Goal: Task Accomplishment & Management: Manage account settings

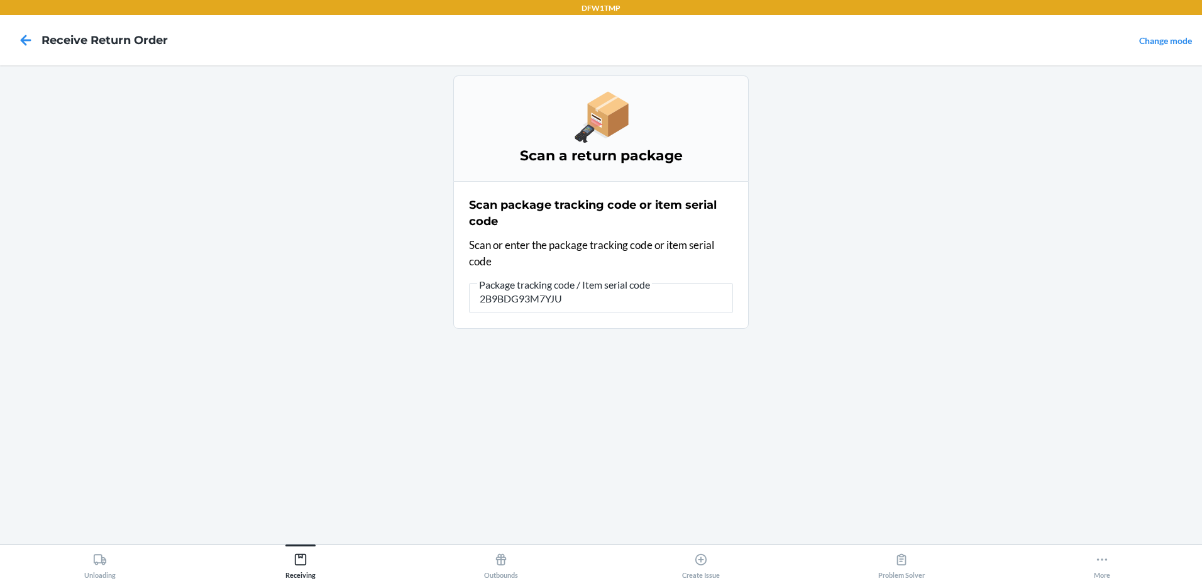
type input "2B9BDG93M7YJUC"
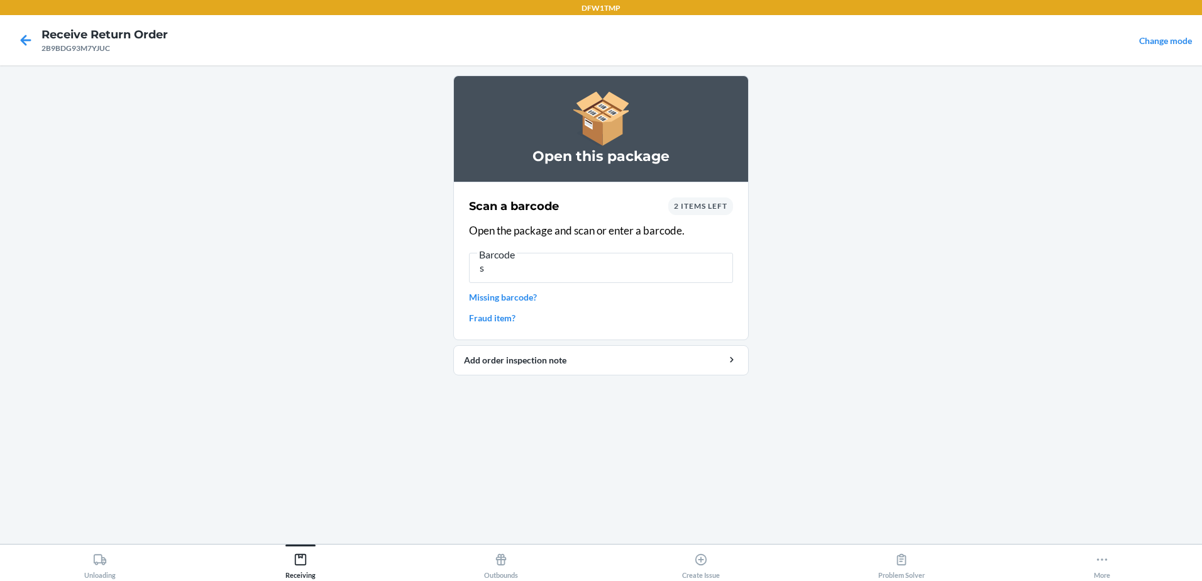
type input "s"
type input "140044422"
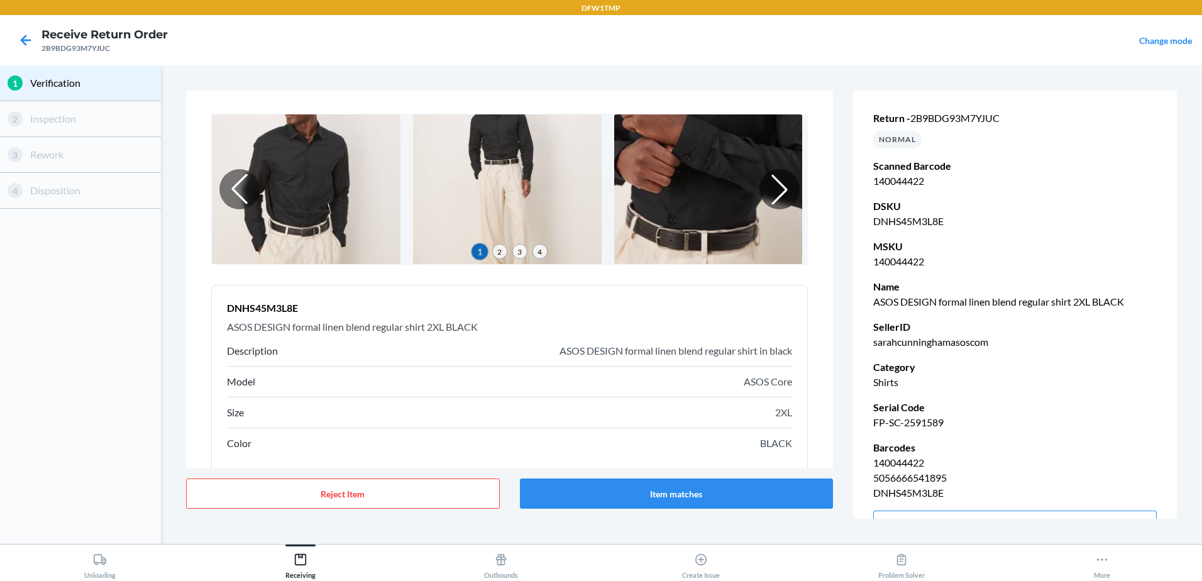
scroll to position [94, 0]
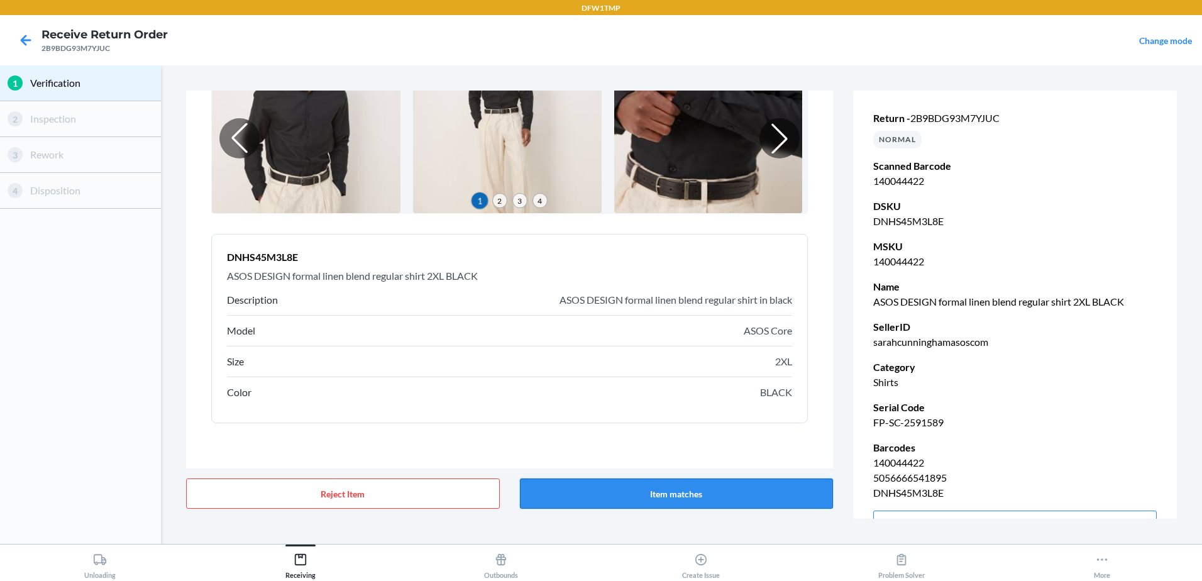
click at [653, 496] on button "Item matches" at bounding box center [677, 494] width 314 height 30
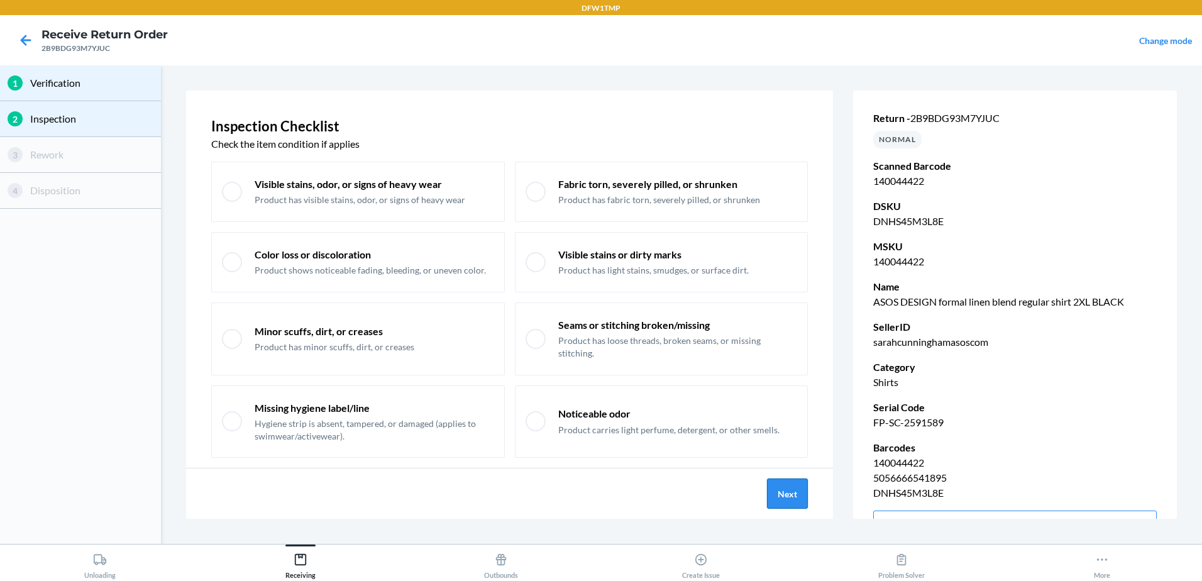
click at [787, 487] on button "Next" at bounding box center [787, 494] width 41 height 30
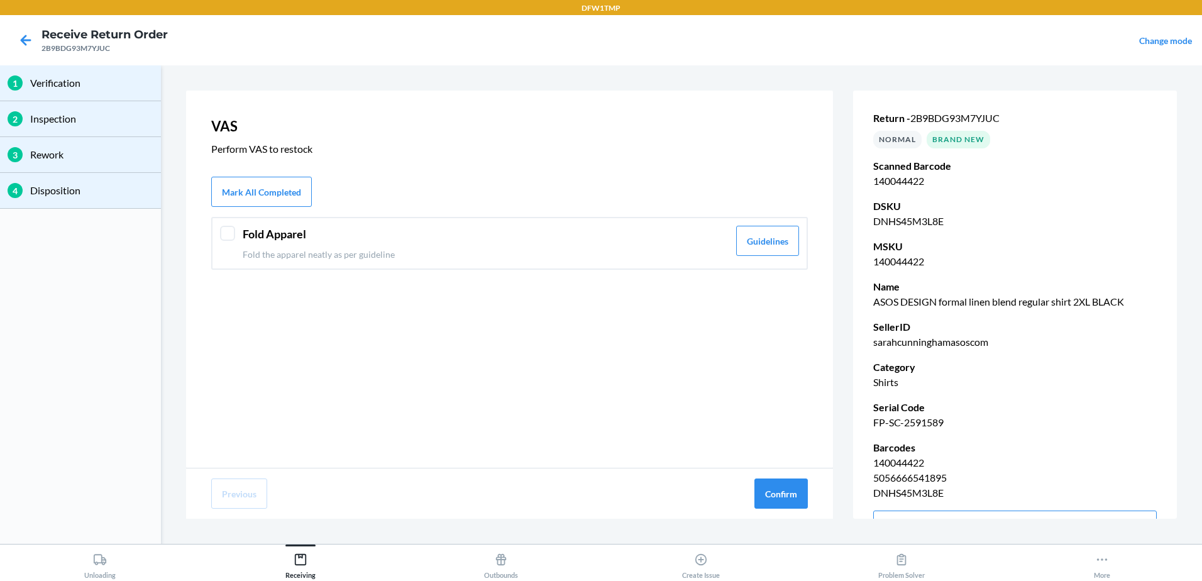
click at [557, 263] on div "Fold Apparel Fold the apparel neatly as per guideline Guidelines" at bounding box center [509, 243] width 597 height 53
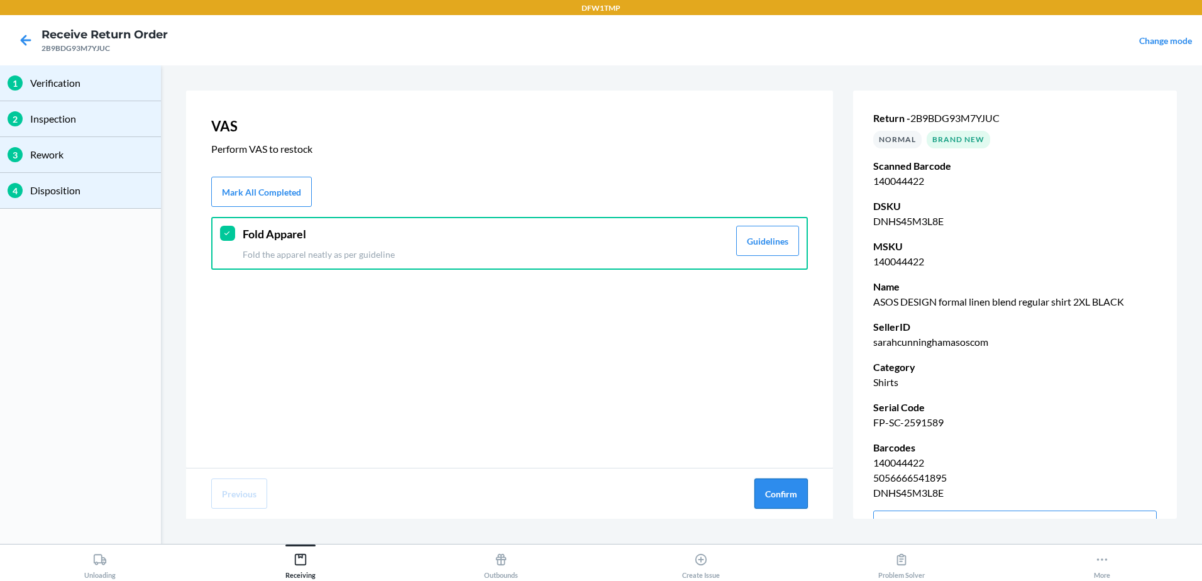
click at [799, 500] on button "Confirm" at bounding box center [781, 494] width 53 height 30
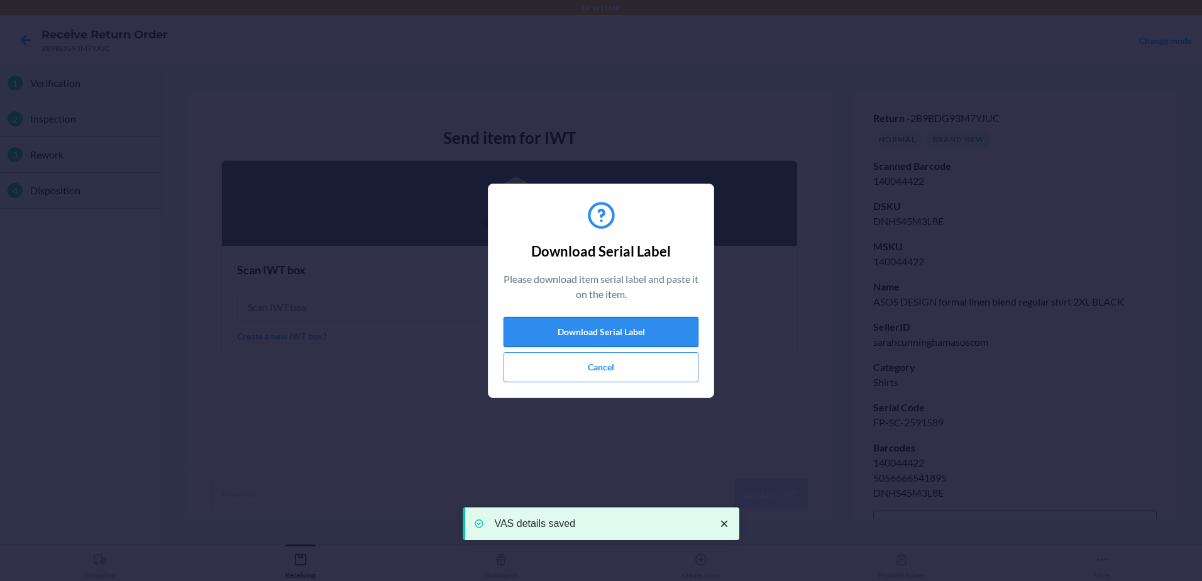
click at [565, 331] on button "Download Serial Label" at bounding box center [601, 332] width 195 height 30
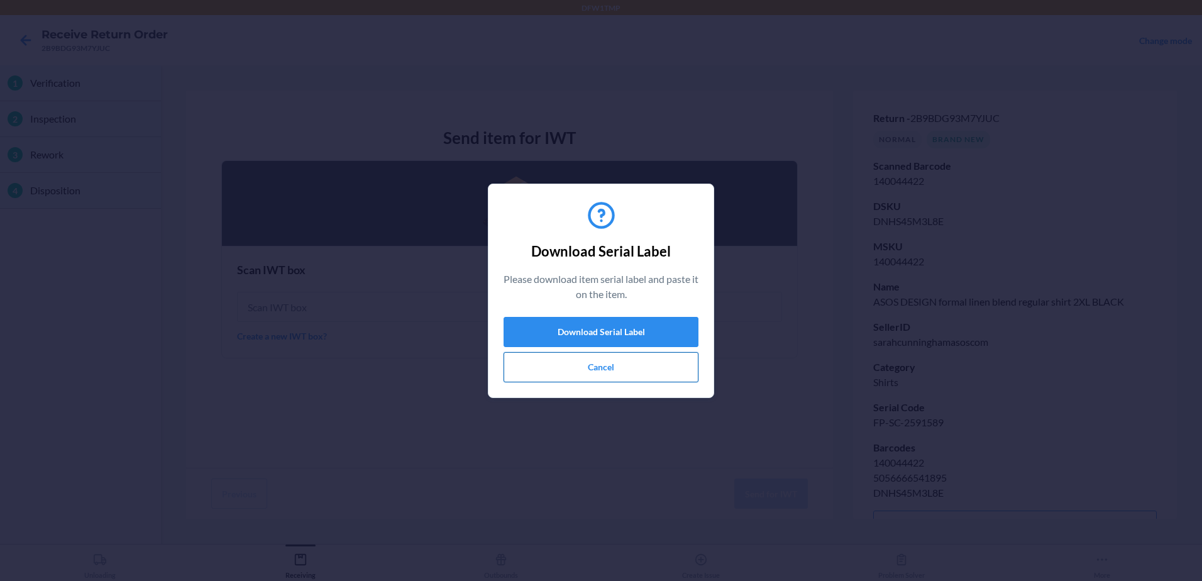
click at [607, 368] on button "Cancel" at bounding box center [601, 367] width 195 height 30
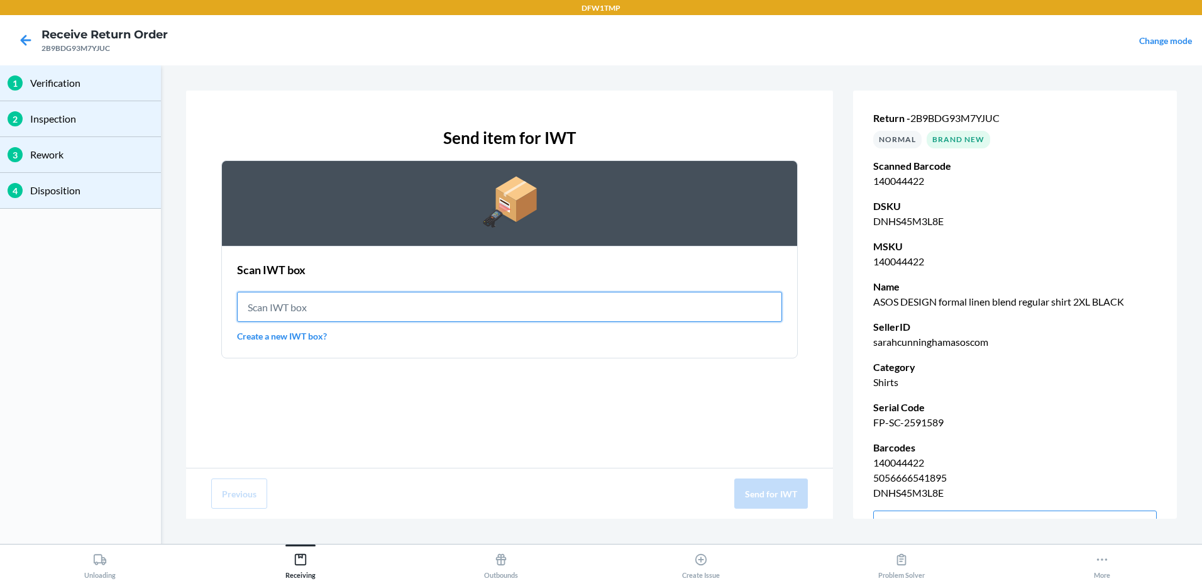
click at [482, 308] on input "text" at bounding box center [509, 307] width 545 height 30
click at [302, 335] on link "Create a new IWT box?" at bounding box center [509, 336] width 545 height 13
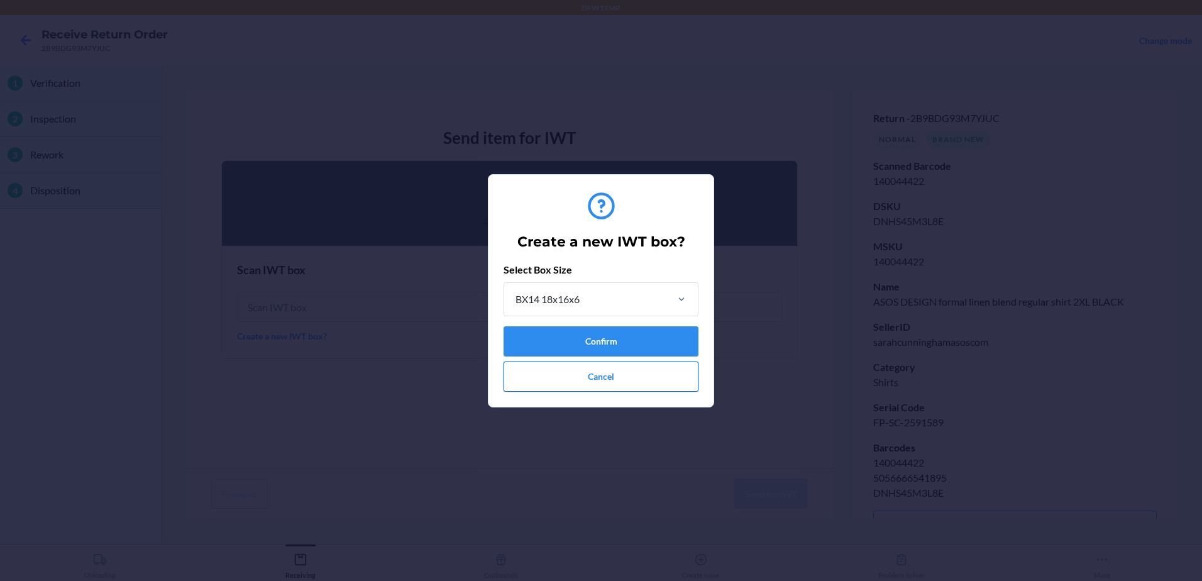
click at [622, 376] on button "Cancel" at bounding box center [601, 377] width 195 height 30
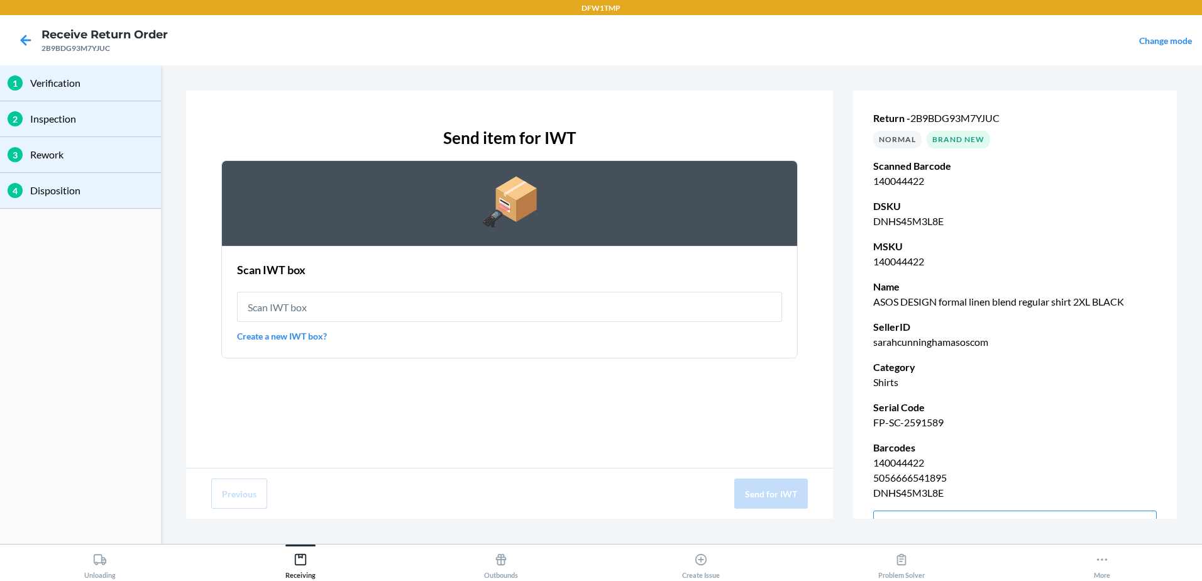
click at [52, 153] on p "Rework" at bounding box center [91, 154] width 123 height 15
drag, startPoint x: 915, startPoint y: 115, endPoint x: 999, endPoint y: 112, distance: 83.7
click at [999, 112] on span "2B9BDG93M7YJUC" at bounding box center [955, 118] width 89 height 12
click at [921, 187] on p "140044422" at bounding box center [1016, 181] width 284 height 15
drag, startPoint x: 889, startPoint y: 175, endPoint x: 868, endPoint y: 174, distance: 20.8
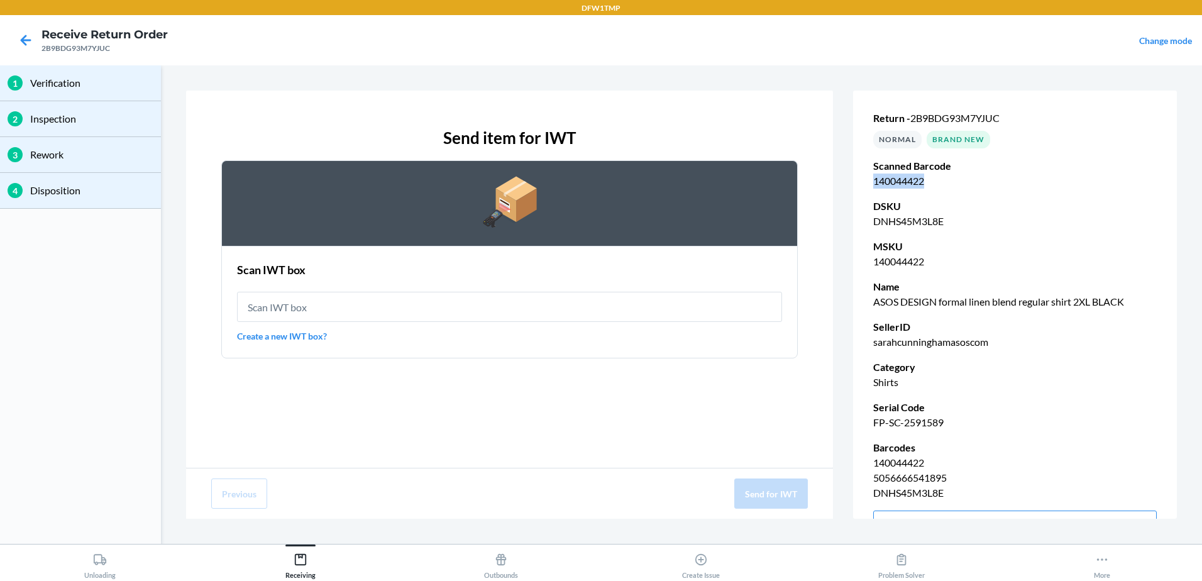
click at [868, 174] on div "Return - 2B9BDG93M7YJUC NORMAL Brand New Scanned Barcode 140044422 DSKU DNHS45M…" at bounding box center [1015, 326] width 324 height 480
copy p "140044422"
click at [1035, 101] on div "Return - 2B9BDG93M7YJUC NORMAL Brand New Scanned Barcode 140044422 DSKU DNHS45M…" at bounding box center [1015, 326] width 324 height 480
drag, startPoint x: 1006, startPoint y: 115, endPoint x: 914, endPoint y: 125, distance: 92.3
click at [914, 125] on p "Return - 2B9BDG93M7YJUC" at bounding box center [1016, 118] width 284 height 15
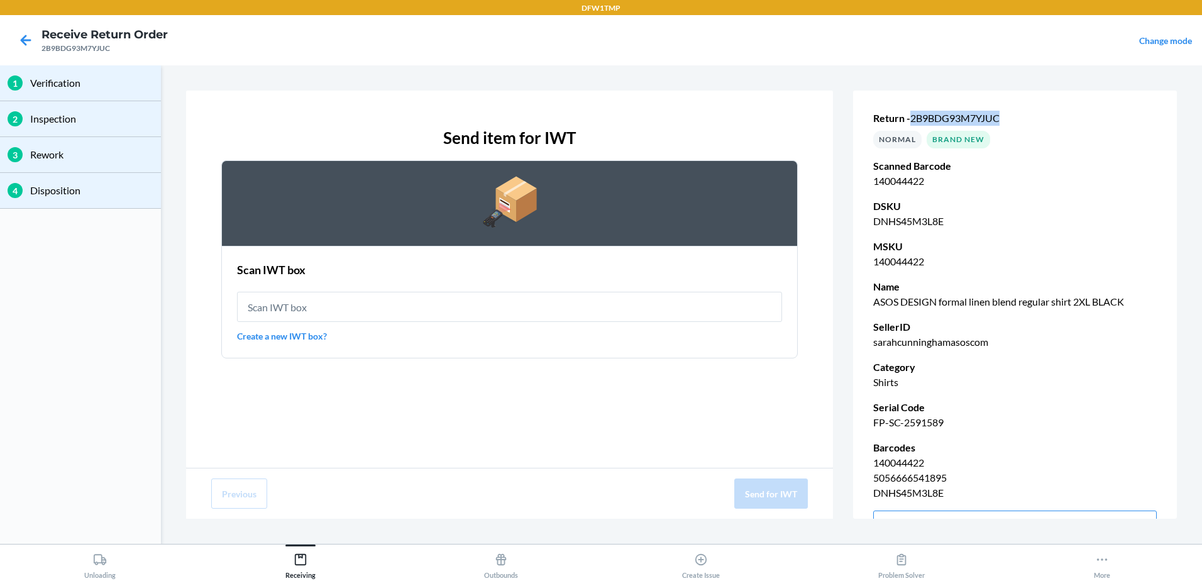
copy span "2B9BDG93M7YJUC"
click at [787, 120] on div "Send item for IWT Scan IWT box Create a new IWT box?" at bounding box center [509, 242] width 597 height 253
click at [28, 38] on icon at bounding box center [25, 40] width 21 height 21
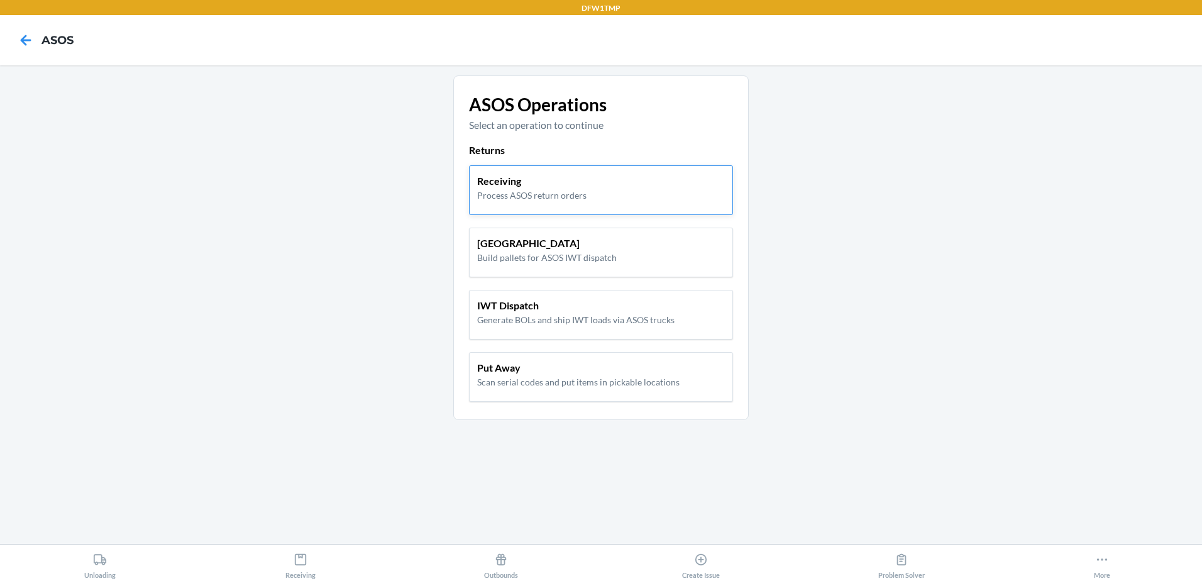
click at [577, 206] on div "Receiving Process ASOS return orders" at bounding box center [601, 190] width 264 height 50
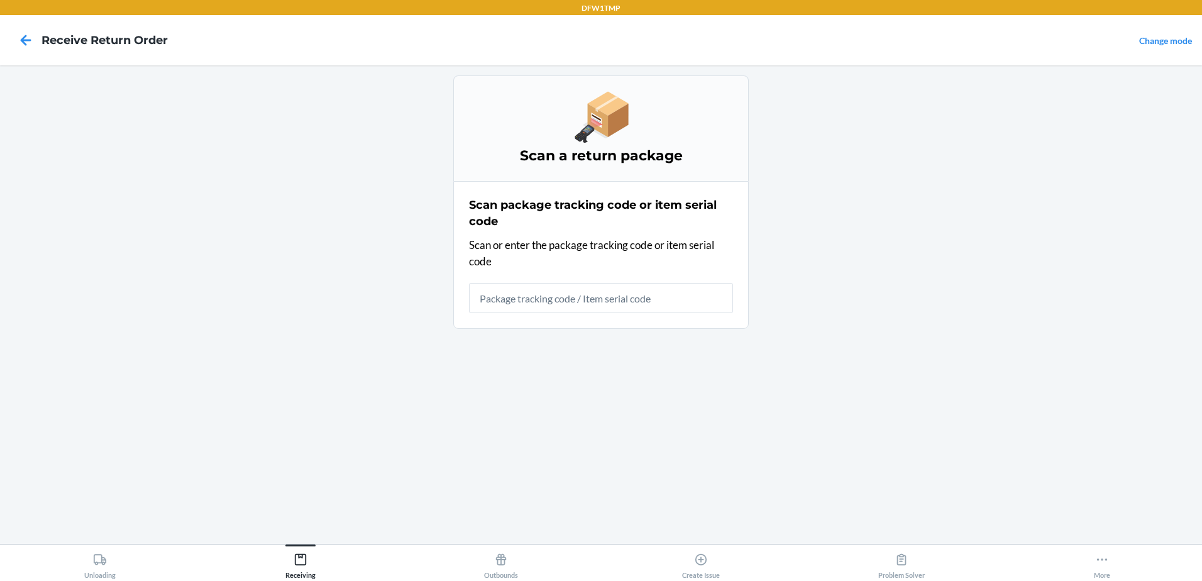
click at [533, 306] on input "text" at bounding box center [601, 298] width 264 height 30
click at [593, 309] on input "text" at bounding box center [601, 298] width 264 height 30
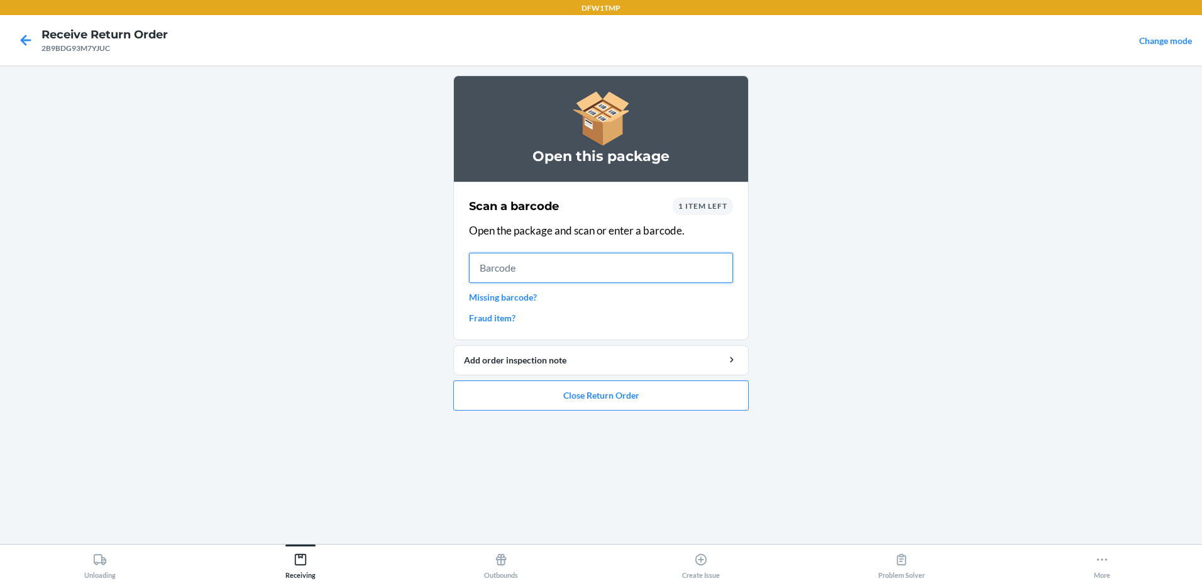
click at [586, 265] on input "text" at bounding box center [601, 268] width 264 height 30
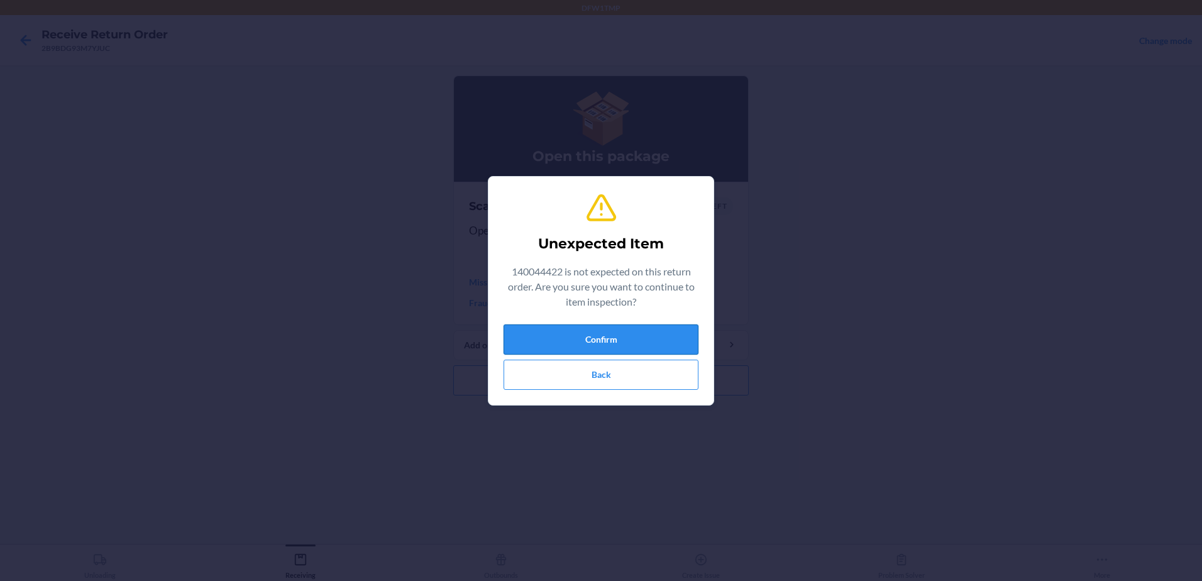
click at [630, 336] on button "Confirm" at bounding box center [601, 340] width 195 height 30
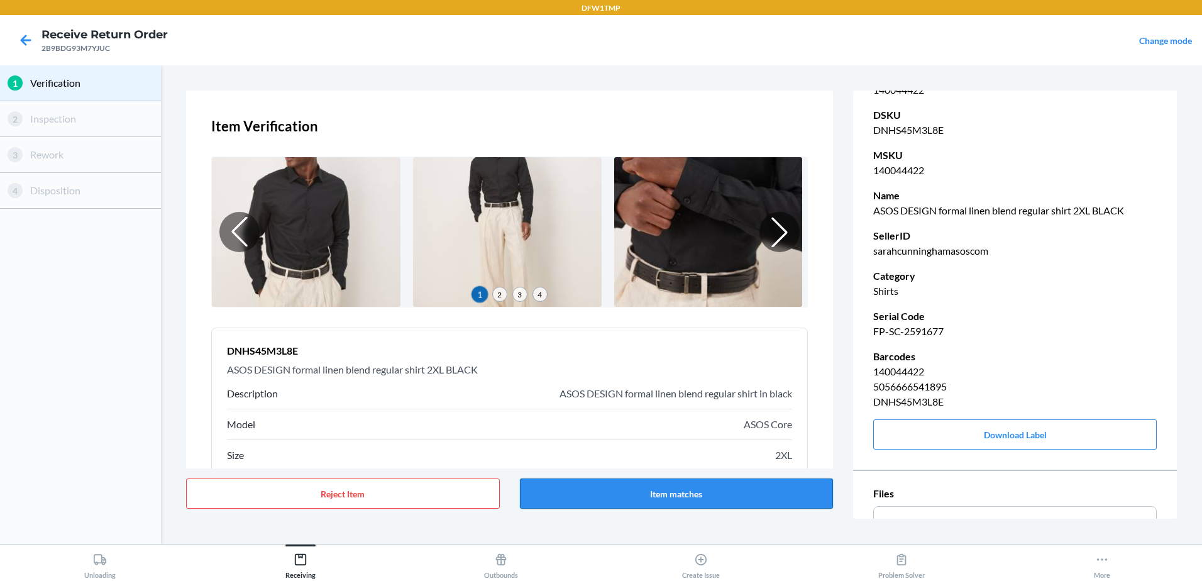
scroll to position [157, 0]
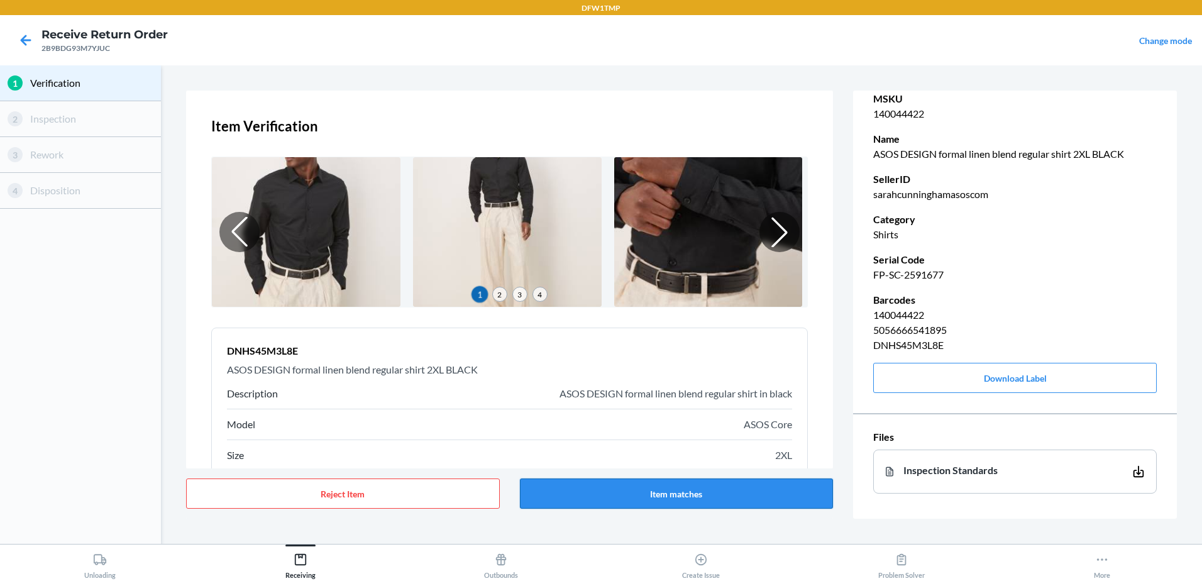
click at [709, 486] on button "Item matches" at bounding box center [677, 494] width 314 height 30
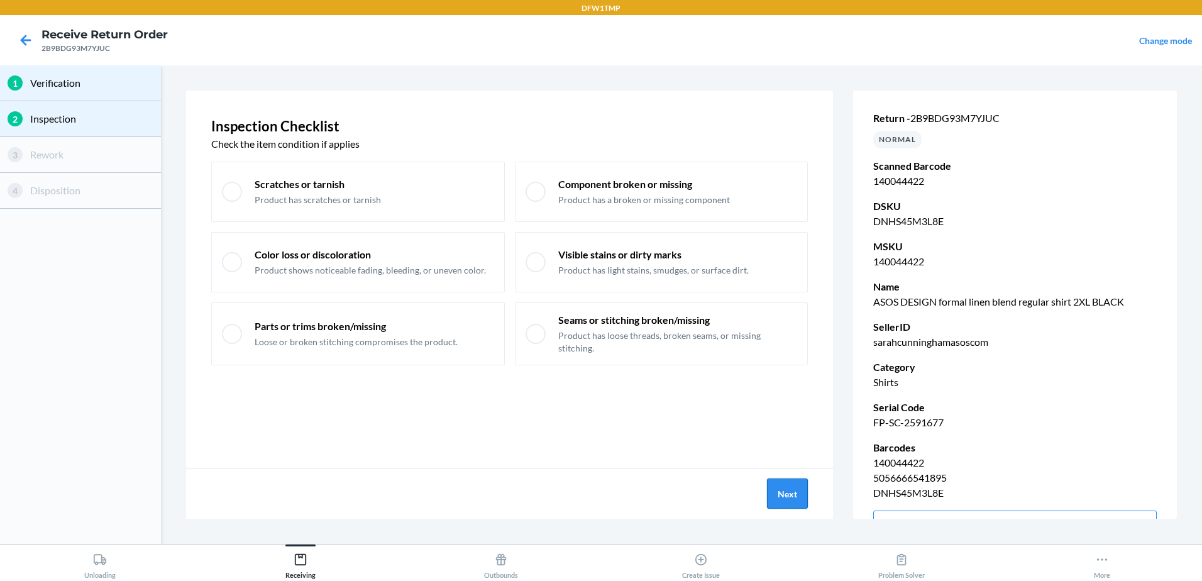
click at [798, 499] on button "Next" at bounding box center [787, 494] width 41 height 30
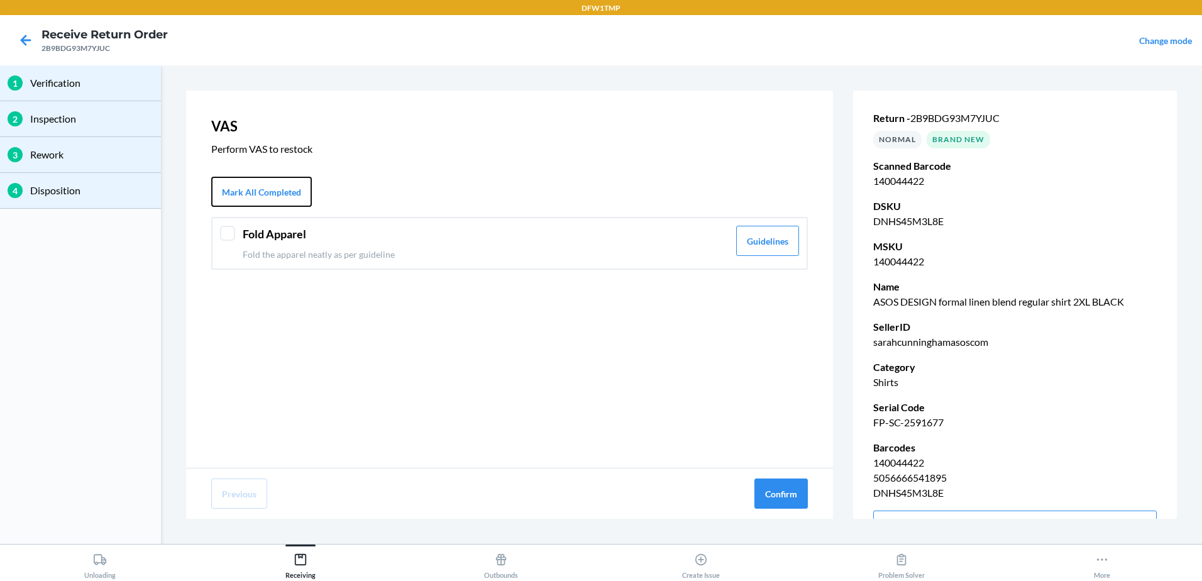
drag, startPoint x: 274, startPoint y: 202, endPoint x: 292, endPoint y: 209, distance: 19.7
click at [274, 203] on button "Mark All Completed" at bounding box center [261, 192] width 101 height 30
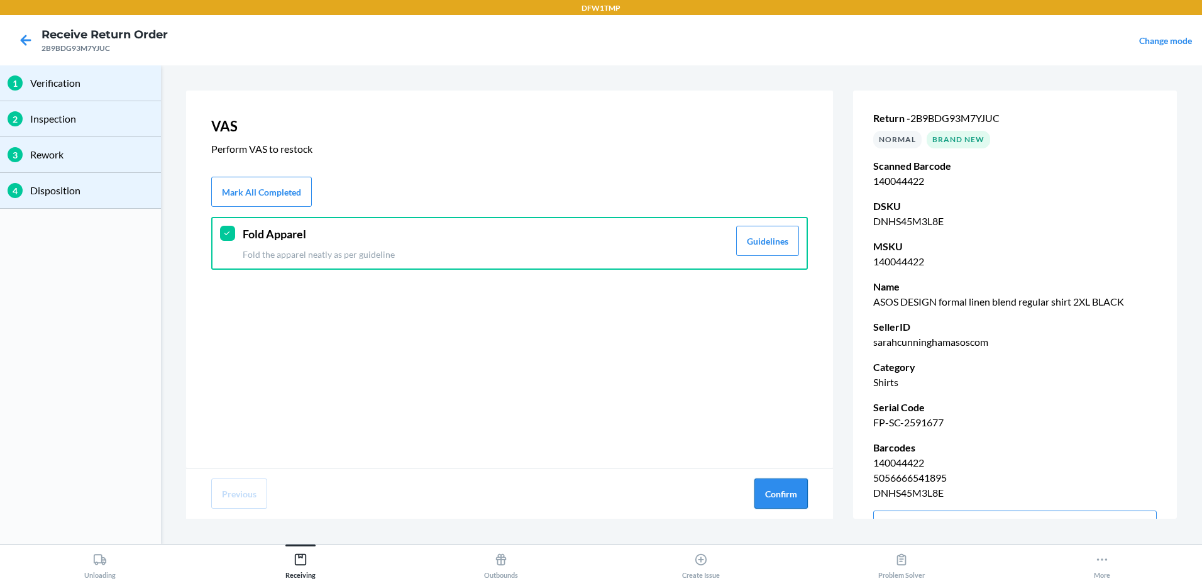
drag, startPoint x: 760, startPoint y: 493, endPoint x: 743, endPoint y: 489, distance: 17.4
click at [763, 492] on button "Confirm" at bounding box center [781, 494] width 53 height 30
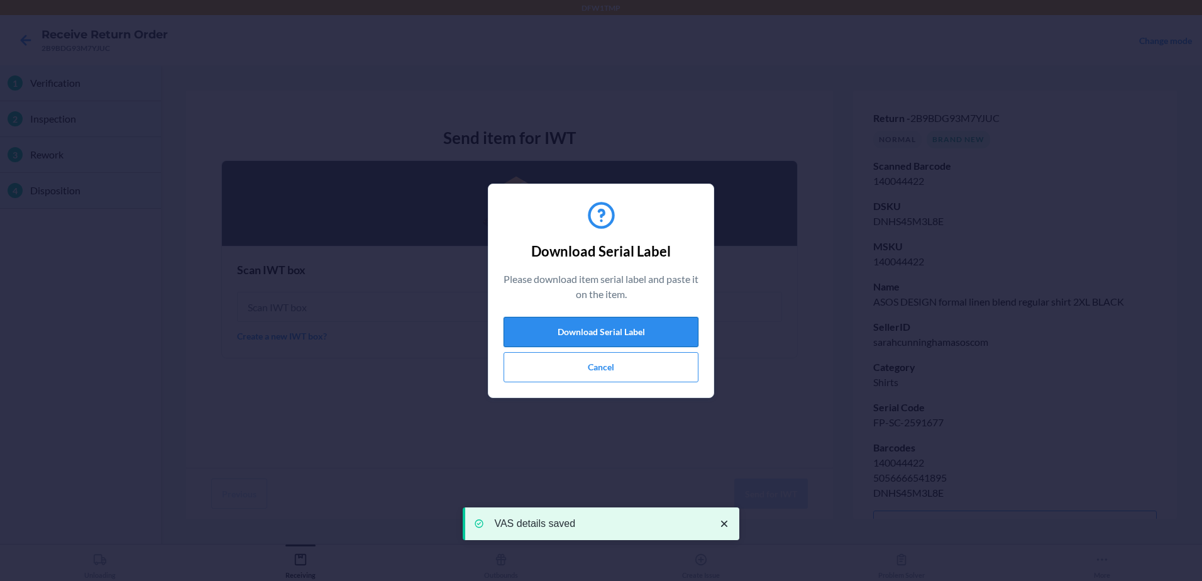
click at [613, 321] on button "Download Serial Label" at bounding box center [601, 332] width 195 height 30
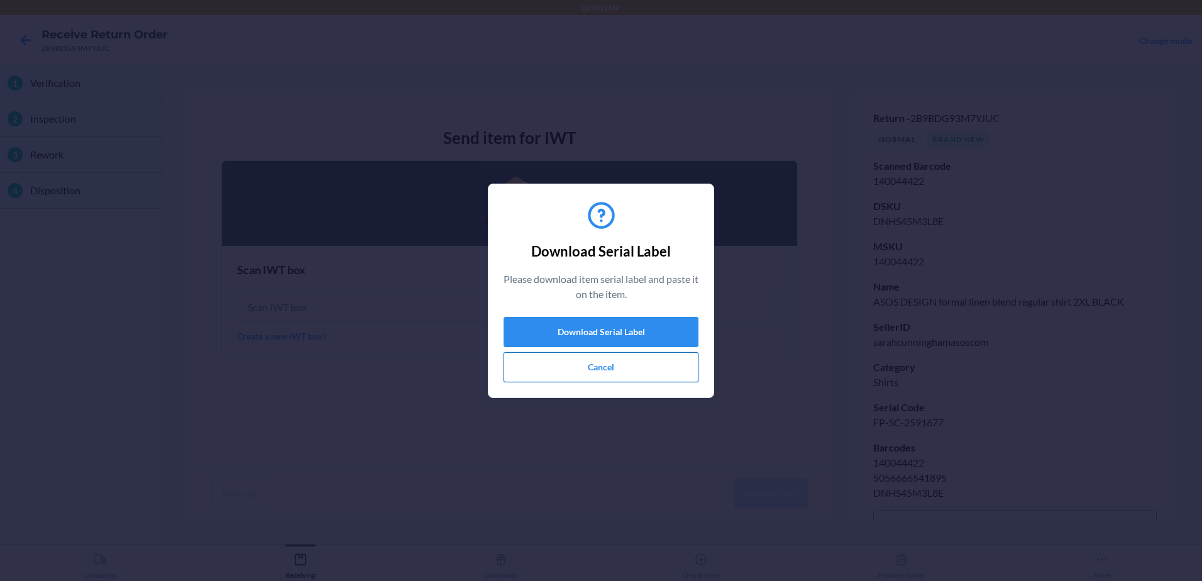
click at [669, 375] on button "Cancel" at bounding box center [601, 367] width 195 height 30
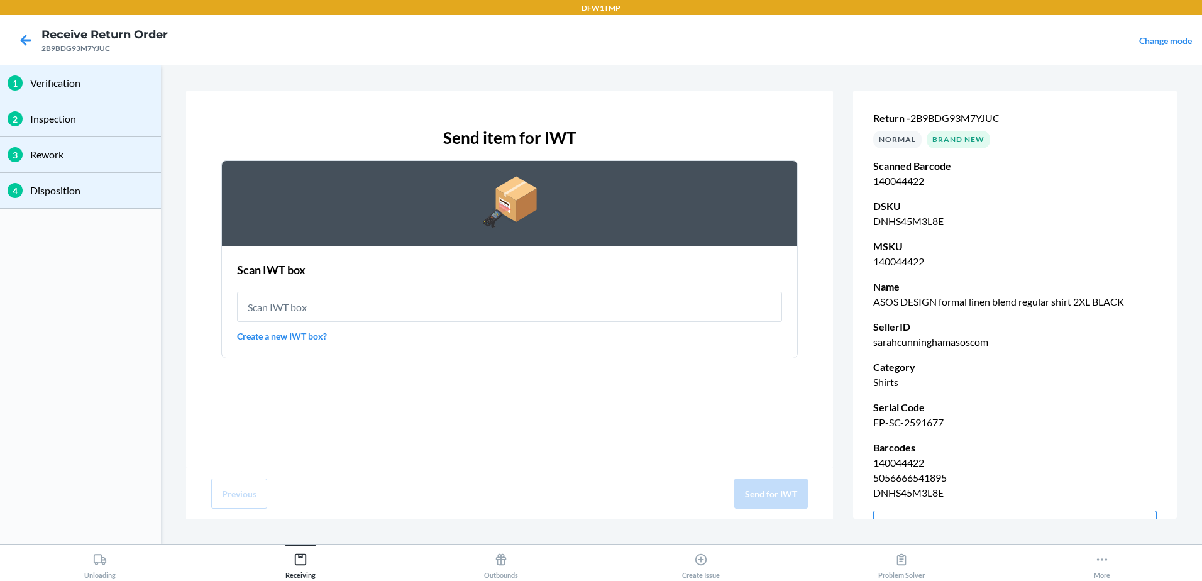
click at [307, 335] on link "Create a new IWT box?" at bounding box center [509, 336] width 545 height 13
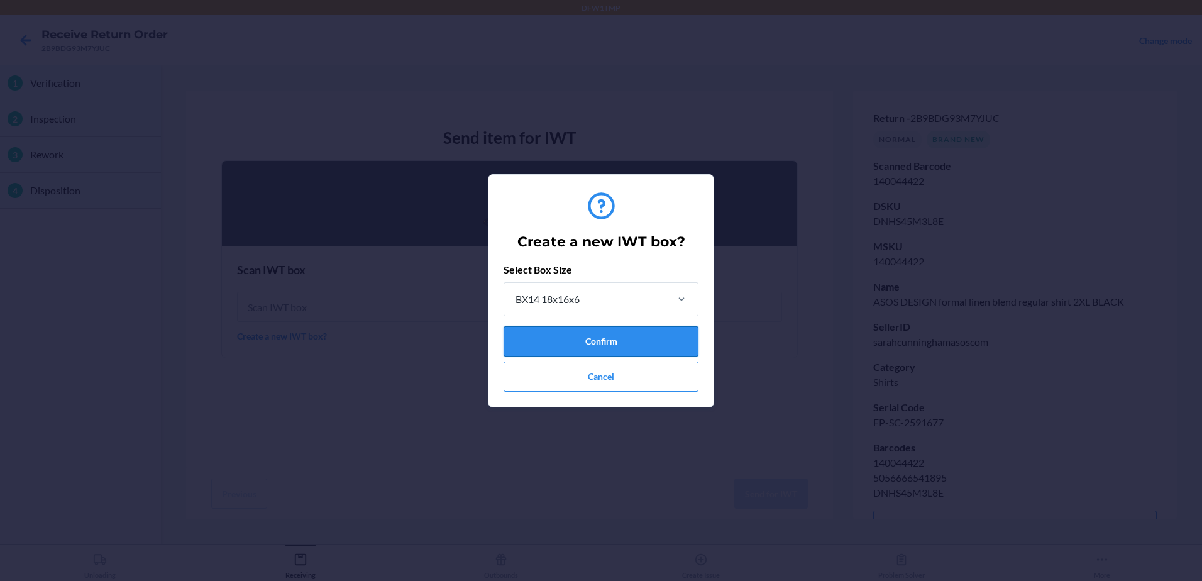
click at [664, 336] on button "Confirm" at bounding box center [601, 341] width 195 height 30
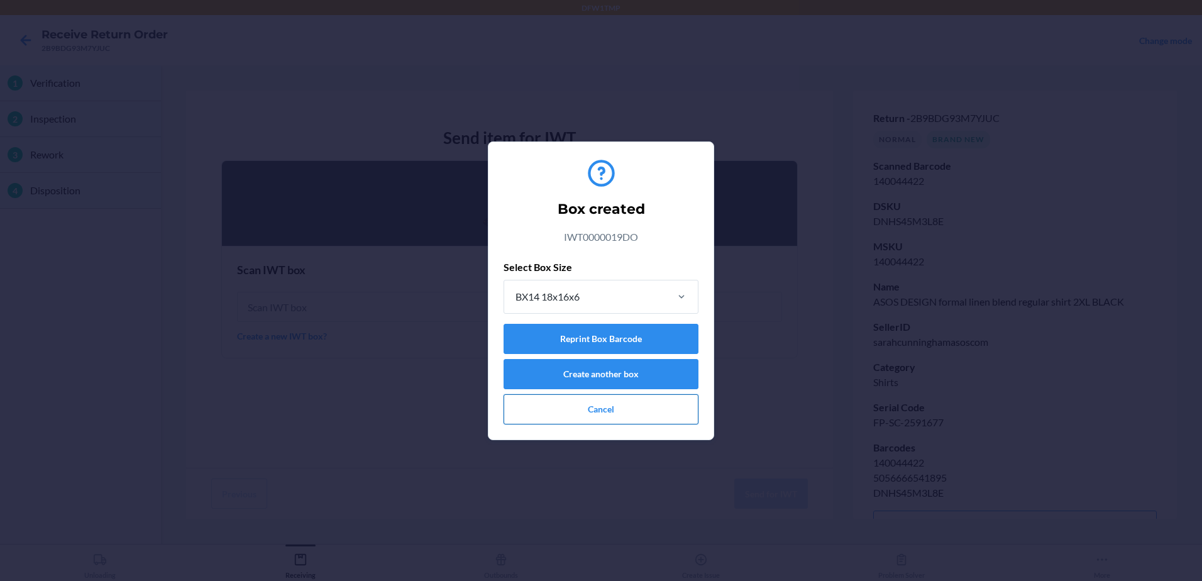
click at [651, 412] on button "Cancel" at bounding box center [601, 409] width 195 height 30
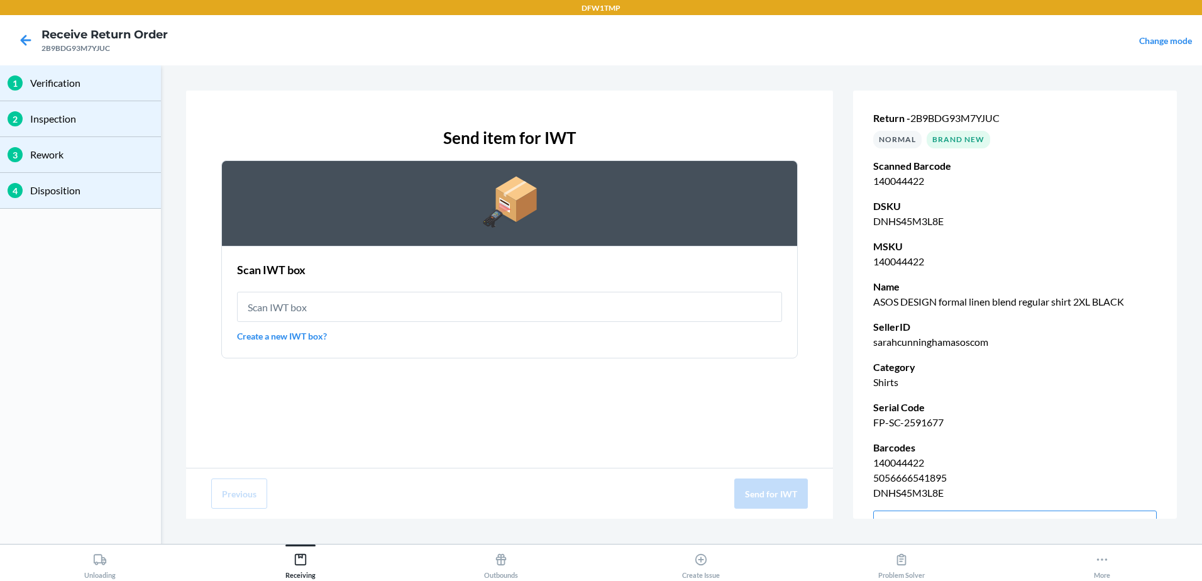
click at [630, 275] on div "Scan IWT box" at bounding box center [509, 270] width 545 height 16
click at [630, 302] on input "text" at bounding box center [509, 307] width 545 height 30
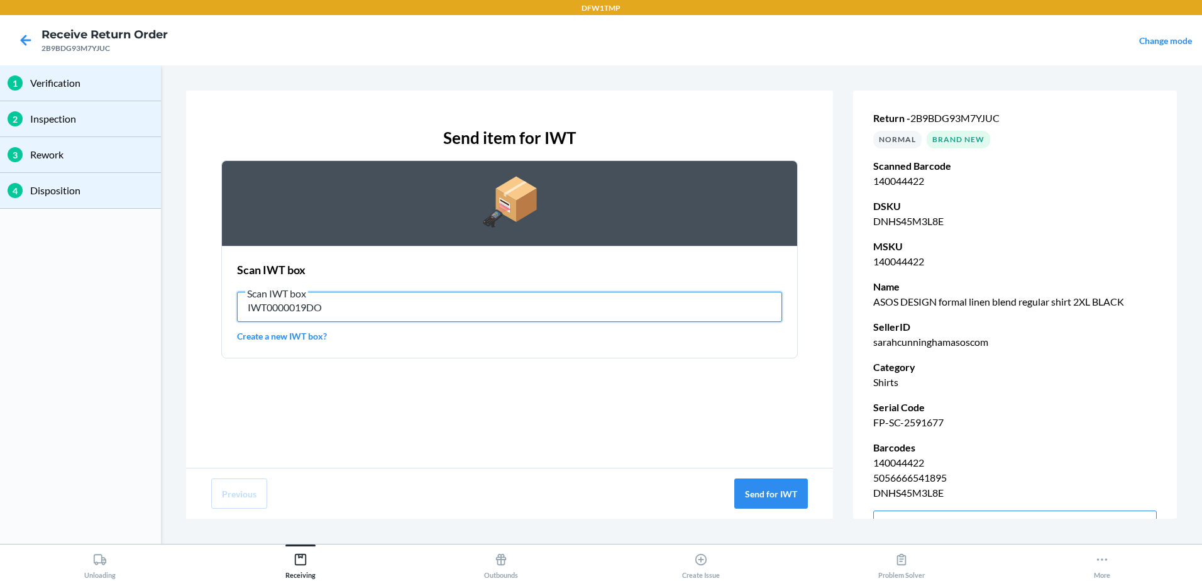
type input "IWT0000019DO"
click at [631, 302] on input "IWT0000019DO" at bounding box center [509, 307] width 545 height 30
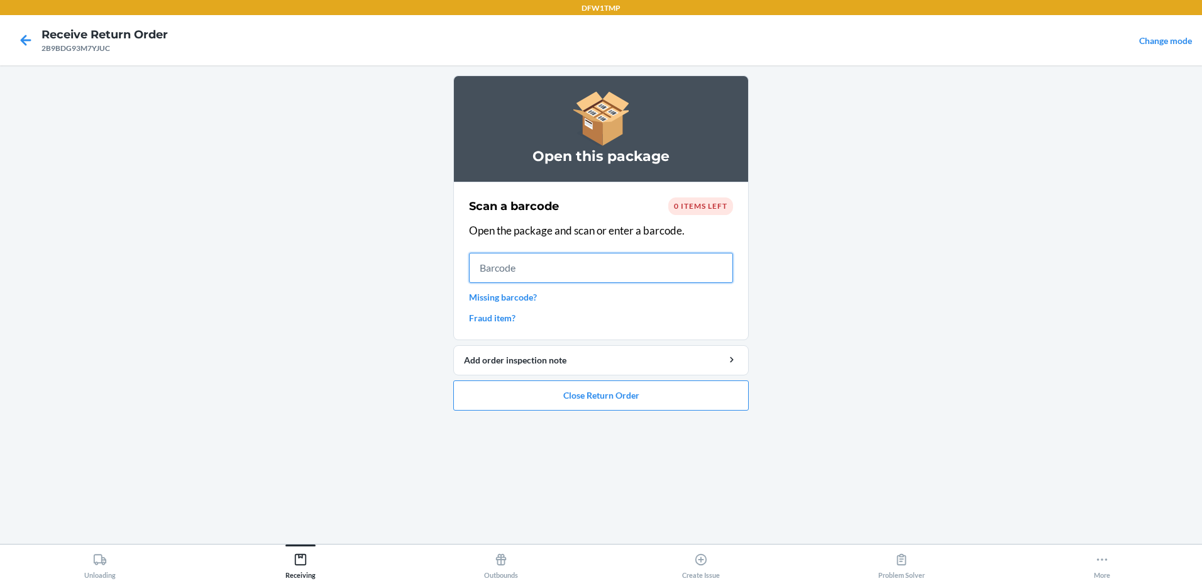
click at [667, 274] on input "text" at bounding box center [601, 268] width 264 height 30
type input "132886923"
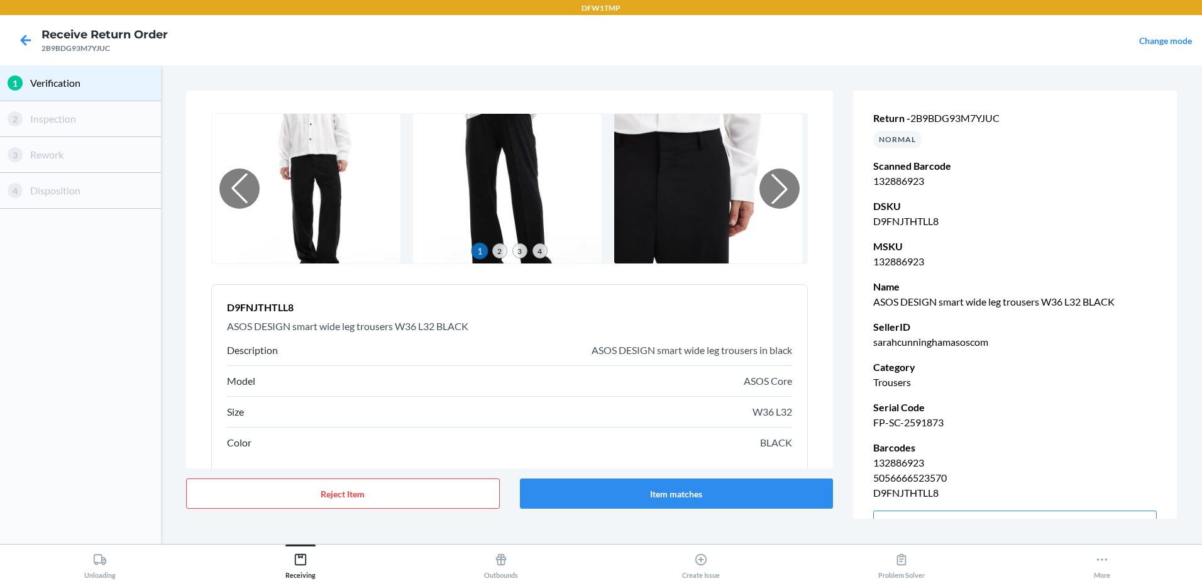
scroll to position [94, 0]
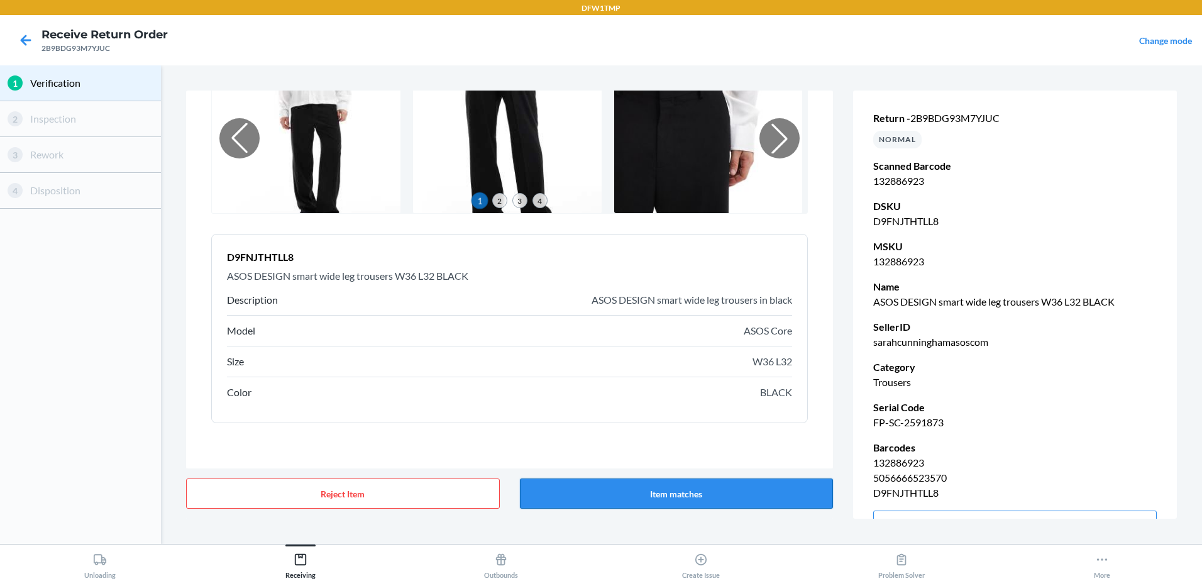
click at [658, 501] on button "Item matches" at bounding box center [677, 494] width 314 height 30
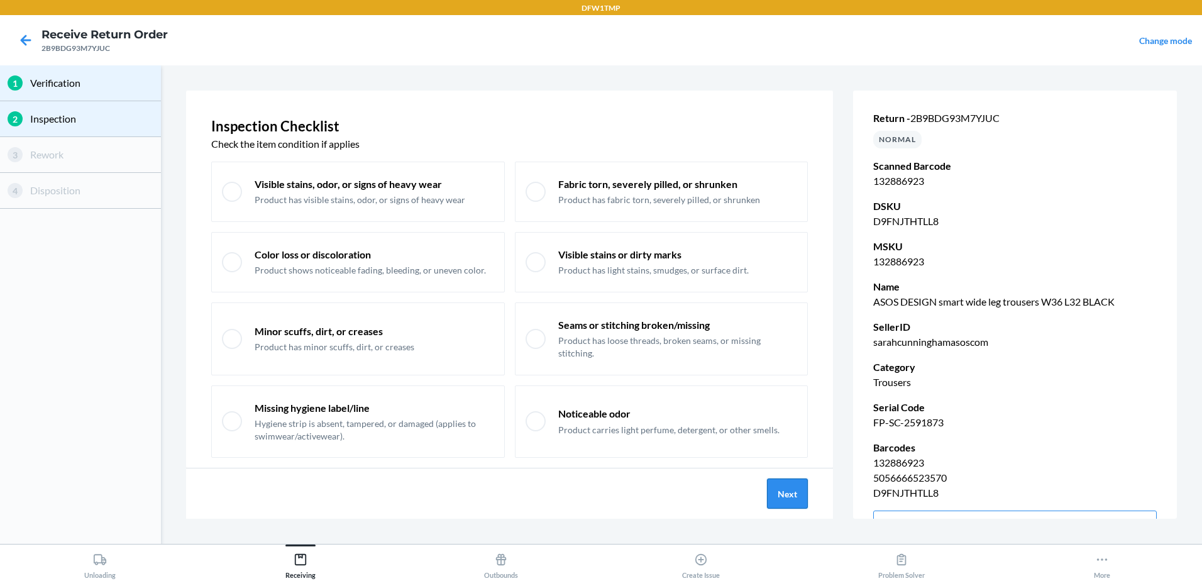
click at [791, 491] on button "Next" at bounding box center [787, 494] width 41 height 30
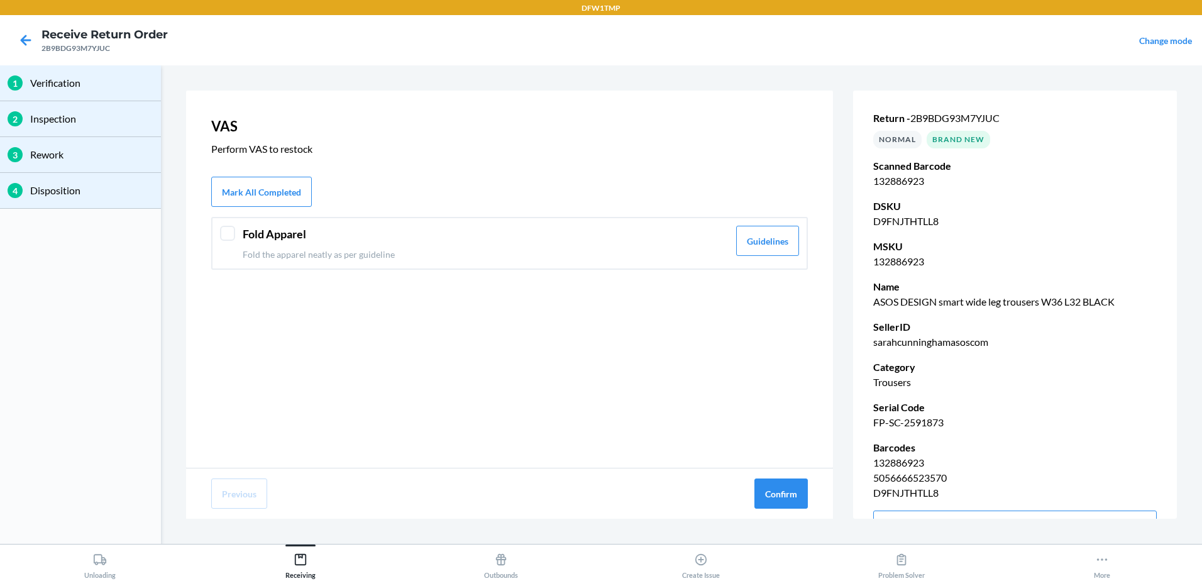
click at [633, 260] on div "Fold Apparel Fold the apparel neatly as per guideline Guidelines" at bounding box center [509, 243] width 597 height 53
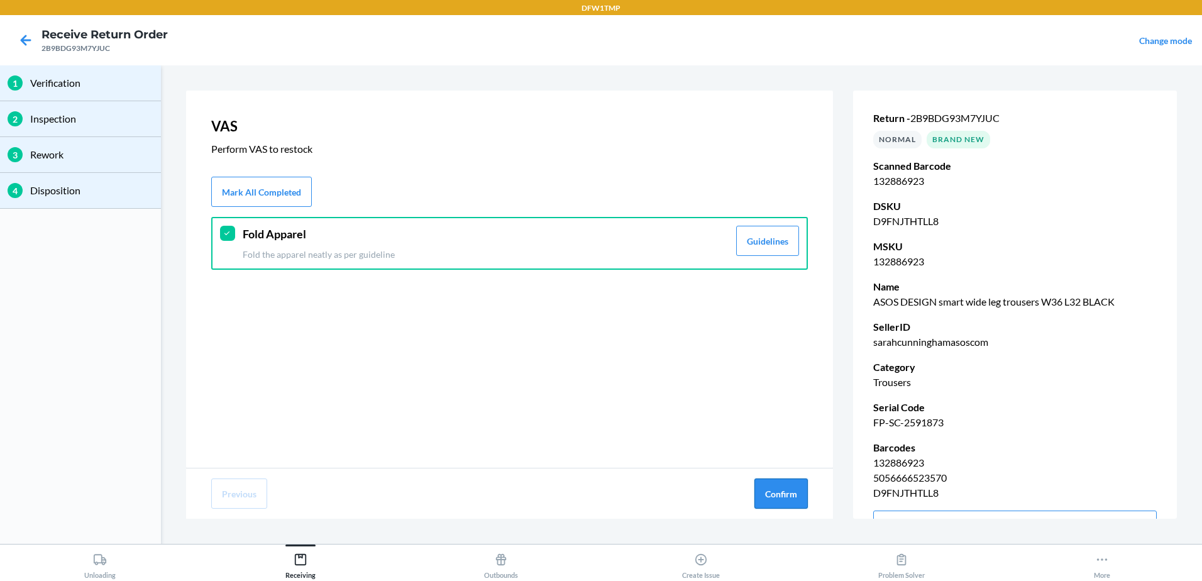
click at [792, 496] on button "Confirm" at bounding box center [781, 494] width 53 height 30
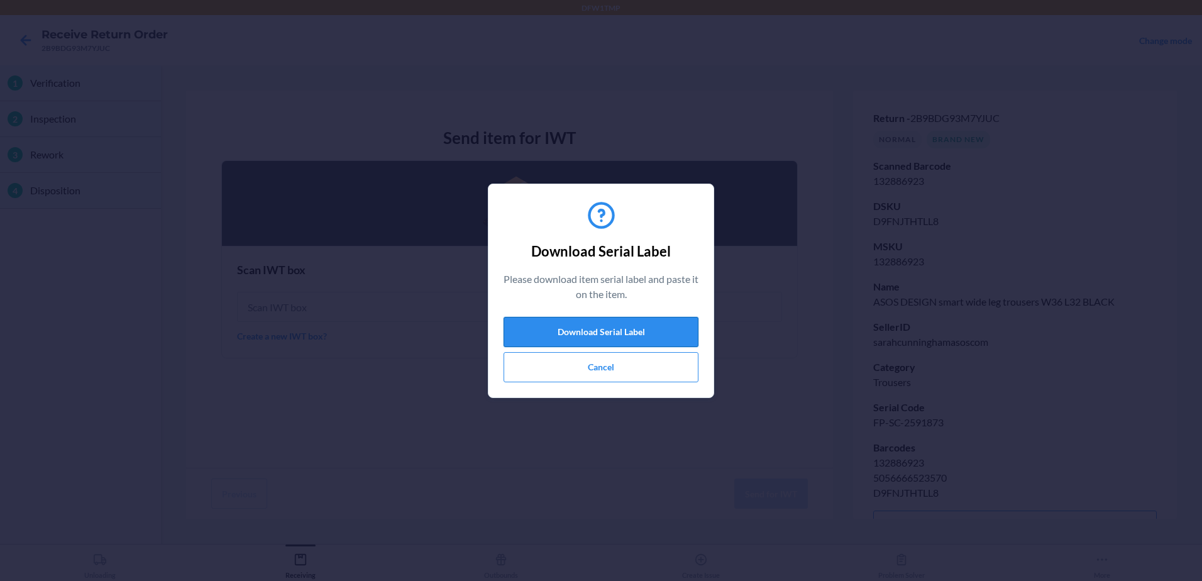
click at [611, 333] on button "Download Serial Label" at bounding box center [601, 332] width 195 height 30
click at [608, 366] on button "Cancel" at bounding box center [601, 367] width 195 height 30
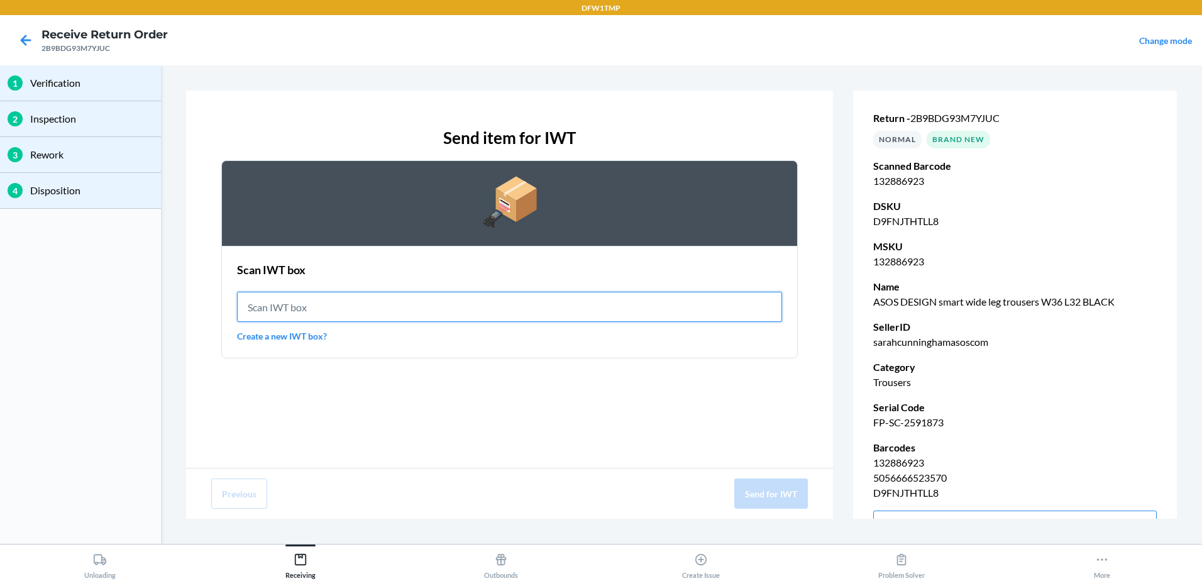
click at [560, 313] on input "text" at bounding box center [509, 307] width 545 height 30
type input "IWT0000019DO"
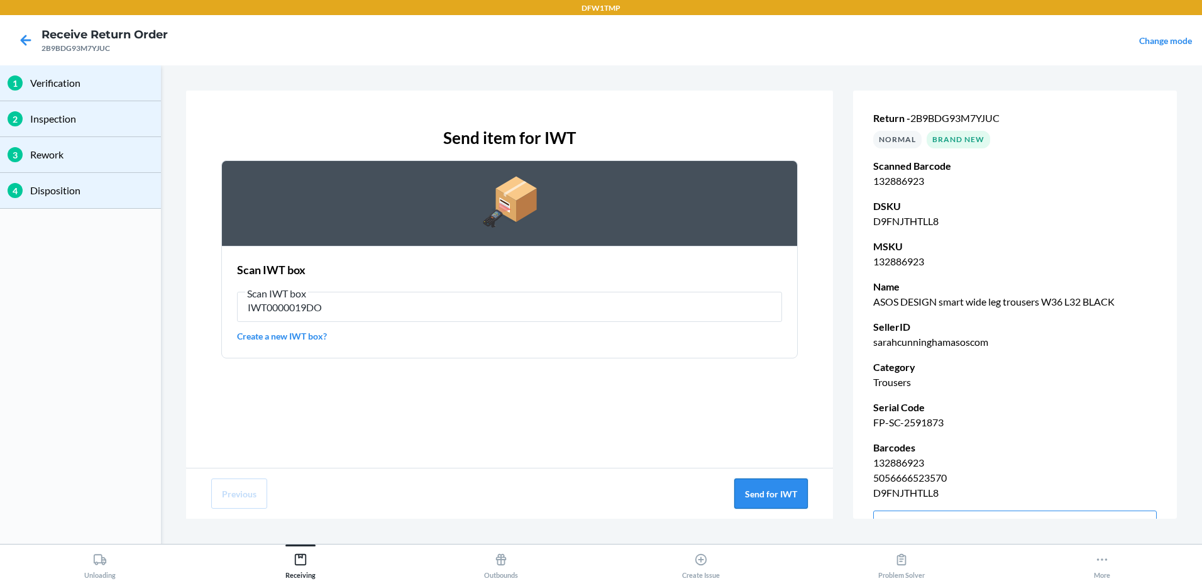
click at [750, 491] on button "Send for IWT" at bounding box center [772, 494] width 74 height 30
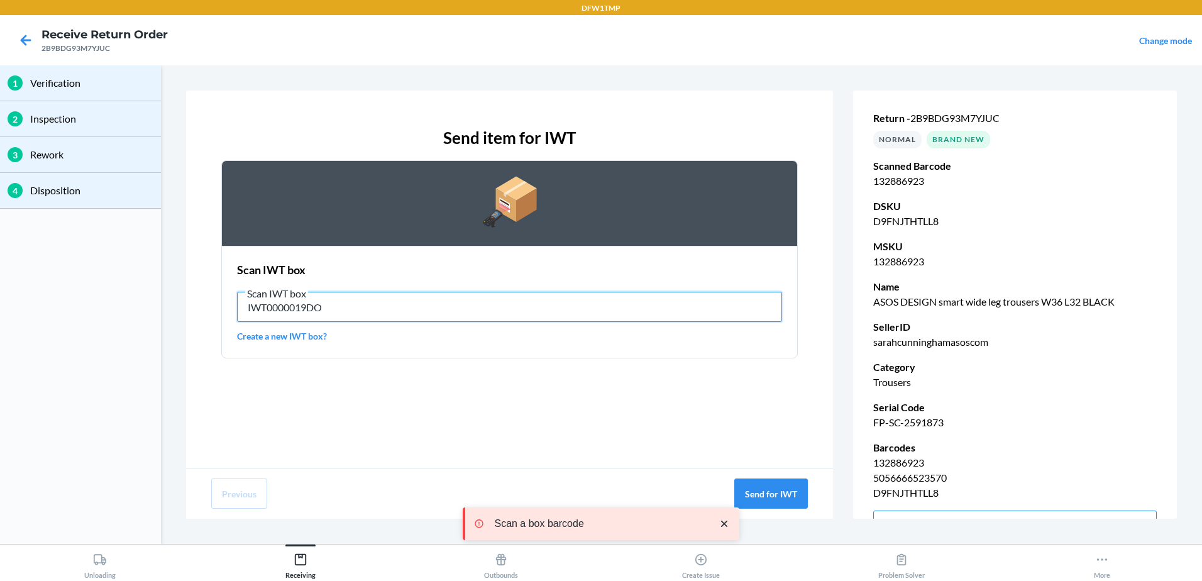
click at [553, 303] on input "IWT0000019DO" at bounding box center [509, 307] width 545 height 30
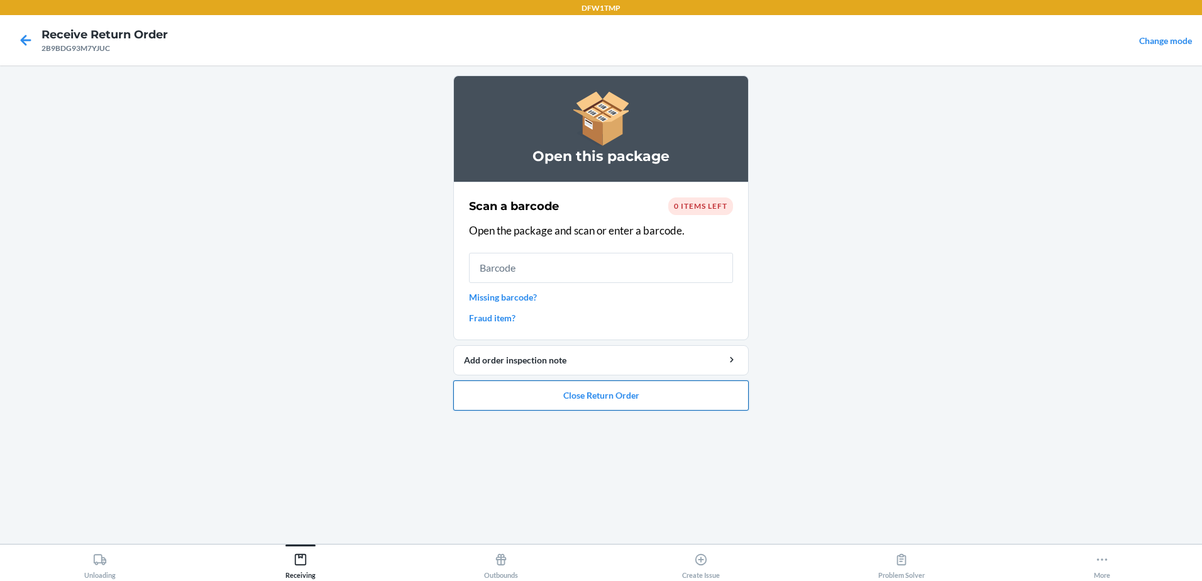
click at [648, 404] on button "Close Return Order" at bounding box center [601, 395] width 296 height 30
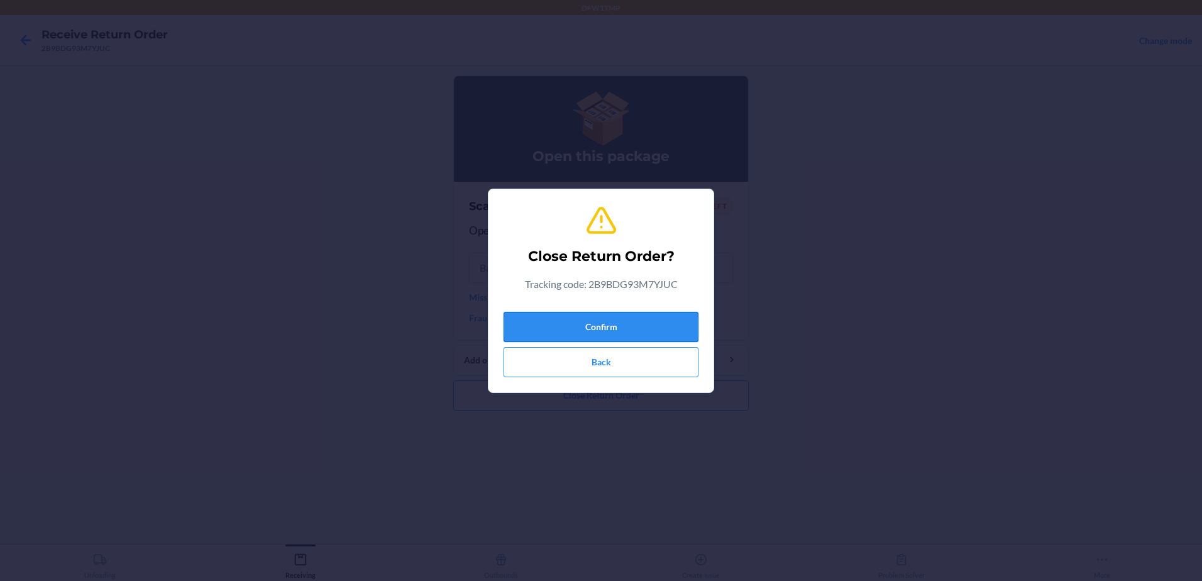
click at [640, 335] on button "Confirm" at bounding box center [601, 327] width 195 height 30
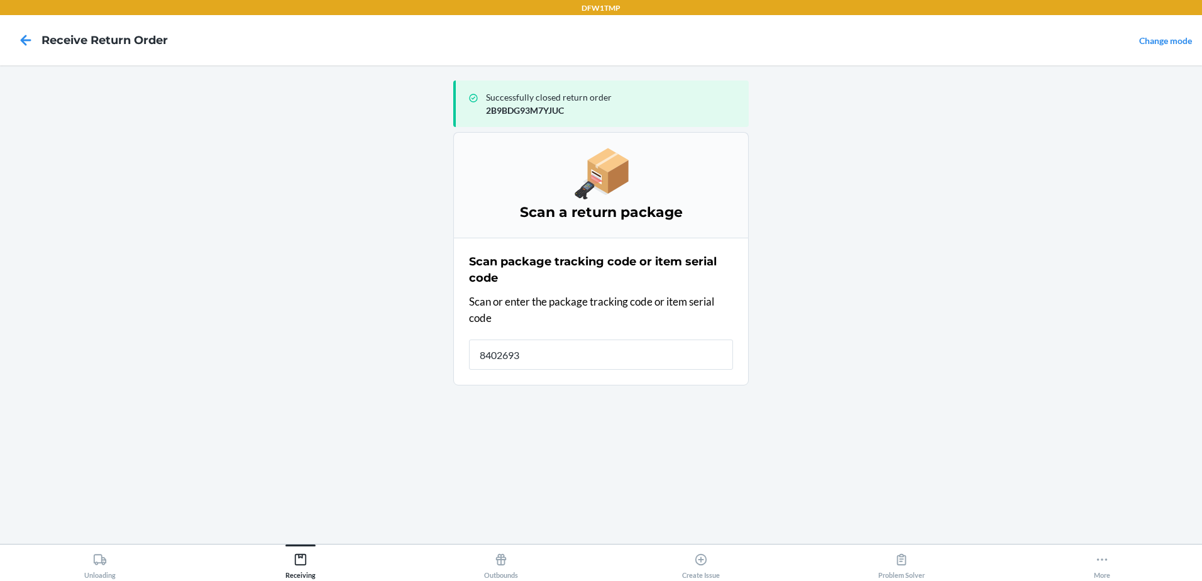
type input "84026939"
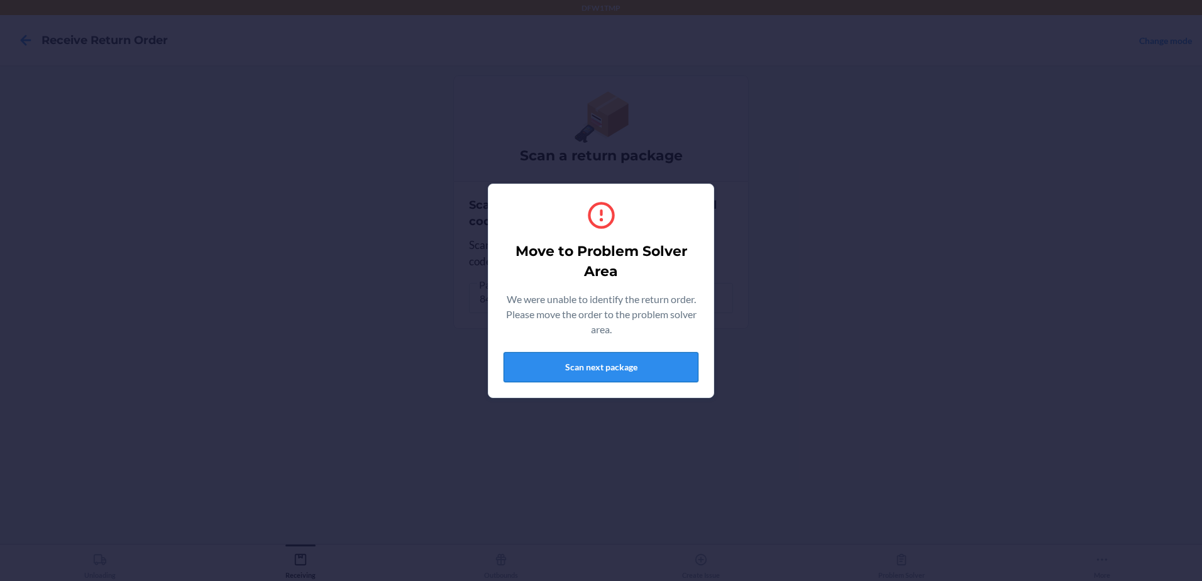
click at [662, 368] on button "Scan next package" at bounding box center [601, 367] width 195 height 30
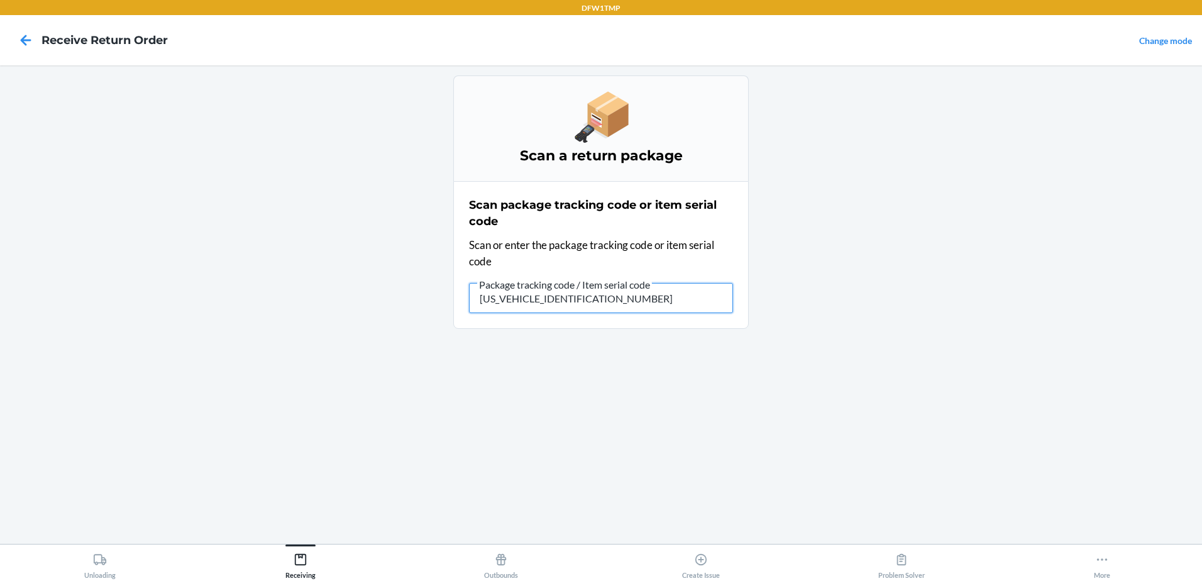
type input "1ZY2198D9039096750"
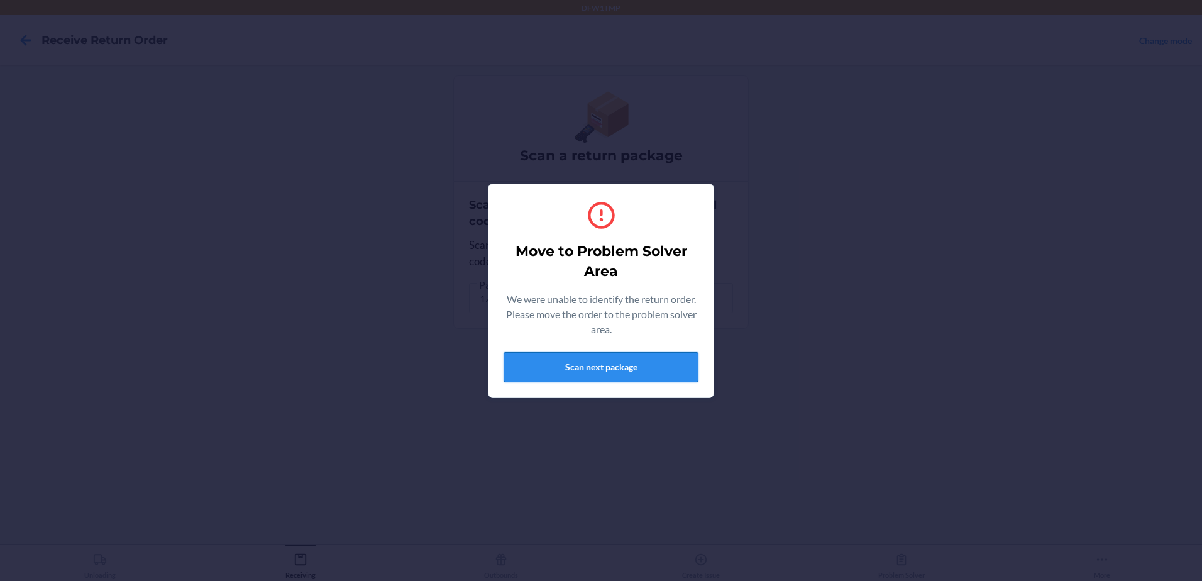
click at [570, 360] on button "Scan next package" at bounding box center [601, 367] width 195 height 30
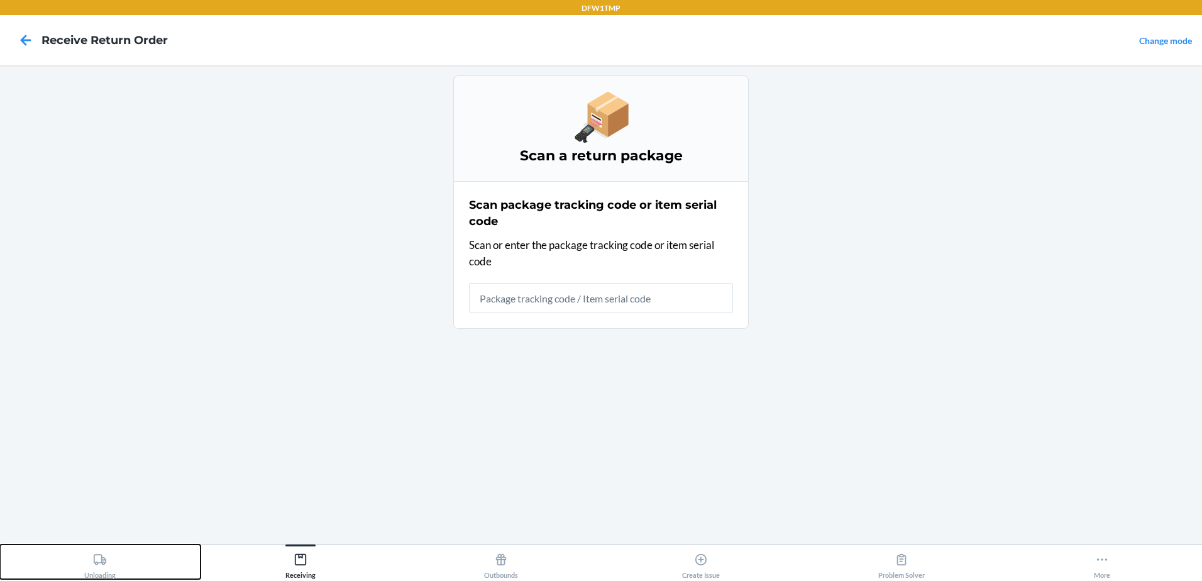
click at [99, 556] on icon at bounding box center [100, 560] width 14 height 14
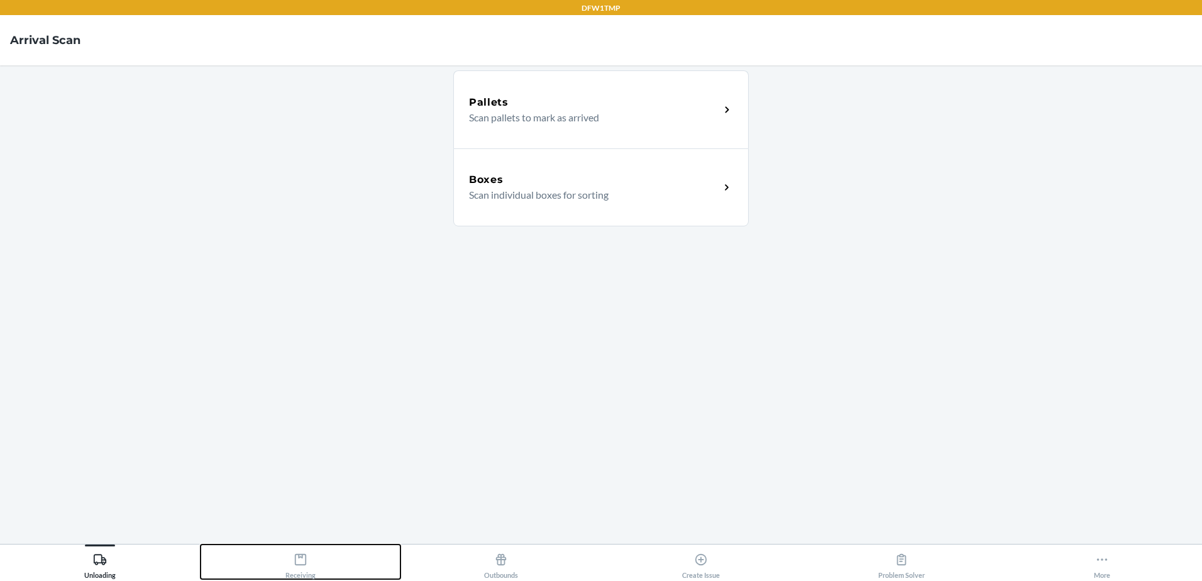
click at [300, 557] on icon at bounding box center [300, 559] width 11 height 11
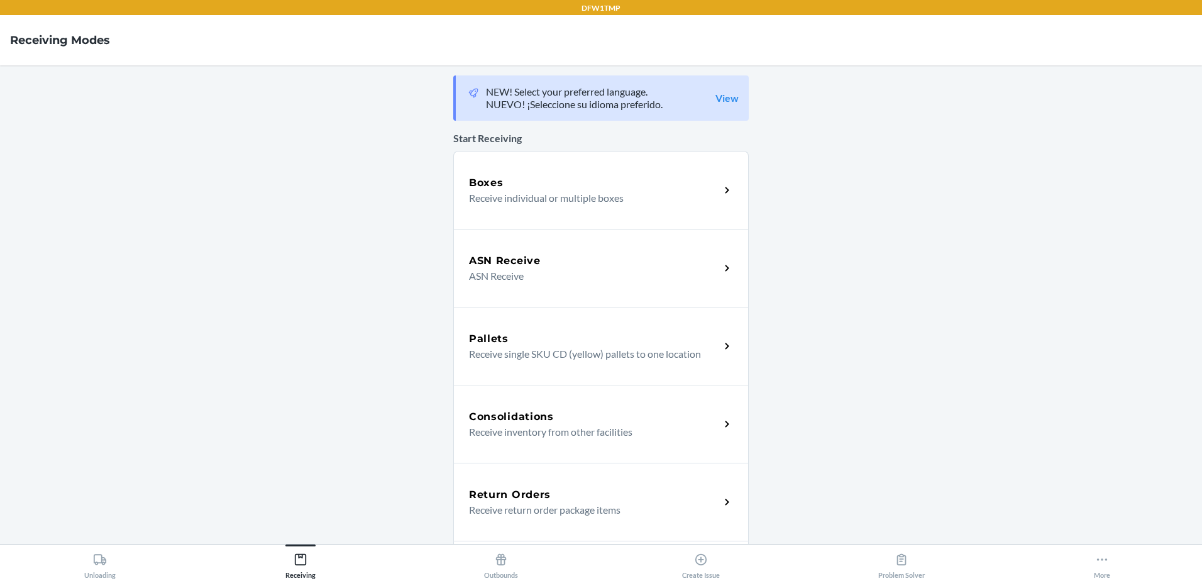
click at [492, 506] on p "Receive return order package items" at bounding box center [589, 510] width 241 height 15
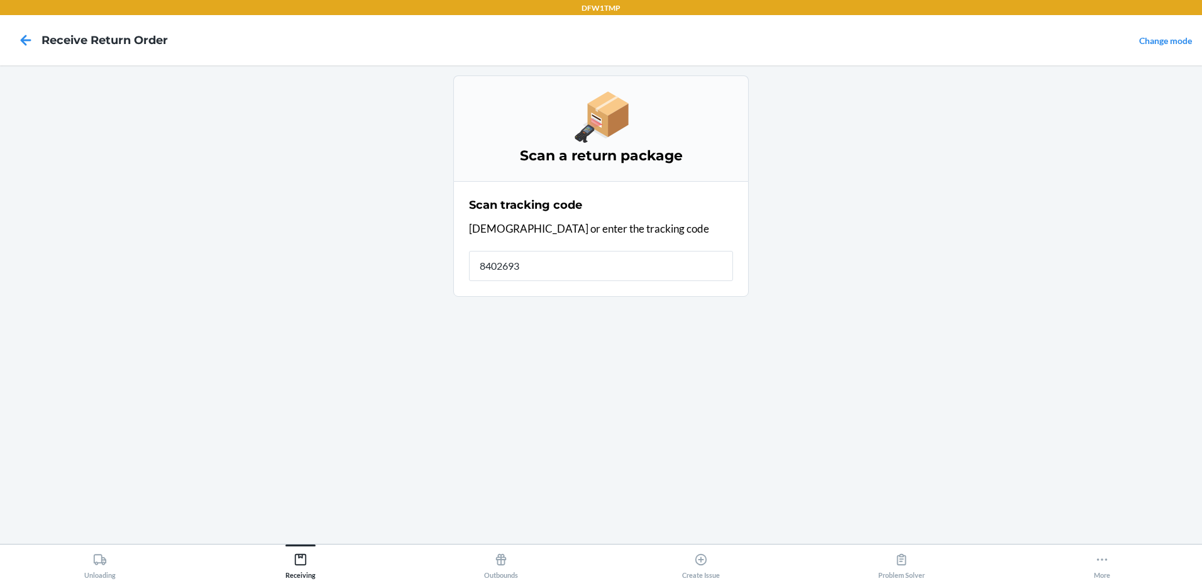
type input "84026939"
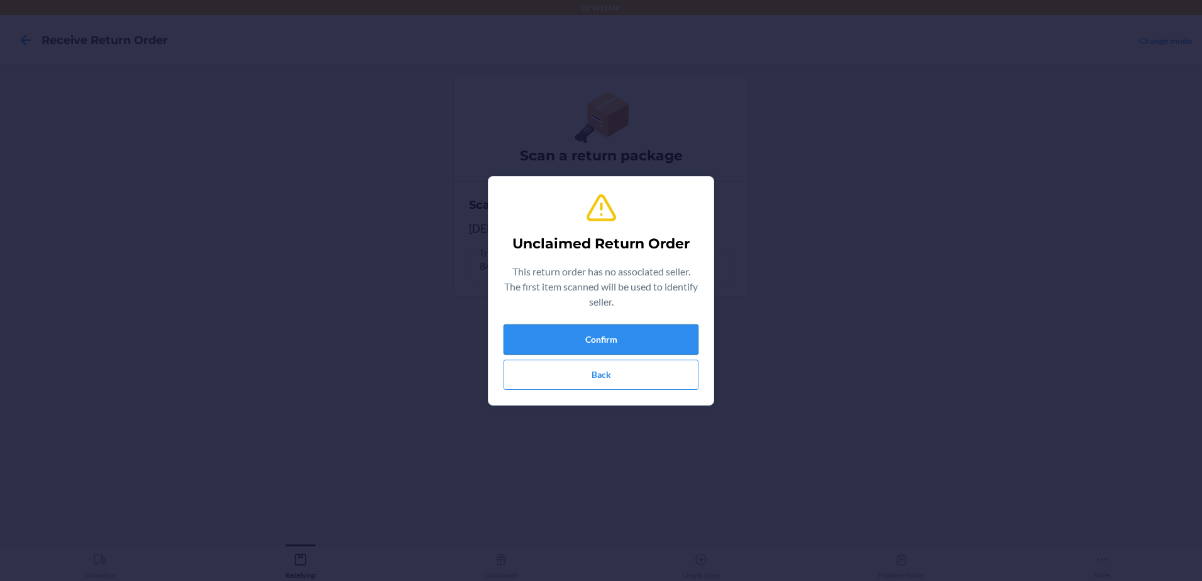
click at [674, 342] on button "Confirm" at bounding box center [601, 340] width 195 height 30
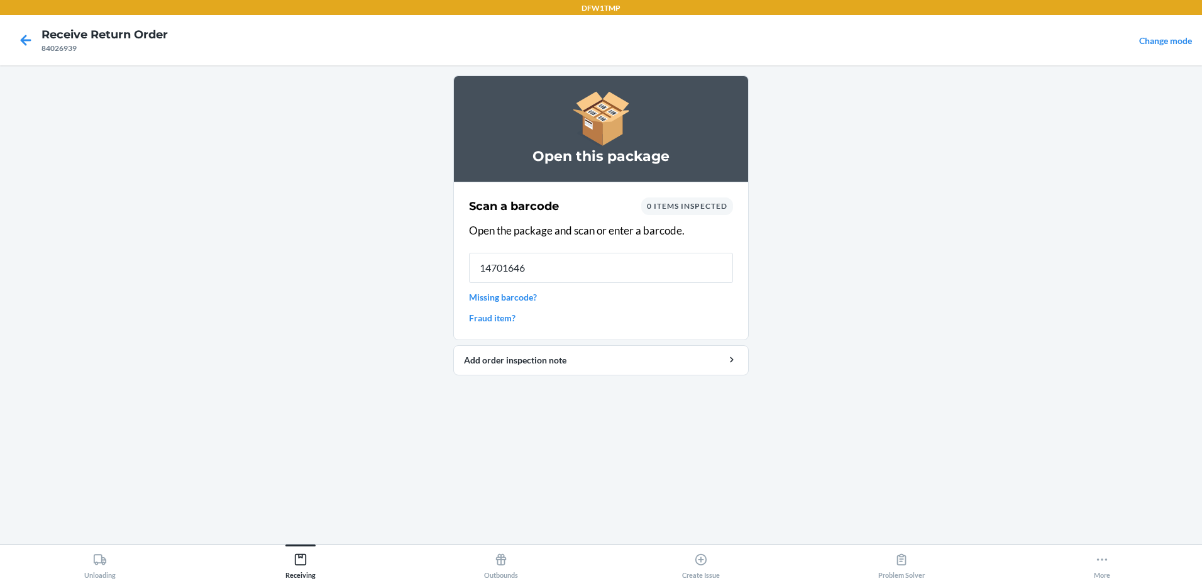
type input "147016463"
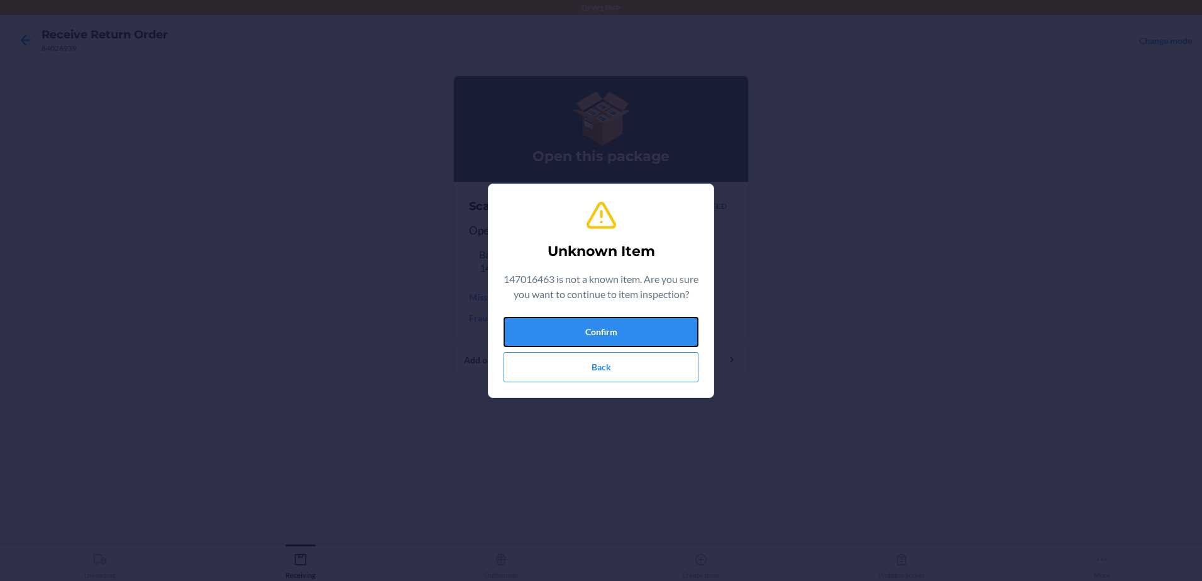
click at [671, 330] on button "Confirm" at bounding box center [601, 332] width 195 height 30
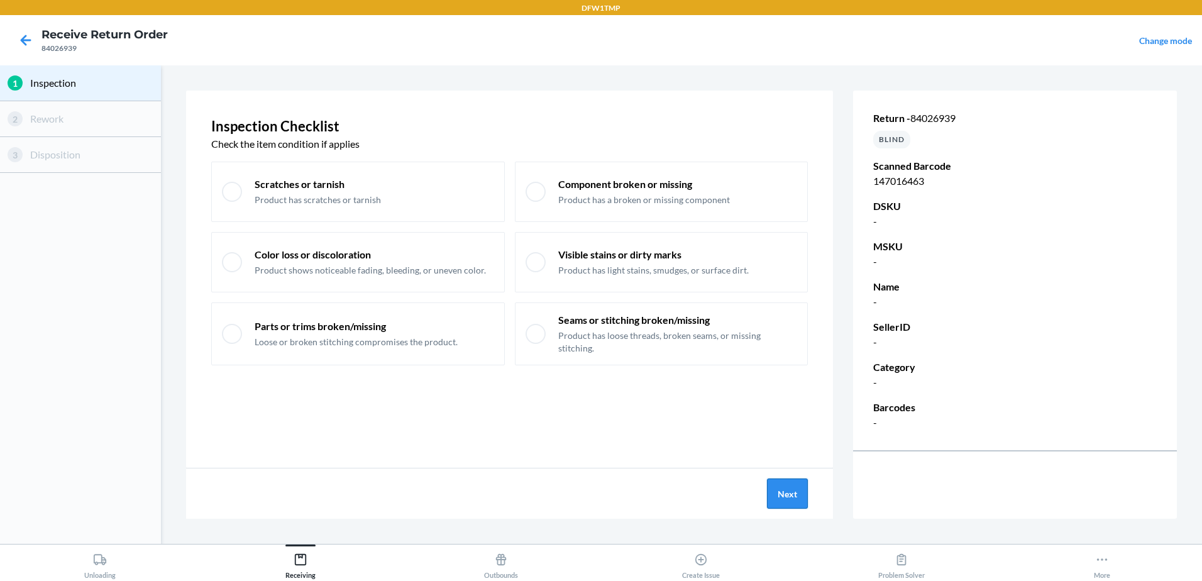
click at [796, 488] on button "Next" at bounding box center [787, 494] width 41 height 30
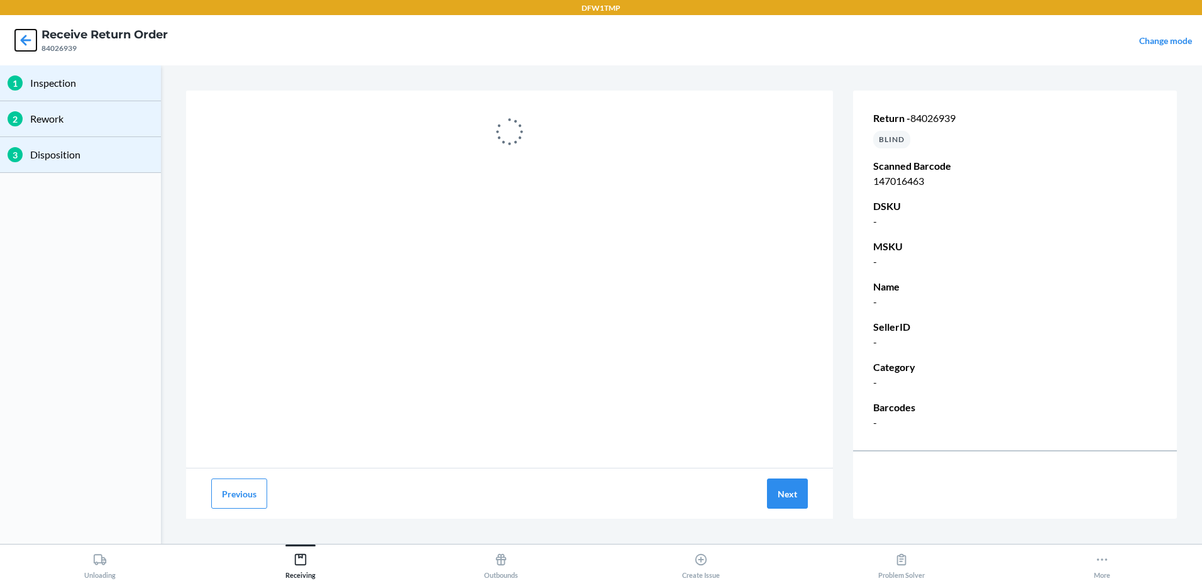
click at [26, 33] on icon at bounding box center [25, 40] width 21 height 21
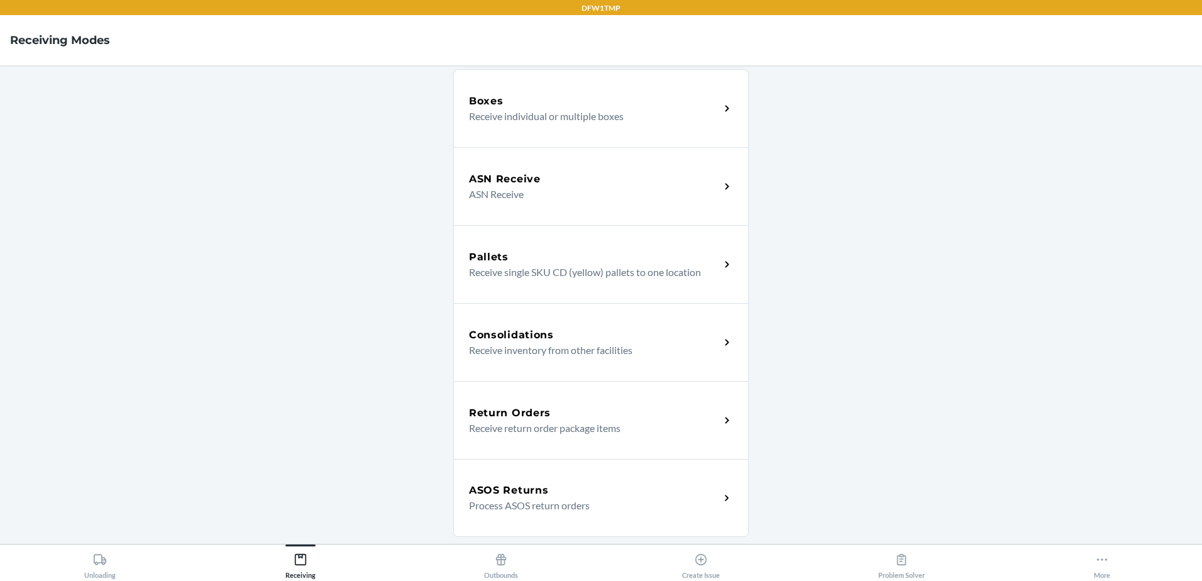
scroll to position [63, 0]
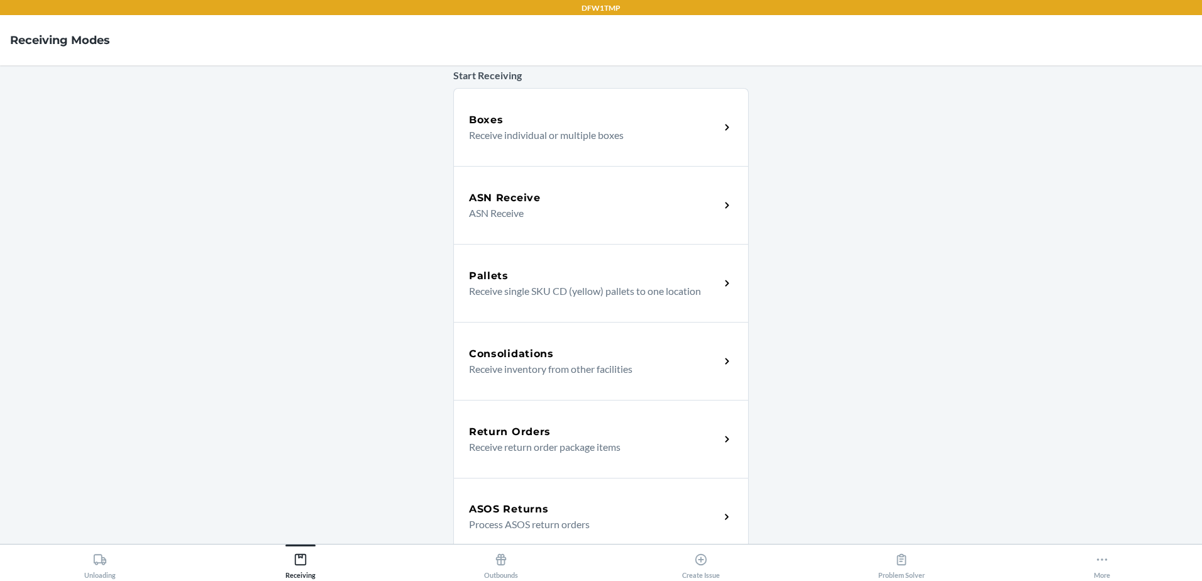
click at [567, 499] on div "ASOS Returns Process ASOS return orders" at bounding box center [601, 517] width 296 height 78
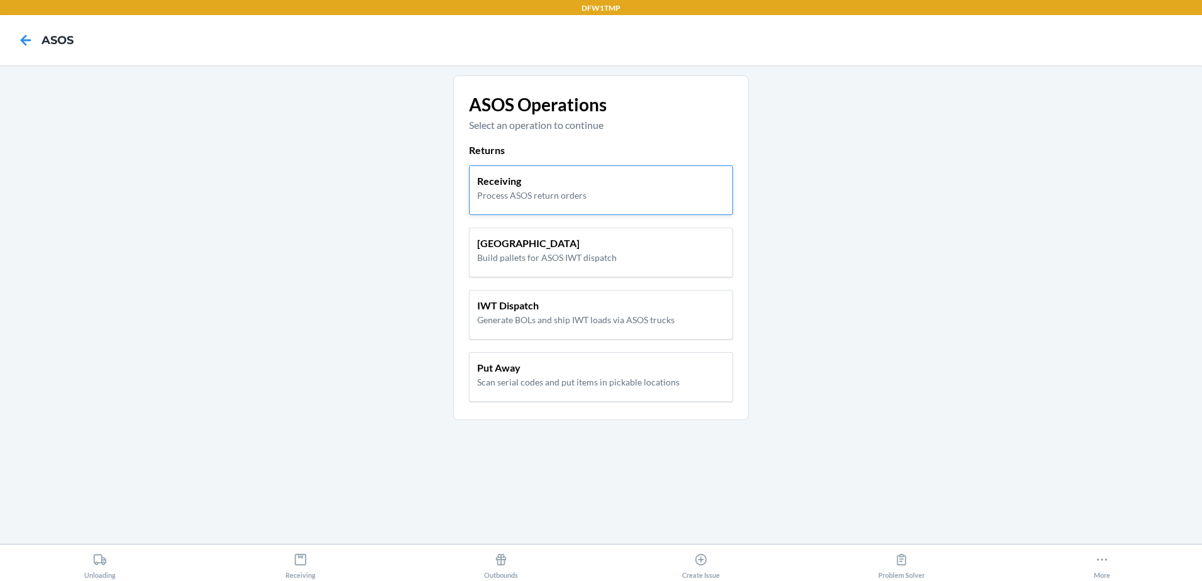
click at [531, 180] on p "Receiving" at bounding box center [531, 181] width 109 height 15
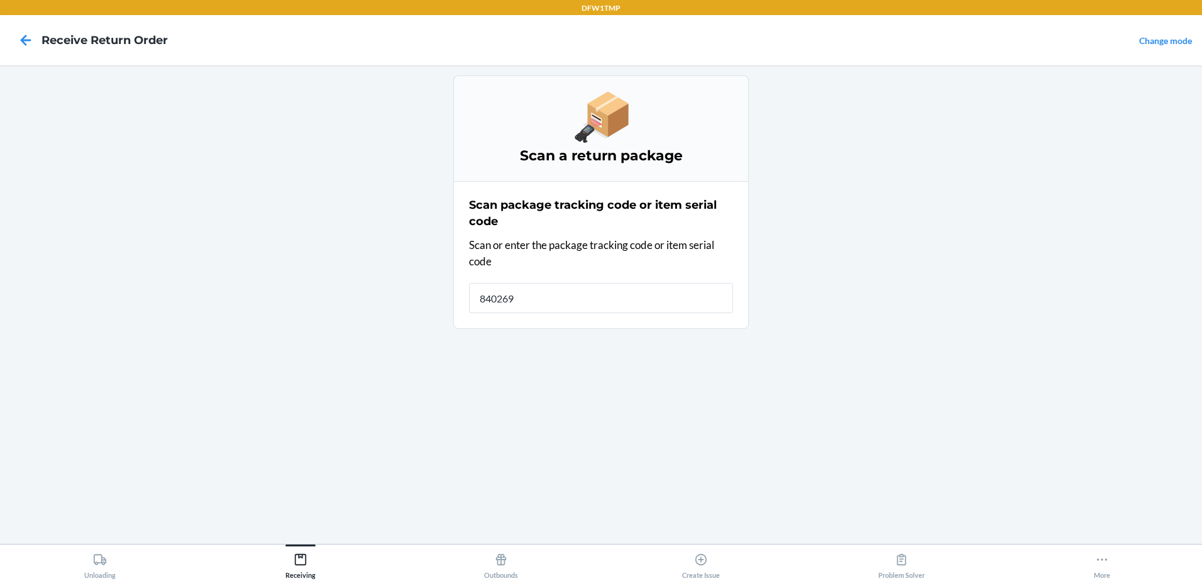
type input "84026939"
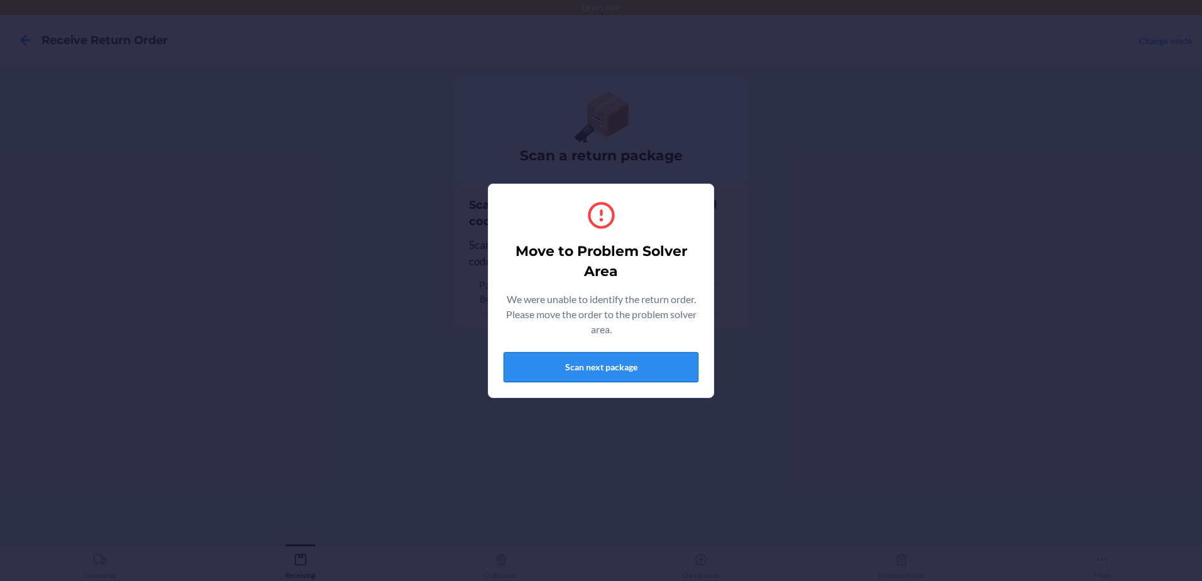
click at [643, 366] on button "Scan next package" at bounding box center [601, 367] width 195 height 30
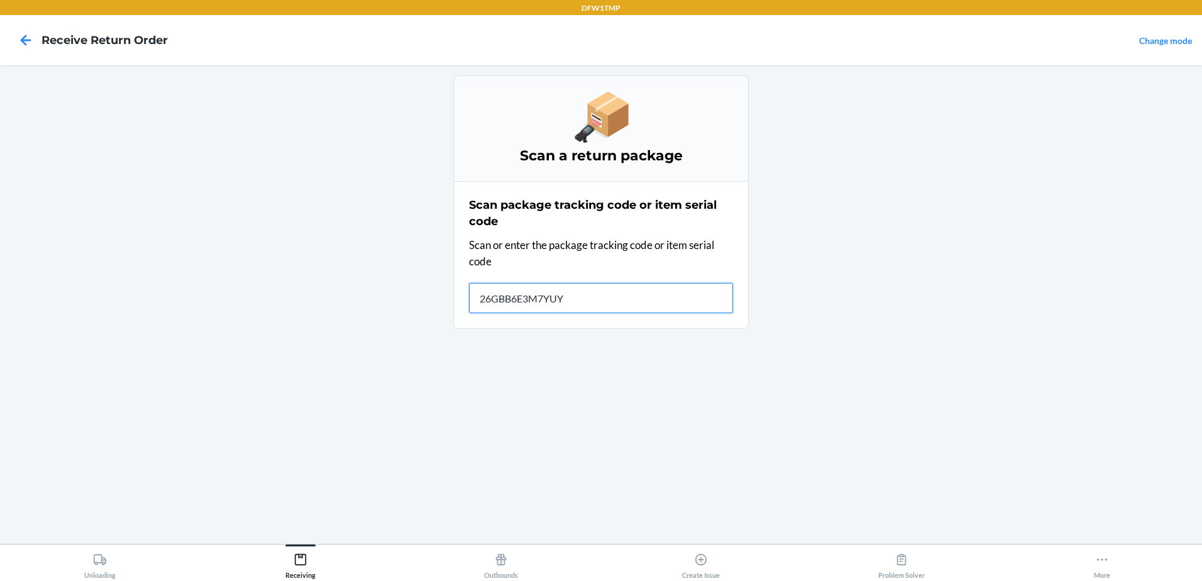
type input "26GBB6E3M7YUYH"
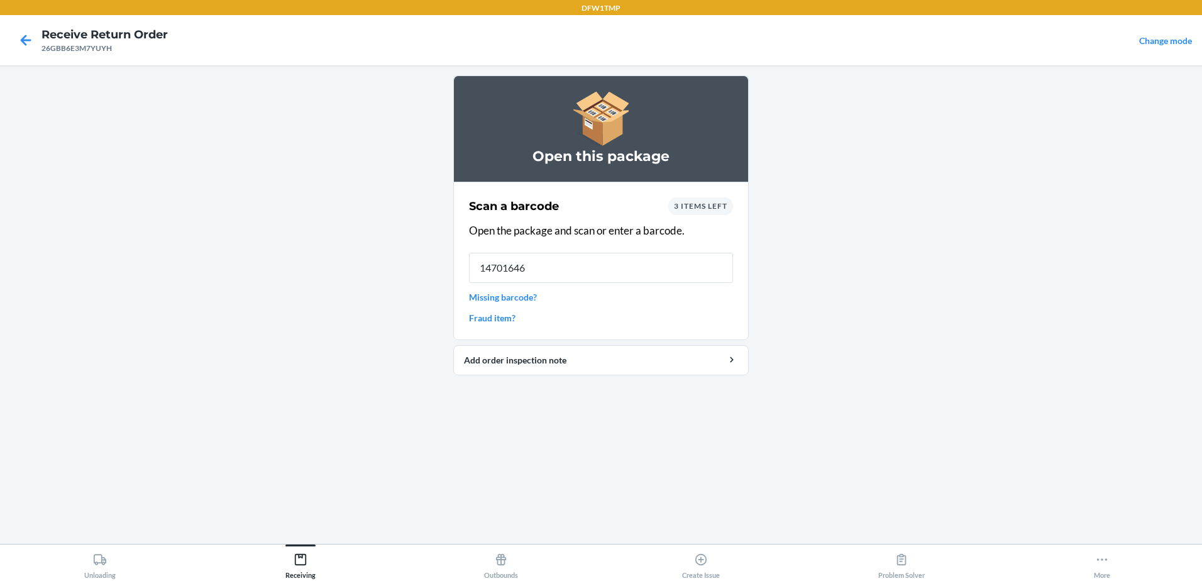
type input "147016463"
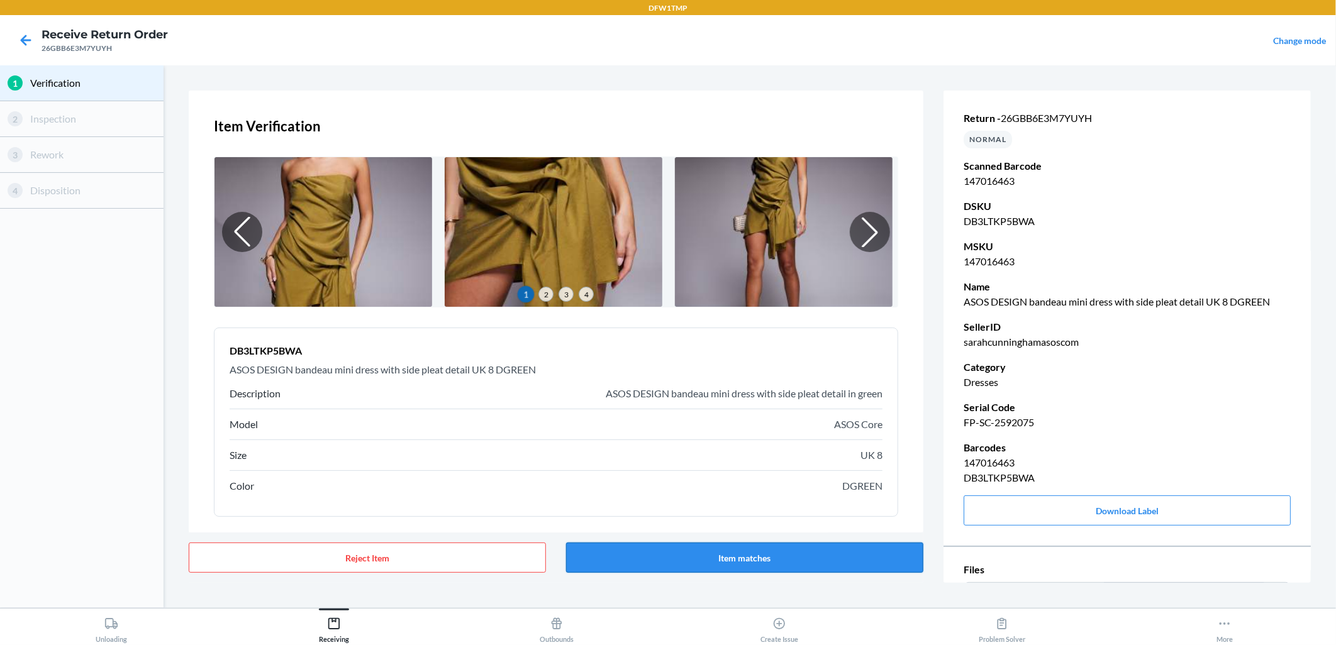
click at [806, 558] on button "Item matches" at bounding box center [744, 558] width 357 height 30
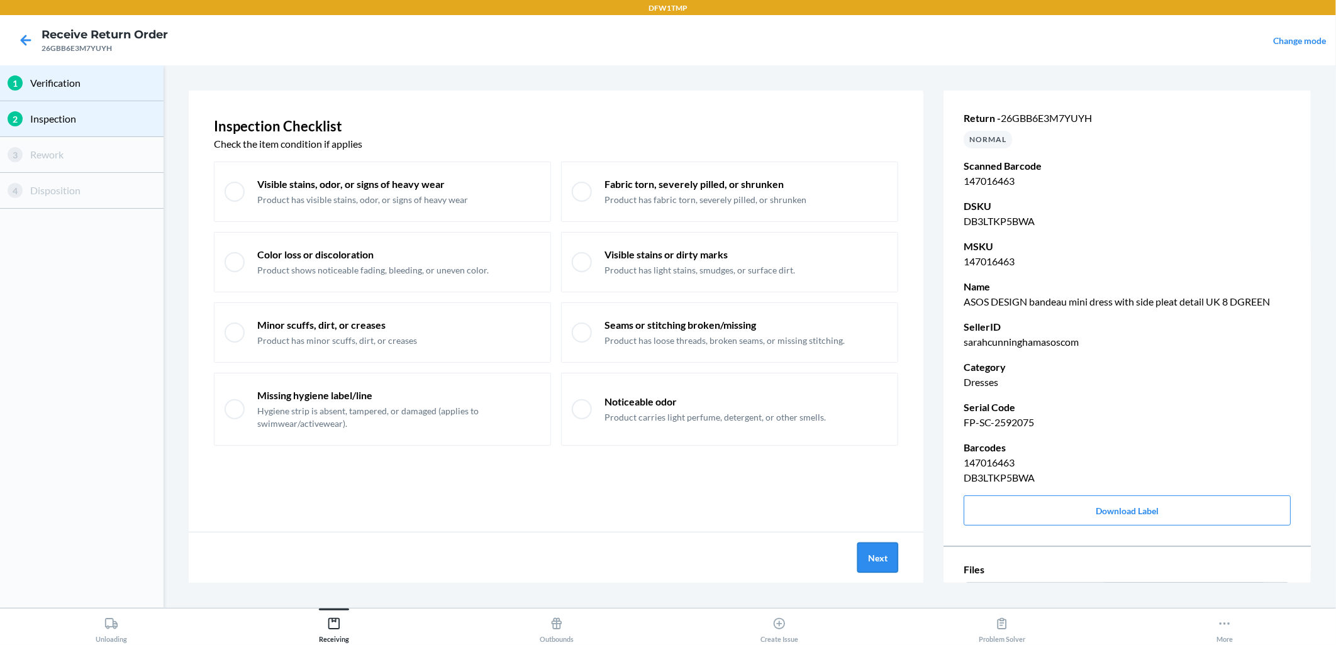
click at [869, 552] on button "Next" at bounding box center [877, 558] width 41 height 30
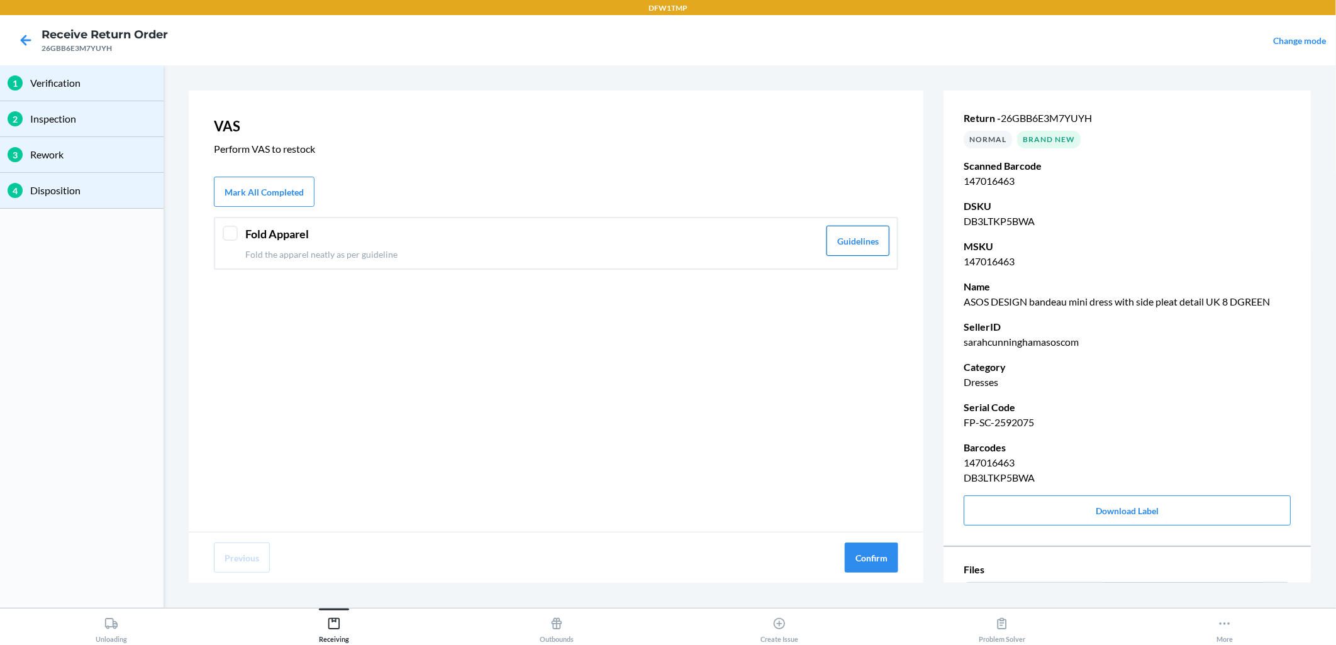
click at [862, 244] on button "Guidelines" at bounding box center [857, 241] width 63 height 30
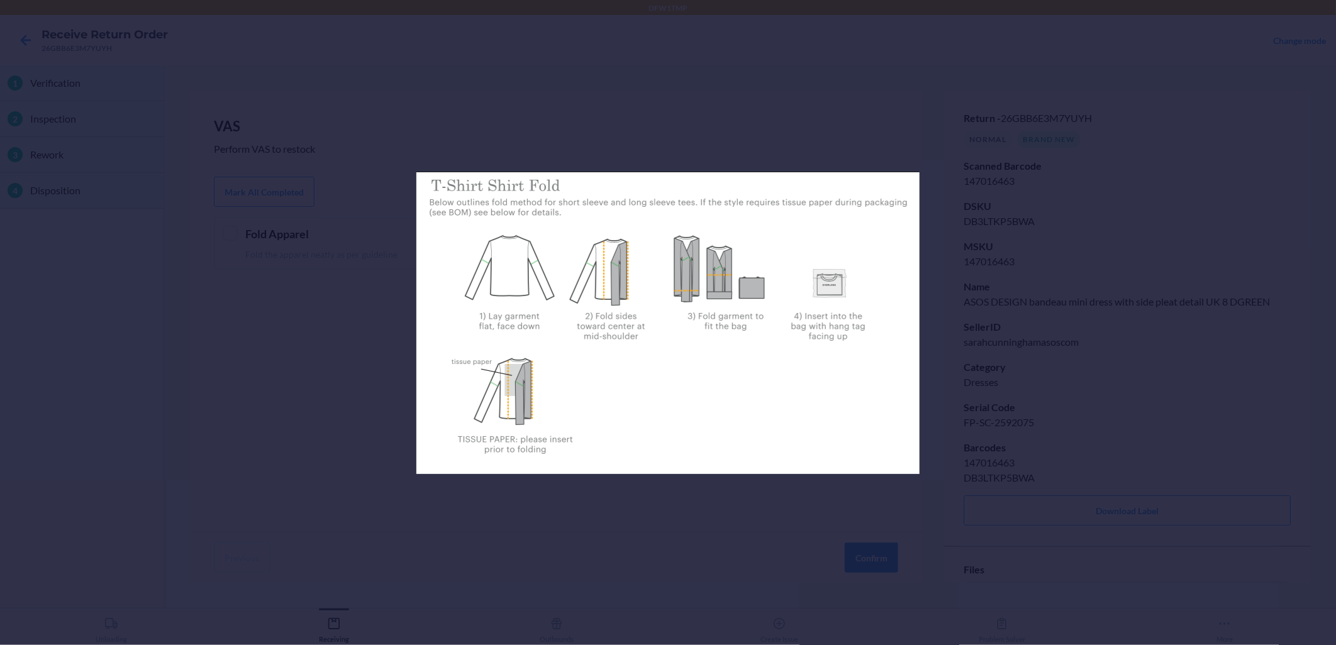
click at [739, 109] on div at bounding box center [668, 322] width 1336 height 645
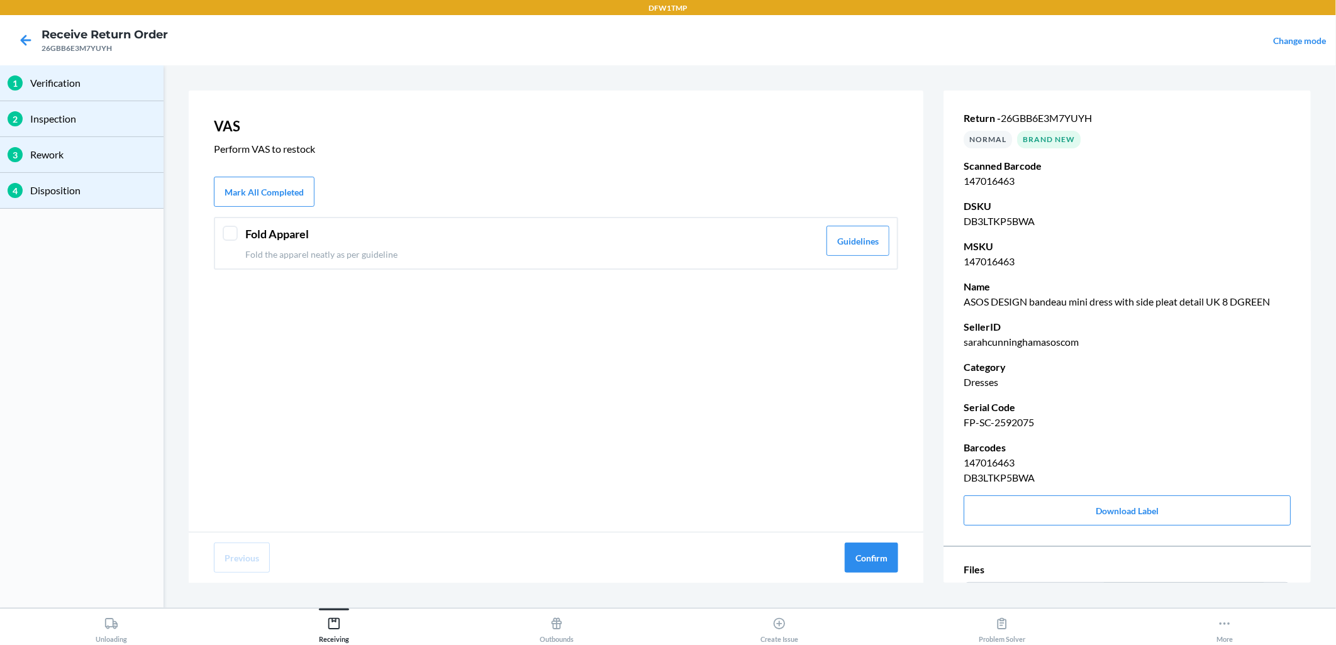
click at [223, 233] on div at bounding box center [230, 233] width 15 height 15
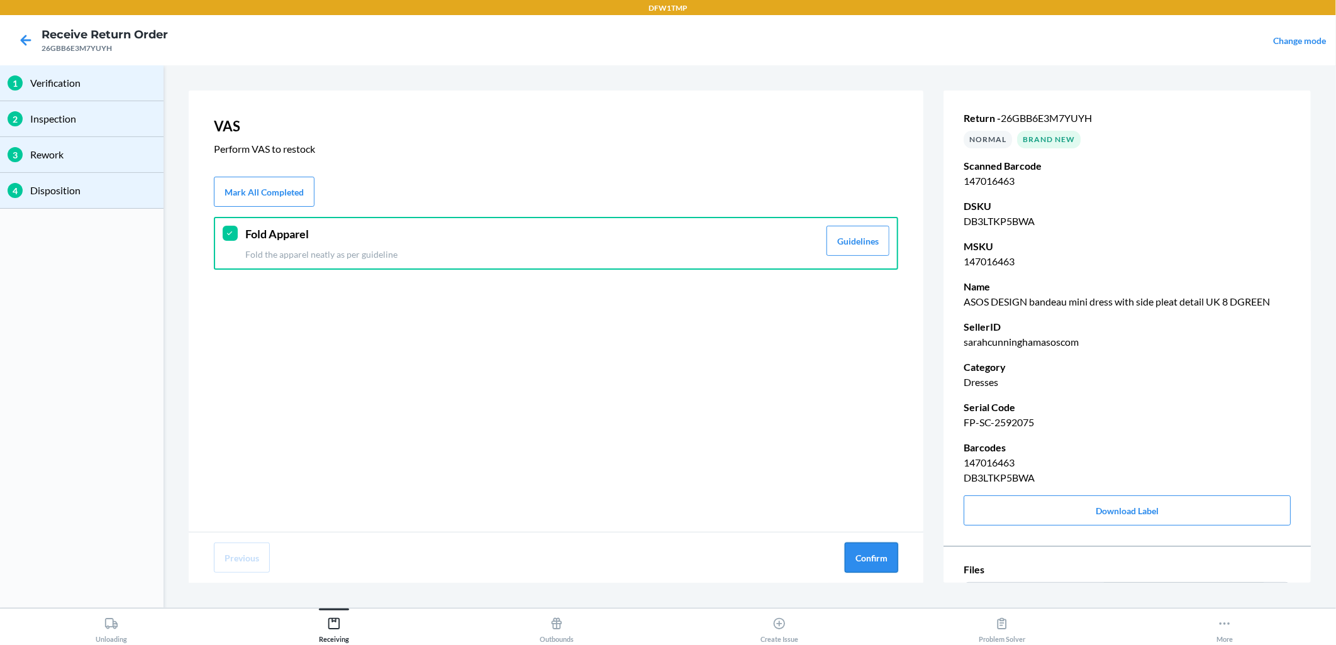
click at [862, 551] on button "Confirm" at bounding box center [871, 558] width 53 height 30
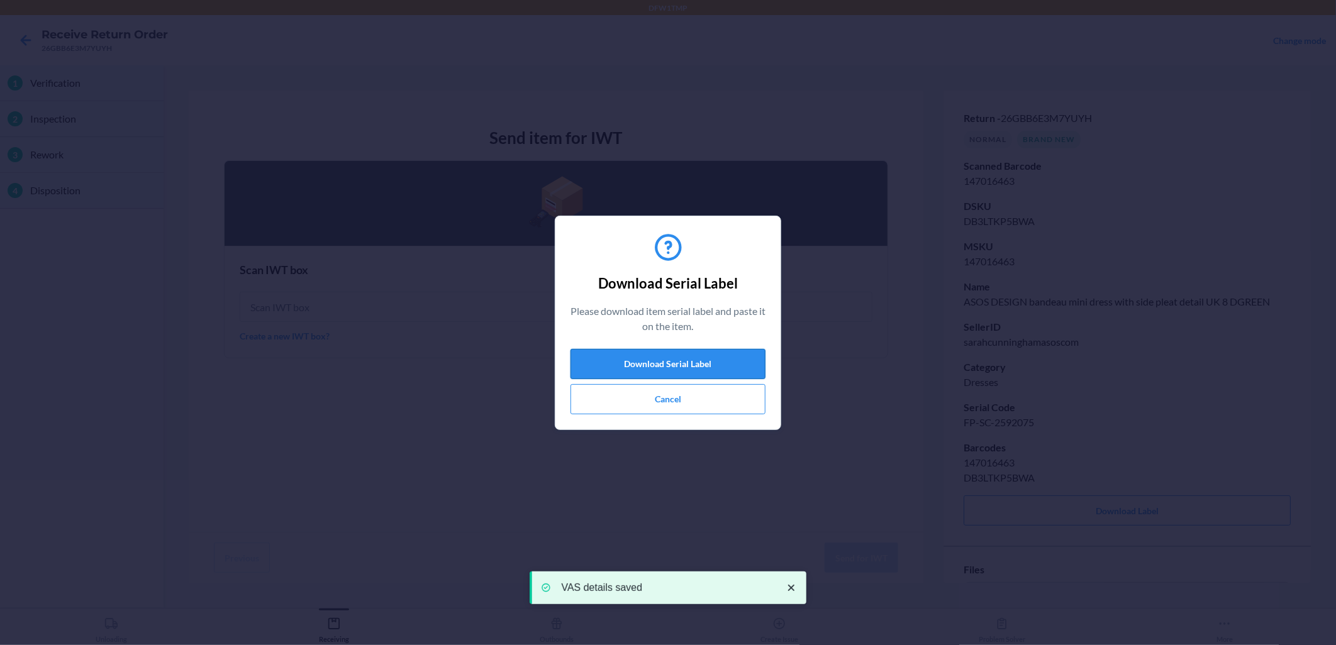
click at [684, 363] on button "Download Serial Label" at bounding box center [667, 364] width 195 height 30
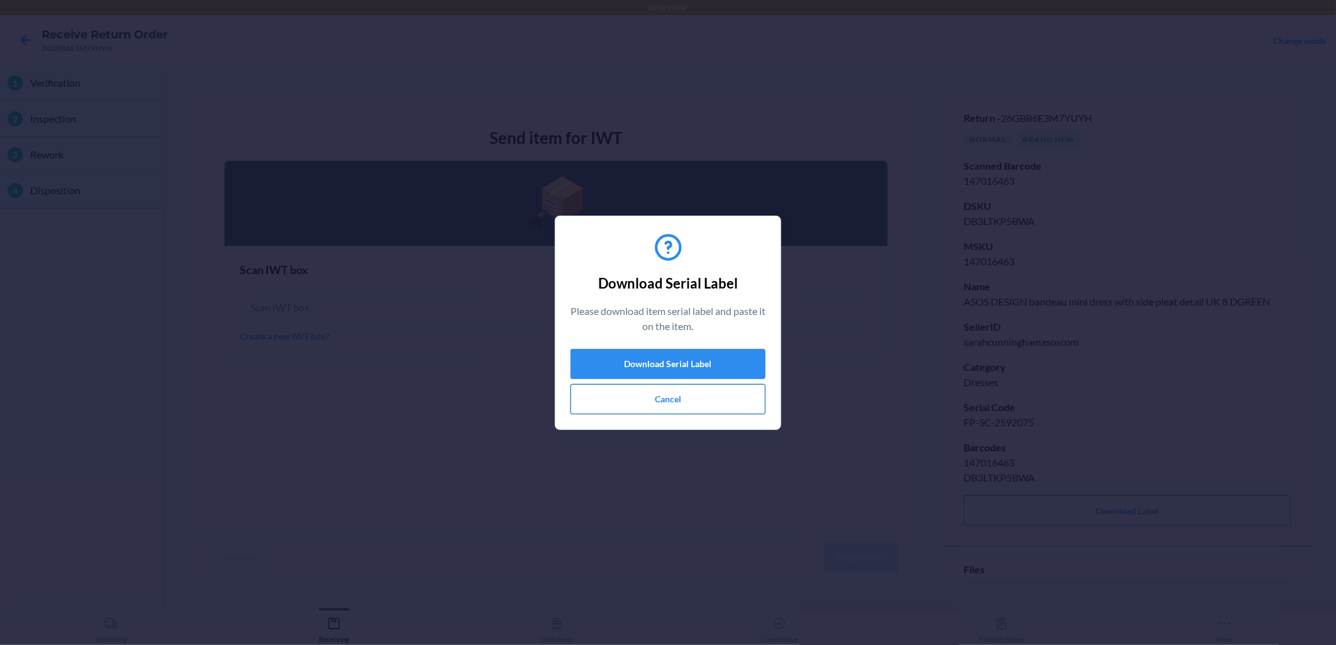
click at [682, 401] on button "Cancel" at bounding box center [667, 399] width 195 height 30
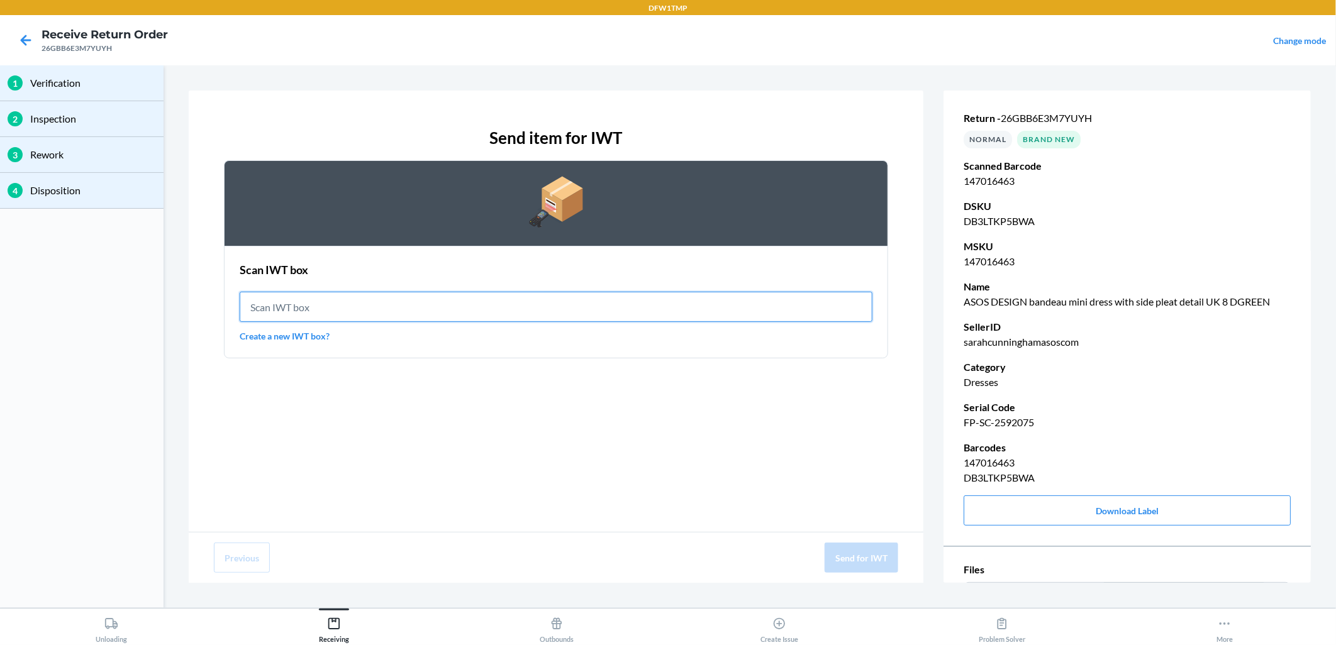
click at [304, 307] on input "text" at bounding box center [556, 307] width 633 height 30
type input "IWT0000019DO"
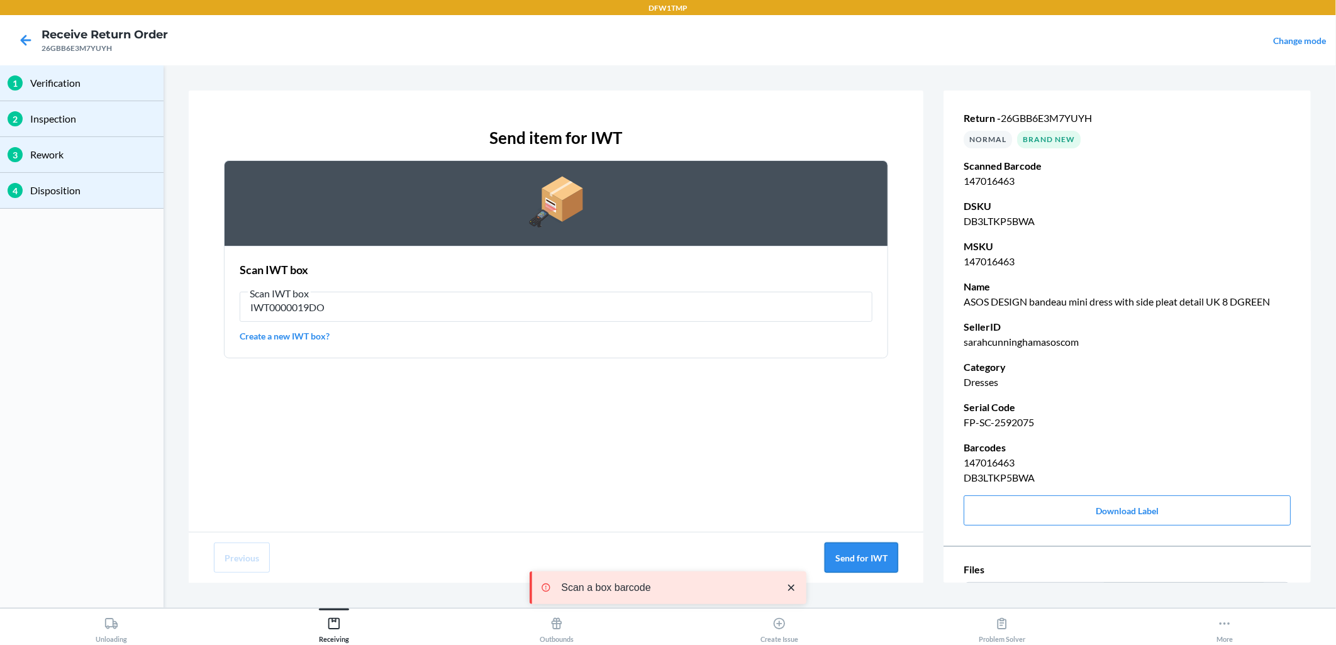
click at [857, 560] on button "Send for IWT" at bounding box center [862, 558] width 74 height 30
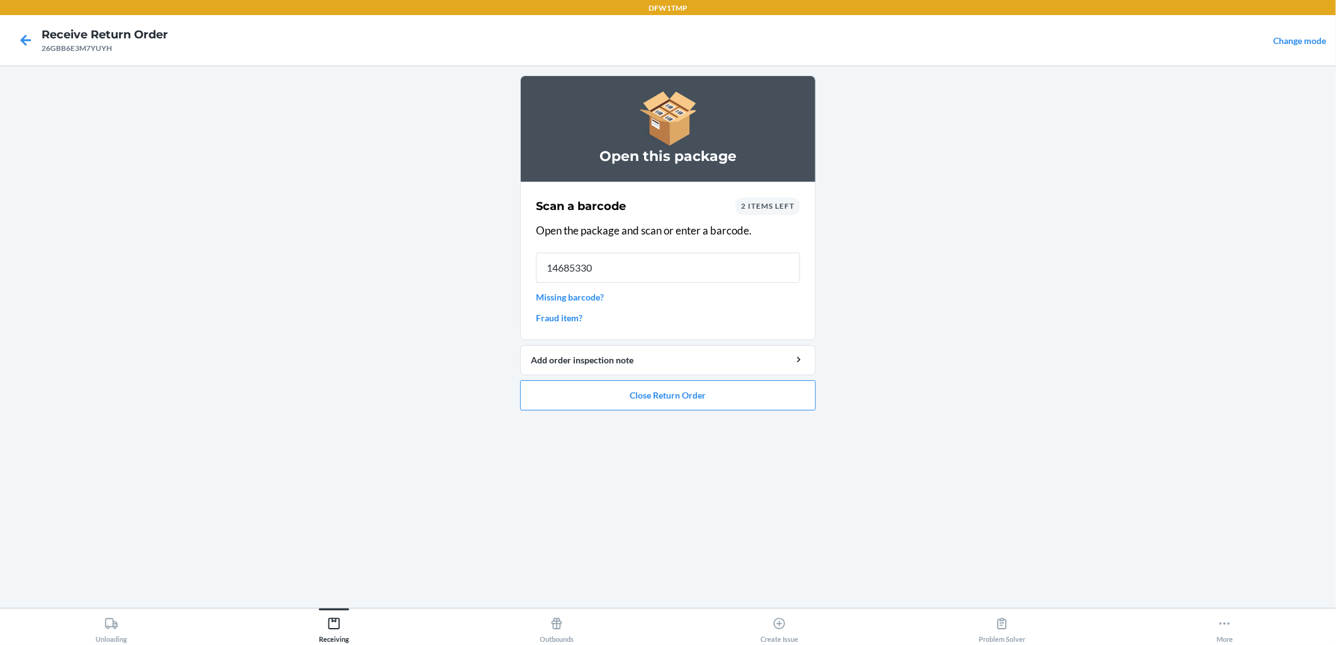
type input "146853302"
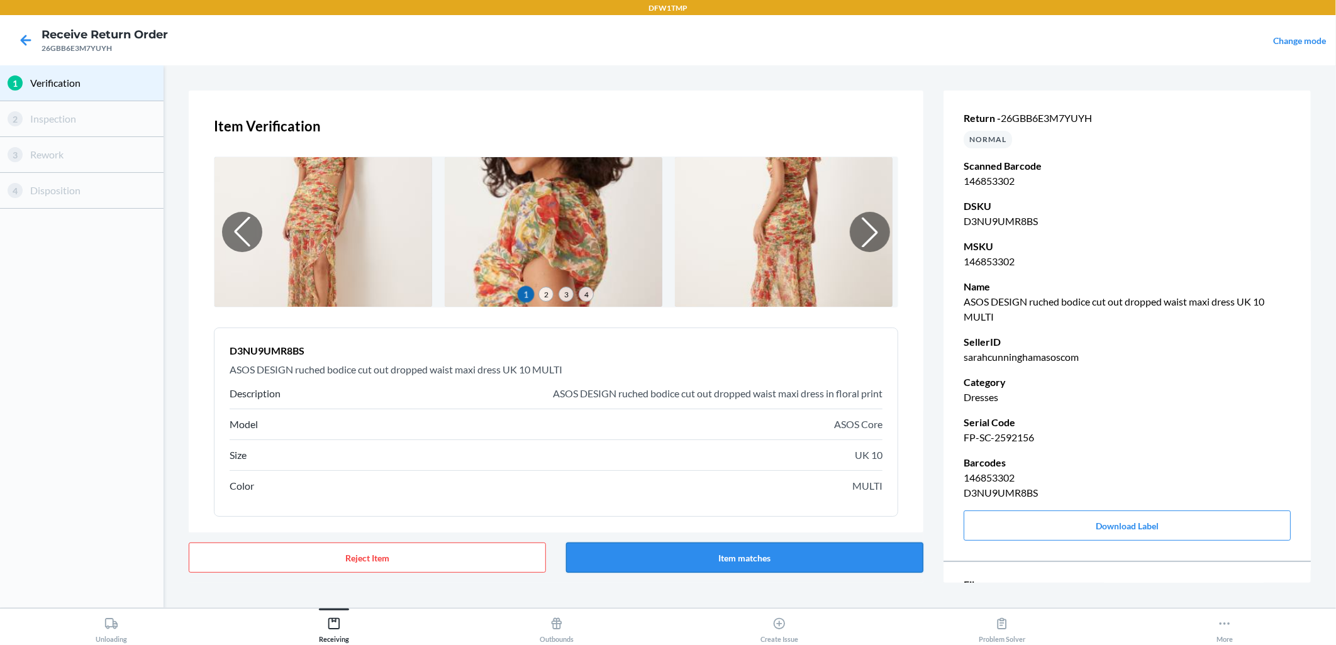
click at [679, 560] on button "Item matches" at bounding box center [744, 558] width 357 height 30
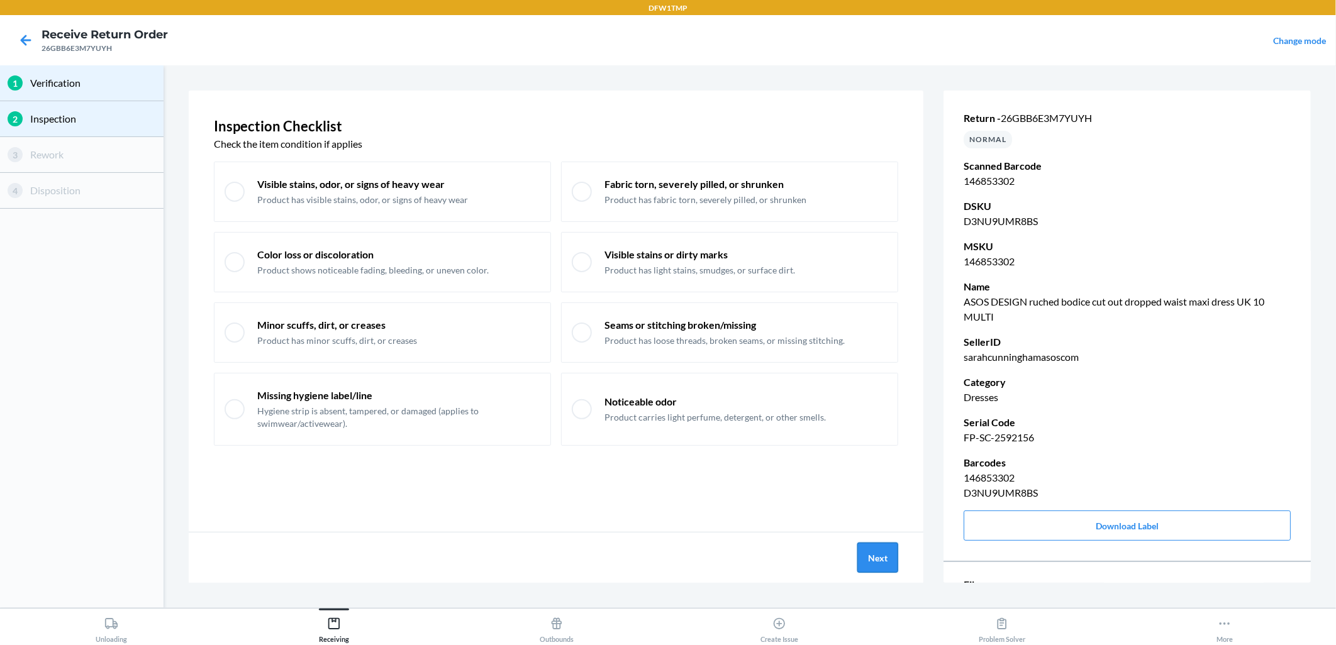
click at [872, 560] on button "Next" at bounding box center [877, 558] width 41 height 30
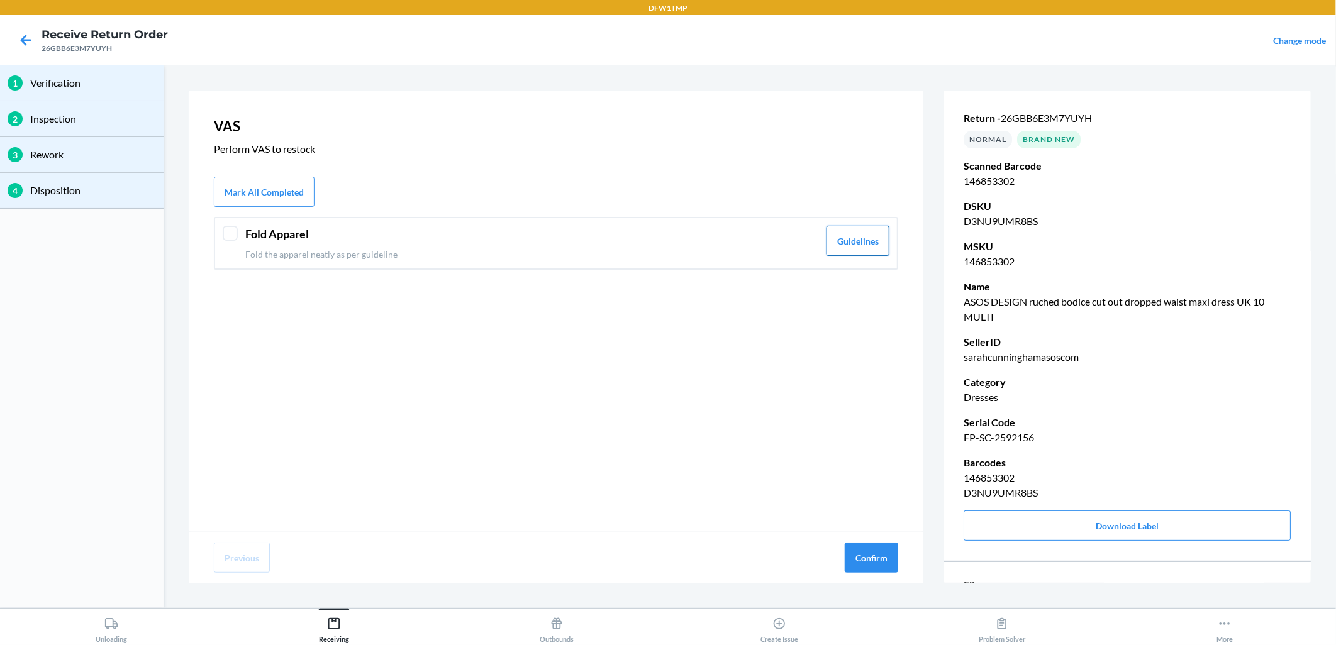
click at [862, 233] on button "Guidelines" at bounding box center [857, 241] width 63 height 30
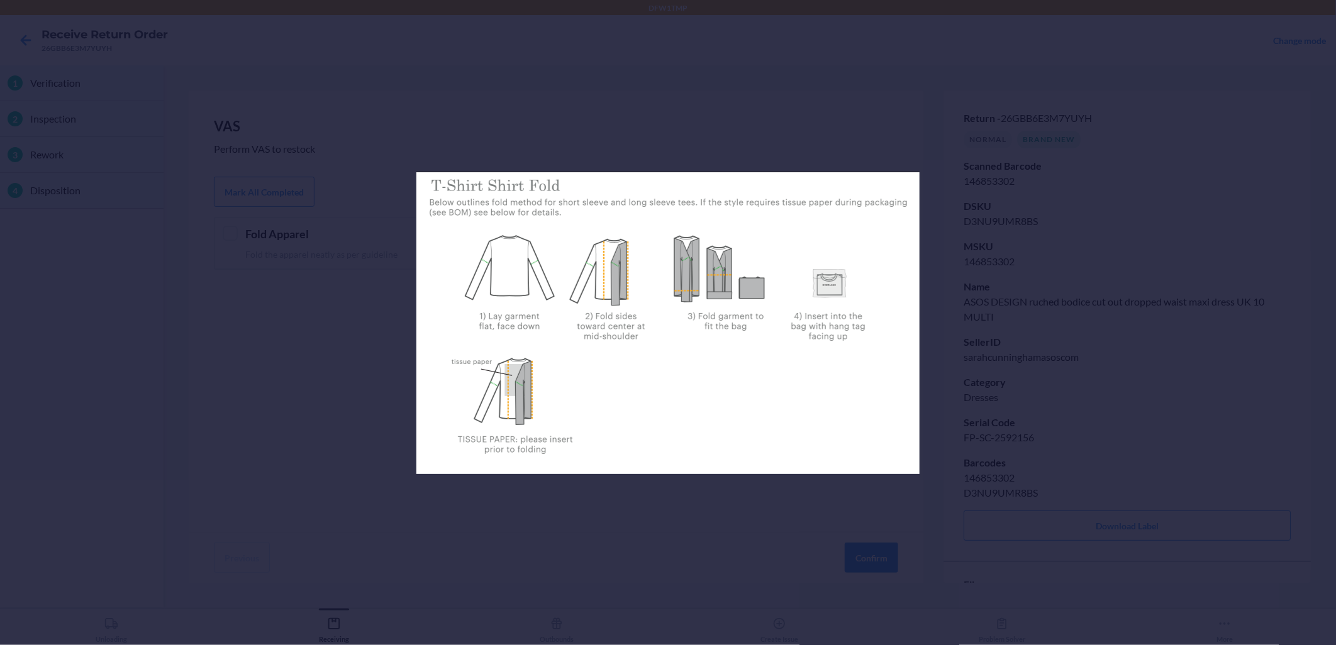
click at [1185, 358] on div at bounding box center [668, 322] width 1336 height 645
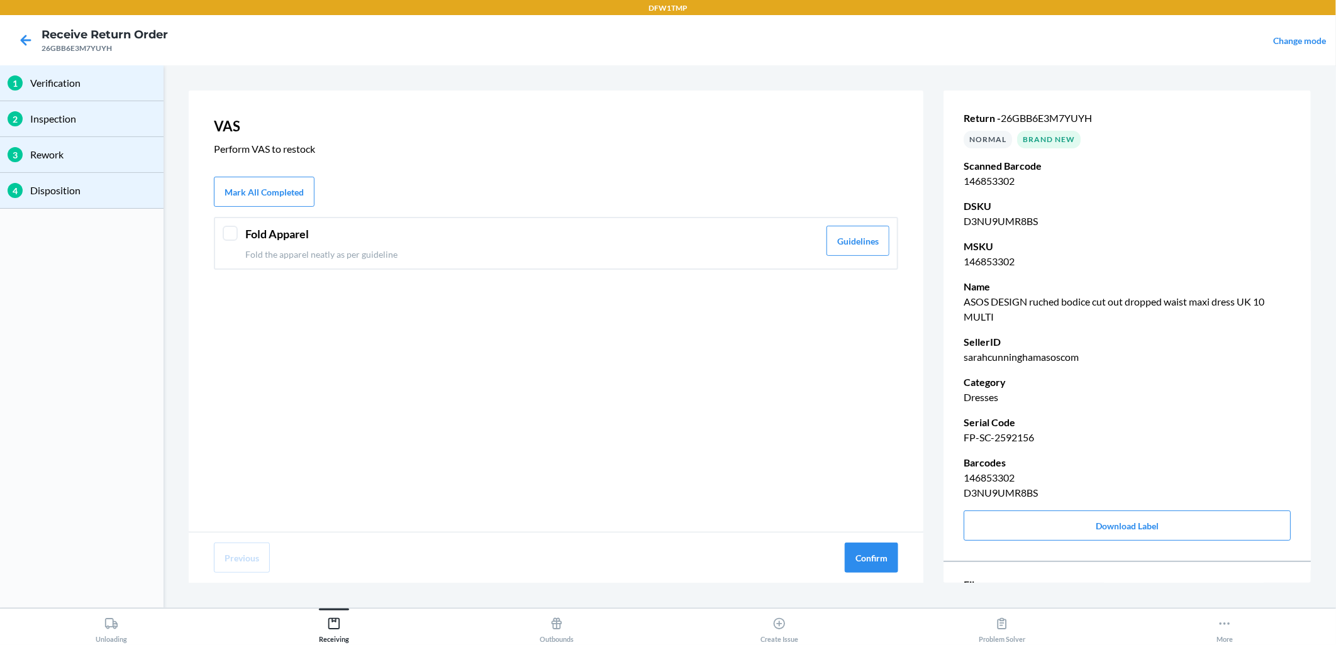
click at [240, 233] on div "Fold Apparel Fold the apparel neatly as per guideline Guidelines" at bounding box center [556, 243] width 684 height 53
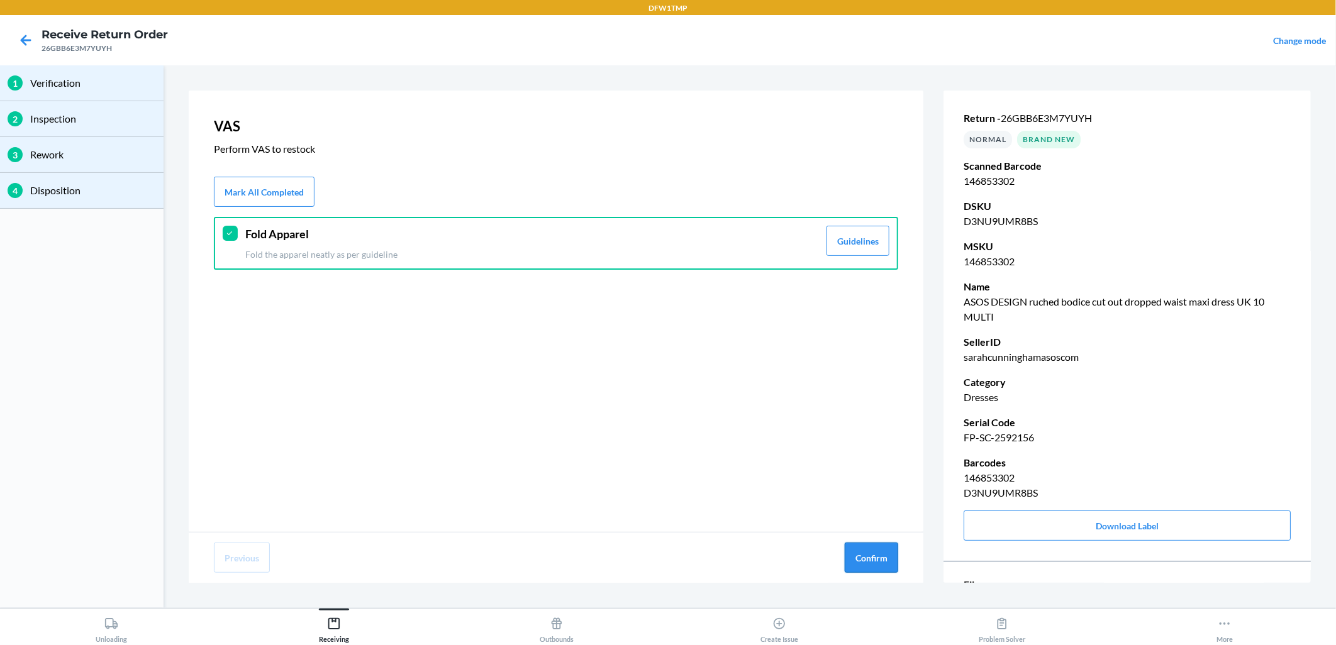
click at [866, 561] on button "Confirm" at bounding box center [871, 558] width 53 height 30
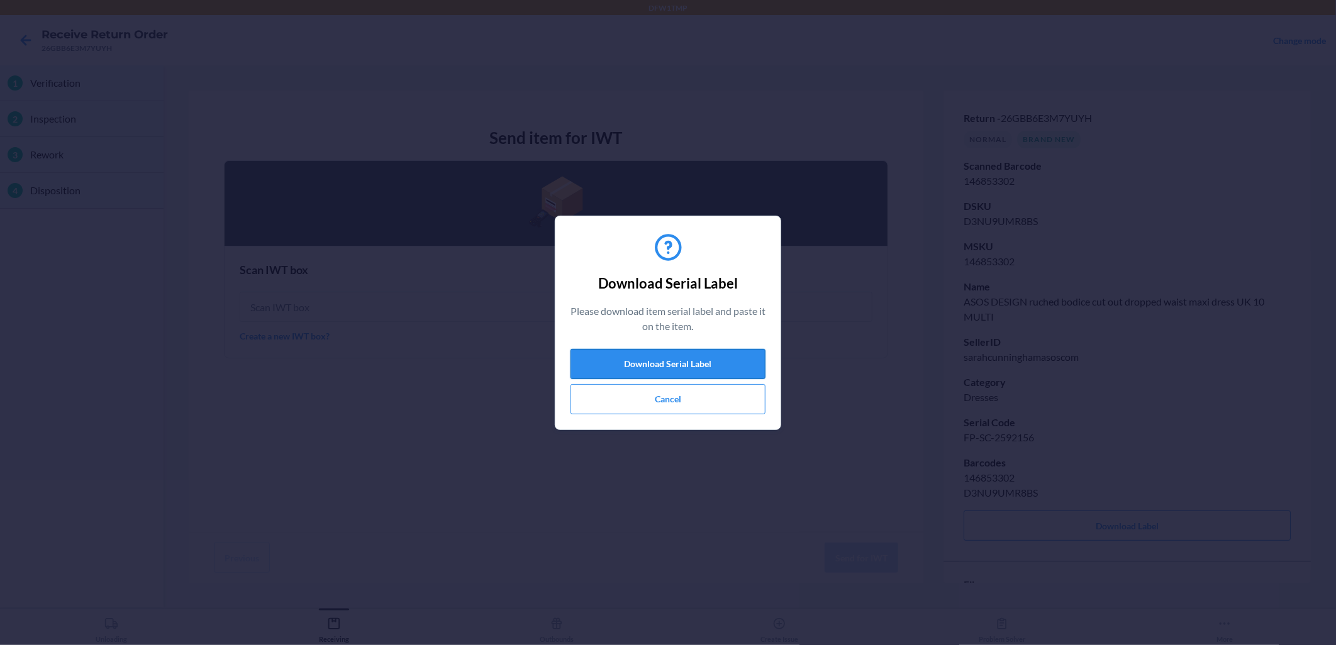
click at [740, 355] on button "Download Serial Label" at bounding box center [667, 364] width 195 height 30
click at [681, 403] on button "Cancel" at bounding box center [667, 399] width 195 height 30
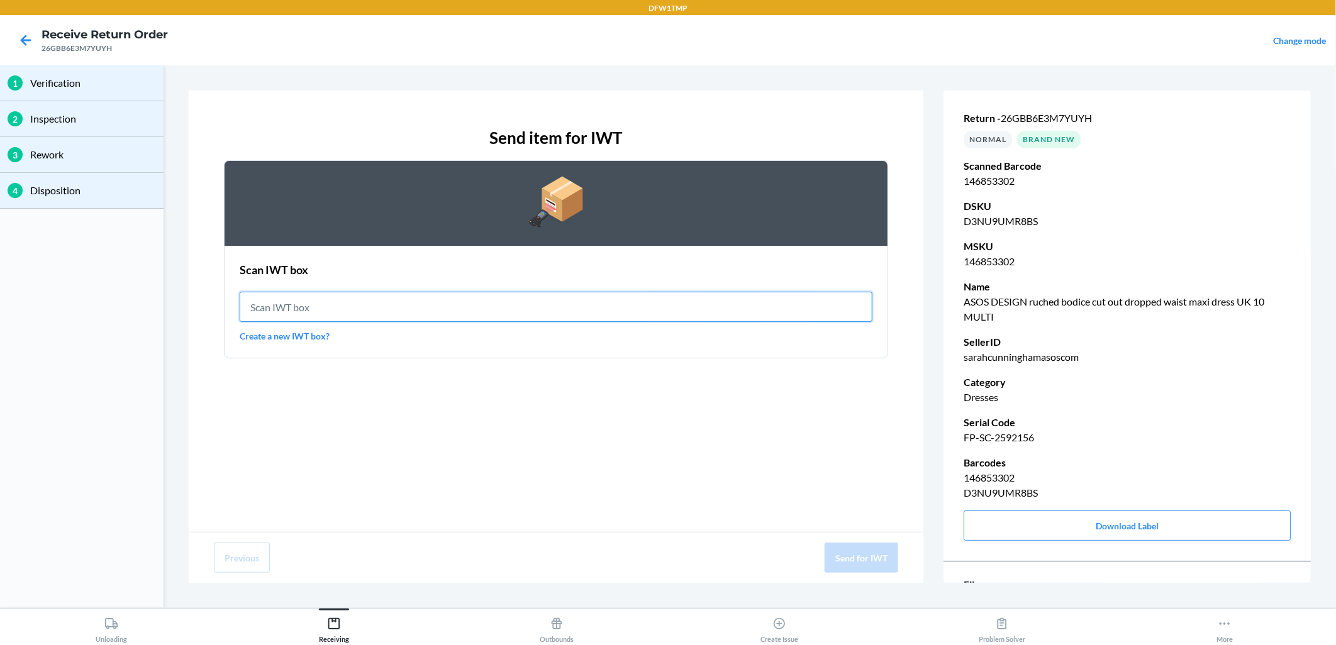
click at [450, 303] on input "text" at bounding box center [556, 307] width 633 height 30
type input "IWT0000019DO"
click at [885, 547] on button "Send for IWT" at bounding box center [862, 558] width 74 height 30
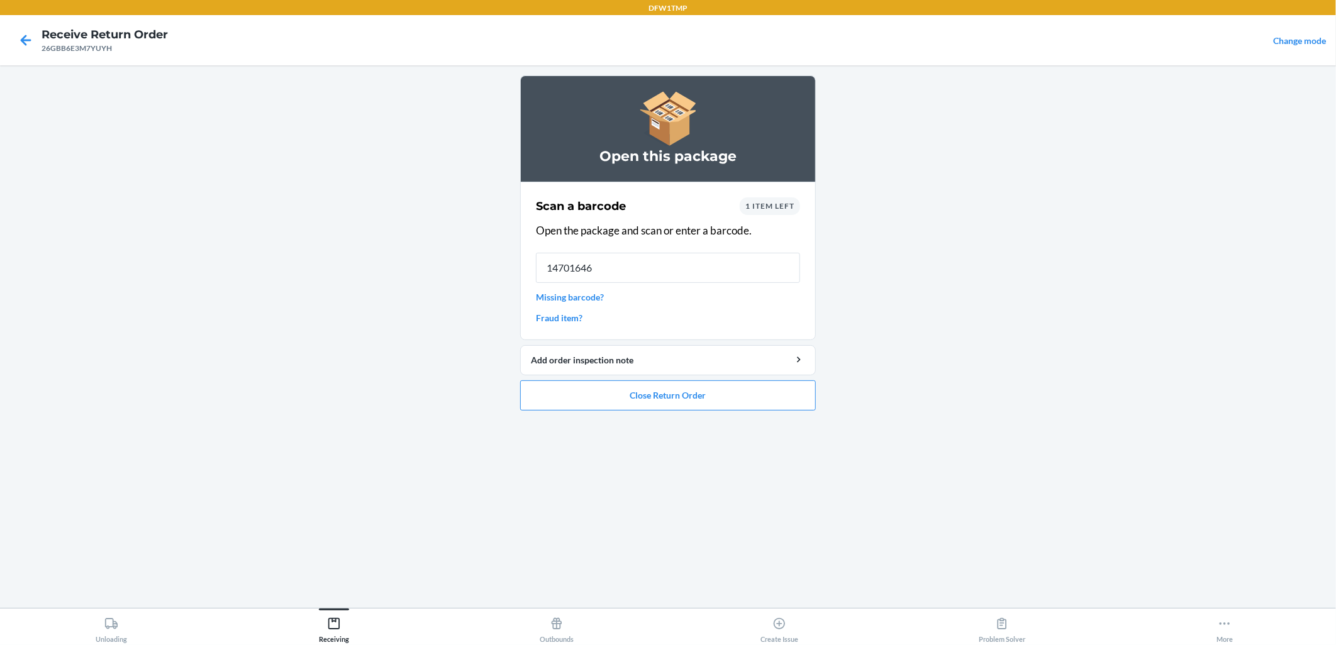
type input "147016464"
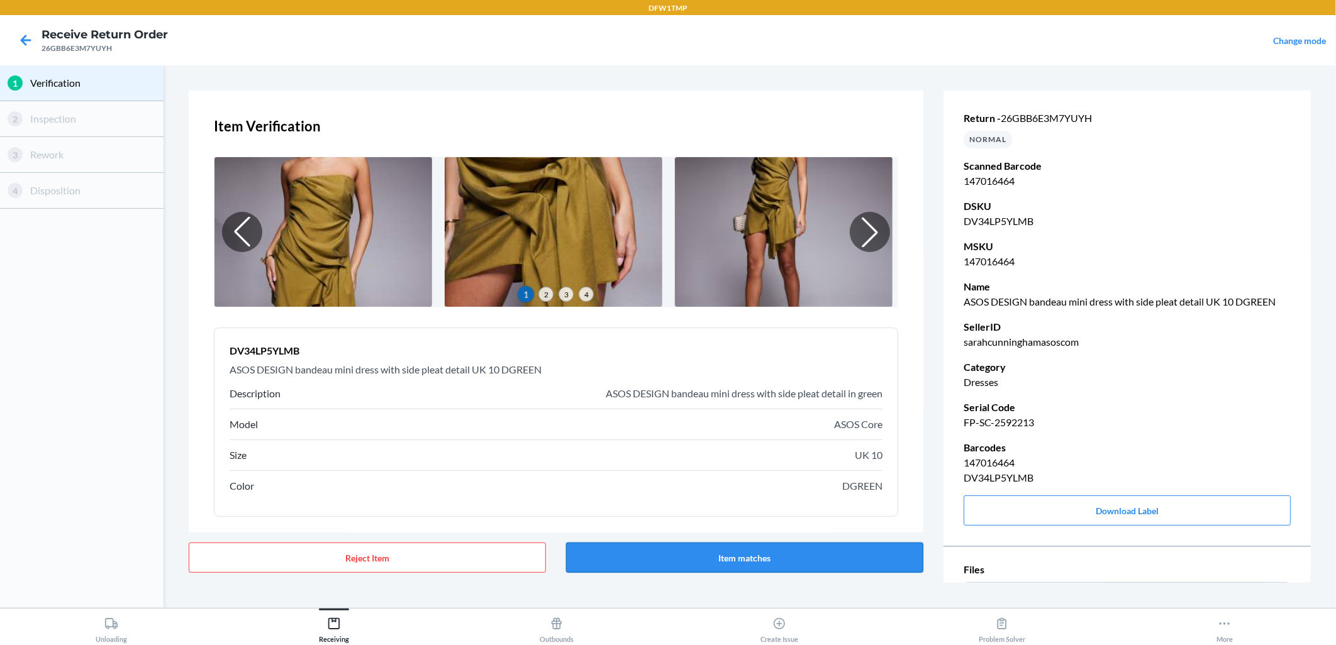
click at [833, 550] on button "Item matches" at bounding box center [744, 558] width 357 height 30
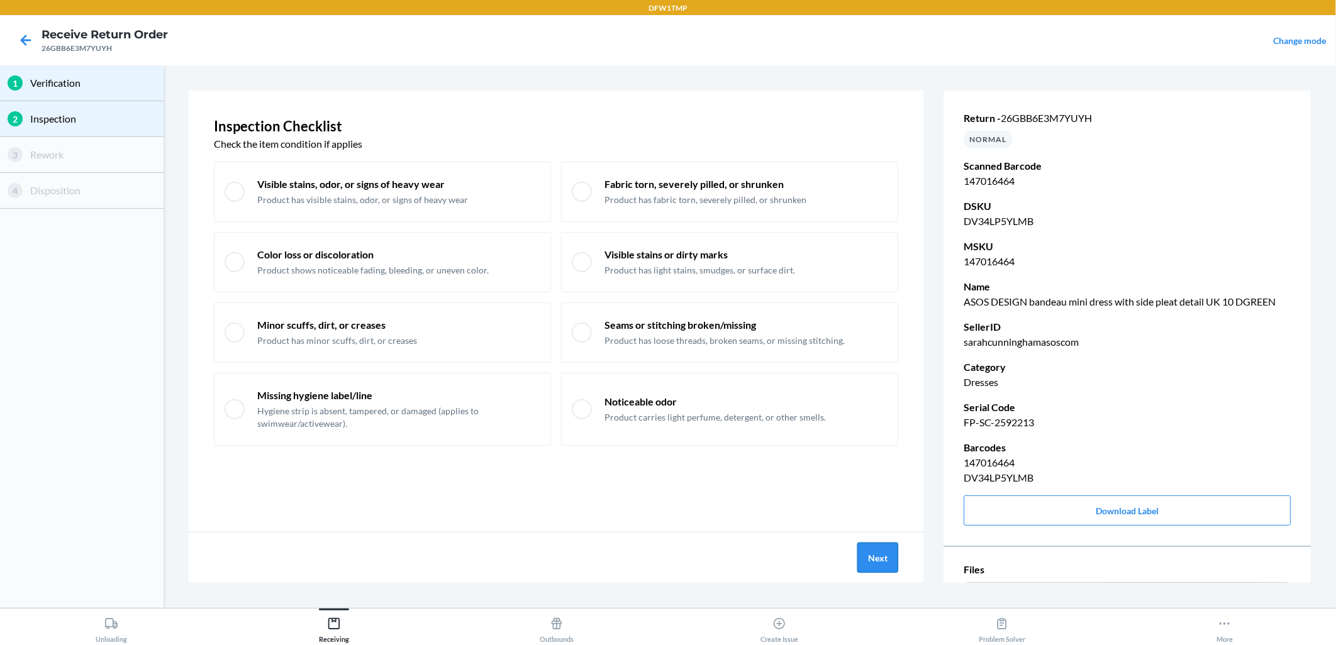
click at [865, 549] on button "Next" at bounding box center [877, 558] width 41 height 30
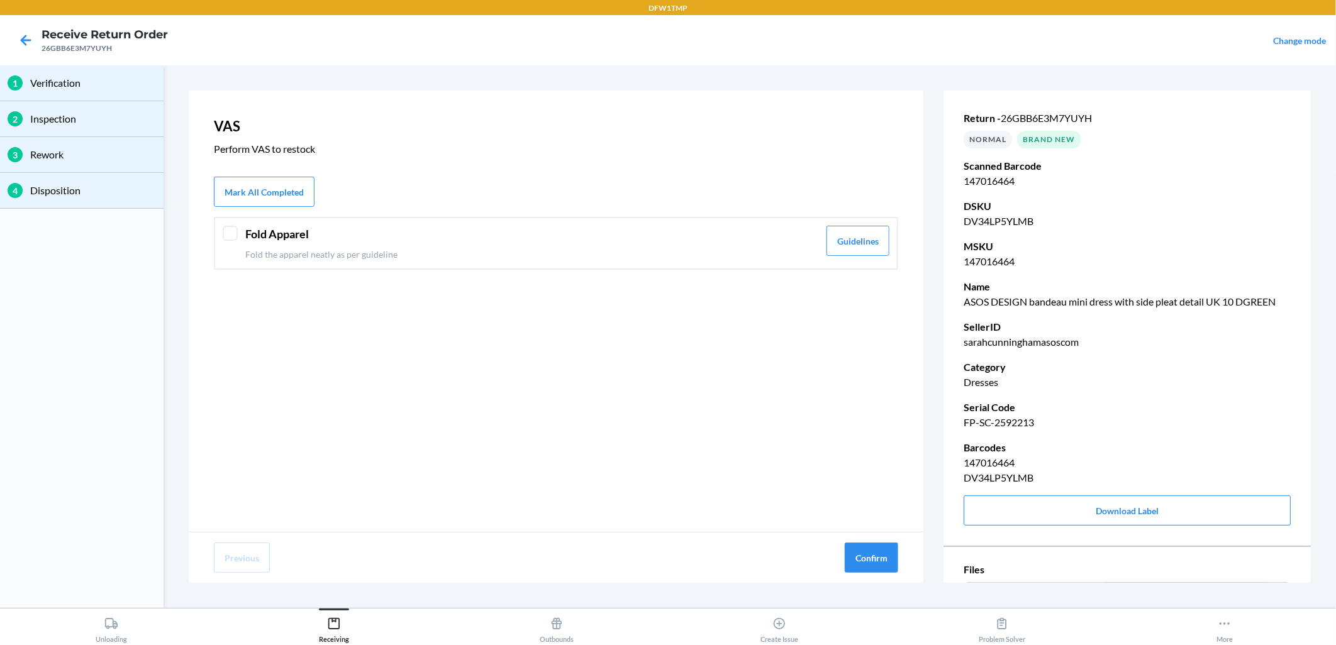
click at [227, 231] on div at bounding box center [230, 233] width 15 height 15
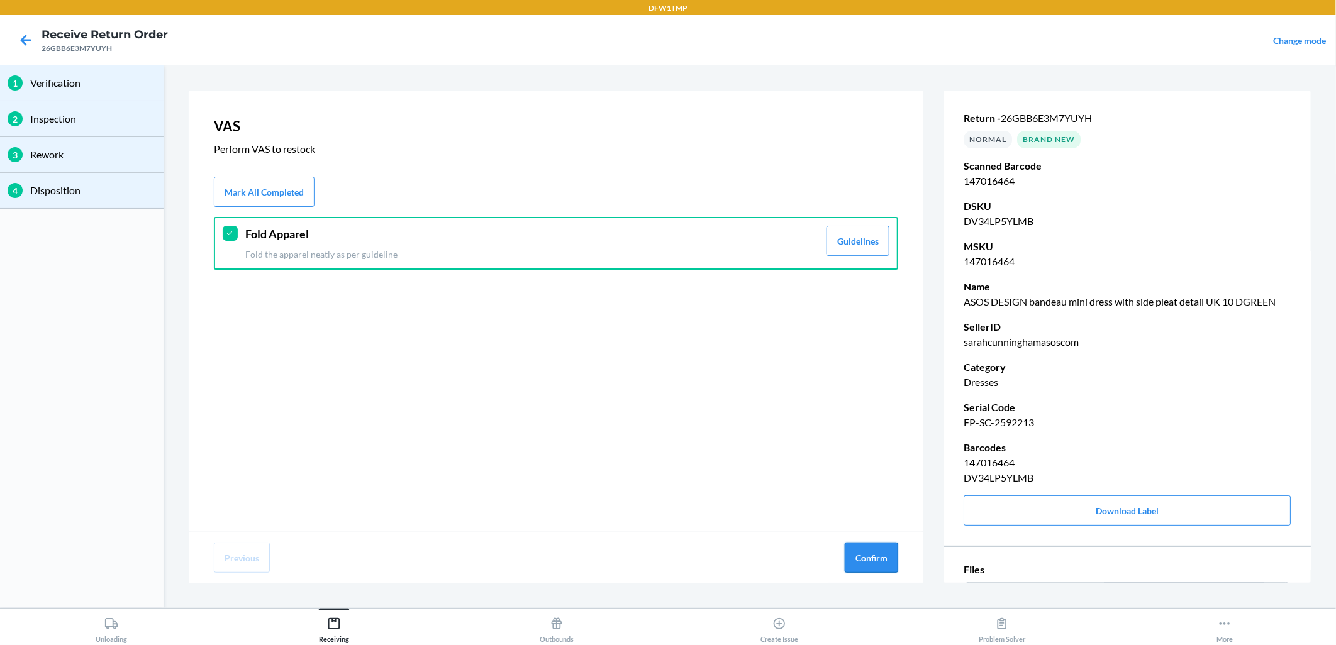
click at [887, 543] on button "Confirm" at bounding box center [871, 558] width 53 height 30
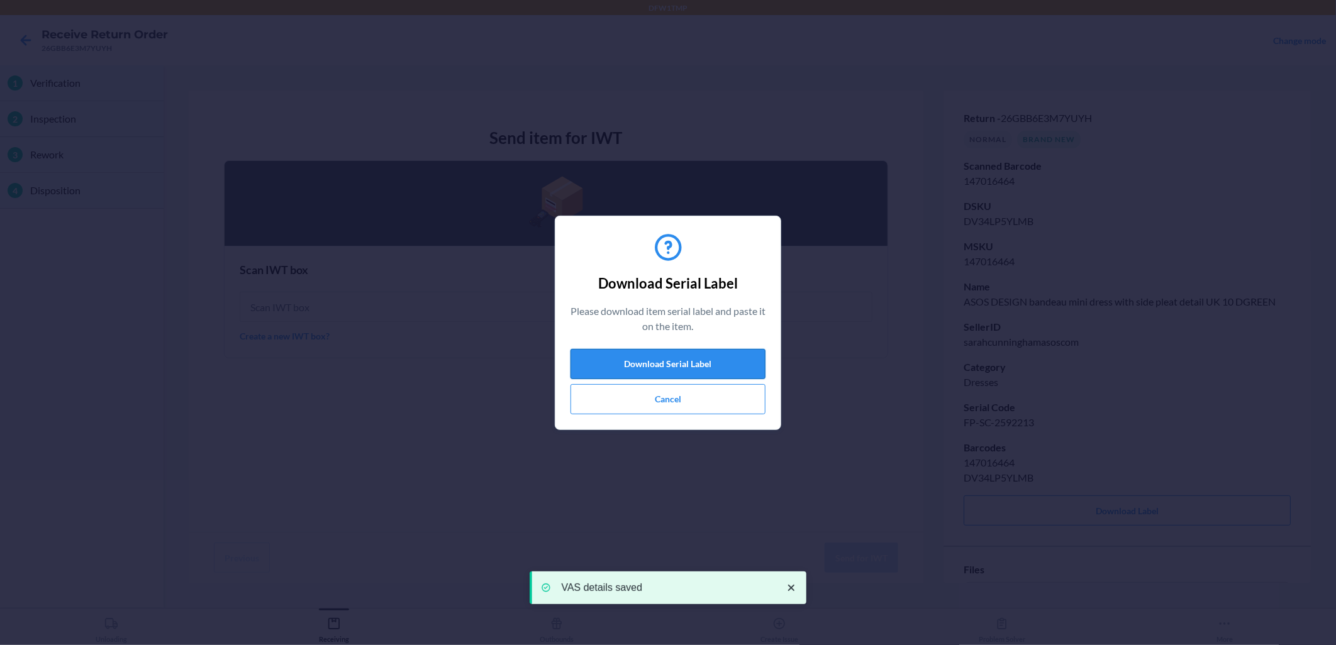
click at [747, 350] on button "Download Serial Label" at bounding box center [667, 364] width 195 height 30
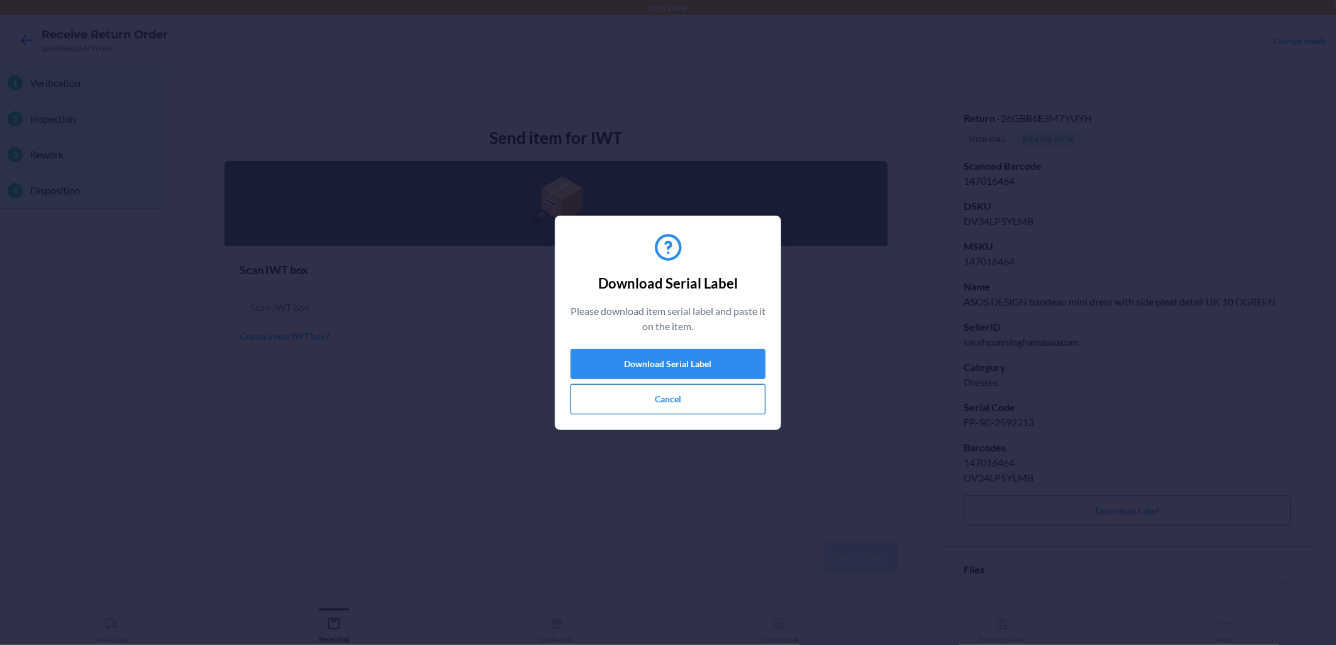
click at [692, 404] on button "Cancel" at bounding box center [667, 399] width 195 height 30
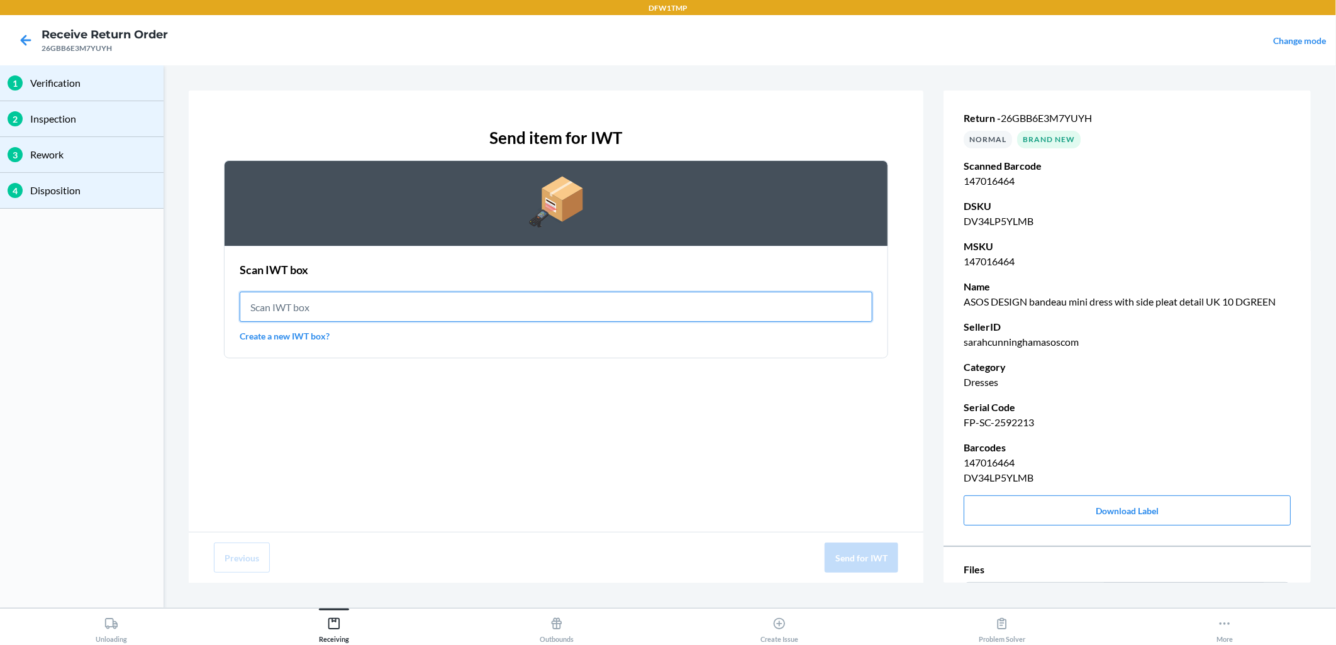
click at [545, 297] on input "text" at bounding box center [556, 307] width 633 height 30
type input "IWT0000019DO"
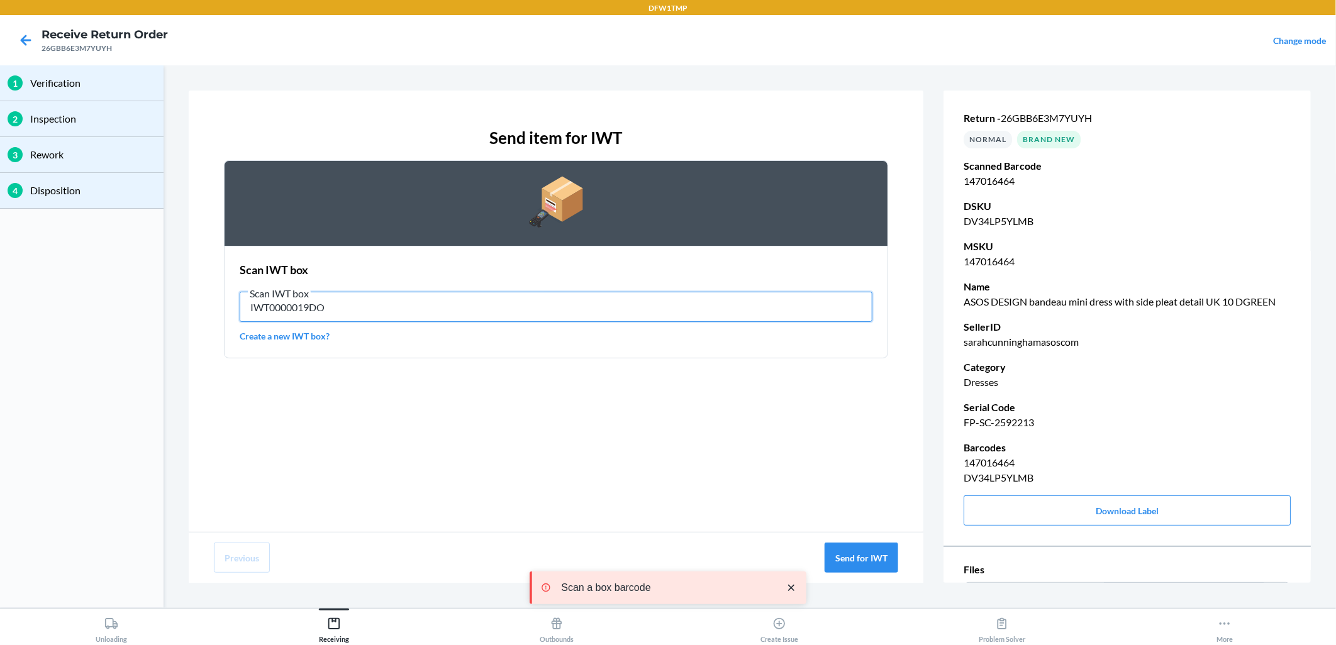
click at [545, 297] on input "IWT0000019DO" at bounding box center [556, 307] width 633 height 30
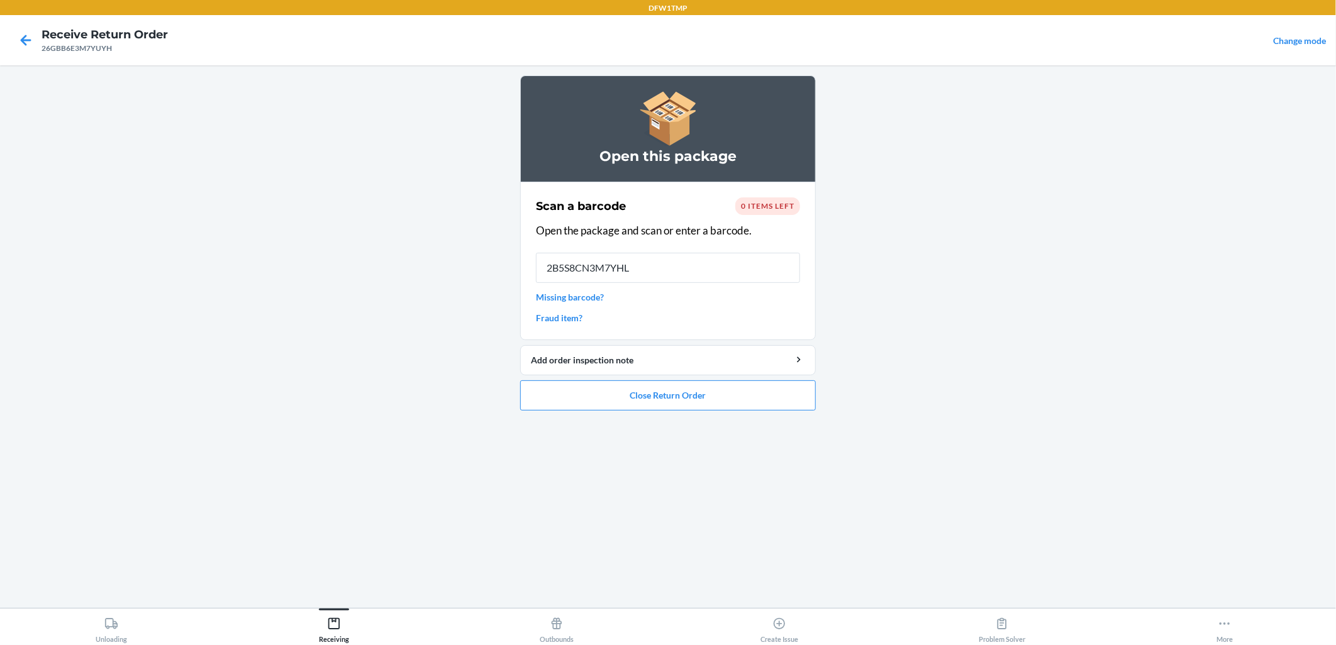
type input "2B5S8CN3M7YHLC"
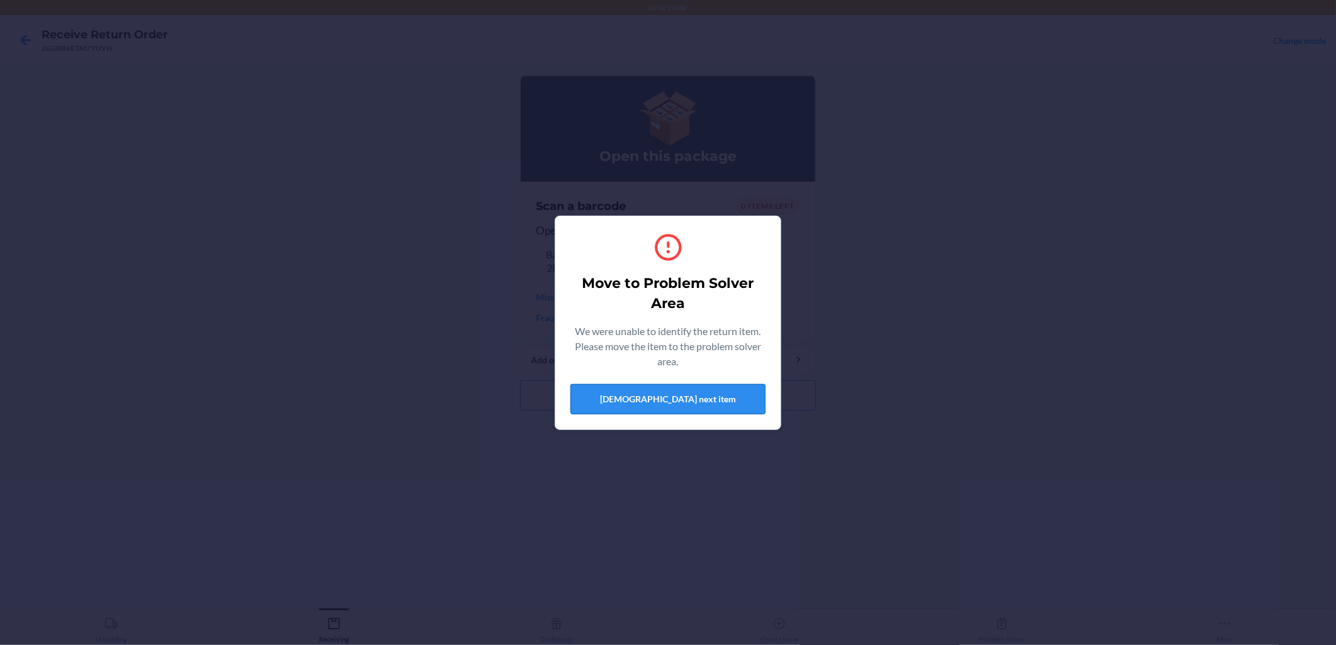
click at [734, 391] on button "[DEMOGRAPHIC_DATA] next item" at bounding box center [667, 399] width 195 height 30
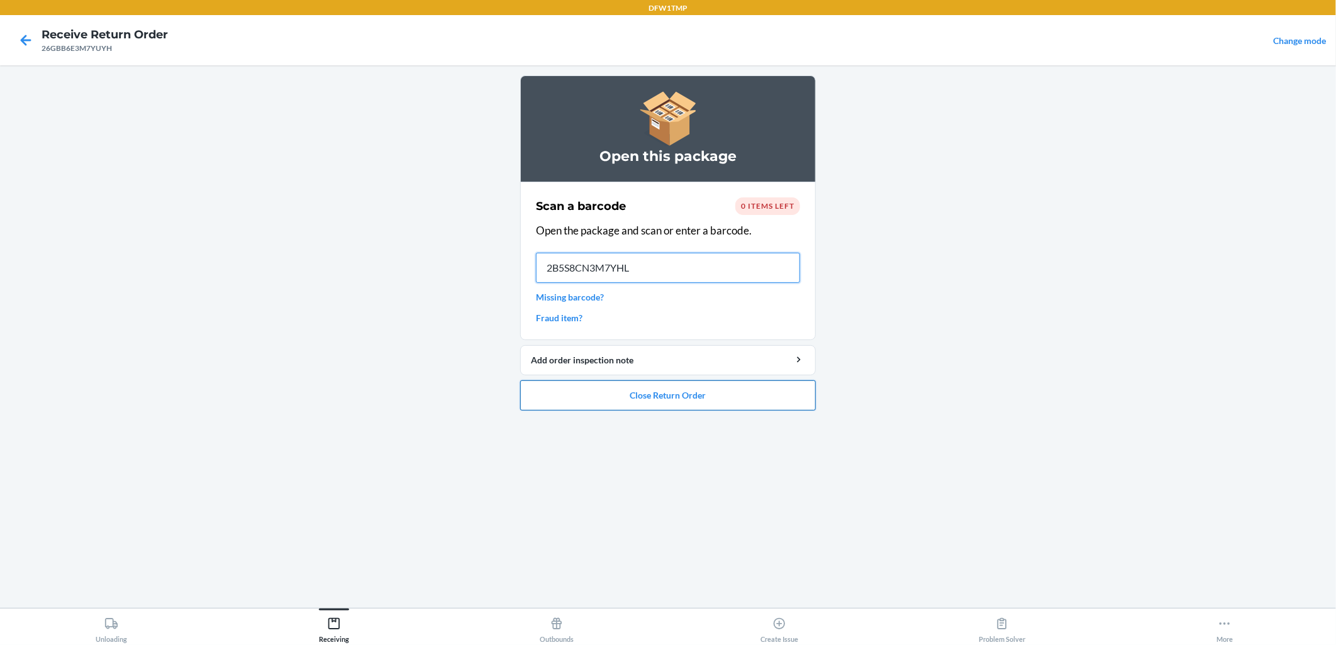
type input "2B5S8CN3M7YHLC"
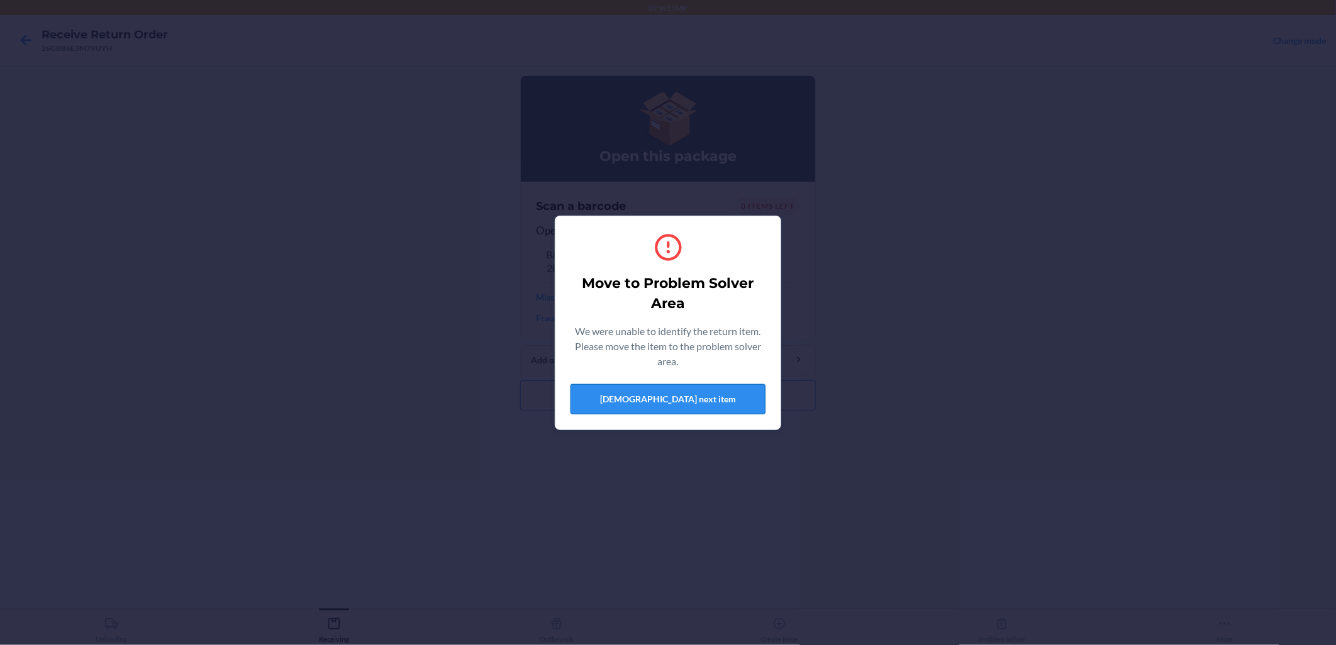
click at [671, 394] on button "[DEMOGRAPHIC_DATA] next item" at bounding box center [667, 399] width 195 height 30
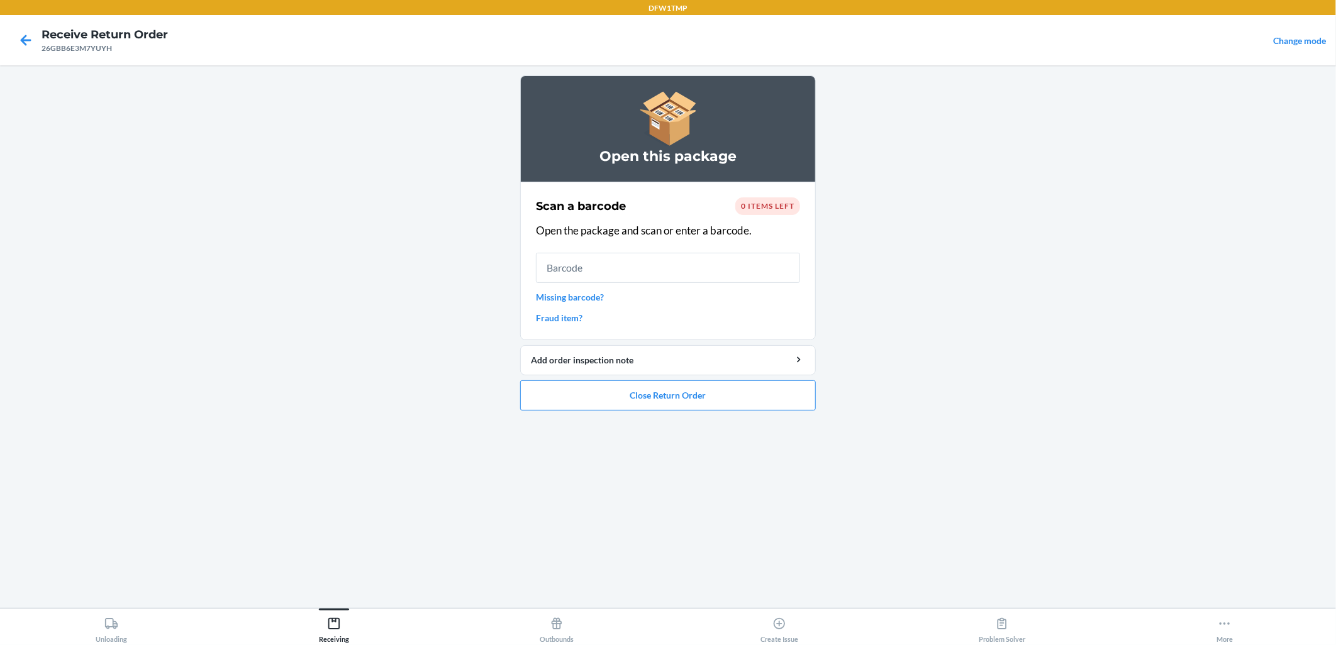
click at [772, 206] on span "0 items left" at bounding box center [767, 205] width 53 height 9
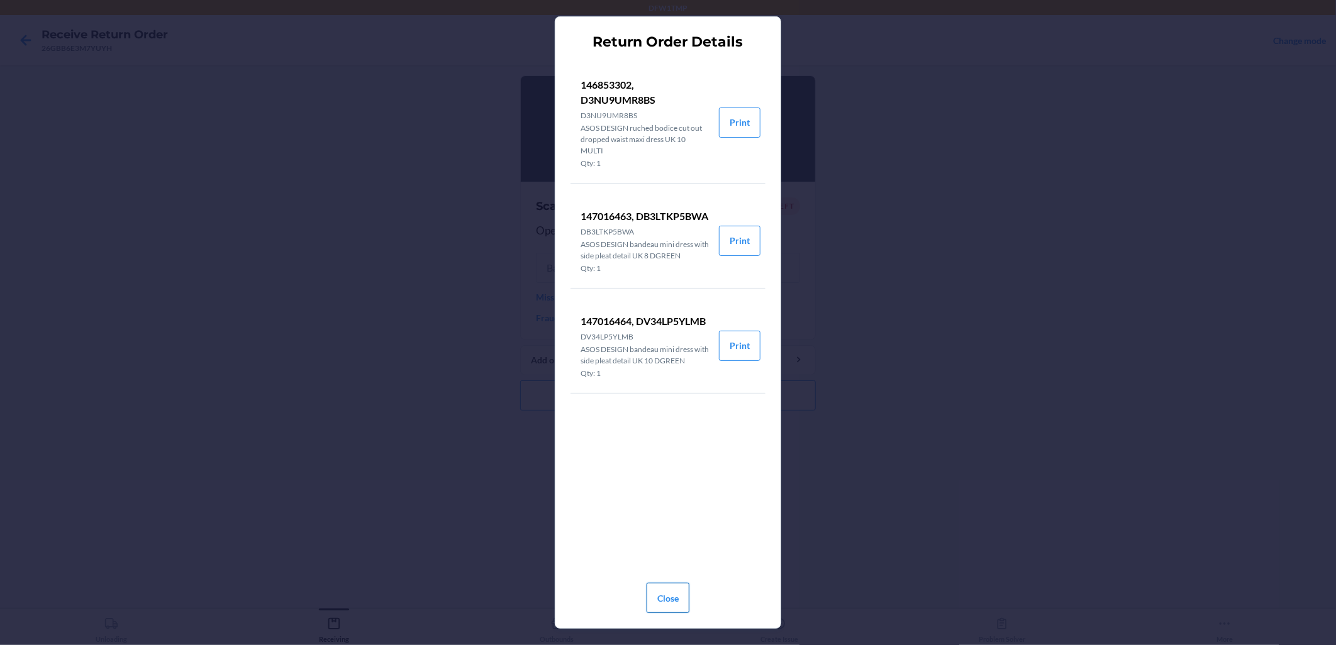
click at [652, 580] on button "Close" at bounding box center [668, 598] width 43 height 30
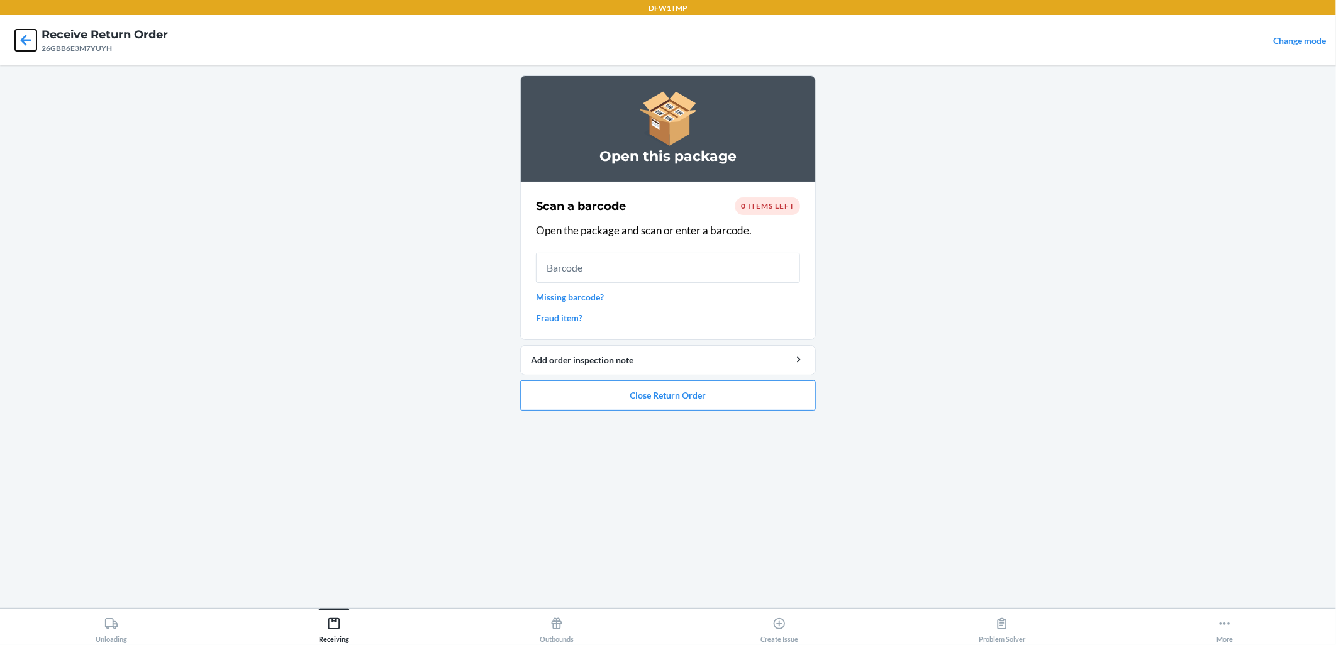
click at [21, 42] on icon at bounding box center [25, 40] width 21 height 21
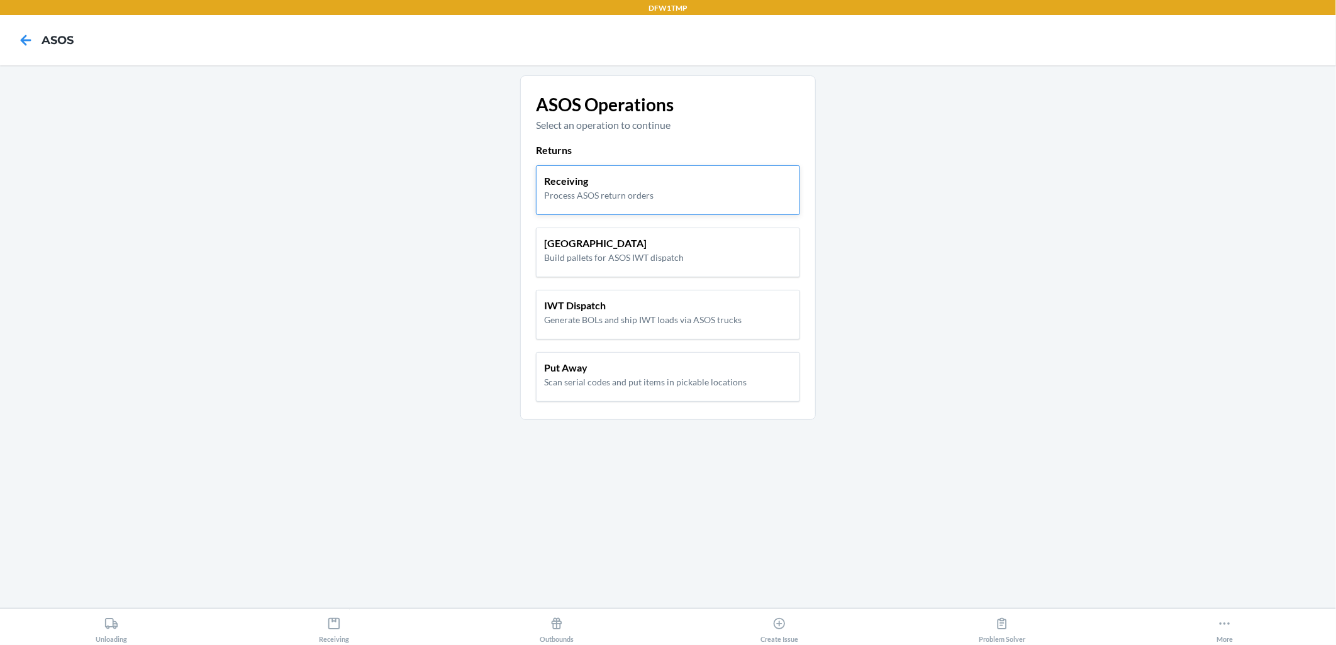
click at [703, 193] on div "Receiving Process ASOS return orders" at bounding box center [668, 188] width 248 height 28
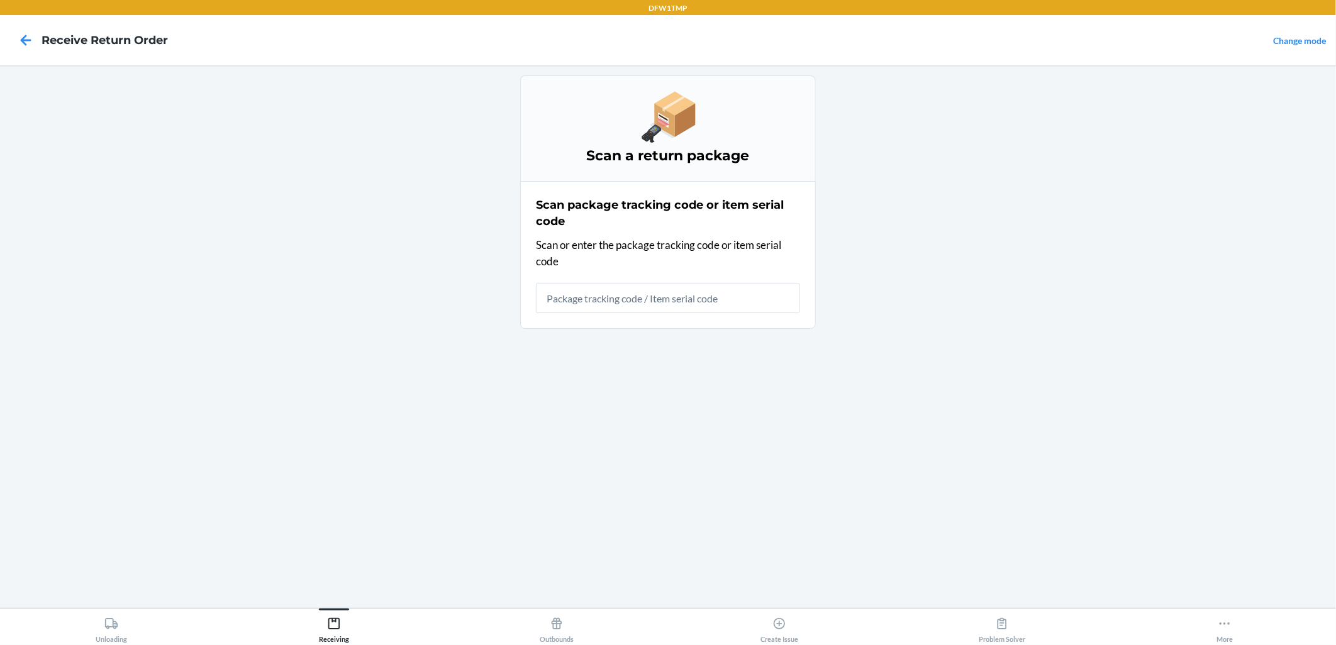
click at [631, 305] on input "text" at bounding box center [668, 298] width 264 height 30
type input "2B5S8CN3M7YHLC"
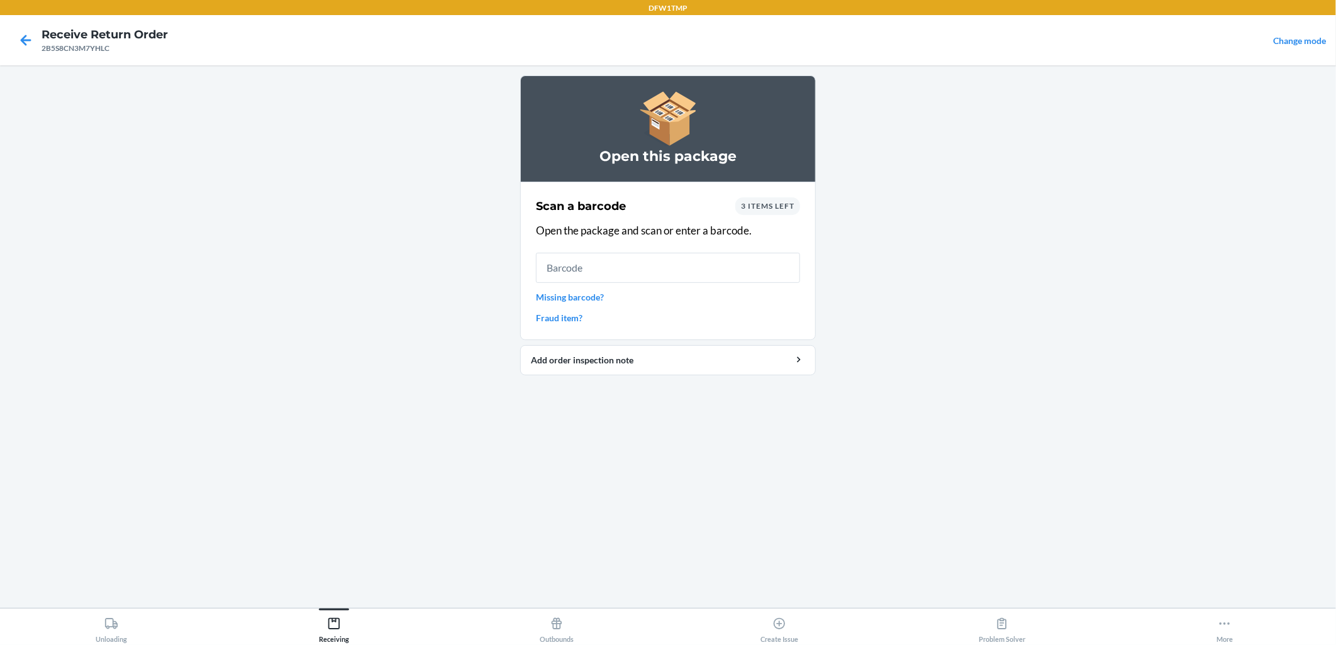
click at [767, 203] on span "3 items left" at bounding box center [767, 205] width 53 height 9
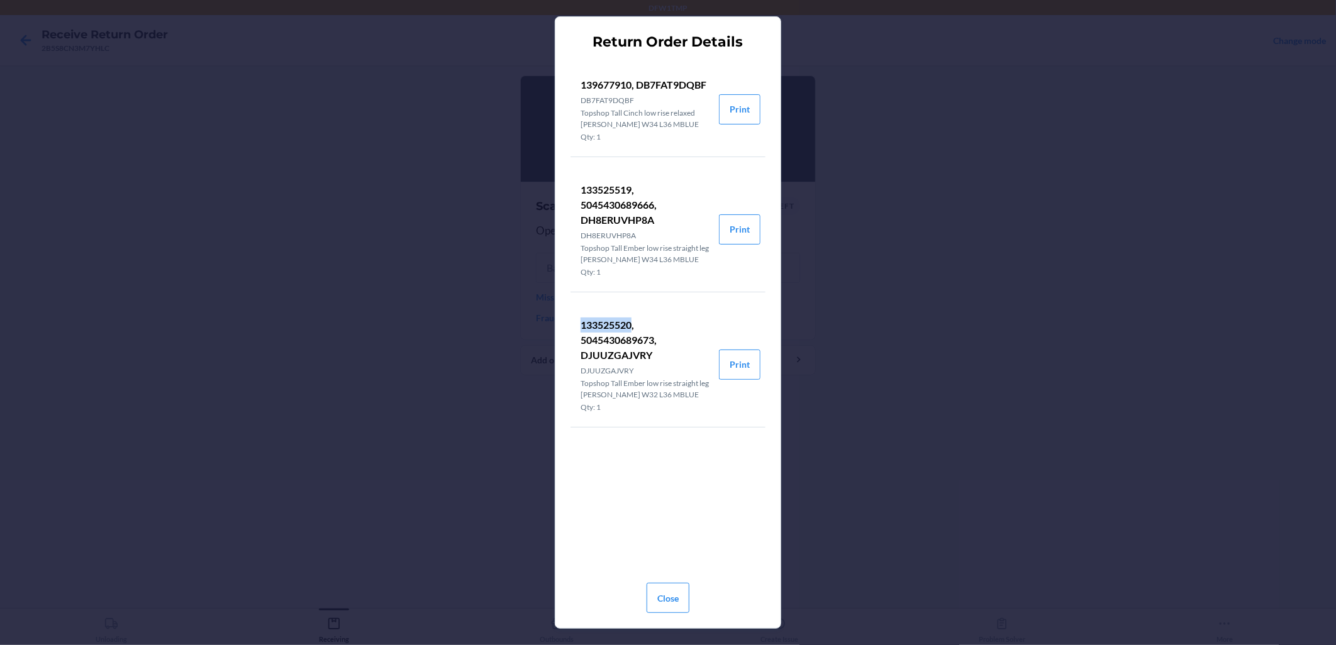
drag, startPoint x: 633, startPoint y: 323, endPoint x: 579, endPoint y: 313, distance: 54.9
click at [579, 313] on li "133525520, 5045430689673, DJUUZGAJVRY DJUUZGAJVRY Topshop Tall Ember low rise s…" at bounding box center [644, 365] width 148 height 125
drag, startPoint x: 579, startPoint y: 313, endPoint x: 605, endPoint y: 321, distance: 27.1
copy p "133525520"
click at [974, 500] on div "Return Order Details 139677910, DB7FAT9DQBF DB7FAT9DQBF Topshop Tall Cinch low …" at bounding box center [668, 322] width 1336 height 645
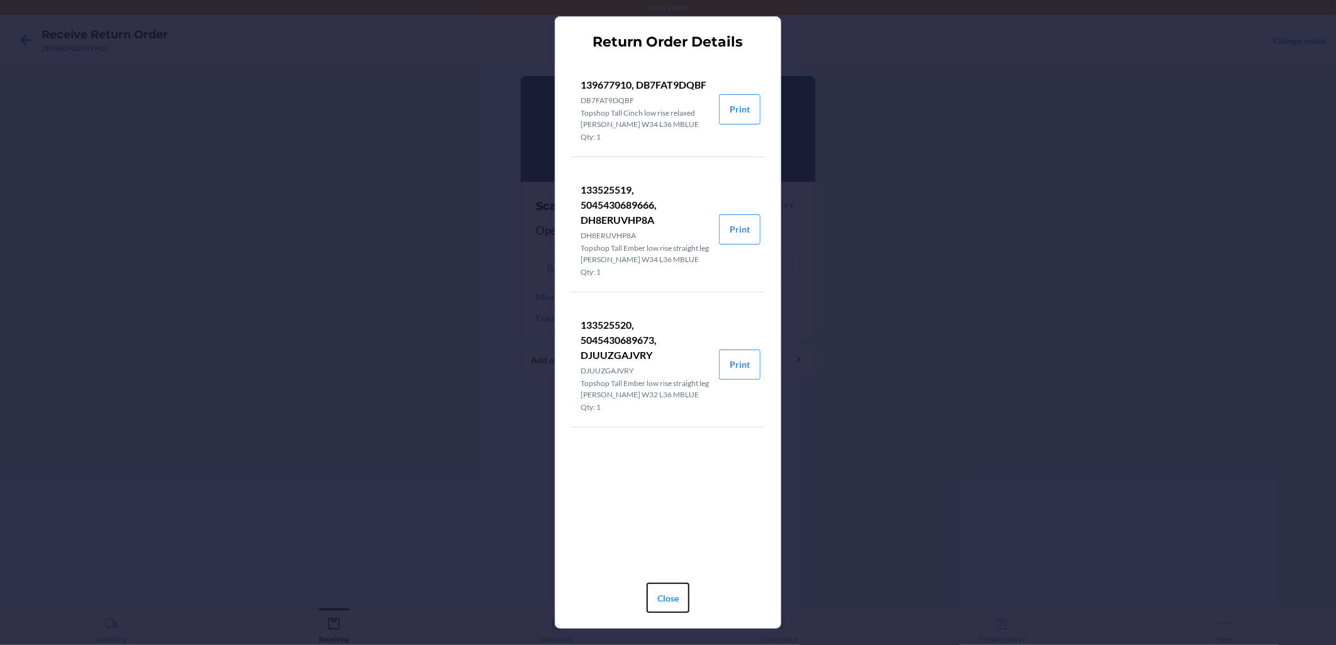
click at [660, 580] on button "Close" at bounding box center [668, 598] width 43 height 30
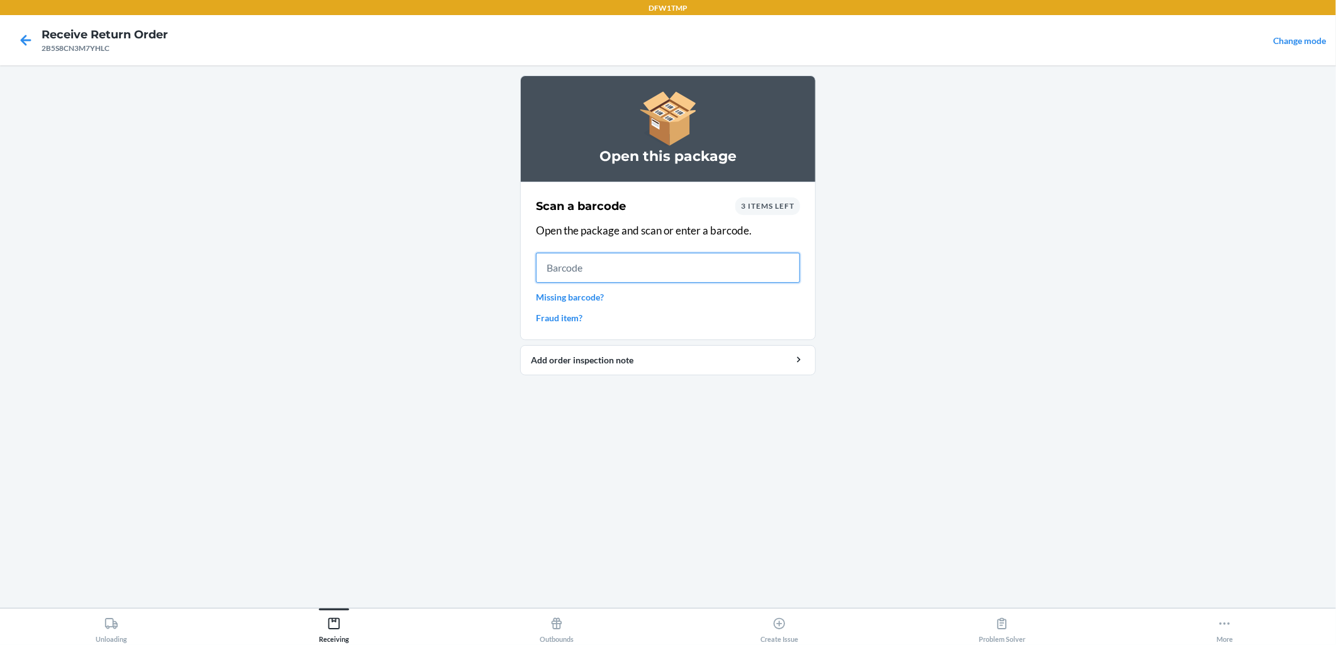
click at [630, 273] on input "text" at bounding box center [668, 268] width 264 height 30
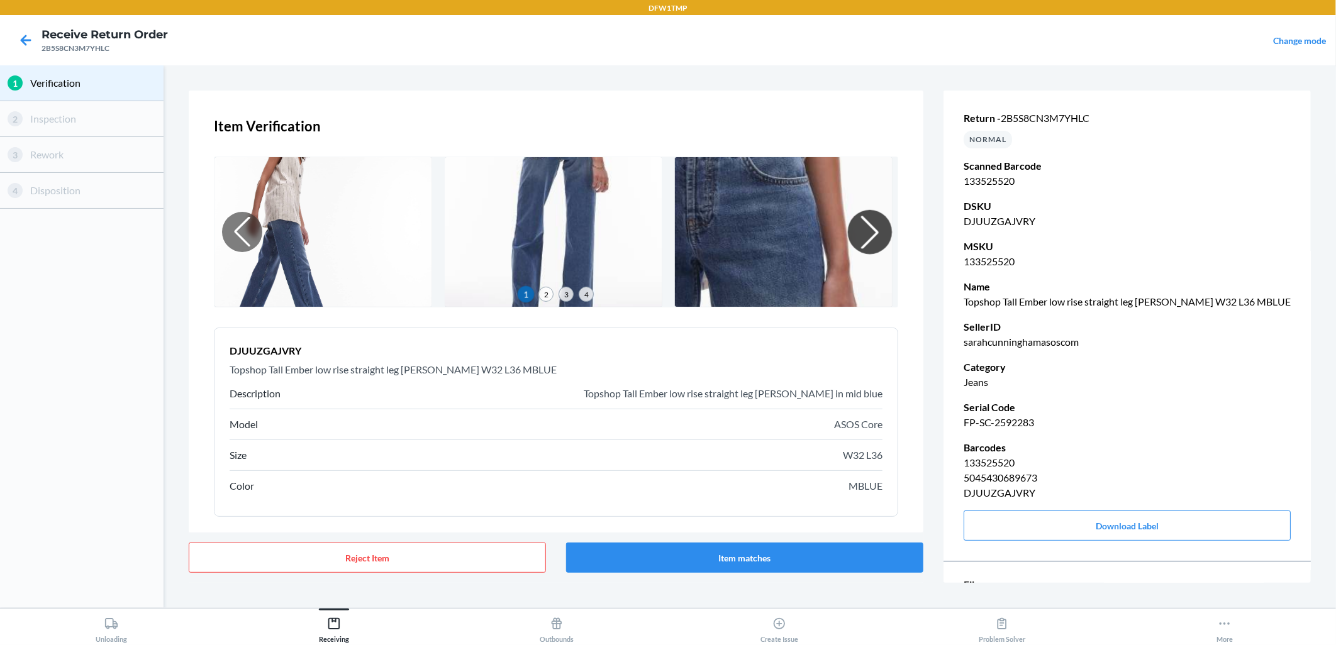
click at [853, 241] on div at bounding box center [870, 232] width 44 height 44
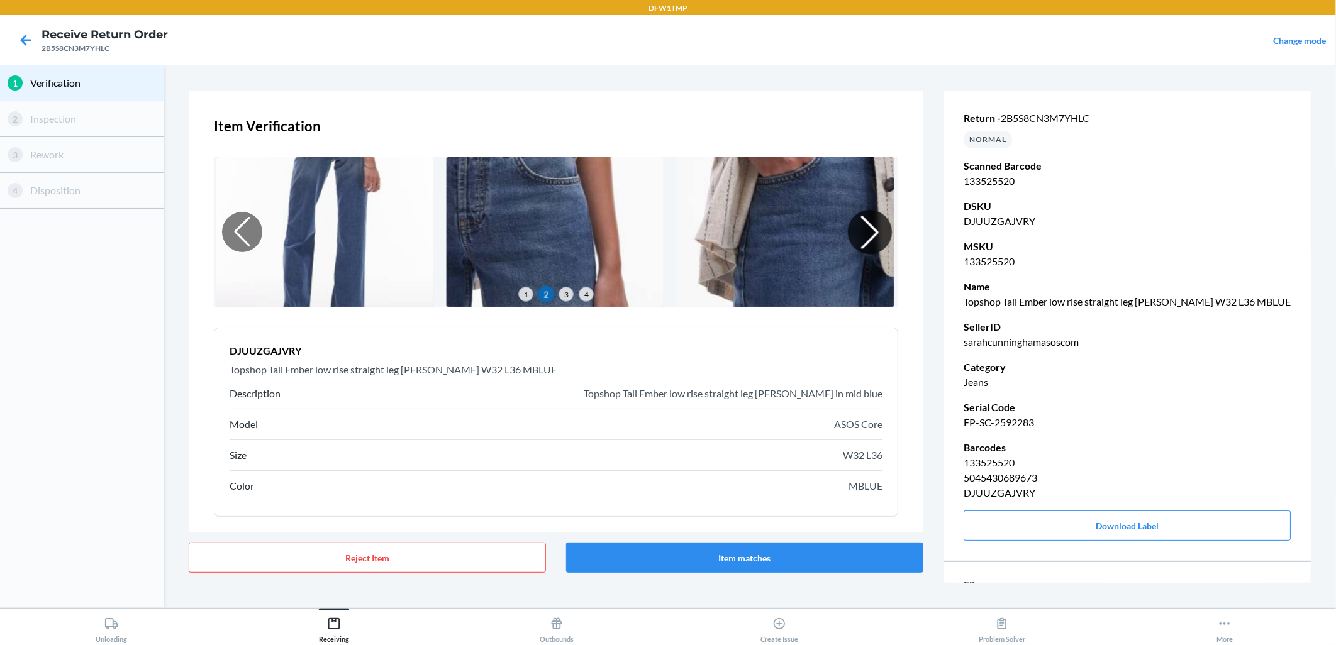
click at [851, 240] on div at bounding box center [870, 232] width 44 height 44
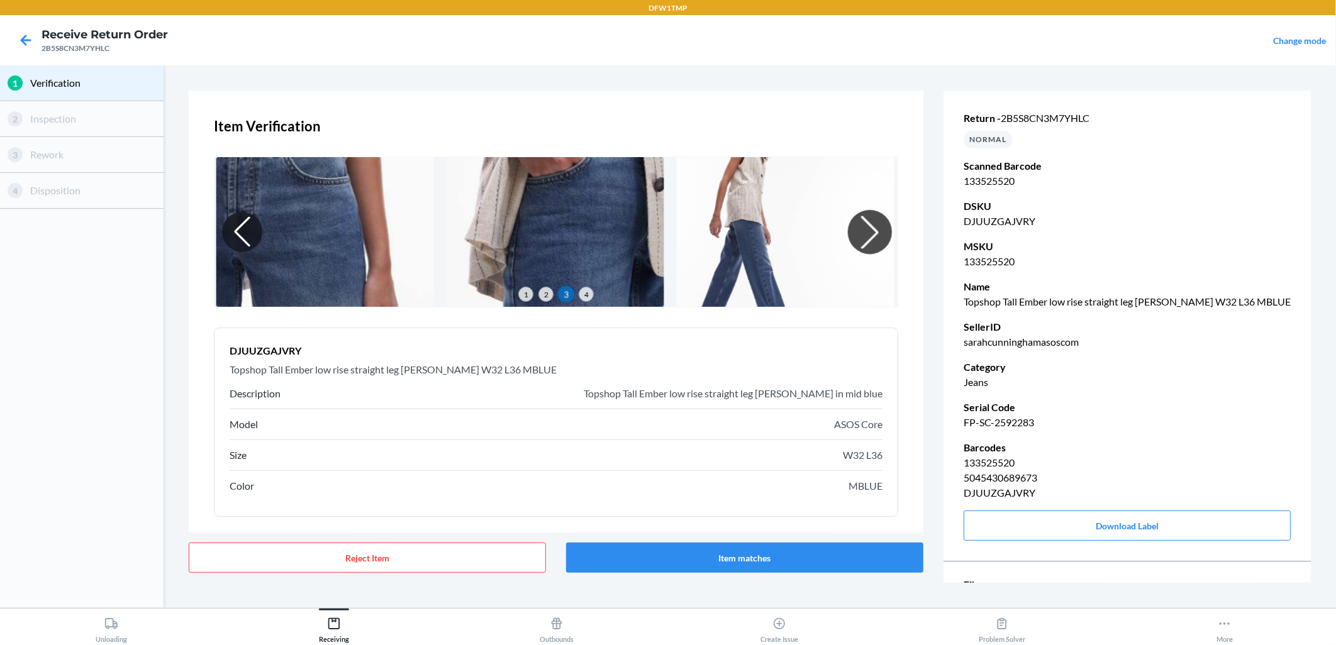
click at [849, 238] on div at bounding box center [870, 232] width 44 height 44
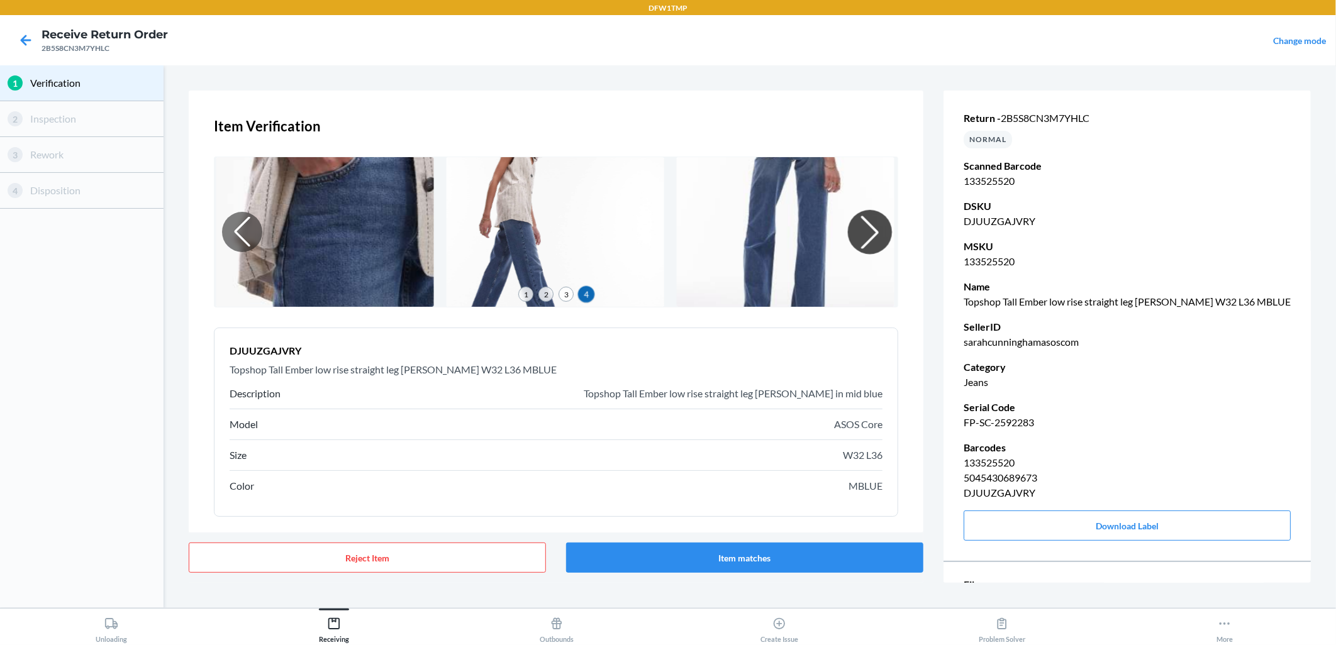
click at [851, 239] on div at bounding box center [870, 232] width 44 height 44
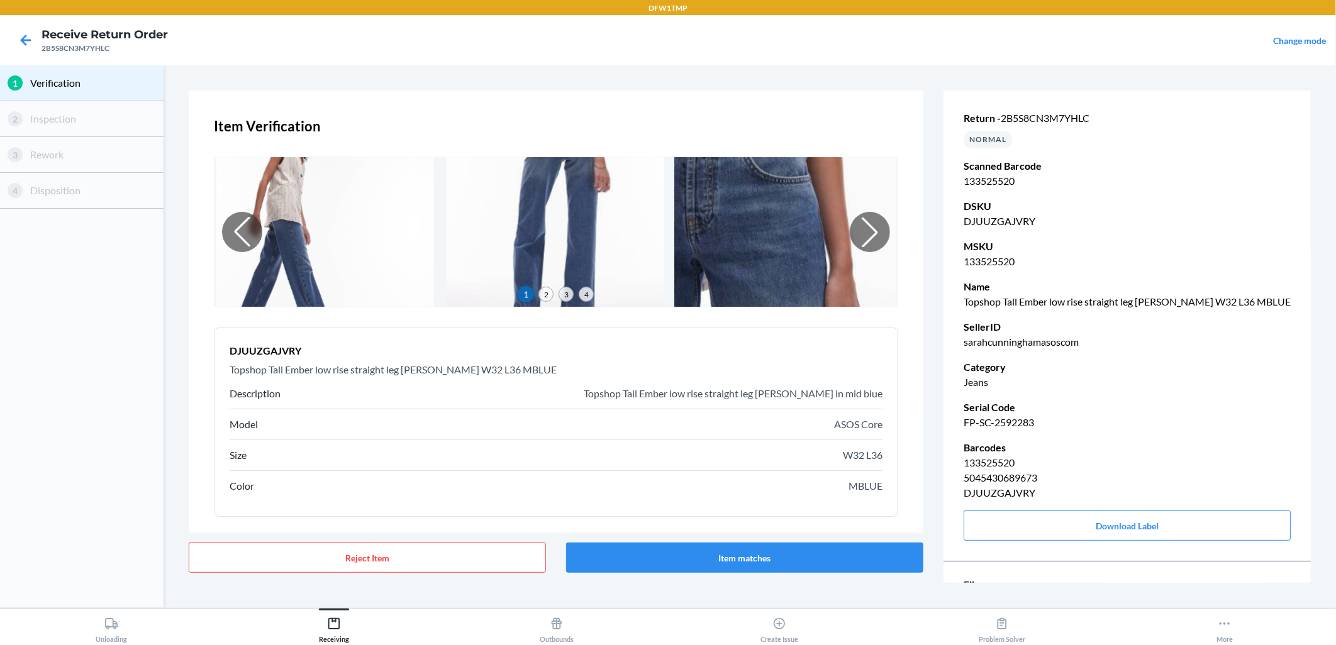
click at [750, 214] on img at bounding box center [785, 232] width 222 height 153
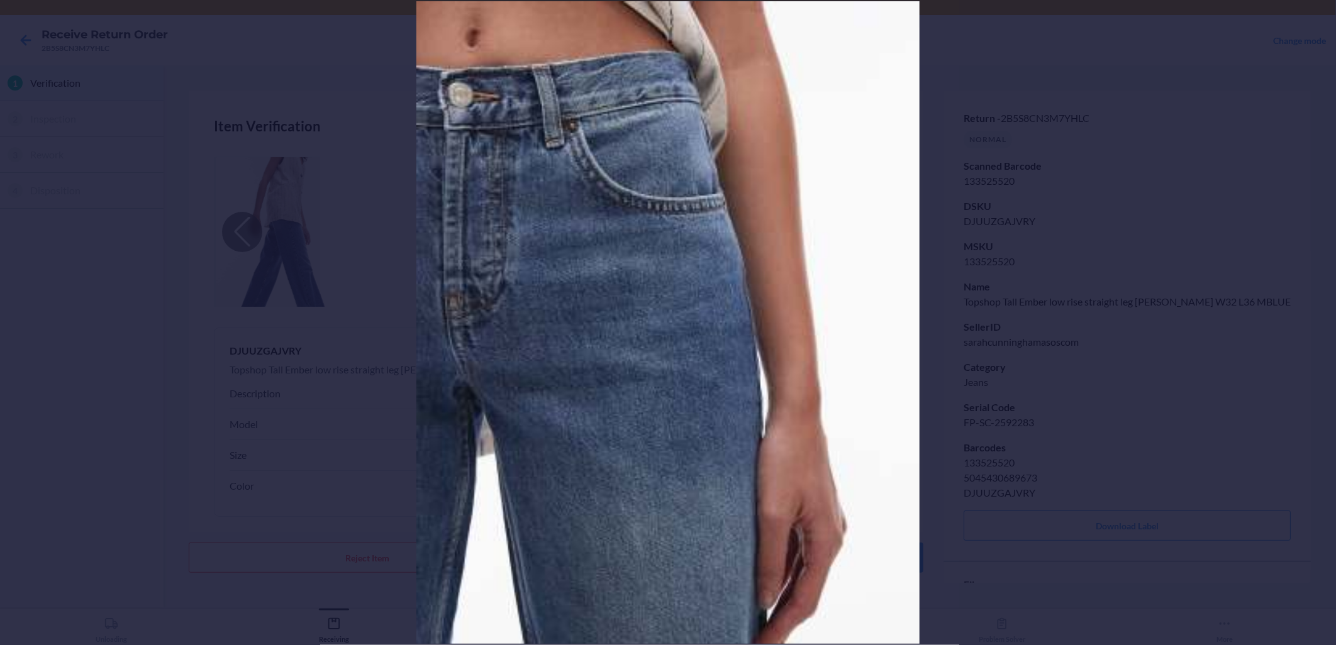
click at [317, 174] on div at bounding box center [668, 322] width 1336 height 645
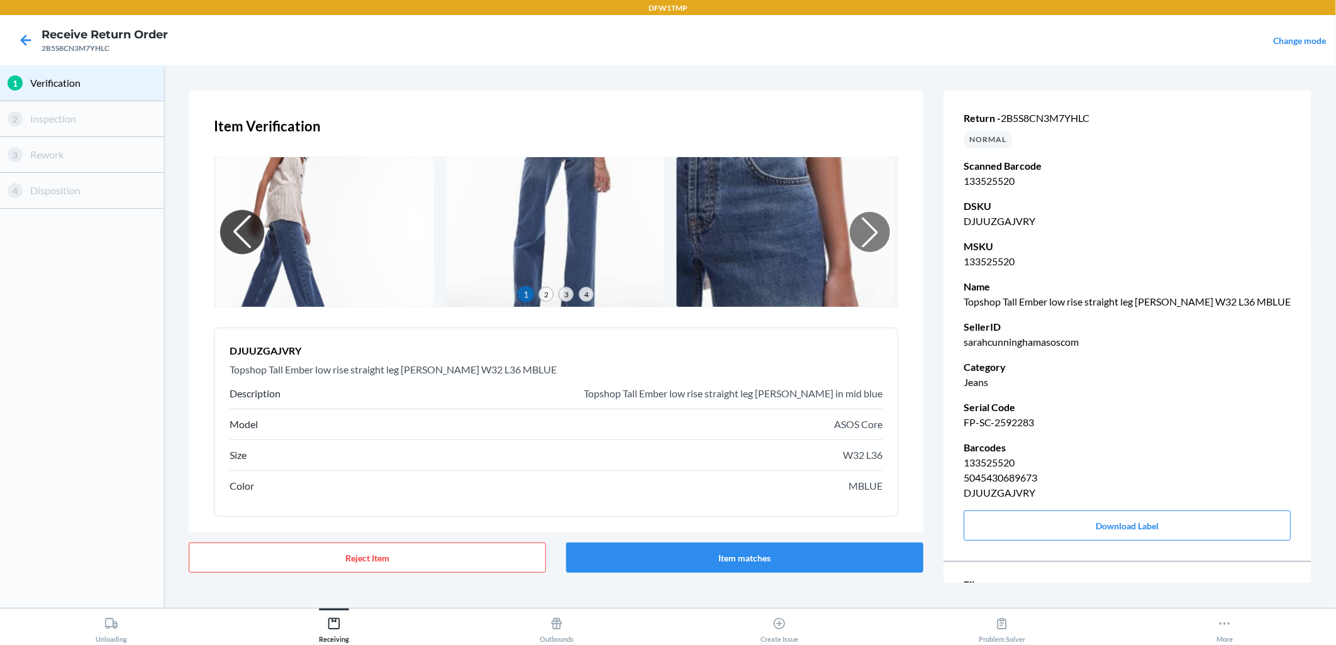
click at [255, 238] on div at bounding box center [242, 232] width 44 height 44
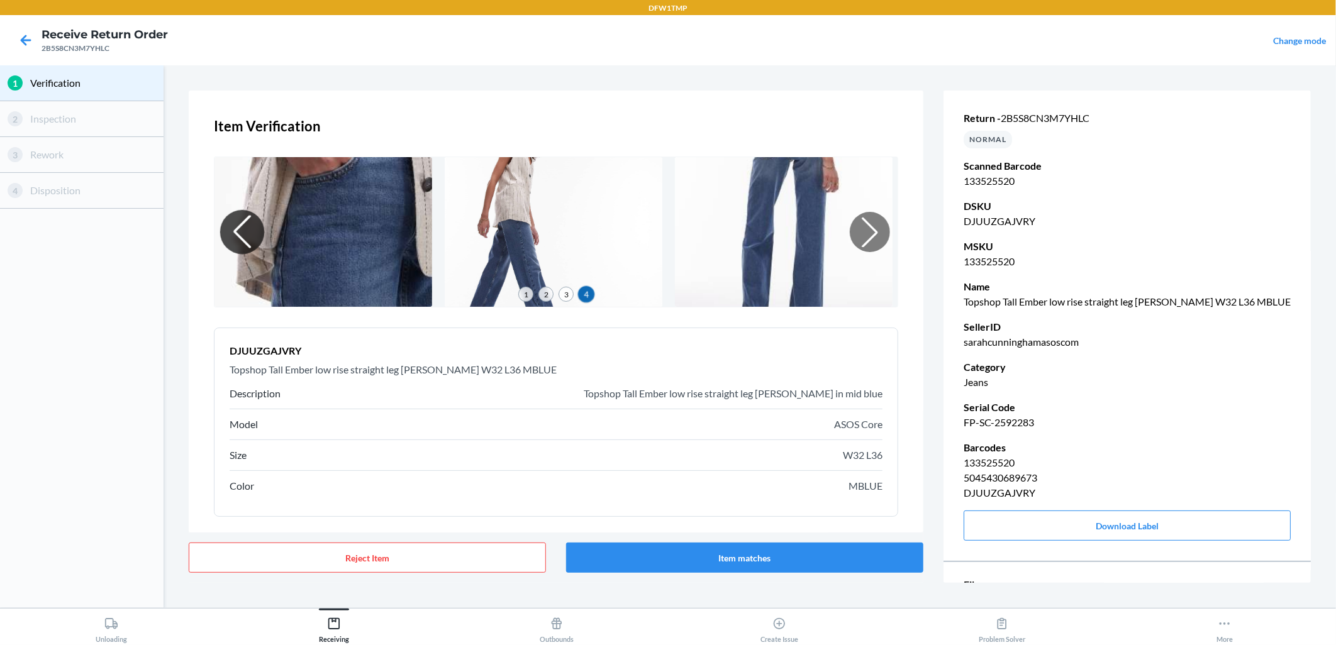
click at [255, 236] on div at bounding box center [242, 232] width 44 height 44
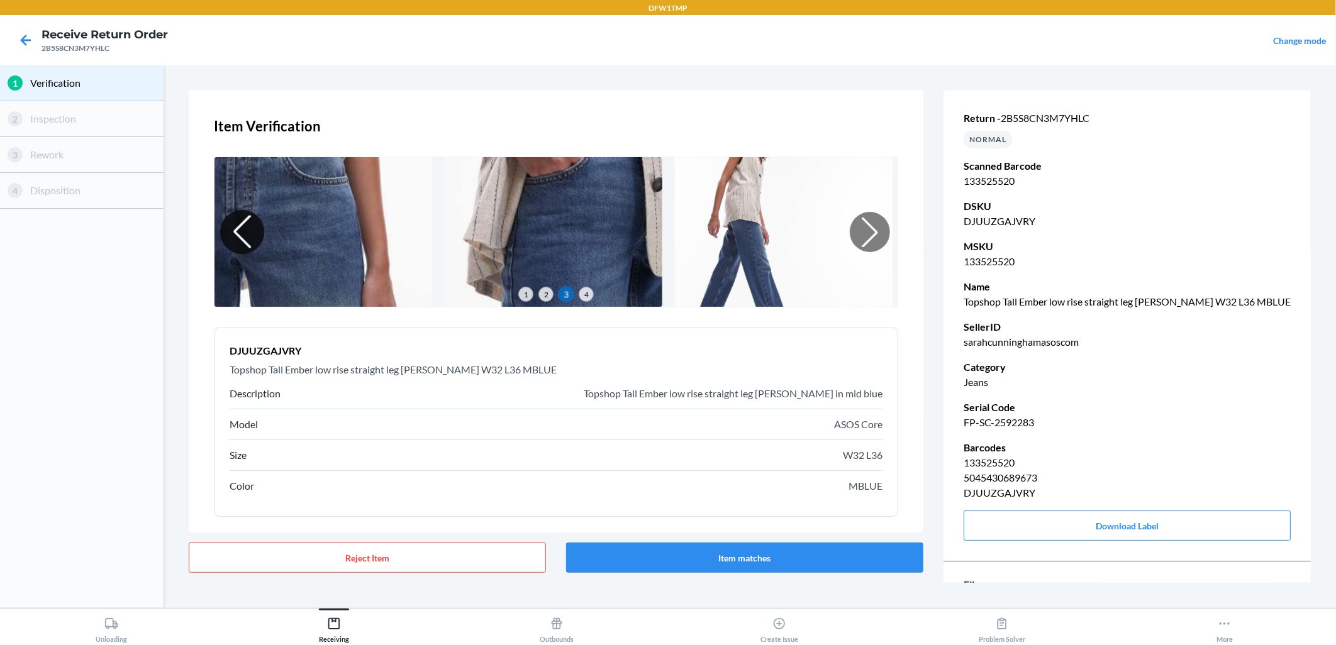
click at [255, 236] on div at bounding box center [242, 232] width 44 height 44
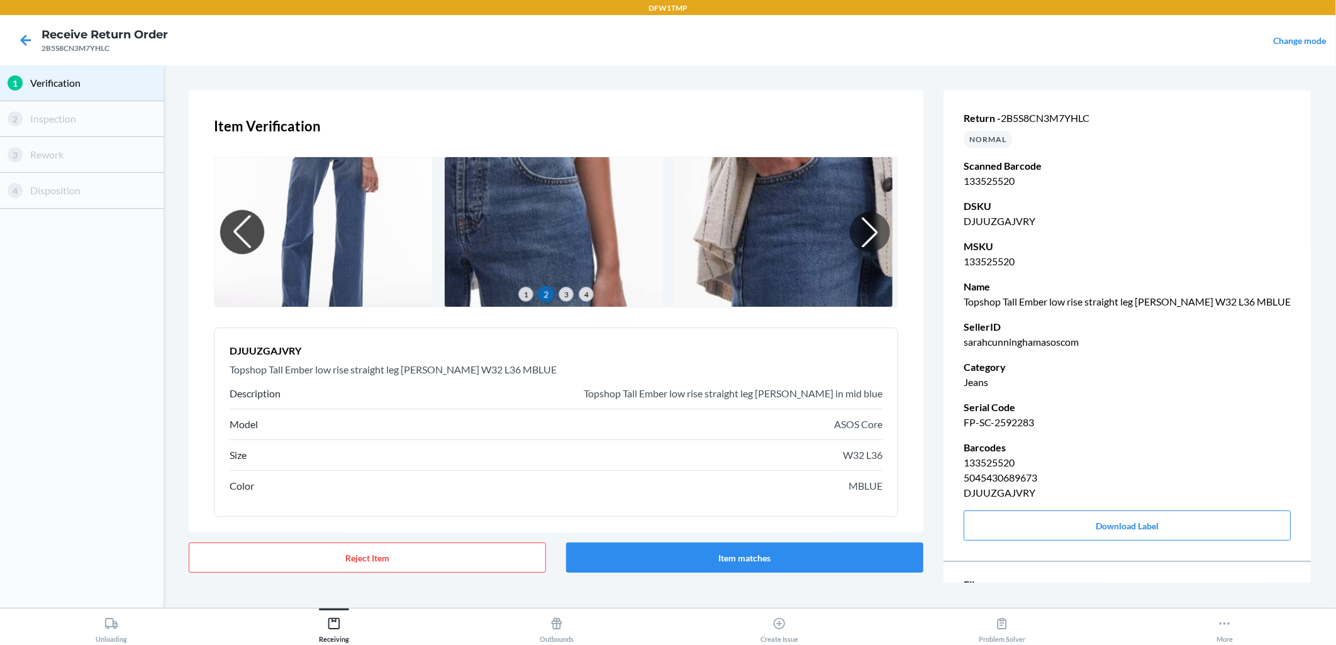
click at [255, 236] on div at bounding box center [242, 232] width 44 height 44
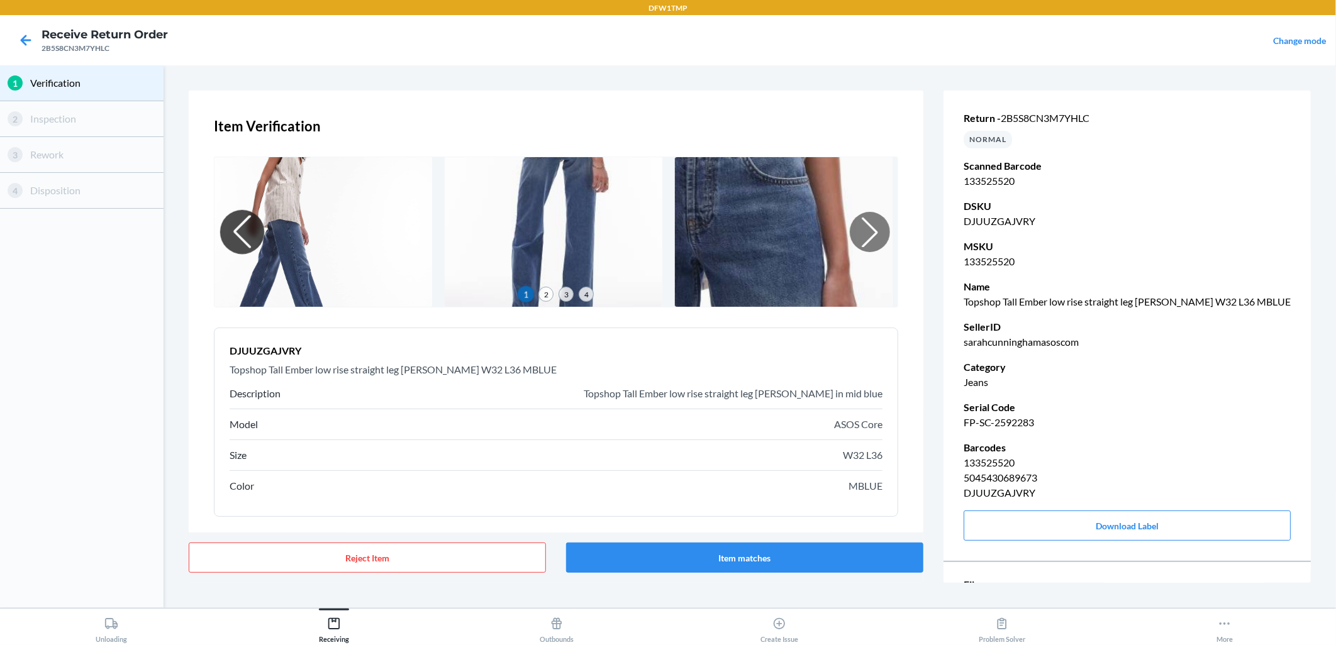
click at [255, 236] on div at bounding box center [242, 232] width 44 height 44
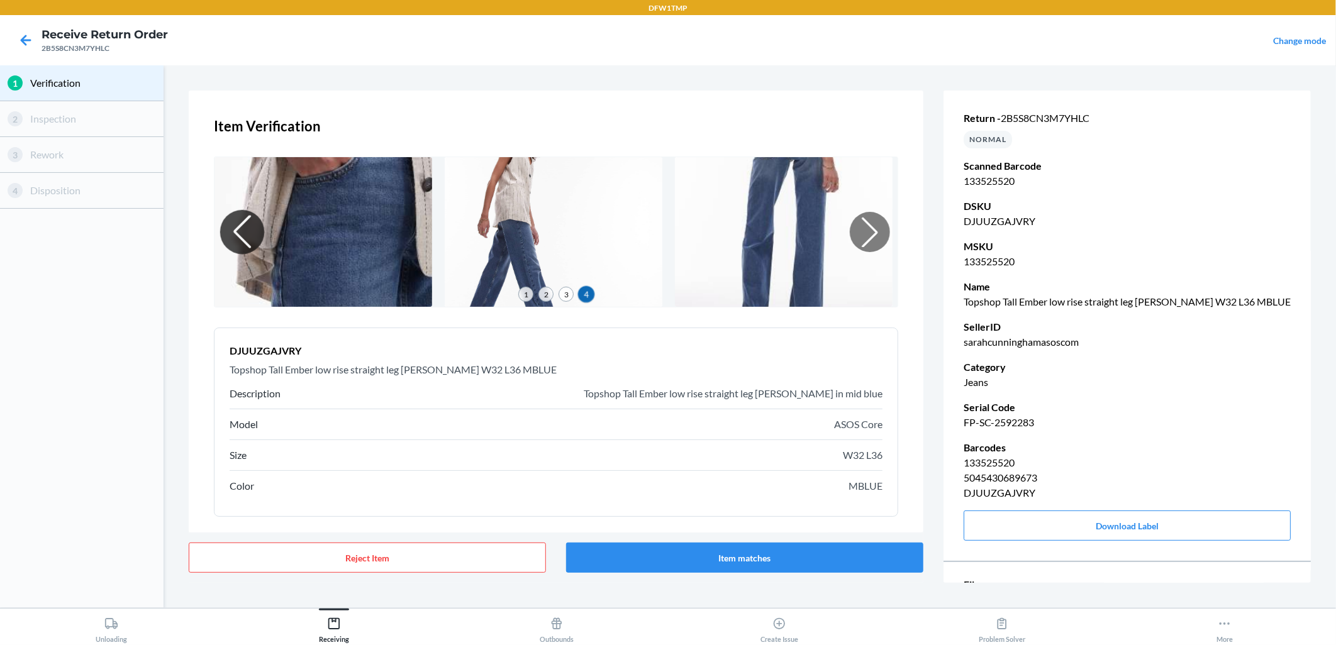
click at [257, 235] on div at bounding box center [242, 232] width 44 height 44
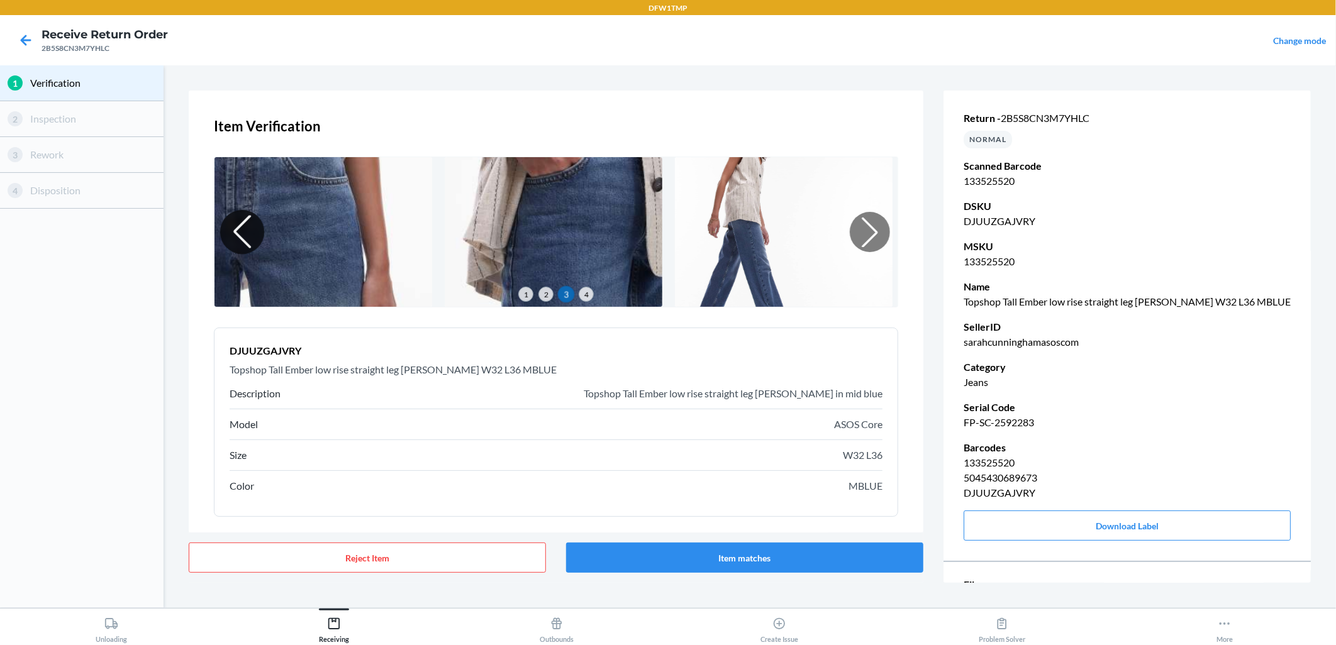
click at [257, 235] on div at bounding box center [242, 232] width 44 height 44
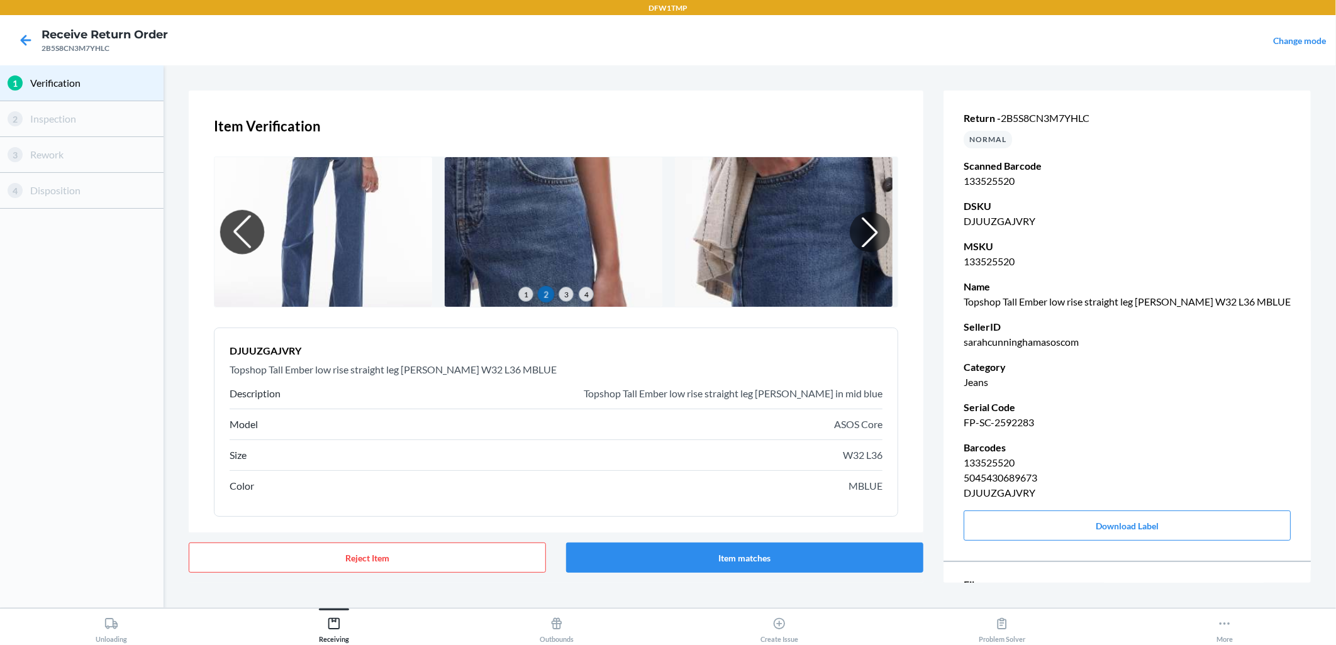
click at [257, 235] on div at bounding box center [242, 232] width 44 height 44
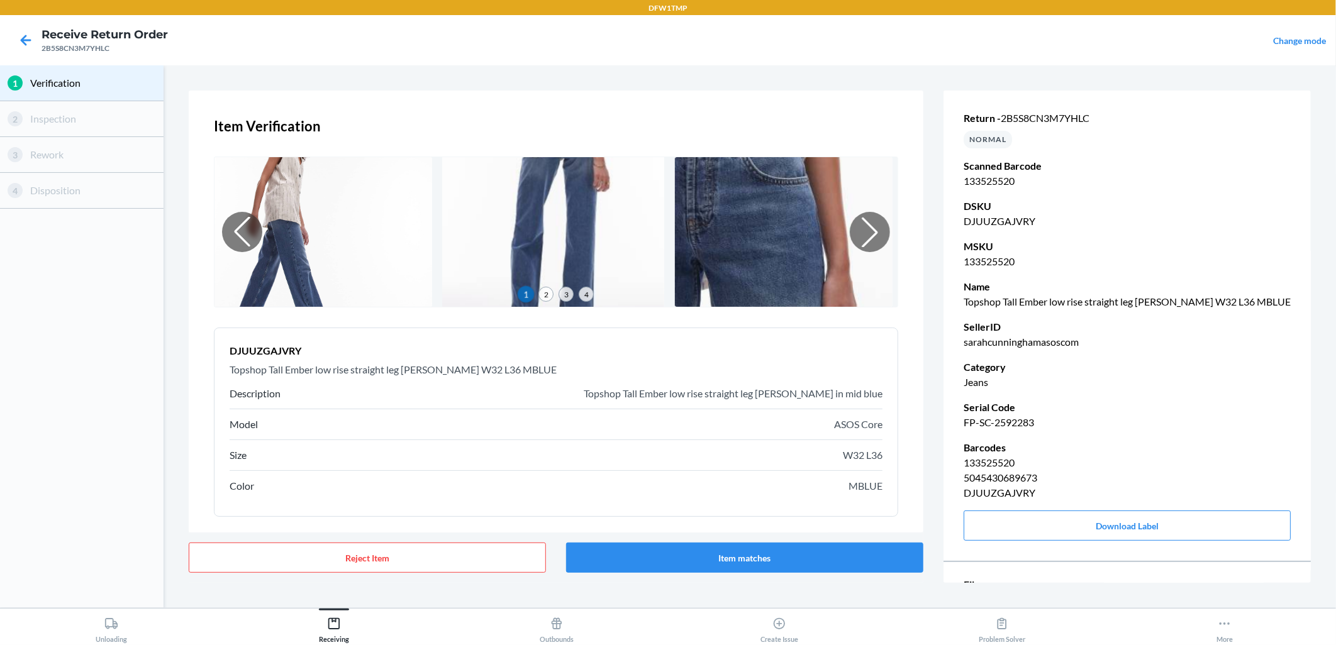
click at [531, 252] on img at bounding box center [553, 232] width 222 height 153
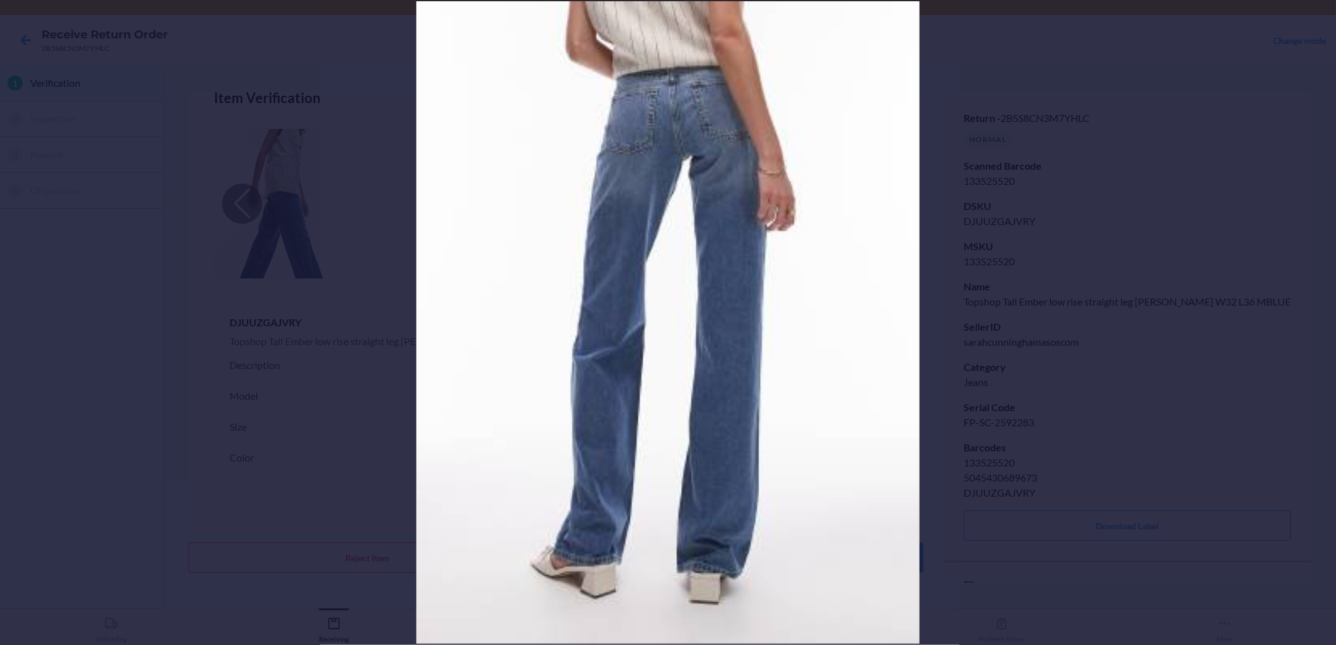
scroll to position [29, 0]
click at [948, 90] on div at bounding box center [668, 322] width 1336 height 645
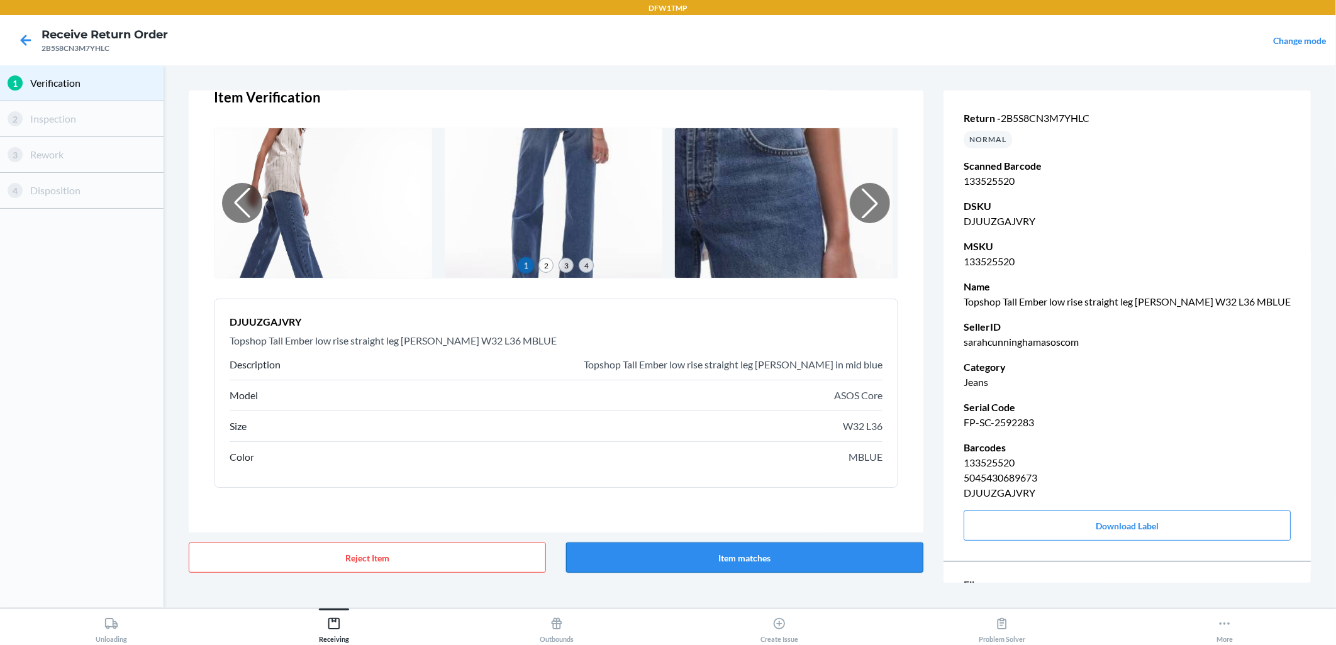
click at [819, 564] on button "Item matches" at bounding box center [744, 558] width 357 height 30
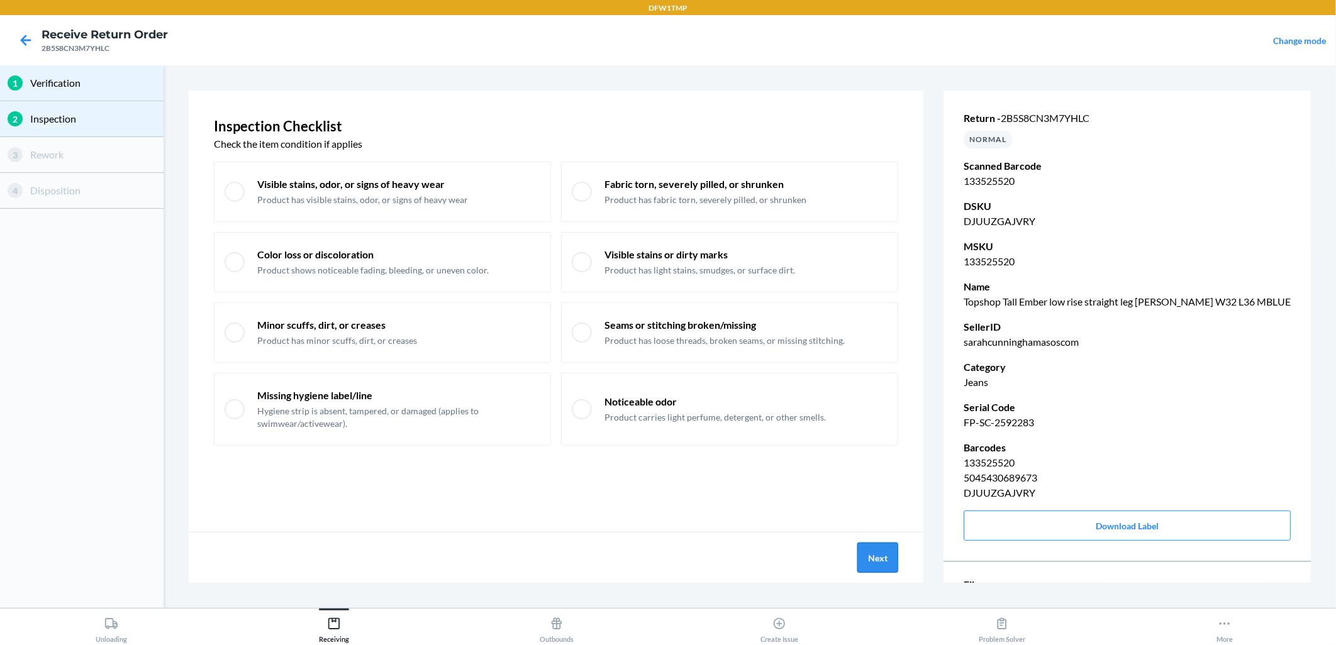
click at [882, 571] on button "Next" at bounding box center [877, 558] width 41 height 30
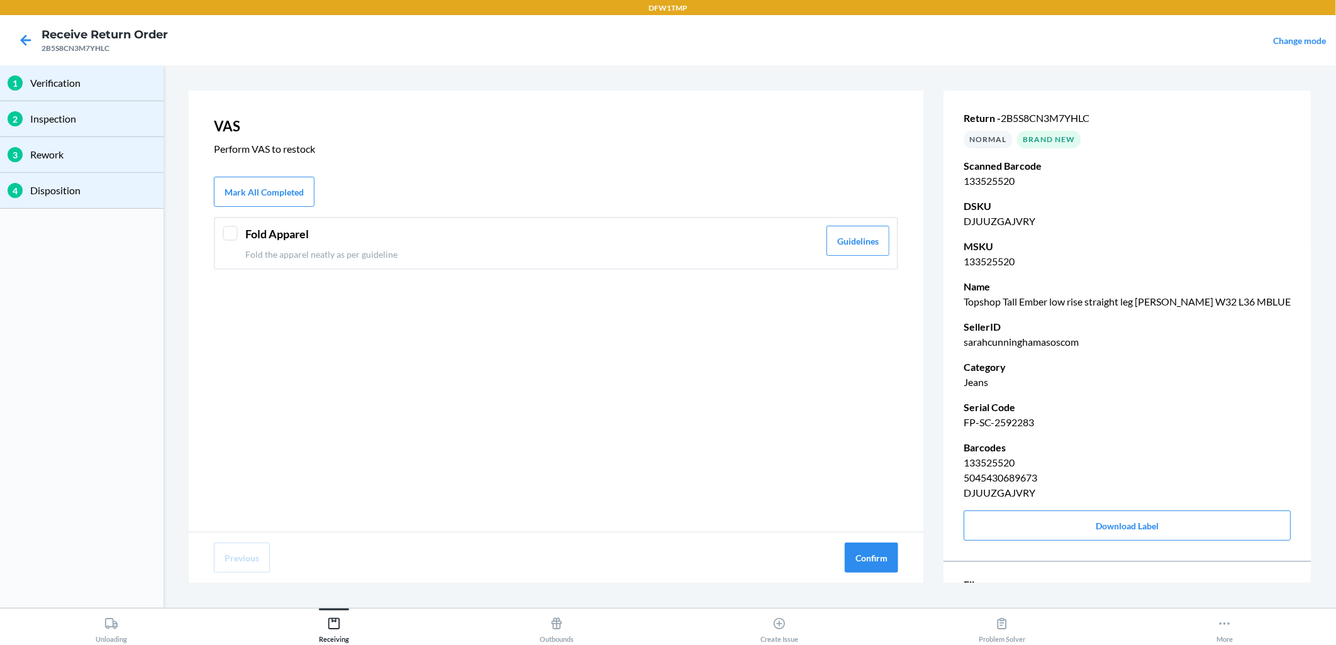
click at [259, 233] on header "Fold Apparel" at bounding box center [532, 234] width 574 height 17
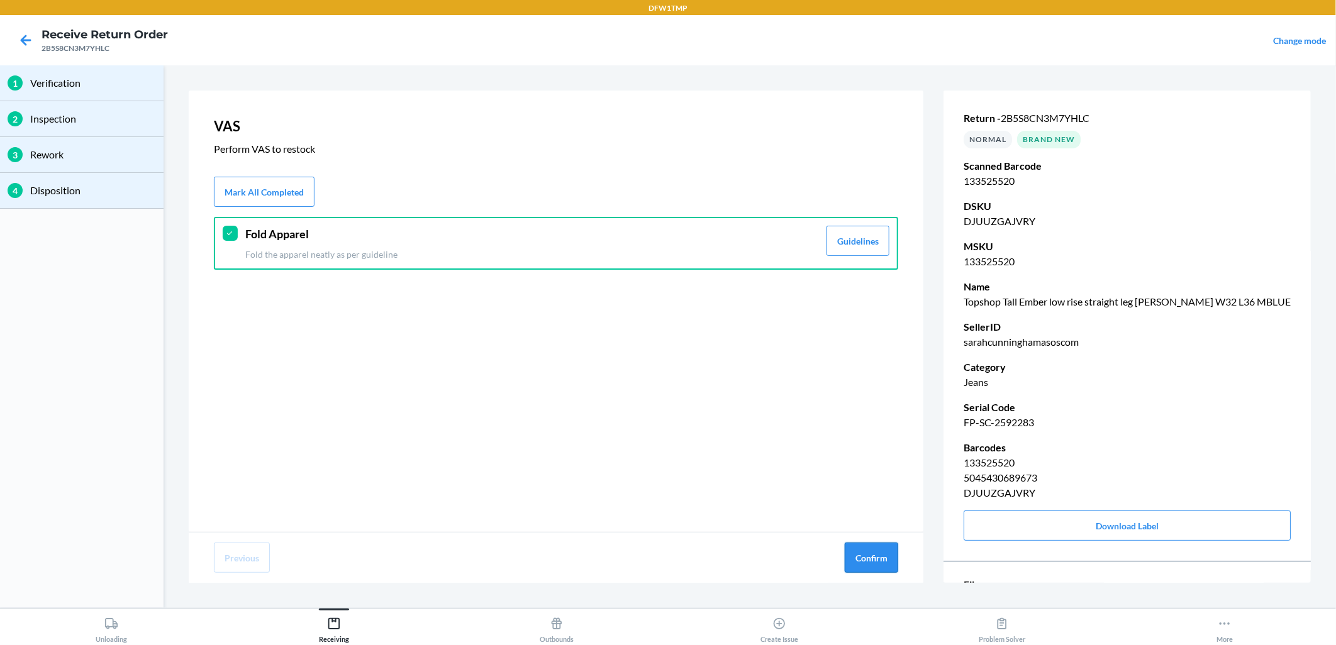
click at [874, 545] on button "Confirm" at bounding box center [871, 558] width 53 height 30
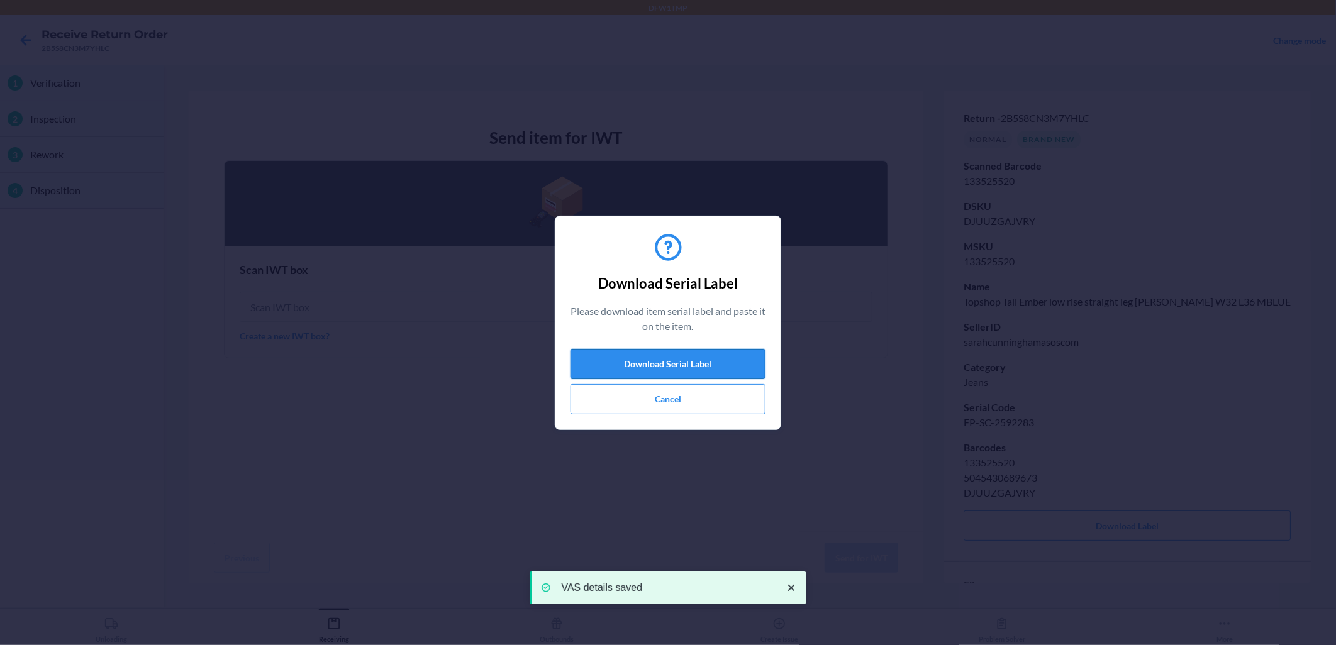
click at [688, 369] on button "Download Serial Label" at bounding box center [667, 364] width 195 height 30
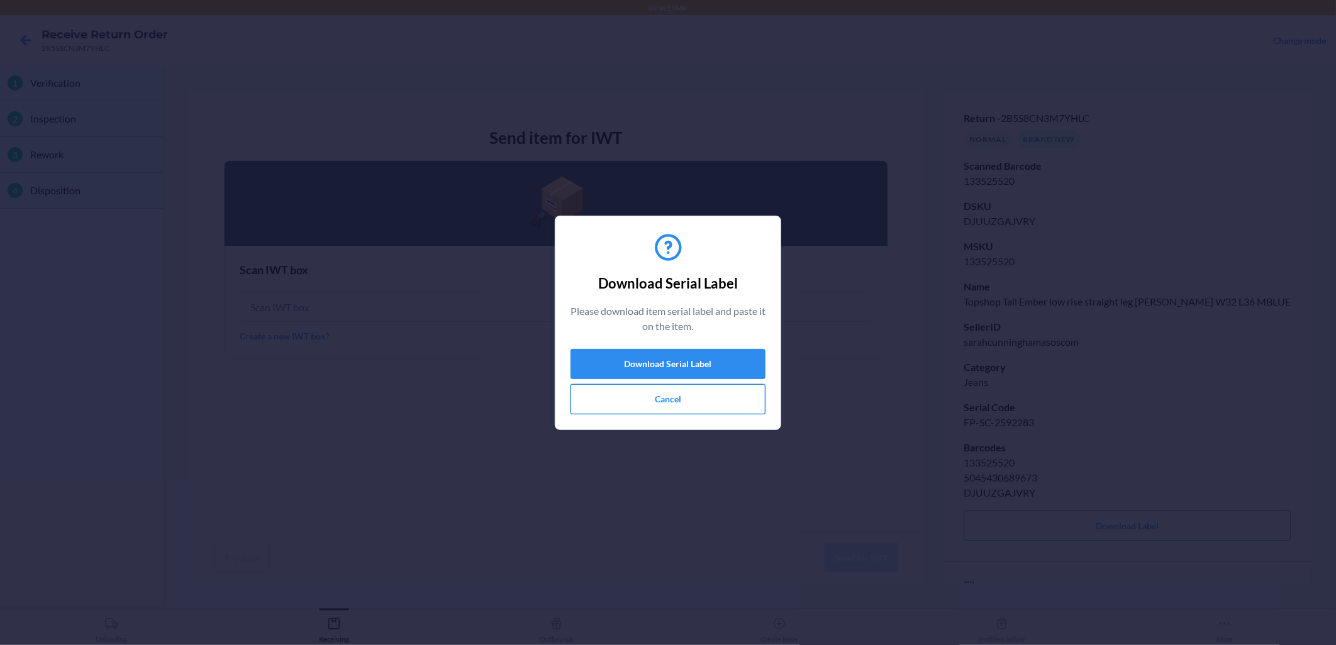
click at [707, 405] on button "Cancel" at bounding box center [667, 399] width 195 height 30
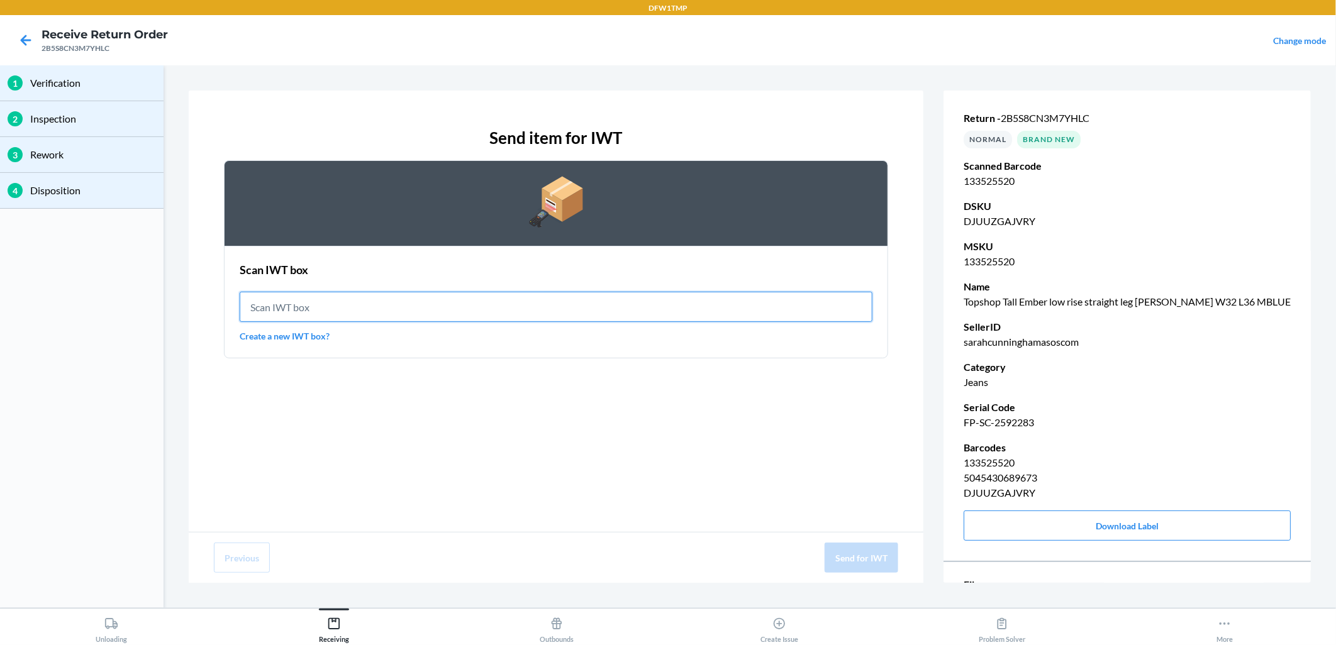
click at [679, 304] on input "text" at bounding box center [556, 307] width 633 height 30
click at [726, 299] on input "IWT0000019DO" at bounding box center [556, 307] width 633 height 30
type input "IWT0000019DO"
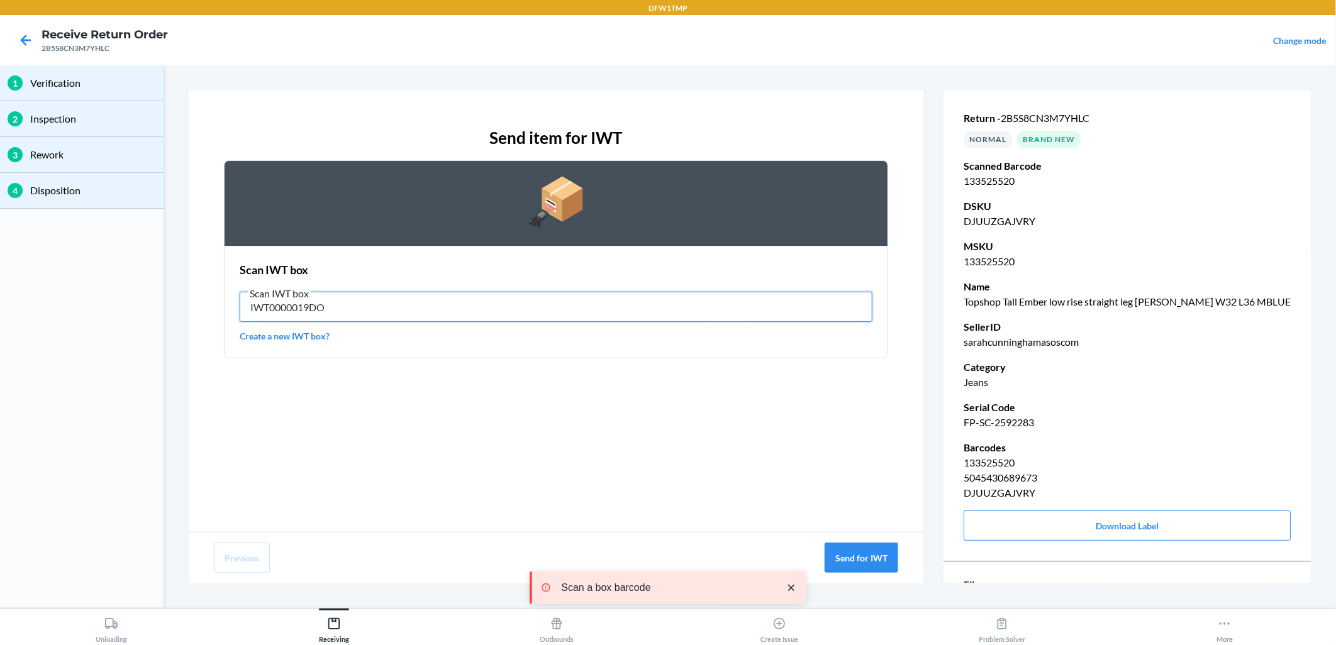
click at [726, 299] on input "IWT0000019DO" at bounding box center [556, 307] width 633 height 30
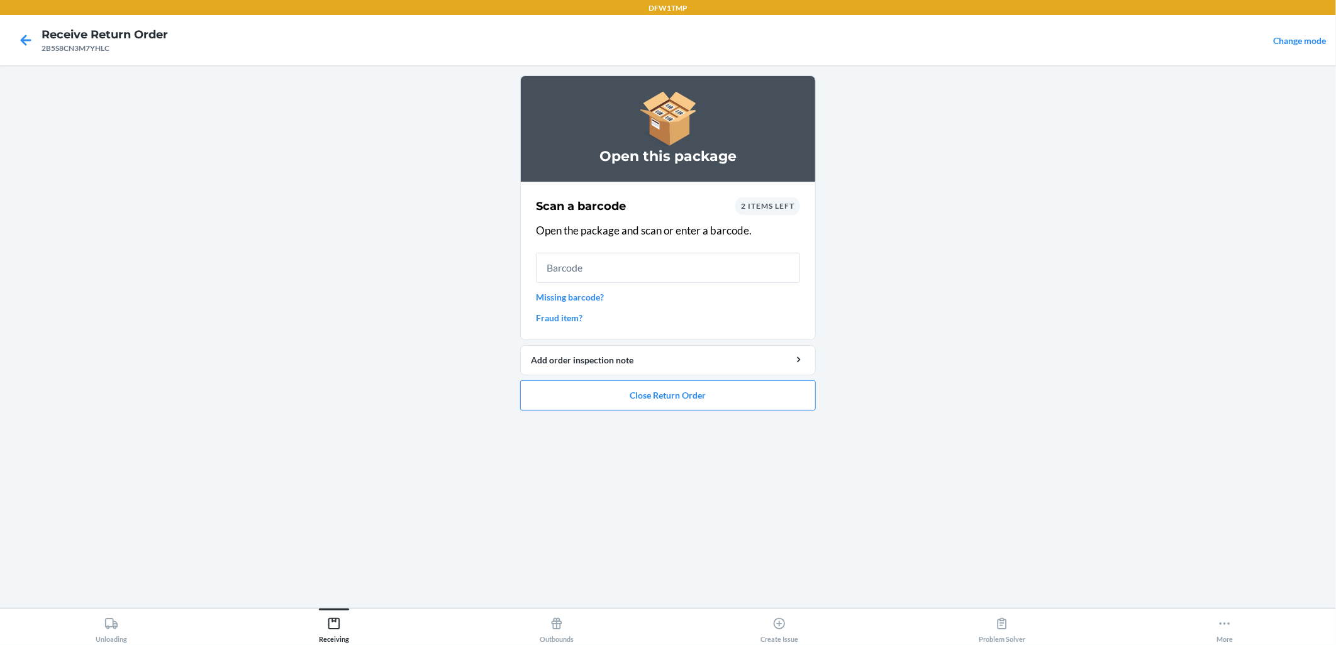
click at [775, 208] on span "2 items left" at bounding box center [767, 205] width 53 height 9
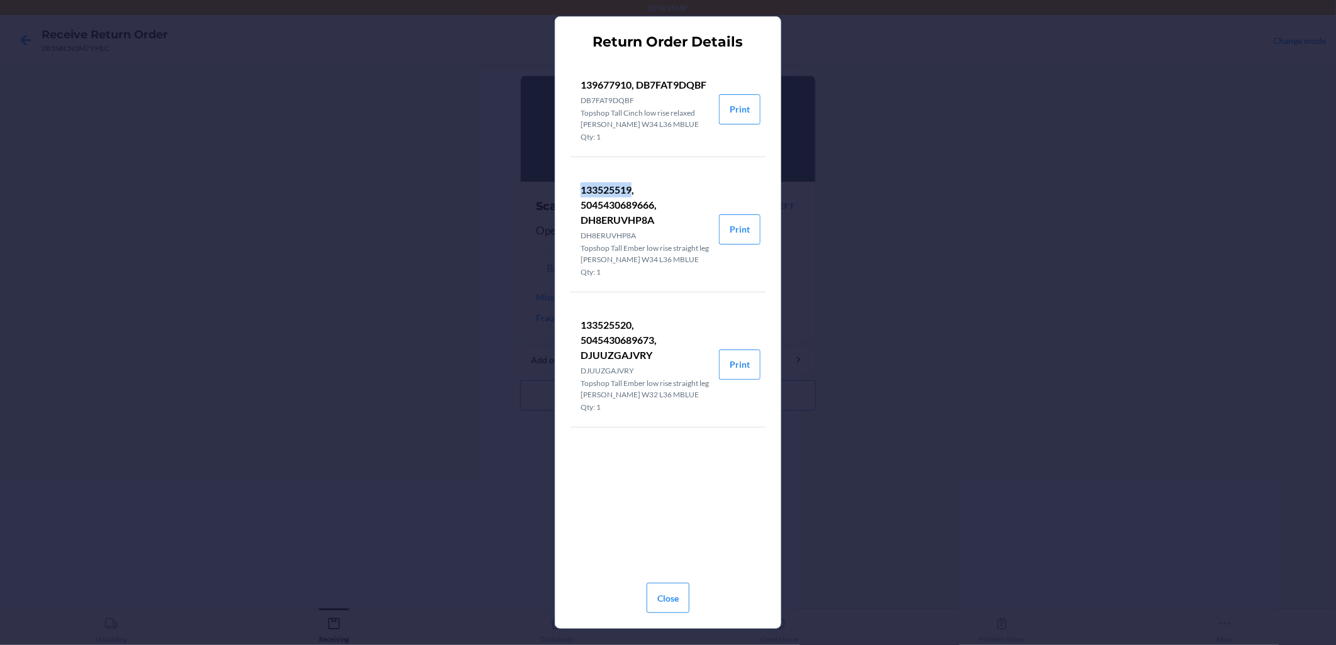
drag, startPoint x: 580, startPoint y: 186, endPoint x: 633, endPoint y: 186, distance: 52.8
click at [633, 186] on p "133525519, 5045430689666, DH8ERUVHP8A" at bounding box center [644, 204] width 128 height 45
copy p "133525519"
click at [677, 580] on button "Close" at bounding box center [668, 598] width 43 height 30
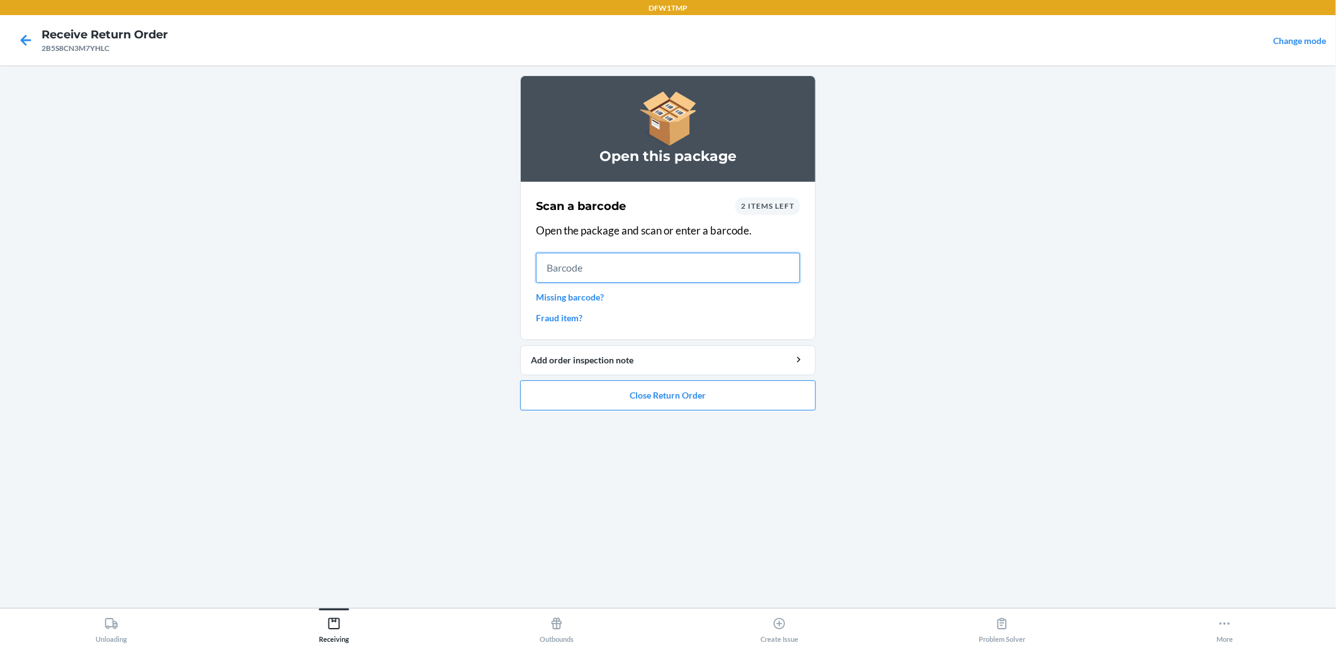
click at [570, 264] on input "text" at bounding box center [668, 268] width 264 height 30
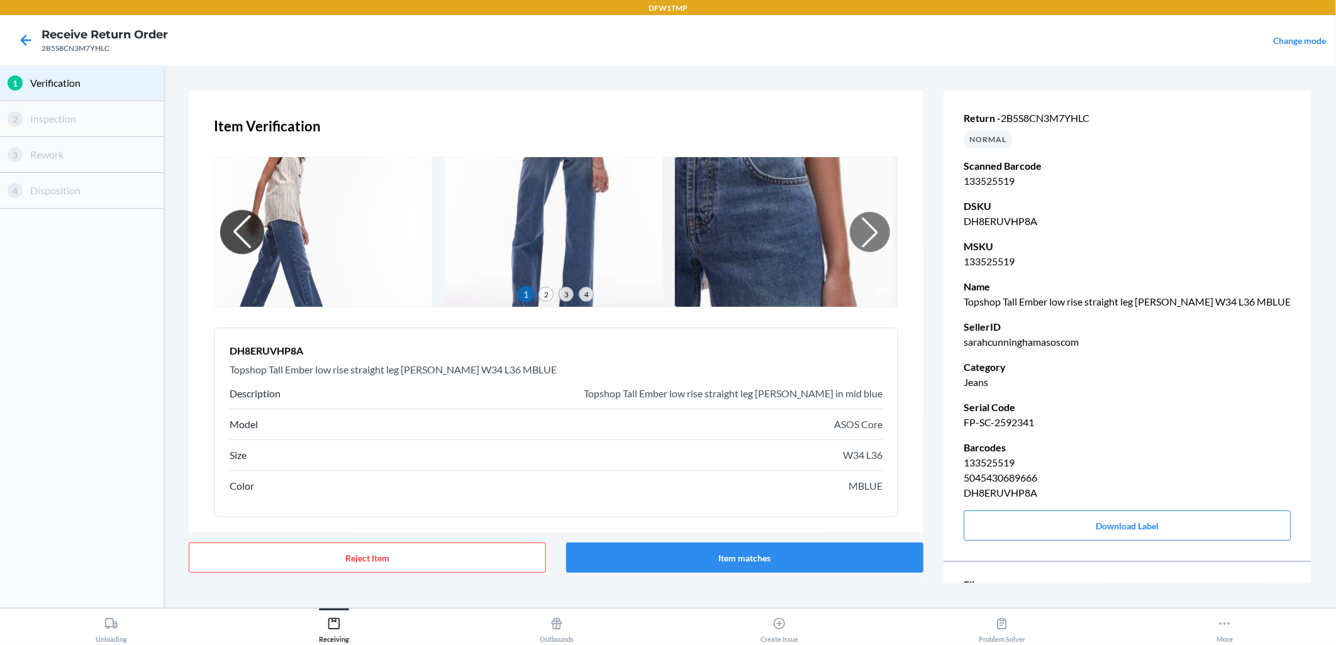
click at [238, 234] on div at bounding box center [242, 232] width 44 height 44
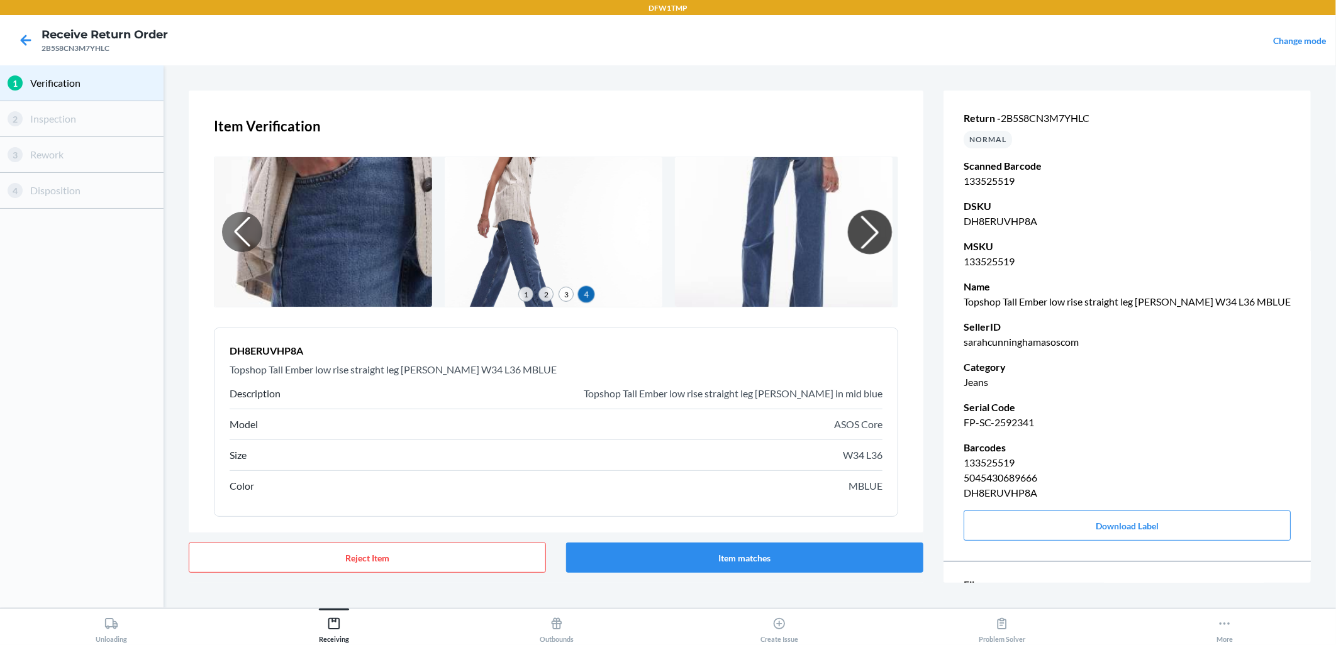
click at [851, 226] on div at bounding box center [870, 232] width 44 height 44
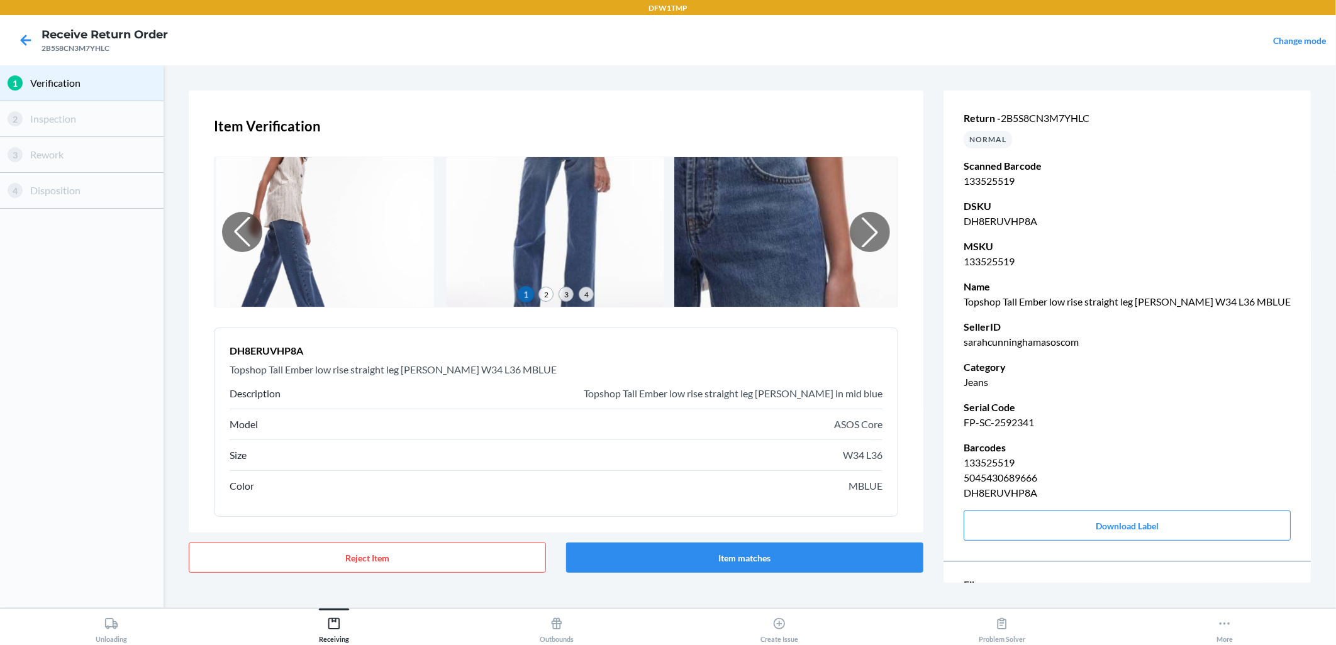
click at [759, 240] on img at bounding box center [785, 232] width 222 height 153
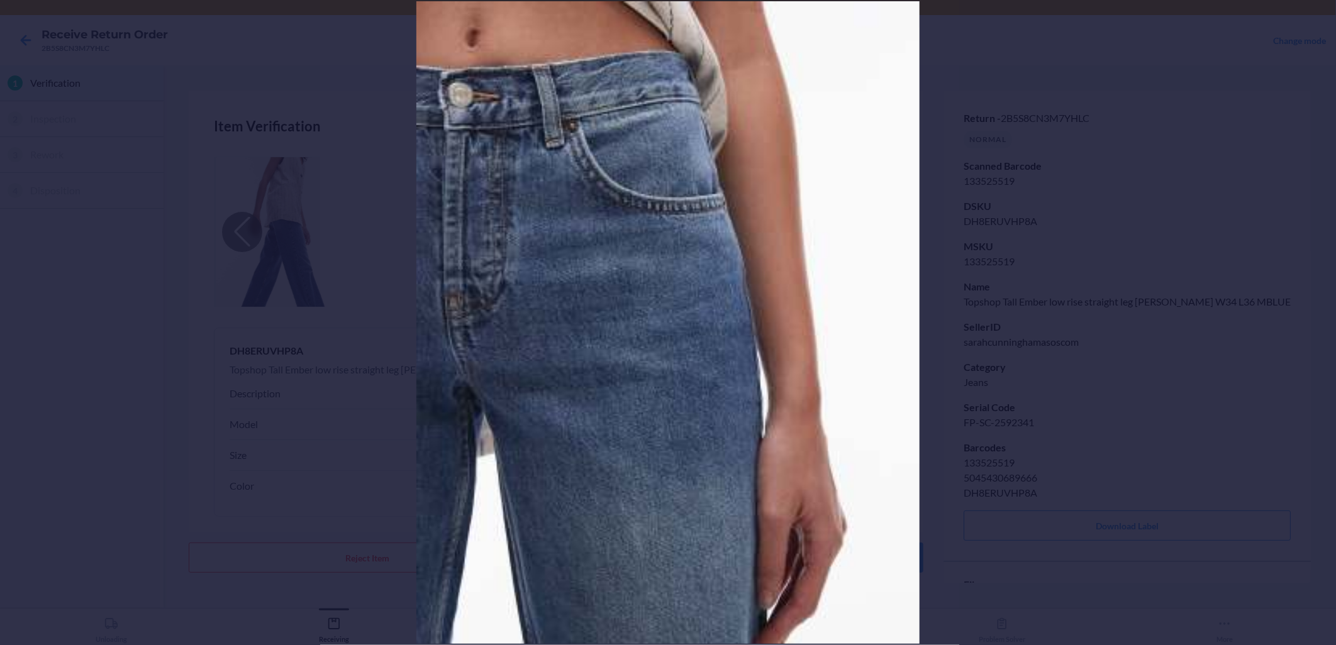
click at [223, 236] on div at bounding box center [668, 322] width 1336 height 645
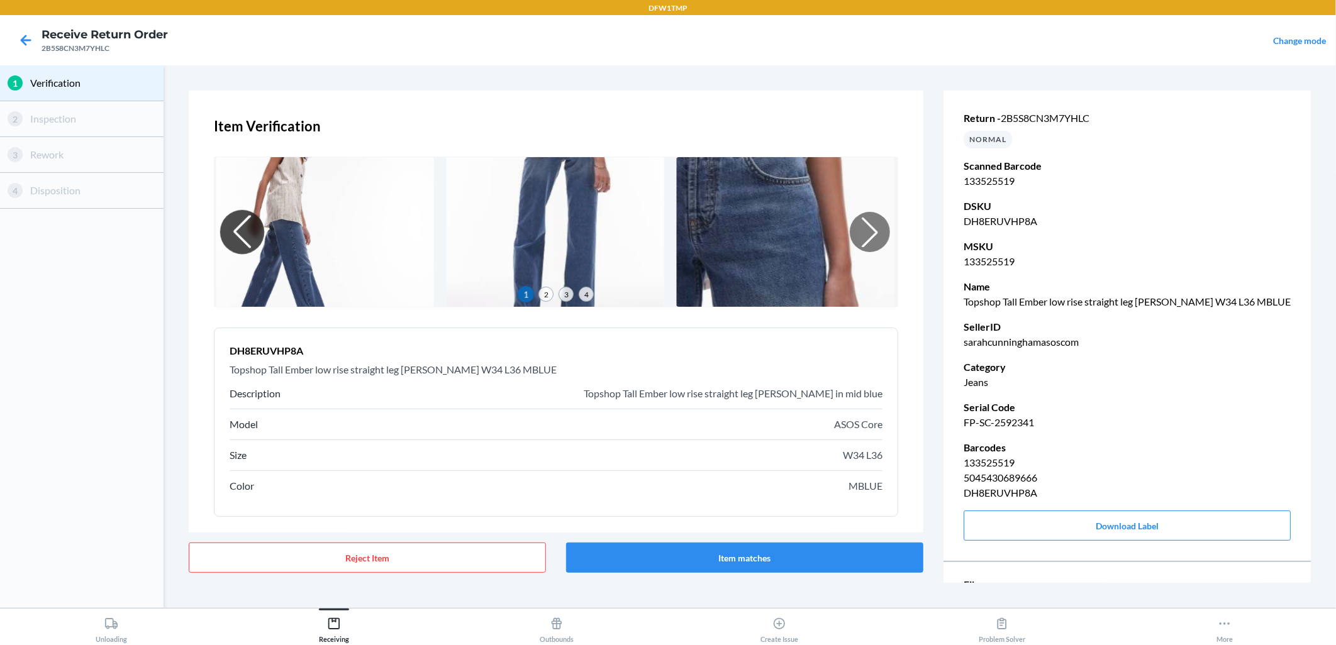
click at [247, 236] on div at bounding box center [242, 232] width 44 height 44
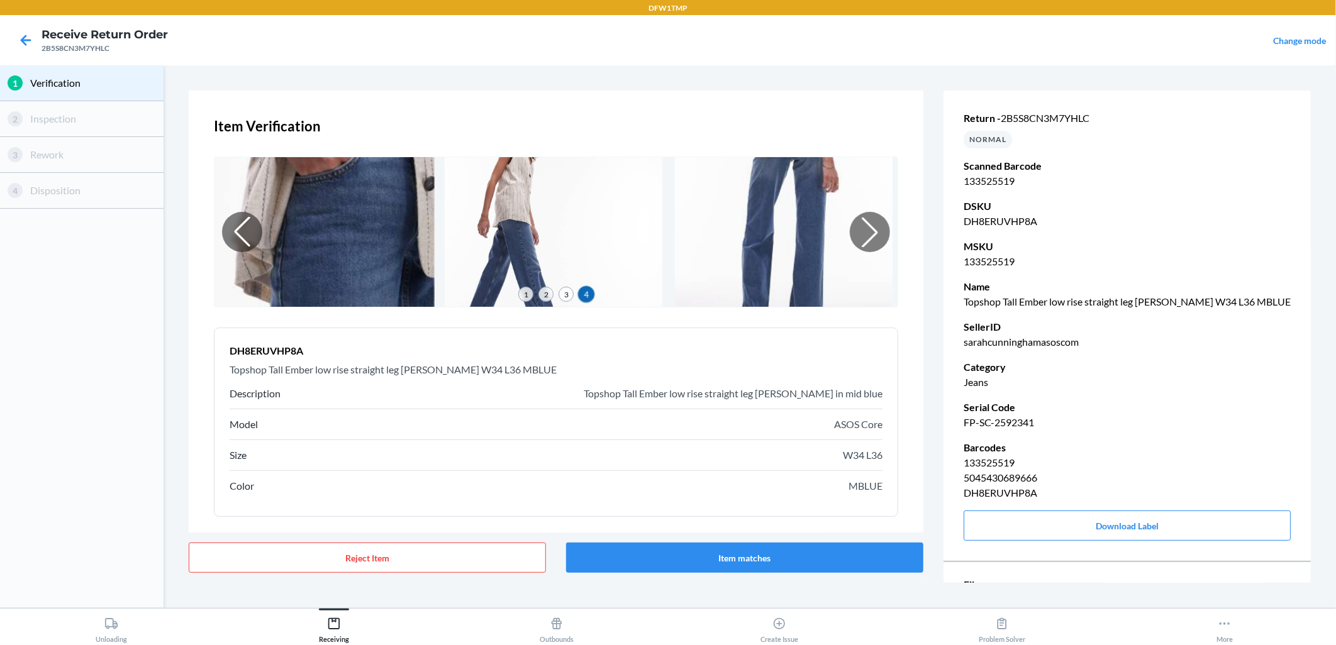
click at [340, 217] on img at bounding box center [323, 232] width 222 height 153
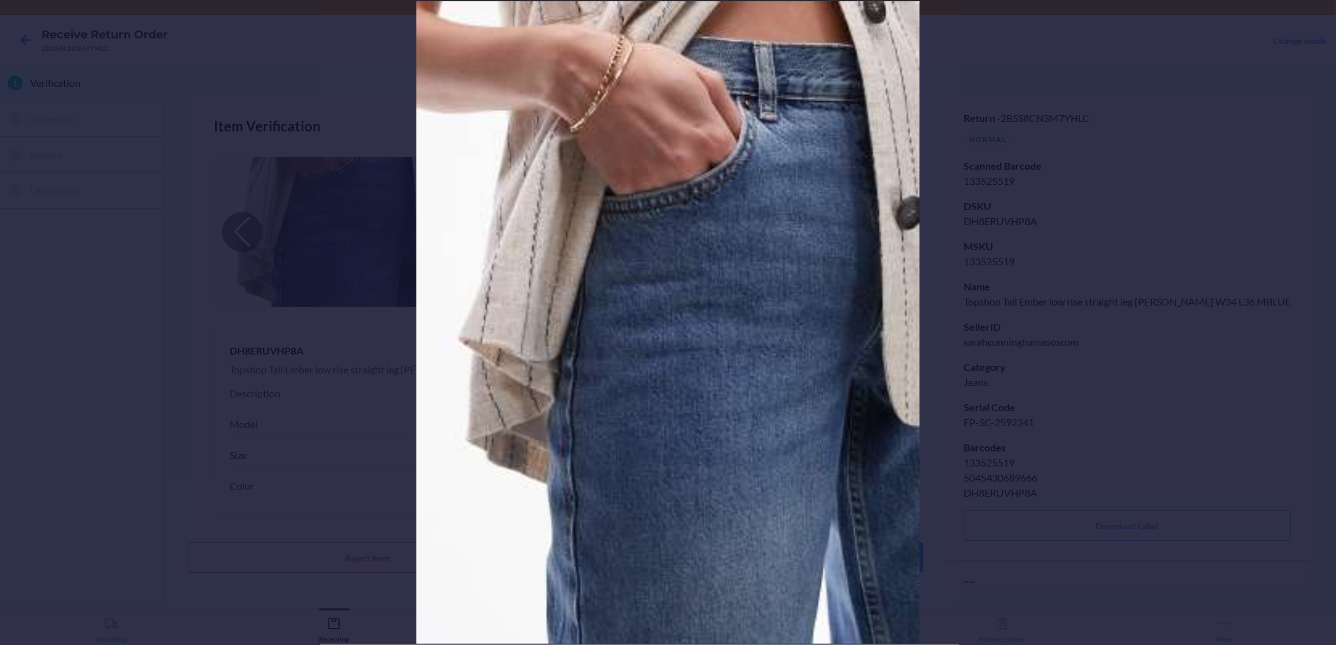
click at [198, 275] on div at bounding box center [668, 322] width 1336 height 645
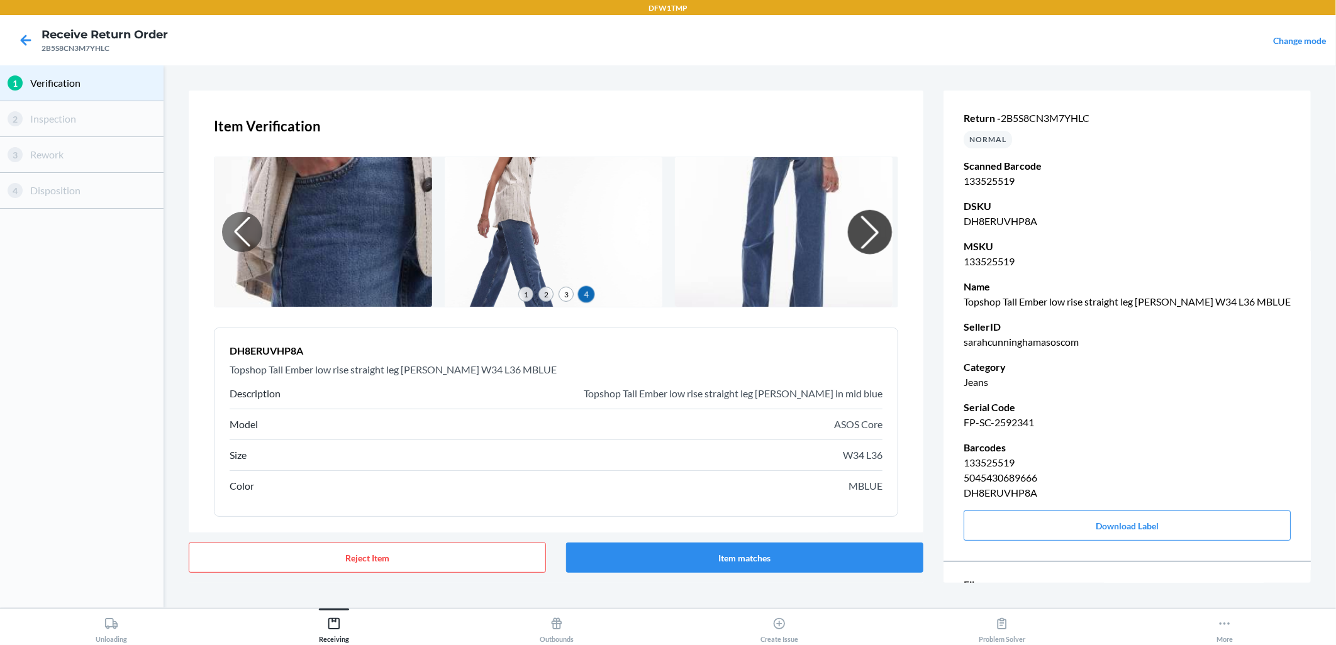
click at [848, 230] on div at bounding box center [870, 232] width 44 height 44
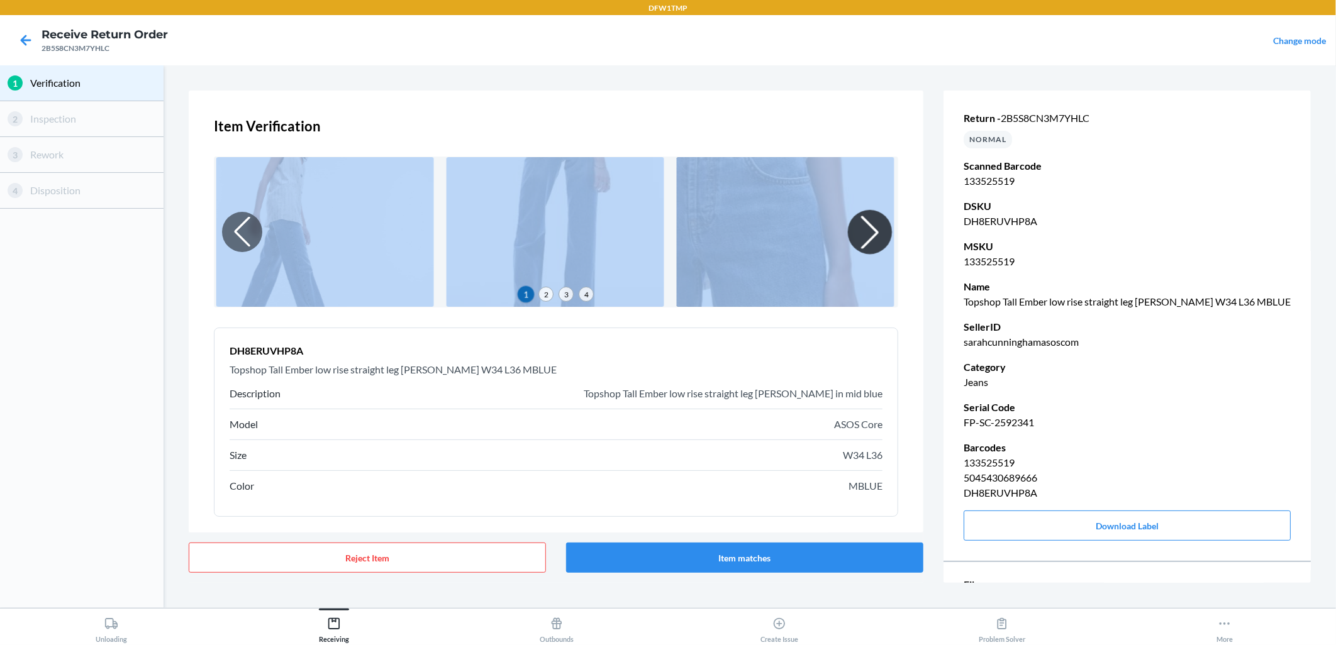
click at [848, 230] on div at bounding box center [870, 232] width 44 height 44
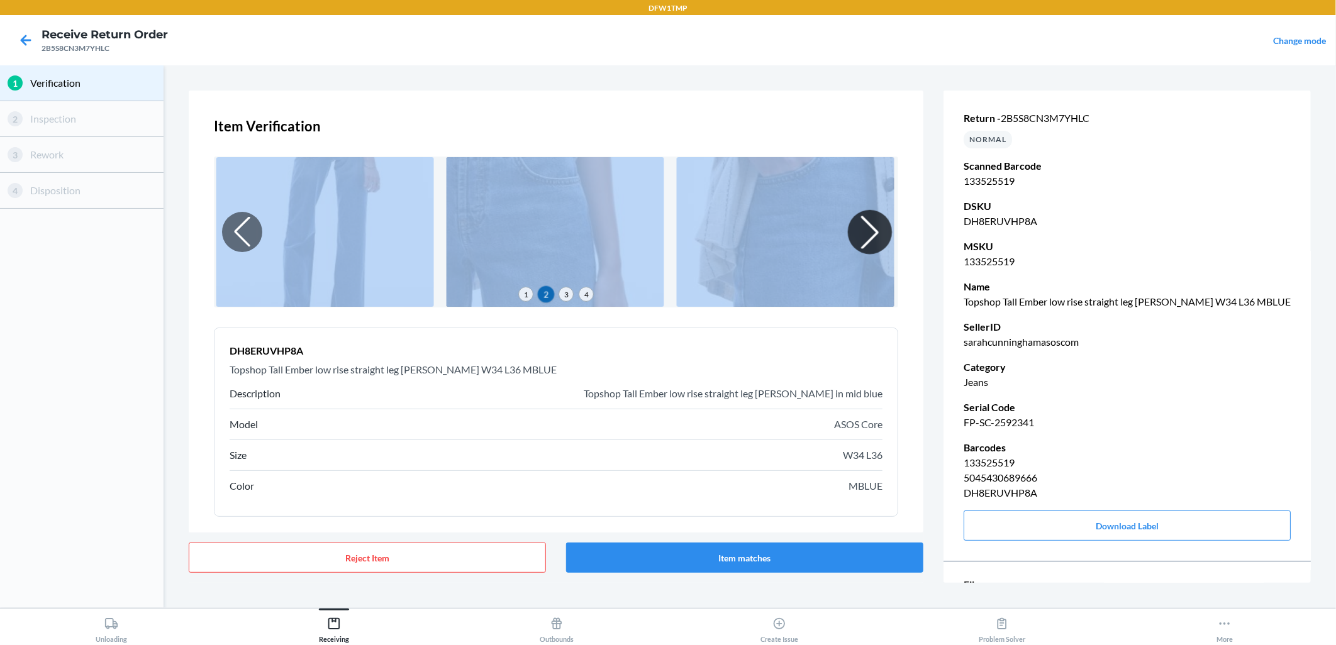
drag, startPoint x: 848, startPoint y: 230, endPoint x: 853, endPoint y: 236, distance: 8.5
click at [853, 236] on div at bounding box center [870, 232] width 44 height 44
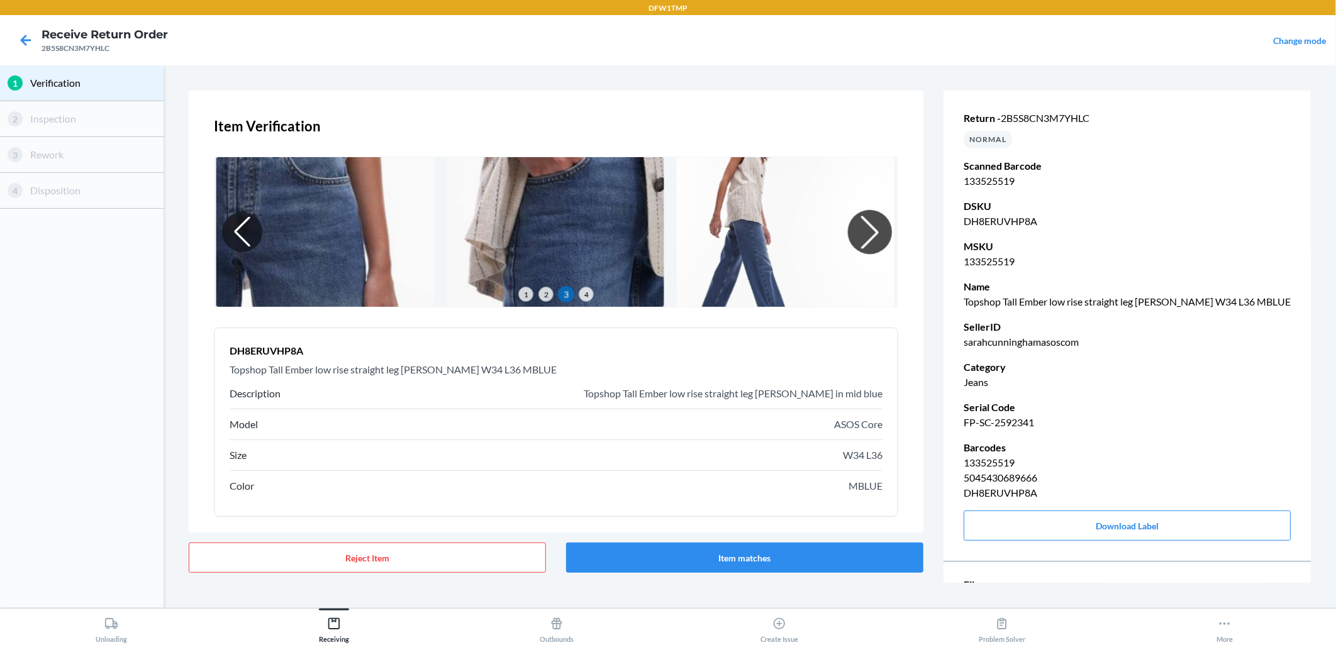
click at [858, 244] on div at bounding box center [870, 232] width 44 height 44
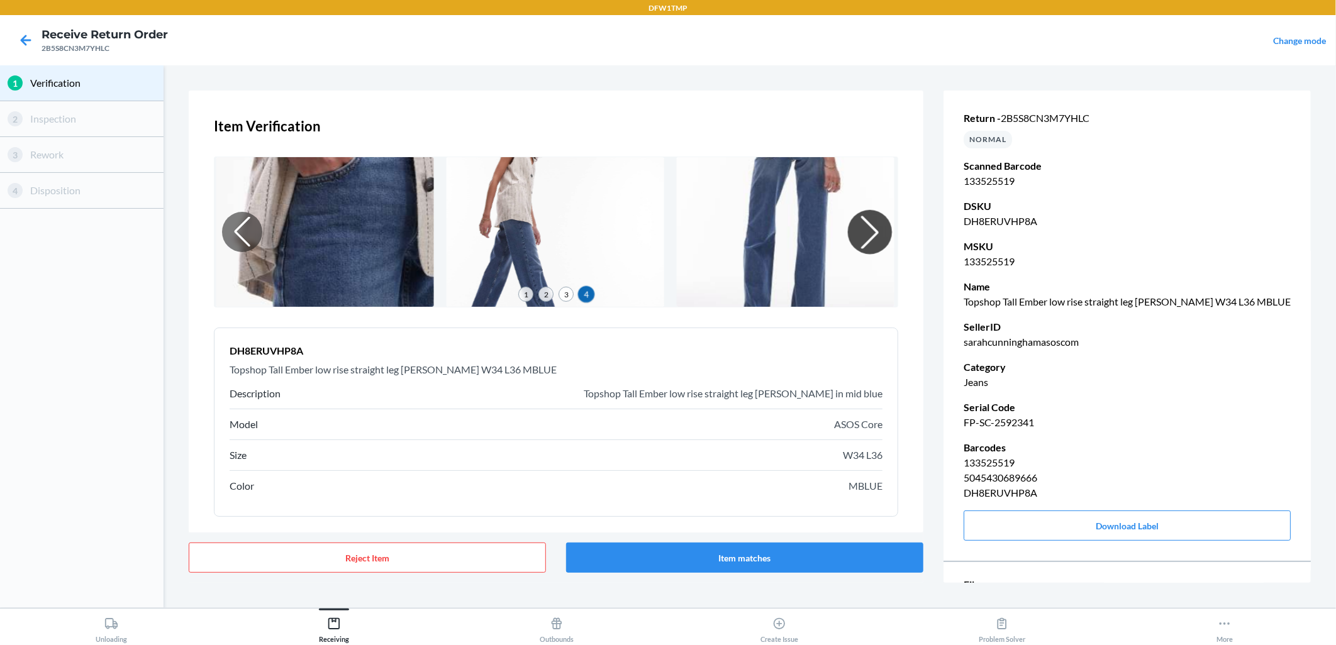
click at [858, 244] on div at bounding box center [870, 232] width 44 height 44
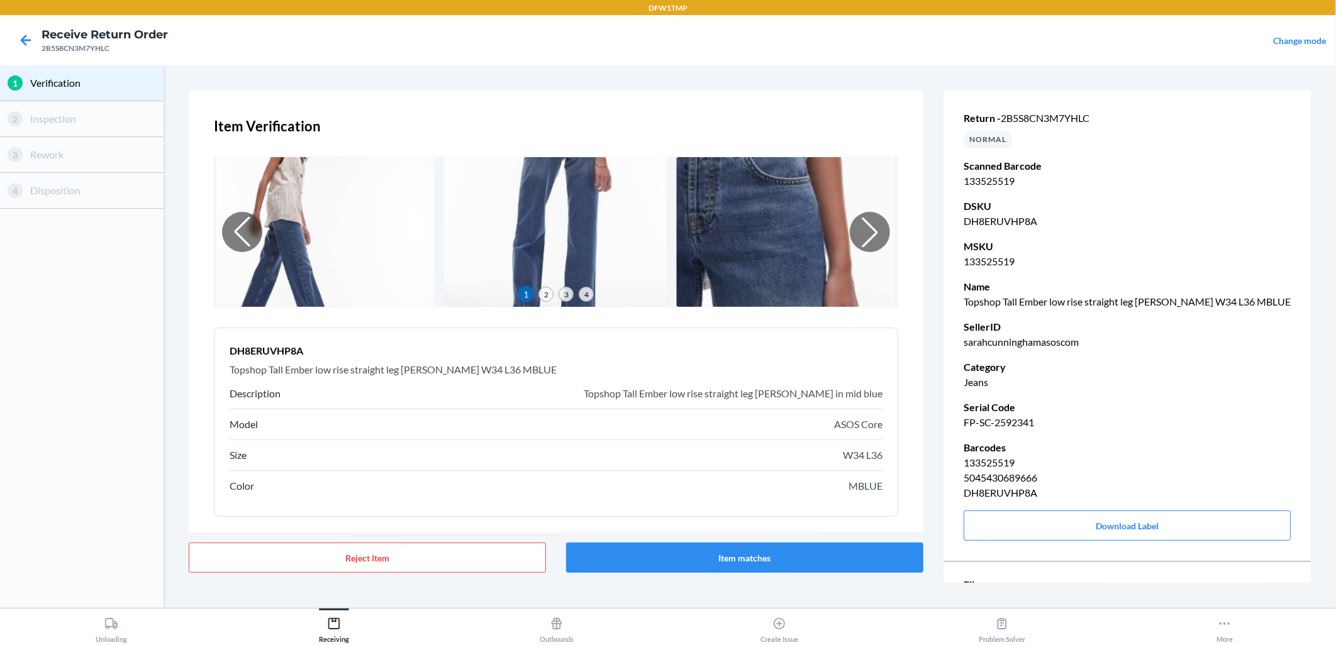
click at [611, 250] on img at bounding box center [555, 232] width 222 height 153
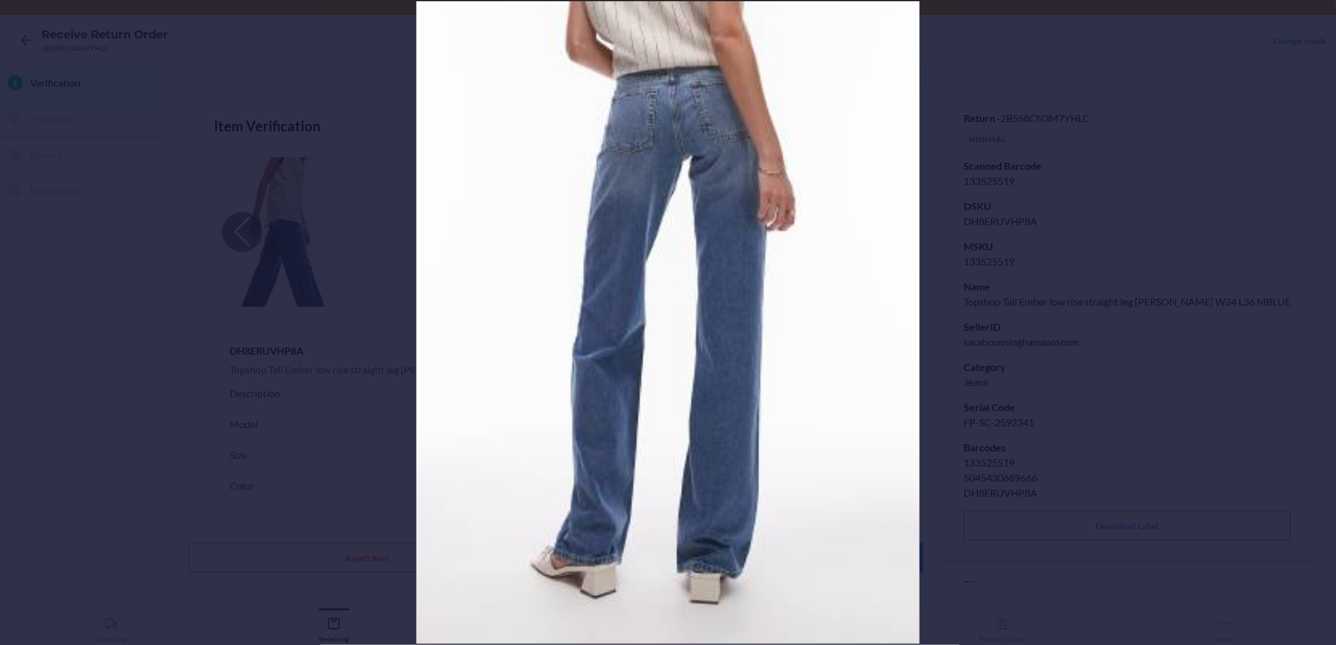
drag, startPoint x: 656, startPoint y: 111, endPoint x: 645, endPoint y: 112, distance: 10.8
drag, startPoint x: 645, startPoint y: 112, endPoint x: 1304, endPoint y: 375, distance: 709.0
click at [1202, 375] on div at bounding box center [668, 322] width 1336 height 645
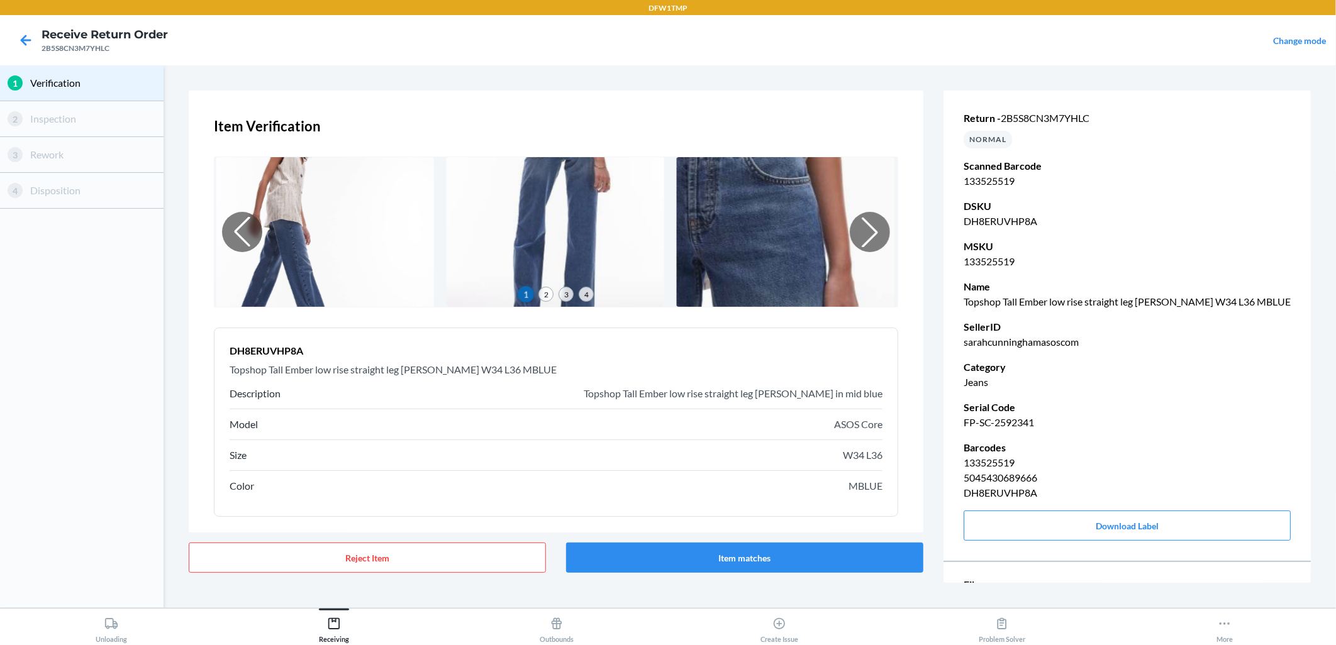
click at [36, 38] on div at bounding box center [25, 40] width 31 height 31
click at [31, 36] on icon at bounding box center [25, 40] width 21 height 21
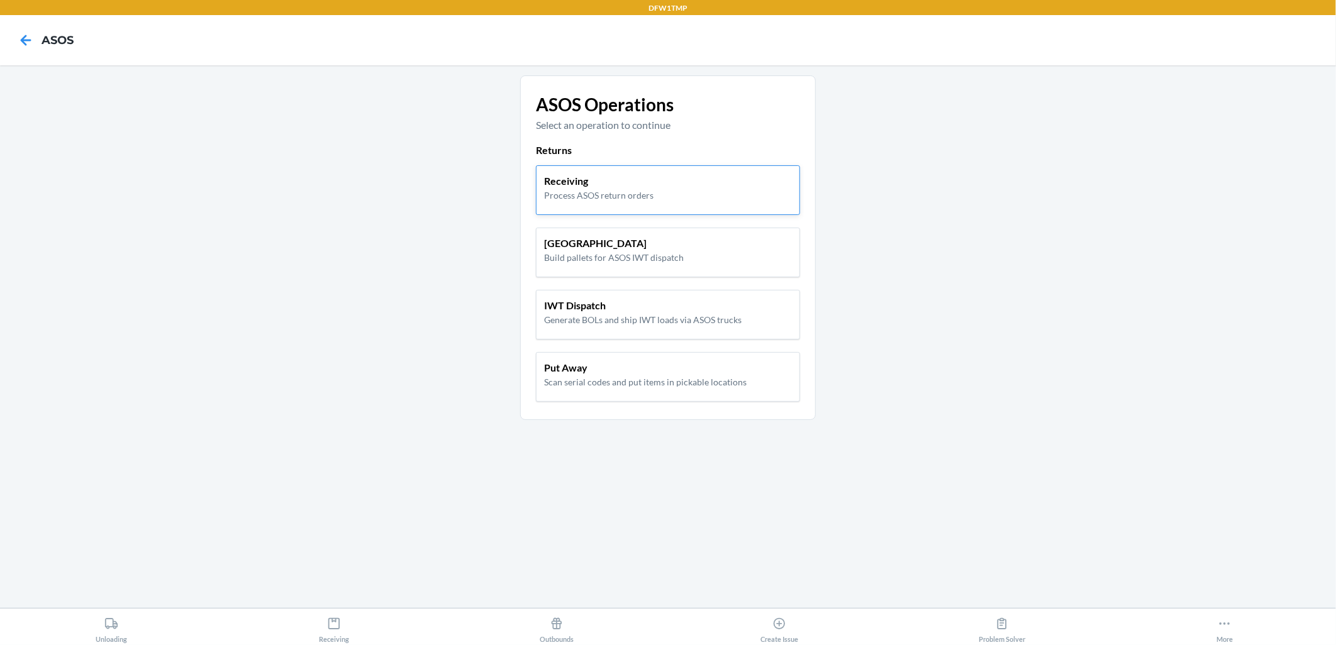
click at [623, 190] on p "Process ASOS return orders" at bounding box center [598, 195] width 109 height 13
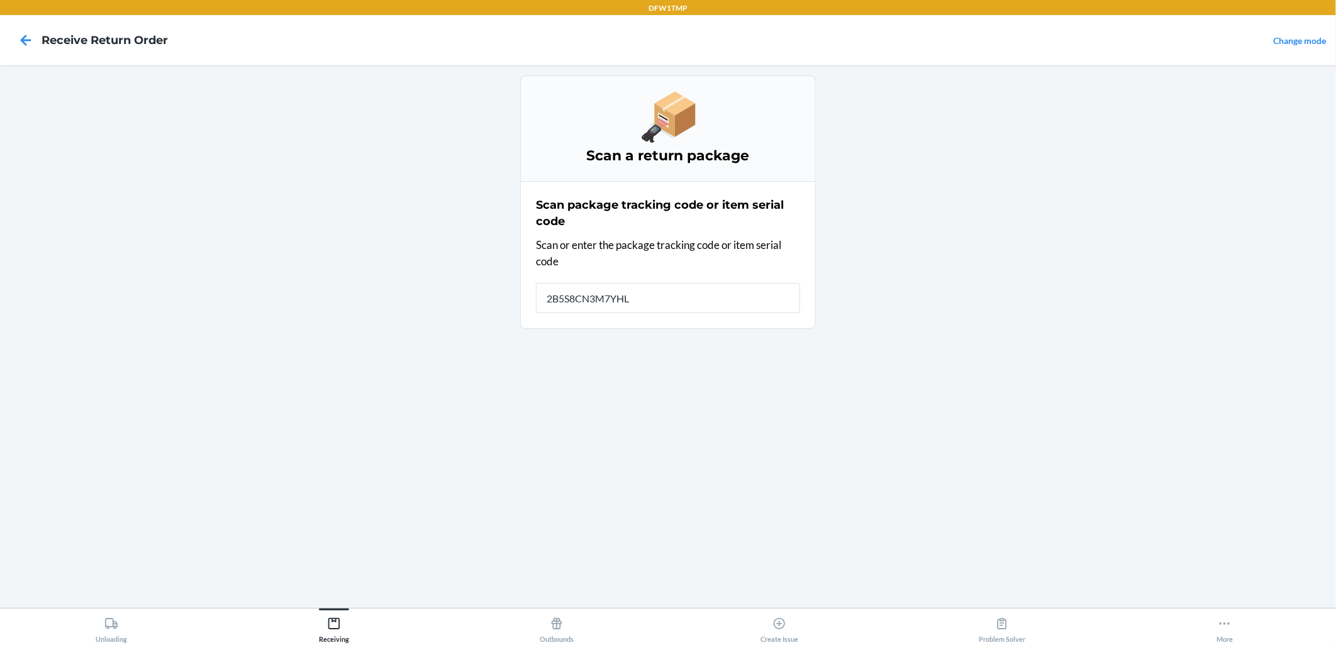
type input "2B5S8CN3M7YHLC"
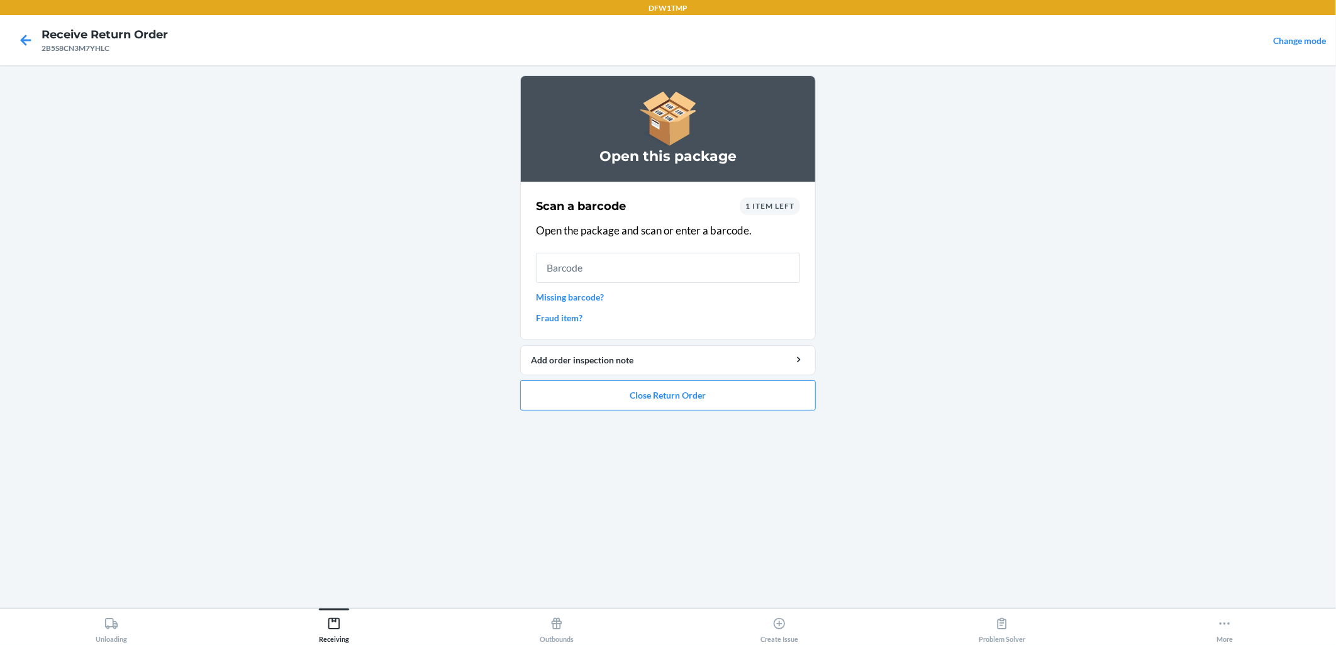
click at [749, 203] on span "1 item left" at bounding box center [769, 205] width 49 height 9
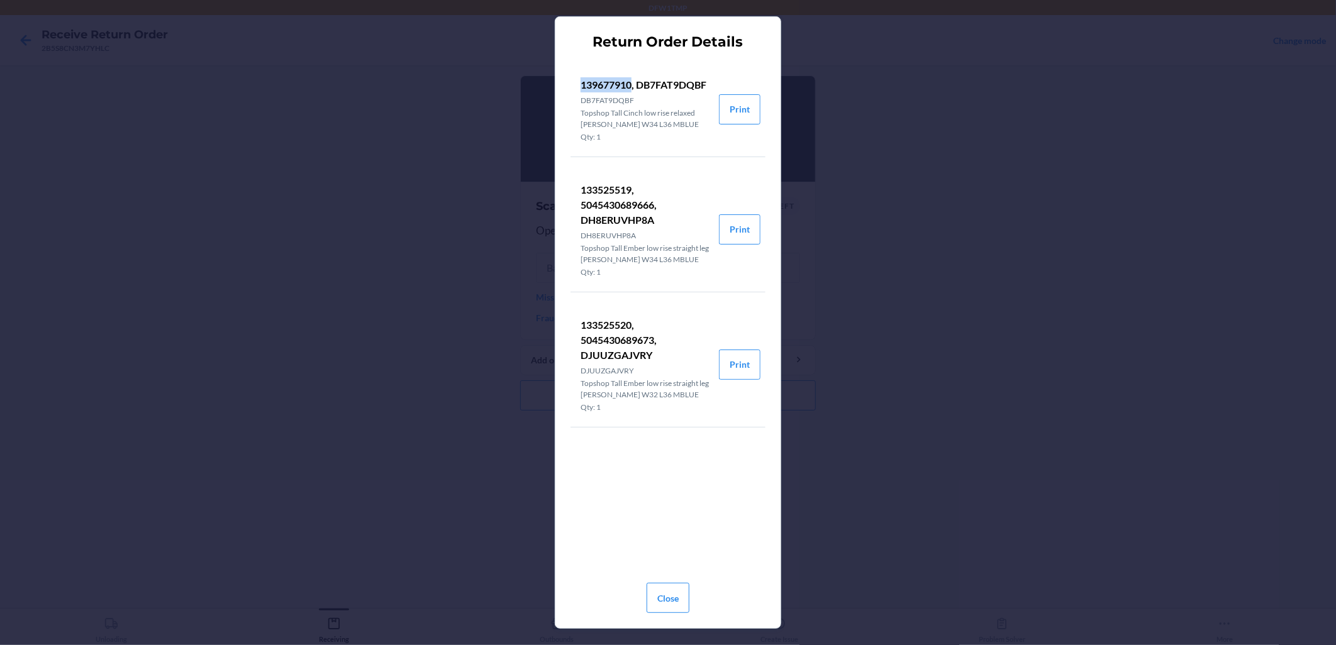
drag, startPoint x: 633, startPoint y: 84, endPoint x: 577, endPoint y: 84, distance: 56.0
click at [577, 84] on li "139677910, DB7FAT9DQBF DB7FAT9DQBF Topshop Tall Cinch low rise relaxed [PERSON_…" at bounding box center [644, 109] width 148 height 94
copy p "139677910"
click at [669, 580] on button "Close" at bounding box center [668, 598] width 43 height 30
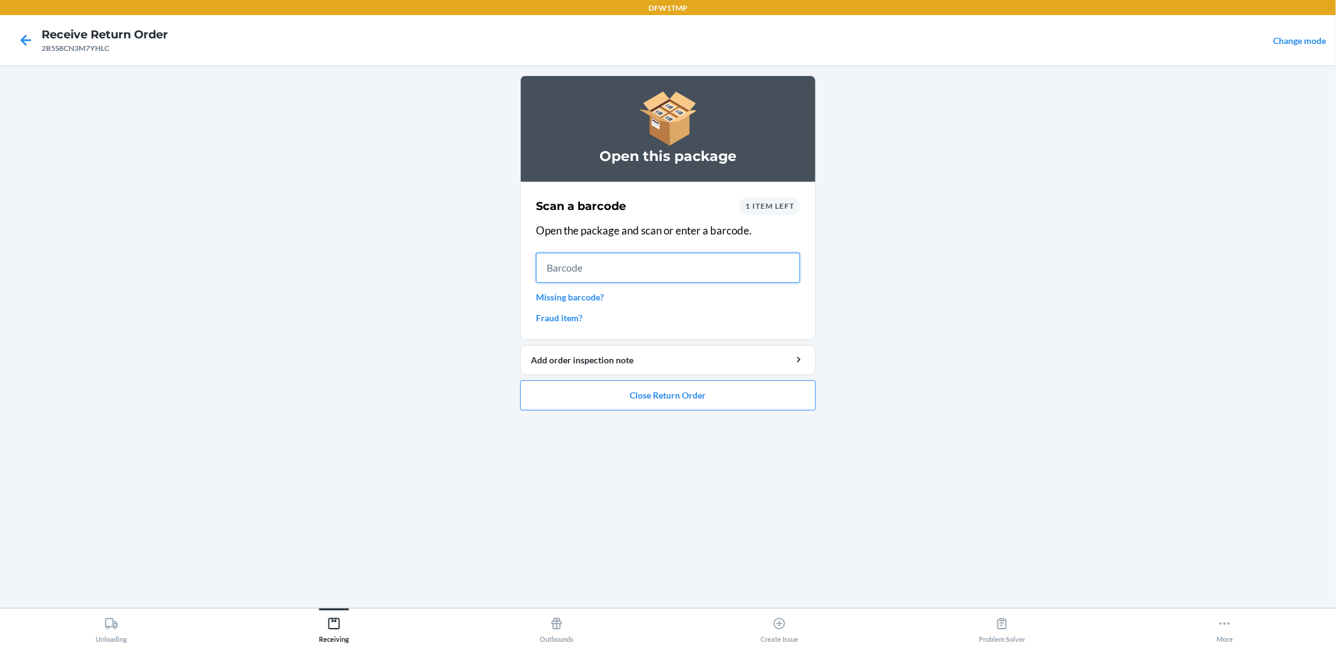
click at [606, 268] on input "text" at bounding box center [668, 268] width 264 height 30
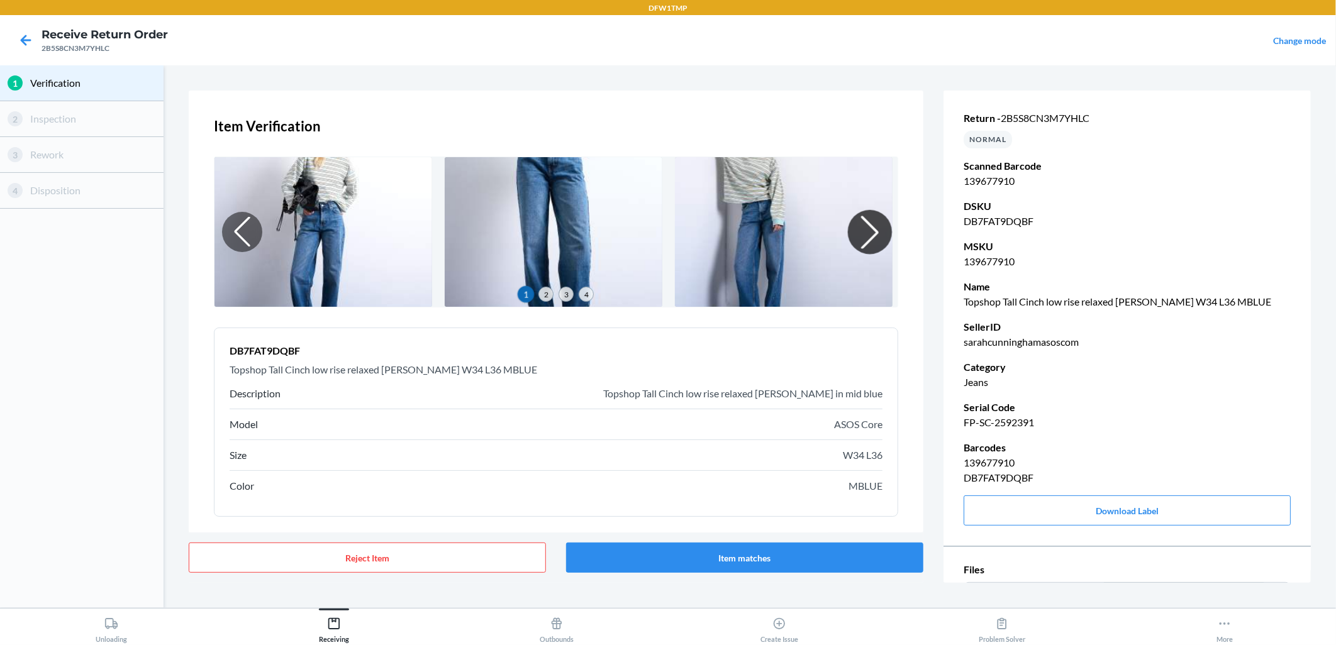
click at [860, 237] on div at bounding box center [870, 232] width 44 height 44
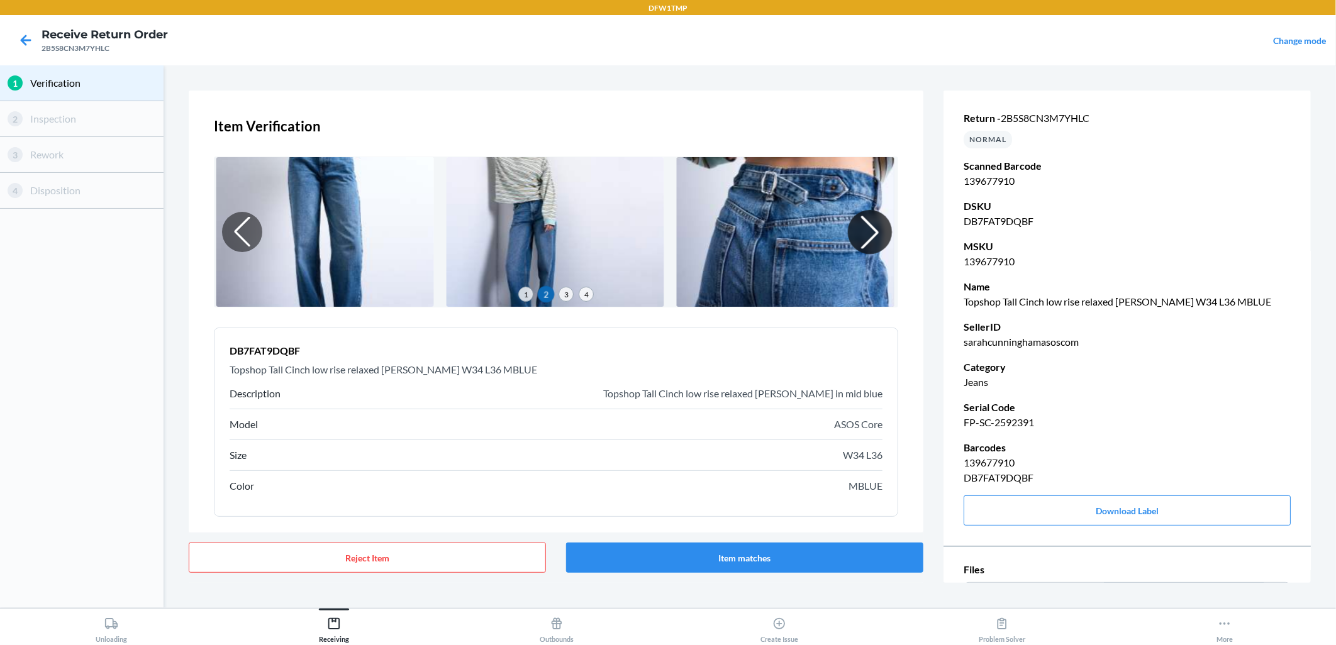
click at [860, 237] on div at bounding box center [870, 232] width 44 height 44
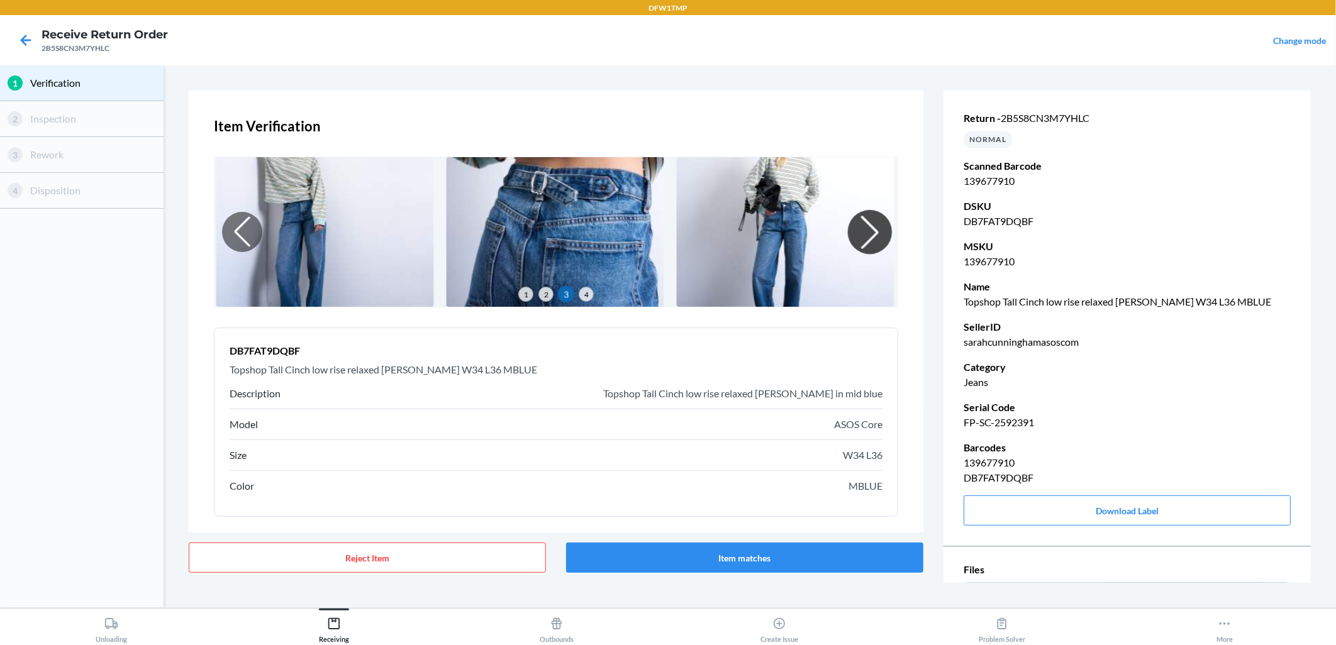
click at [860, 237] on div at bounding box center [870, 232] width 44 height 44
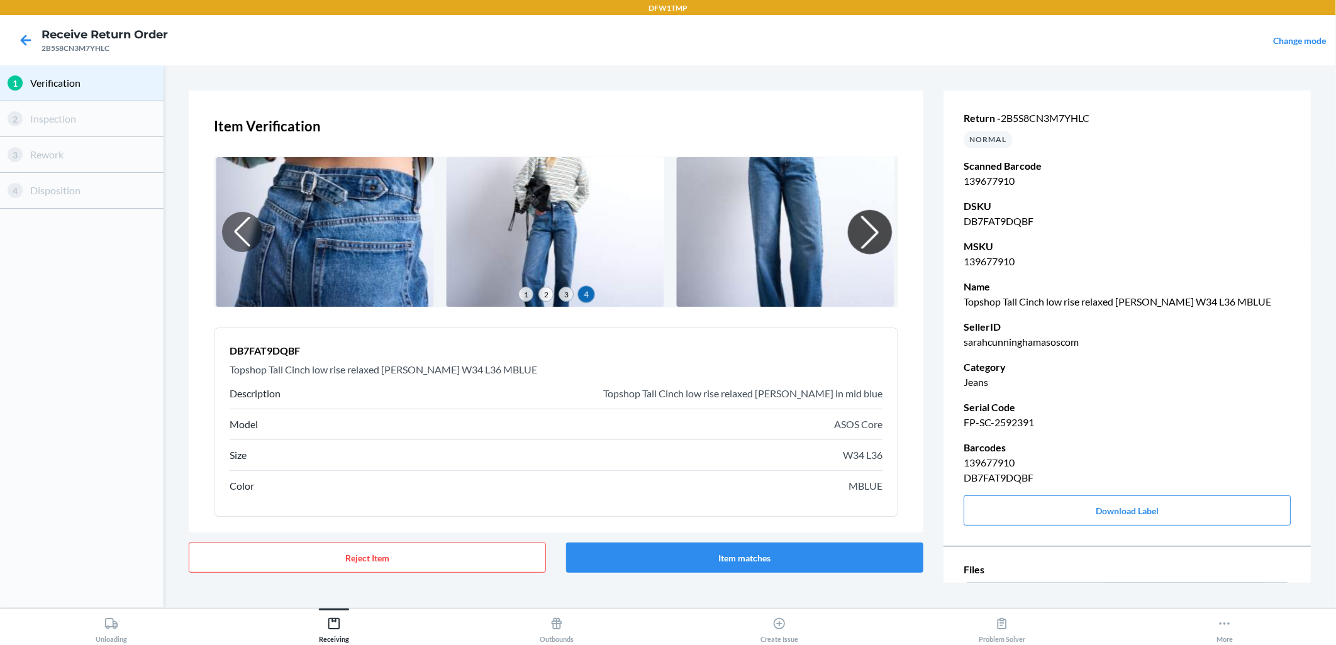
click at [860, 237] on div at bounding box center [870, 232] width 44 height 44
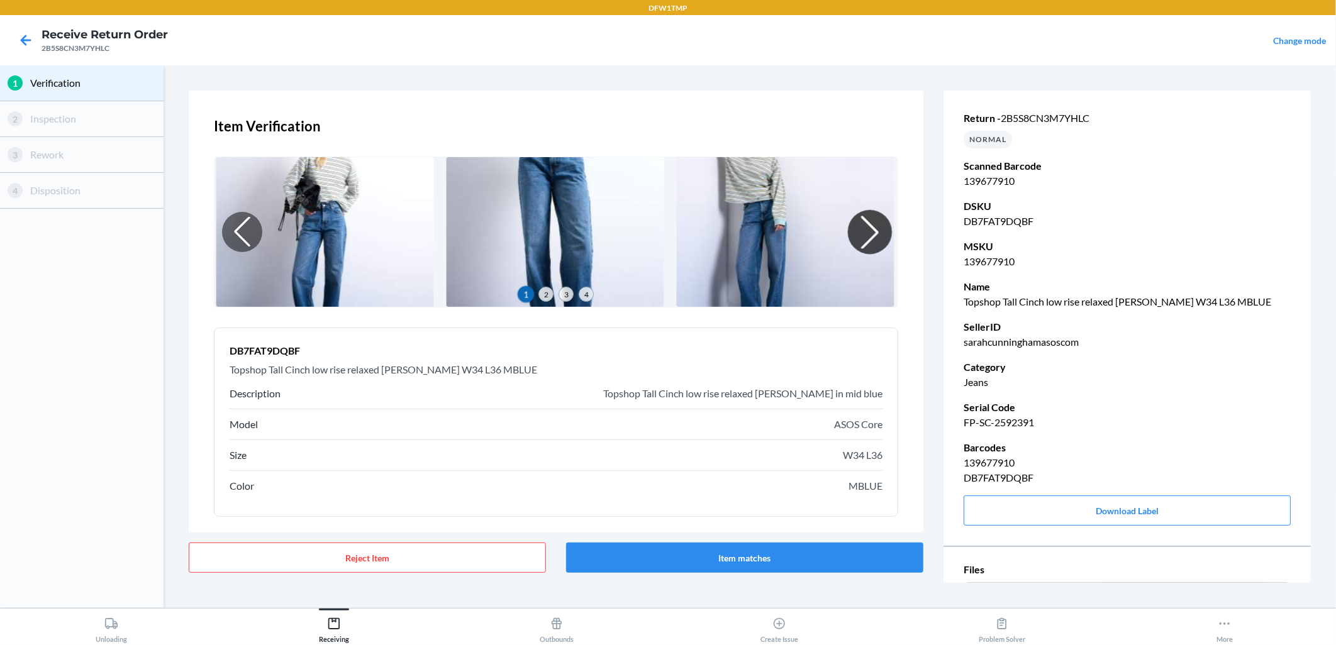
click at [860, 237] on div at bounding box center [870, 232] width 44 height 44
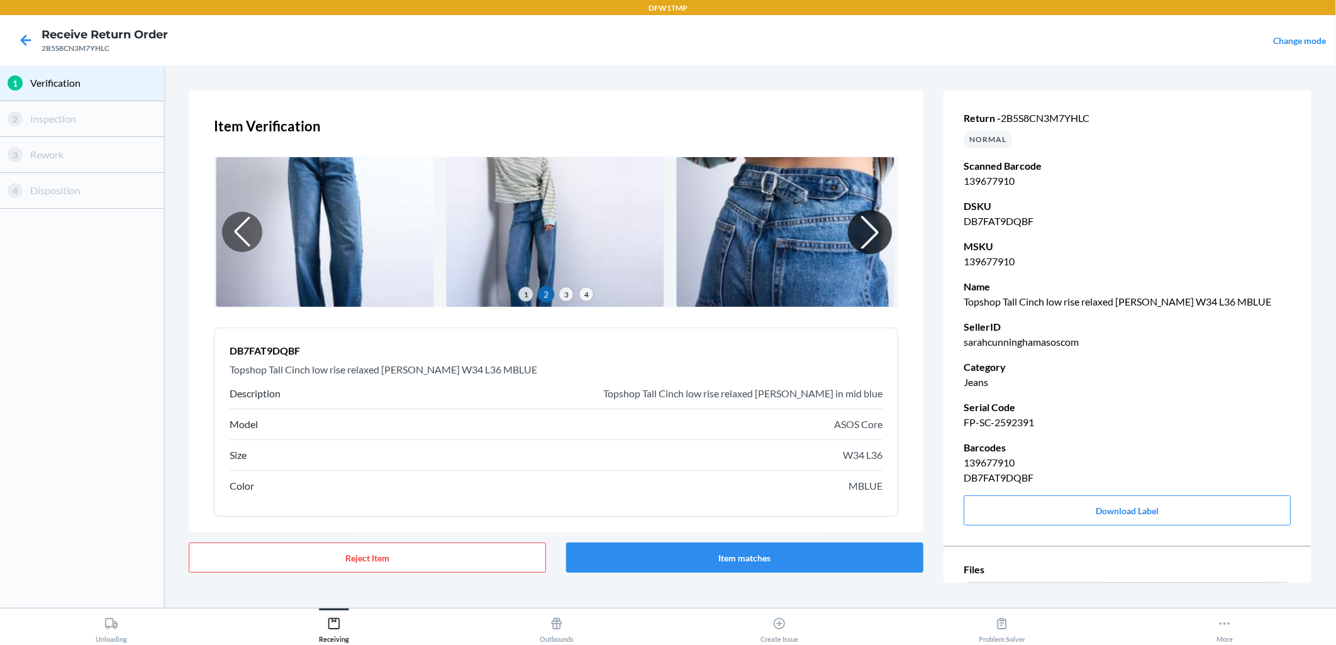
click at [860, 237] on div at bounding box center [870, 232] width 44 height 44
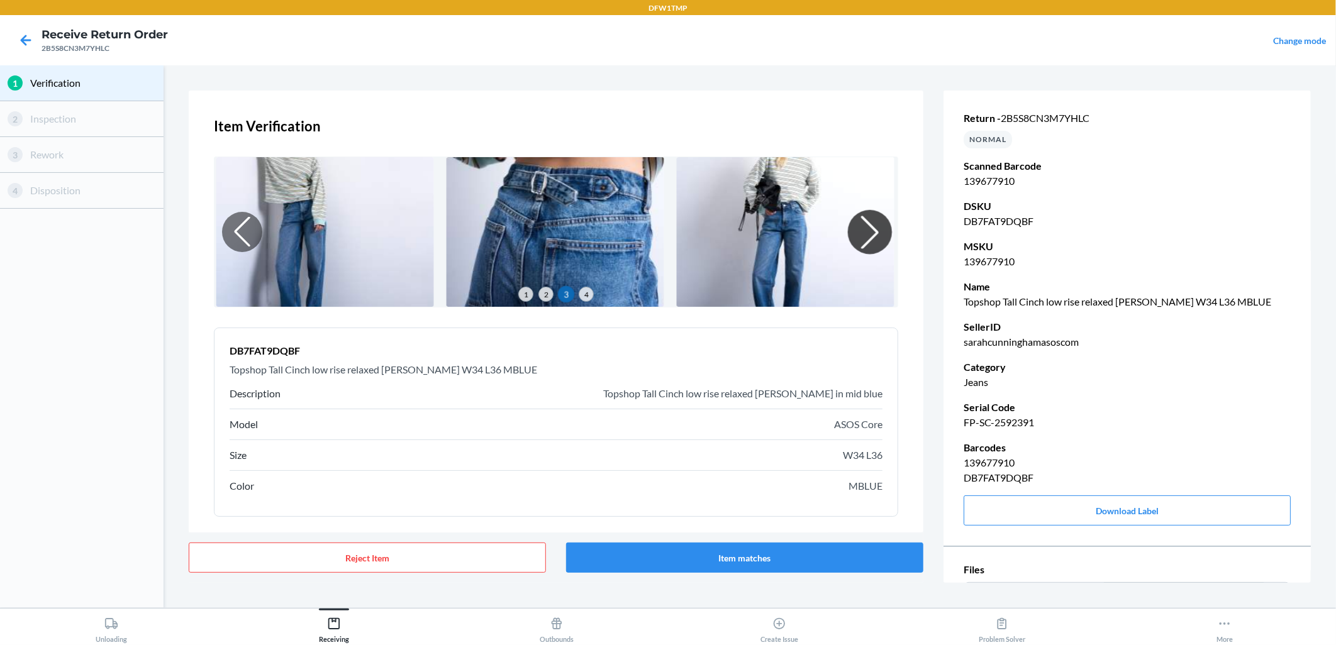
click at [860, 237] on div at bounding box center [870, 232] width 44 height 44
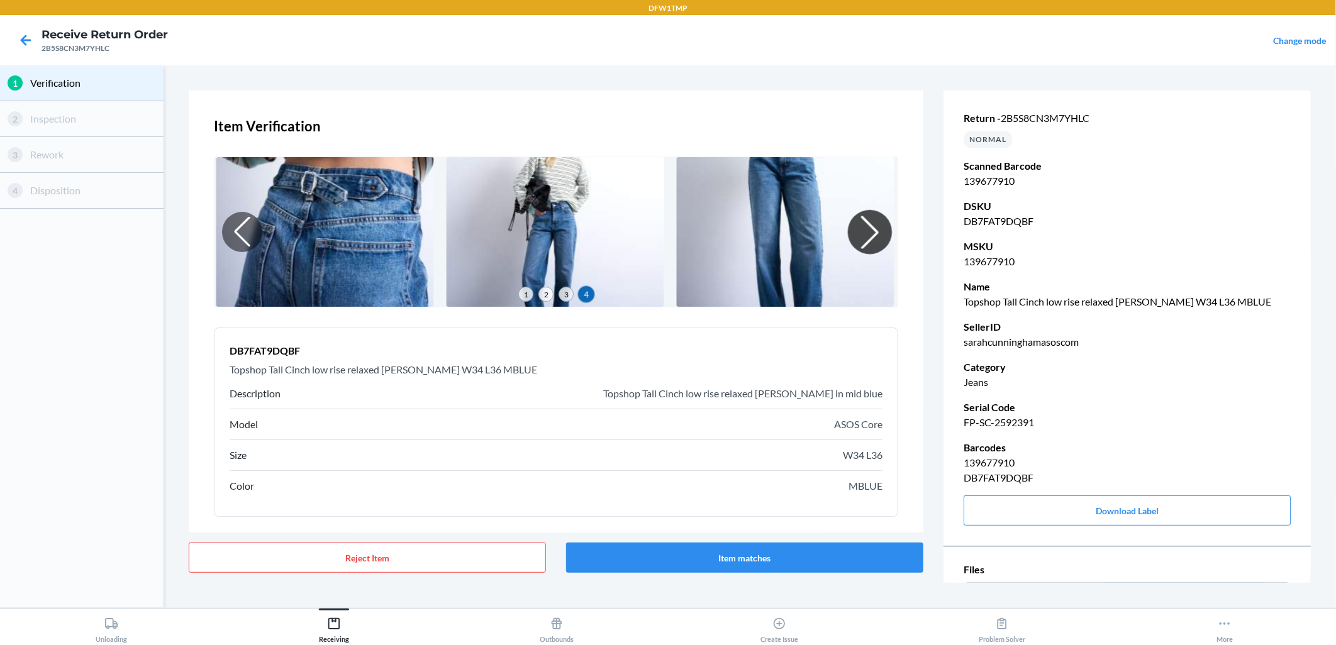
click at [860, 237] on div at bounding box center [870, 232] width 44 height 44
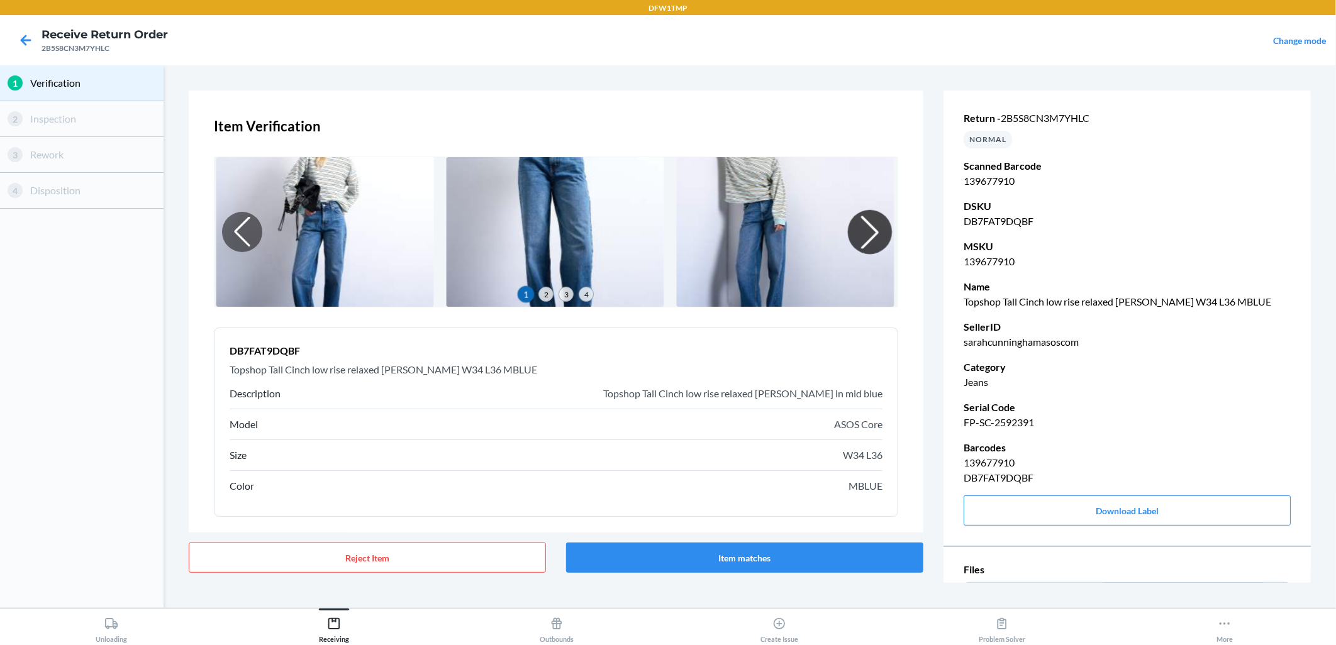
click at [860, 237] on div at bounding box center [870, 232] width 44 height 44
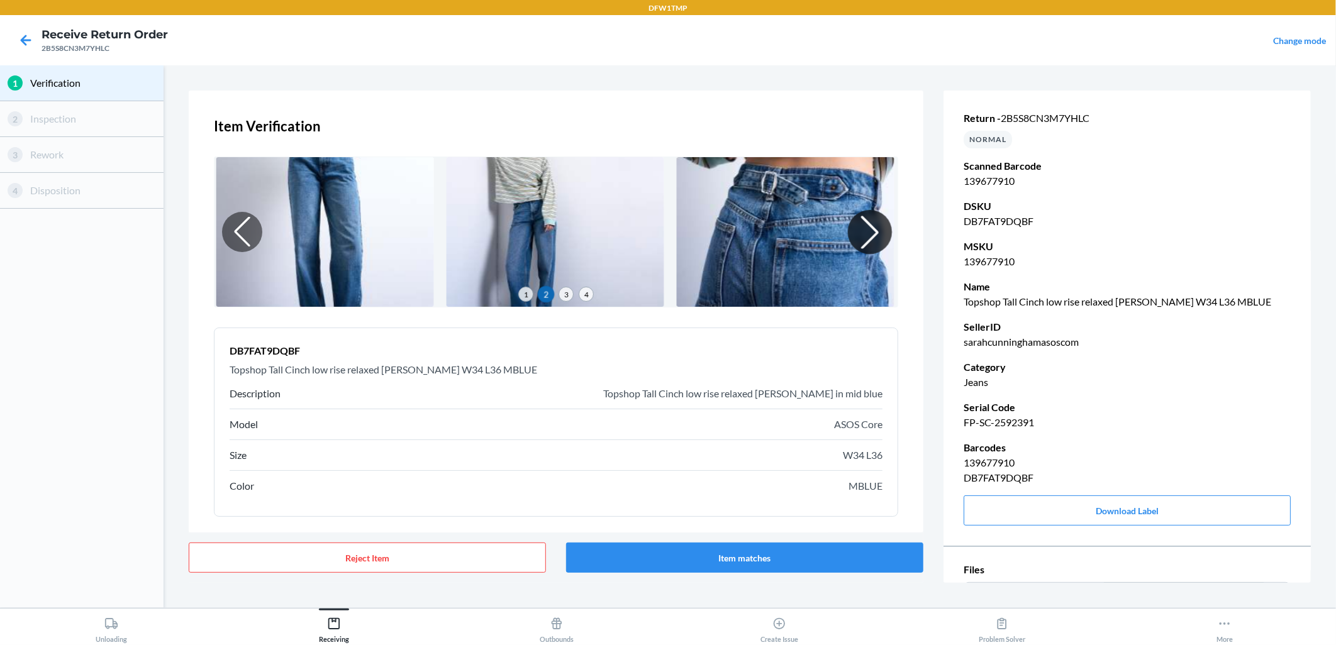
click at [860, 237] on div at bounding box center [870, 232] width 44 height 44
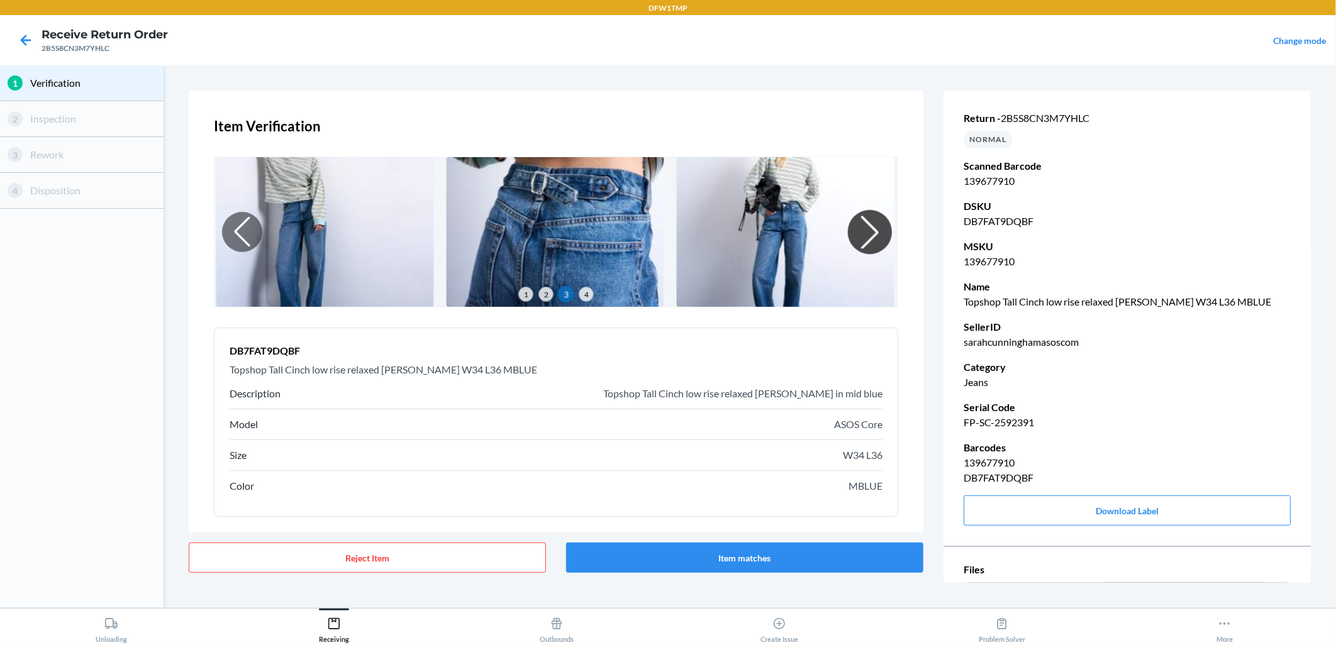
click at [860, 237] on div at bounding box center [870, 232] width 44 height 44
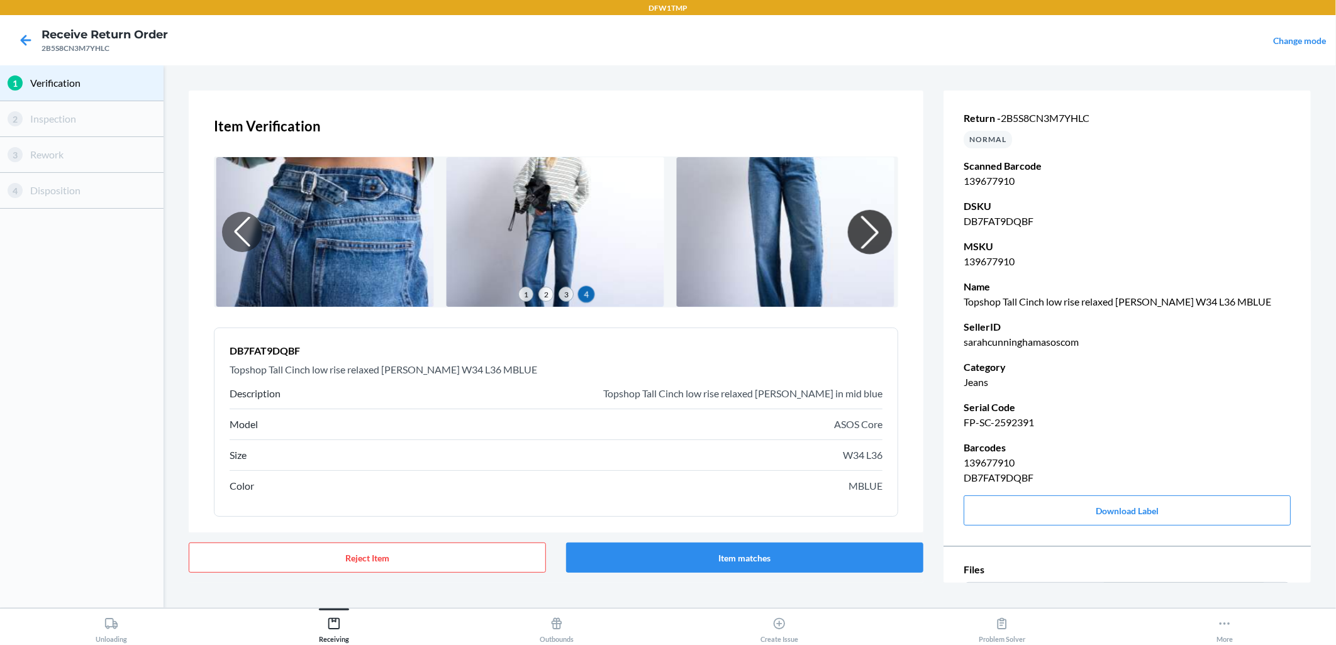
click at [860, 237] on div at bounding box center [870, 232] width 44 height 44
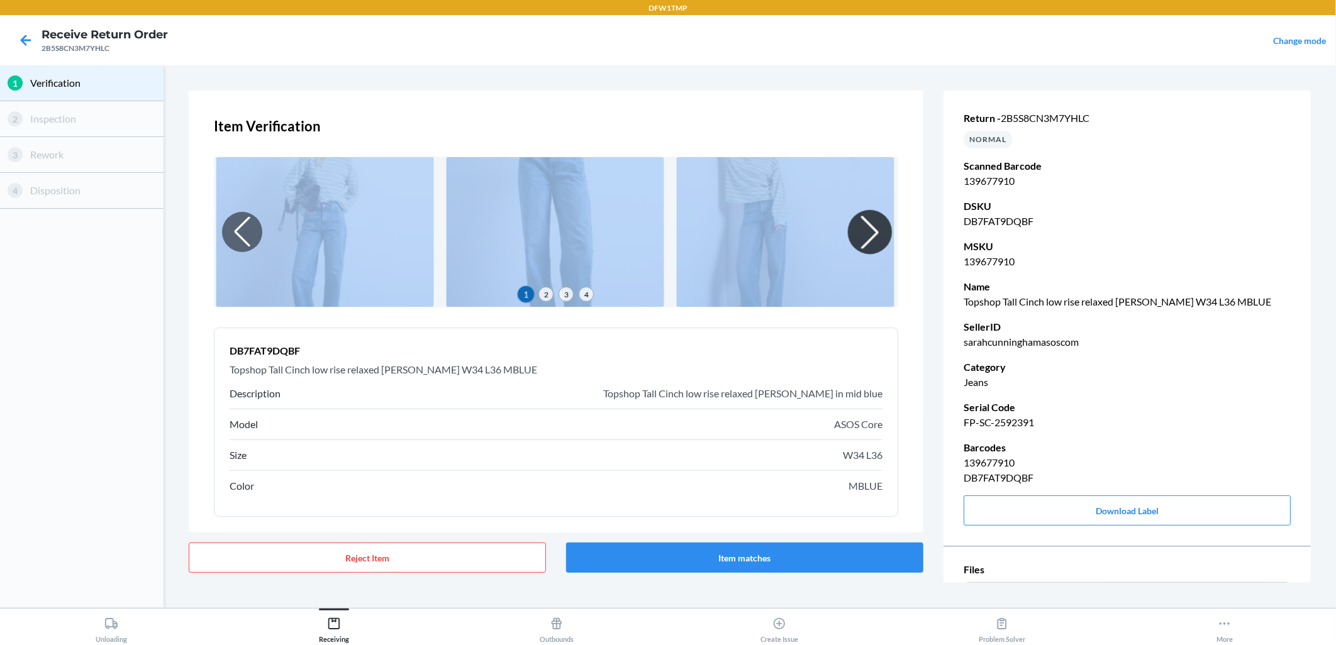
click at [860, 237] on div at bounding box center [870, 232] width 44 height 44
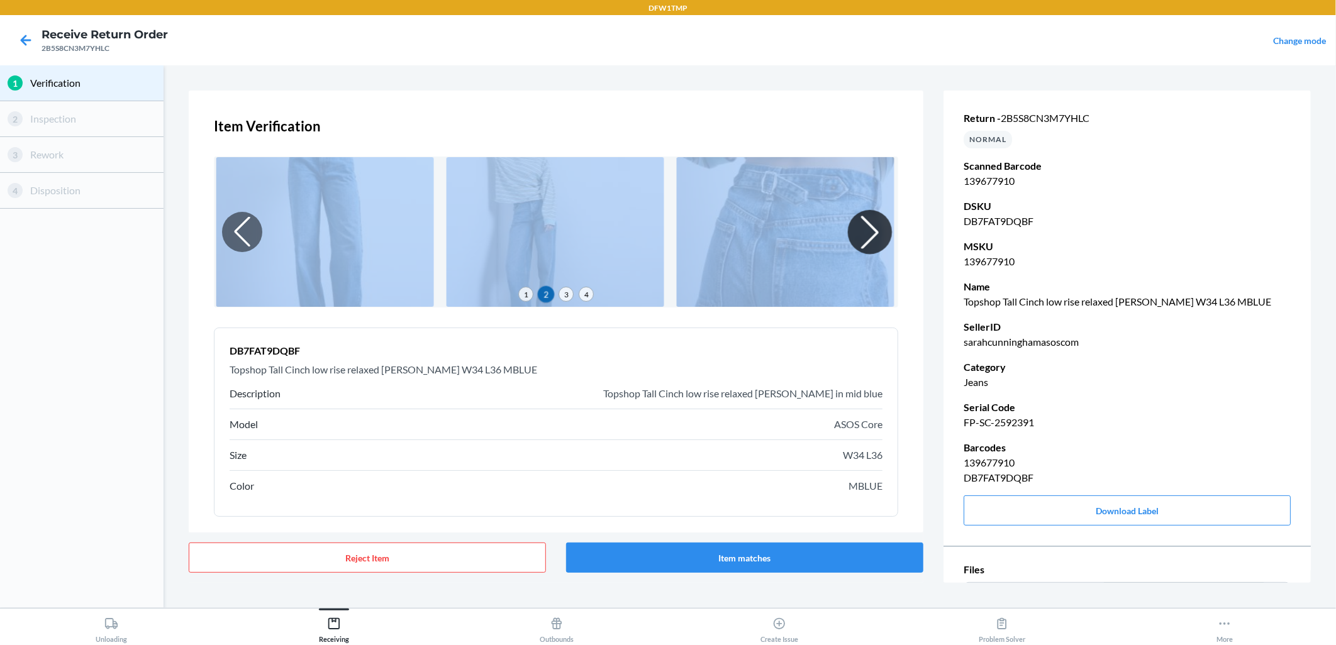
click at [860, 237] on div at bounding box center [870, 232] width 44 height 44
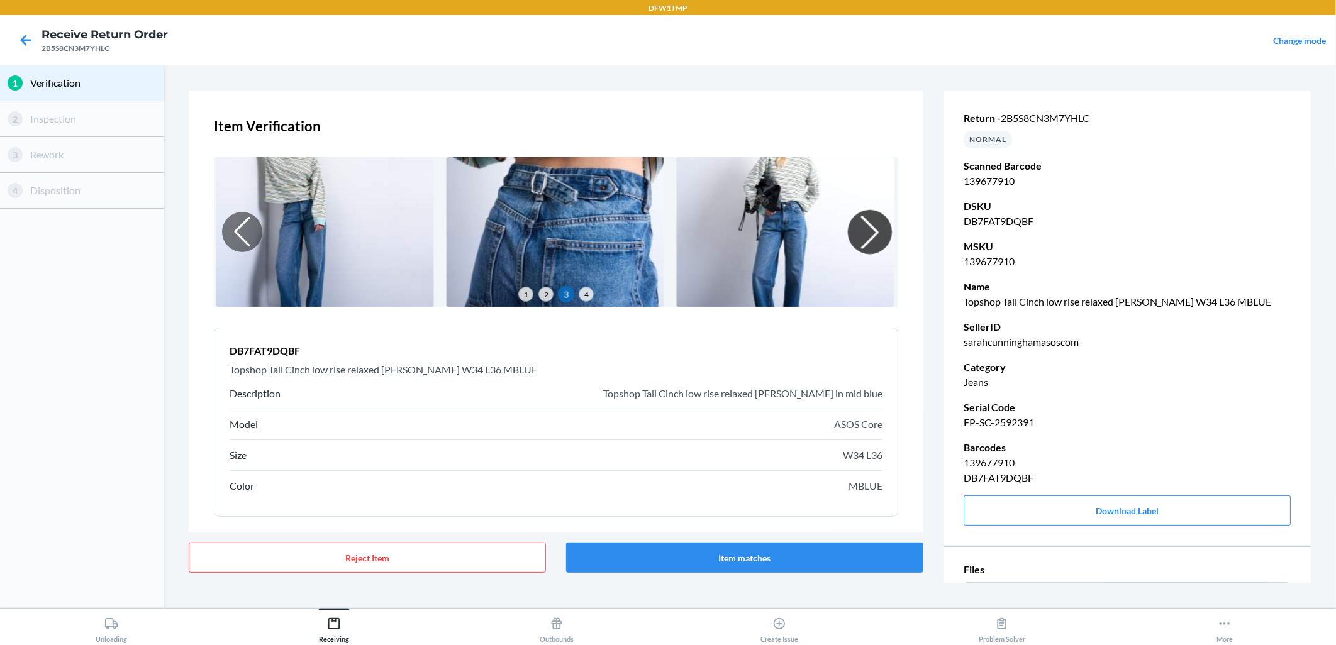
click at [860, 237] on div at bounding box center [870, 232] width 44 height 44
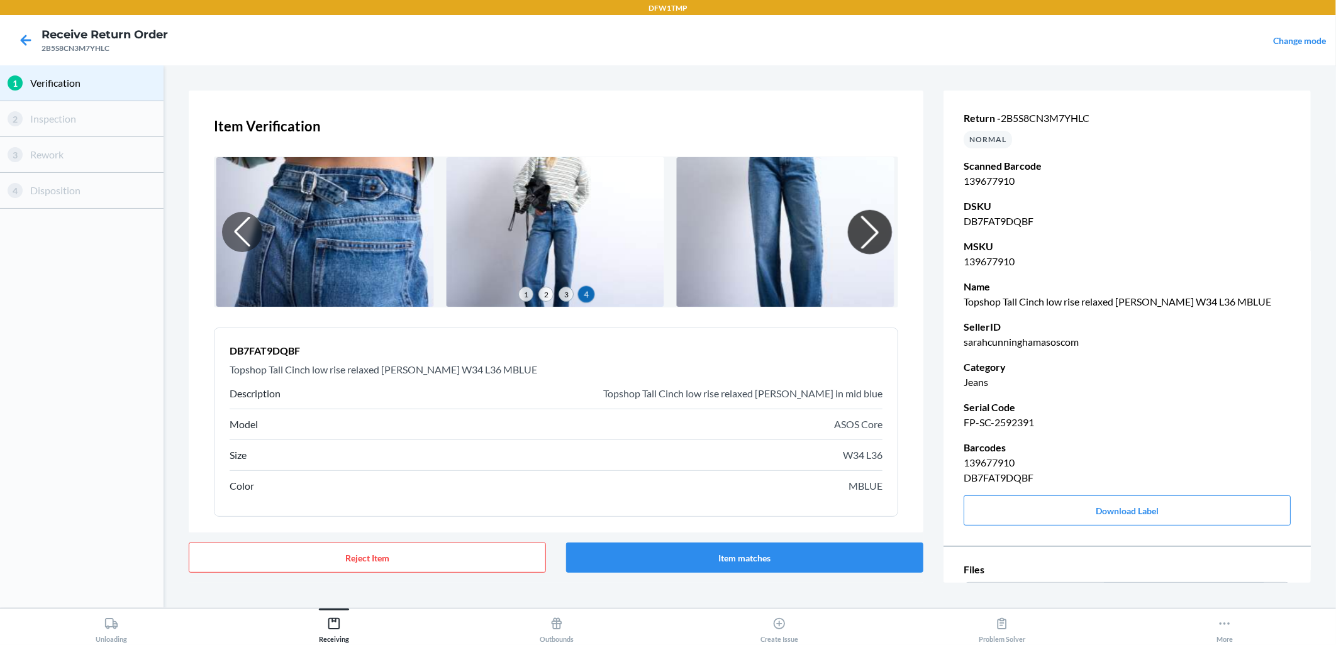
click at [860, 237] on div at bounding box center [870, 232] width 44 height 44
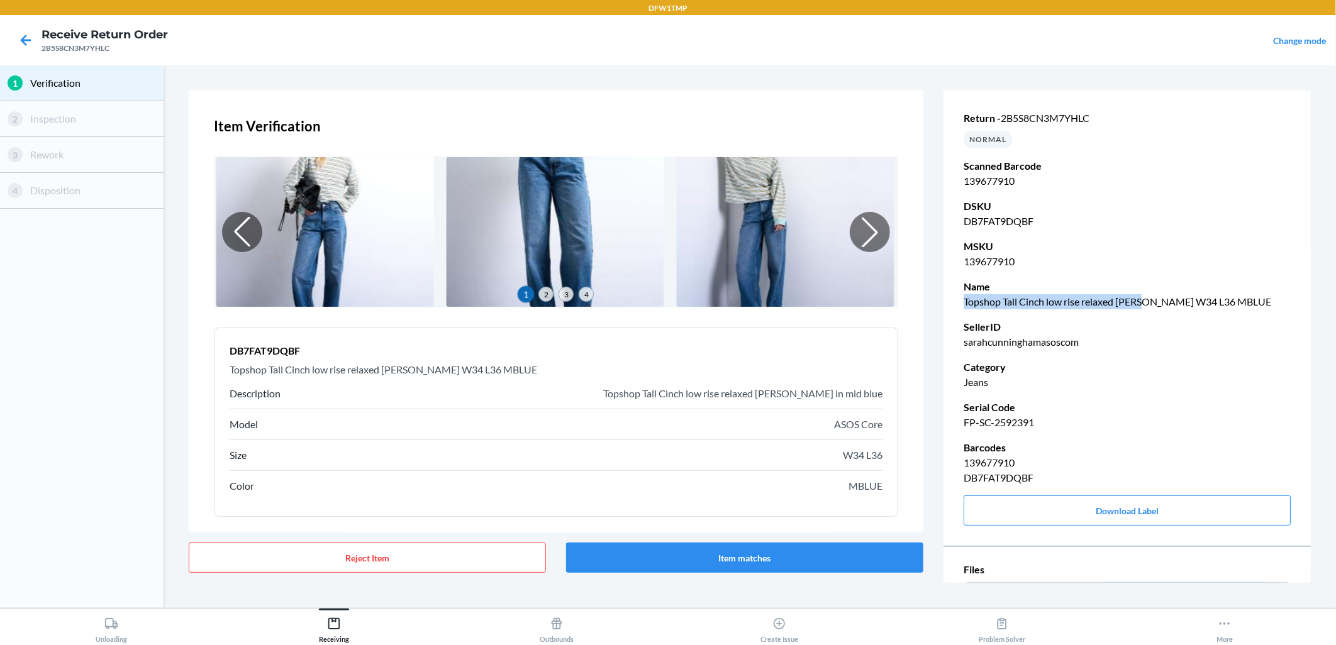
drag, startPoint x: 964, startPoint y: 303, endPoint x: 1137, endPoint y: 303, distance: 173.6
click at [1137, 303] on p "Topshop Tall Cinch low rise relaxed [PERSON_NAME] W34 L36 MBLUE" at bounding box center [1127, 301] width 327 height 15
drag, startPoint x: 1137, startPoint y: 303, endPoint x: 1129, endPoint y: 306, distance: 8.6
copy p "Topshop Tall Cinch low rise relaxed [PERSON_NAME]"
click at [1138, 506] on button "Download Label" at bounding box center [1127, 511] width 327 height 30
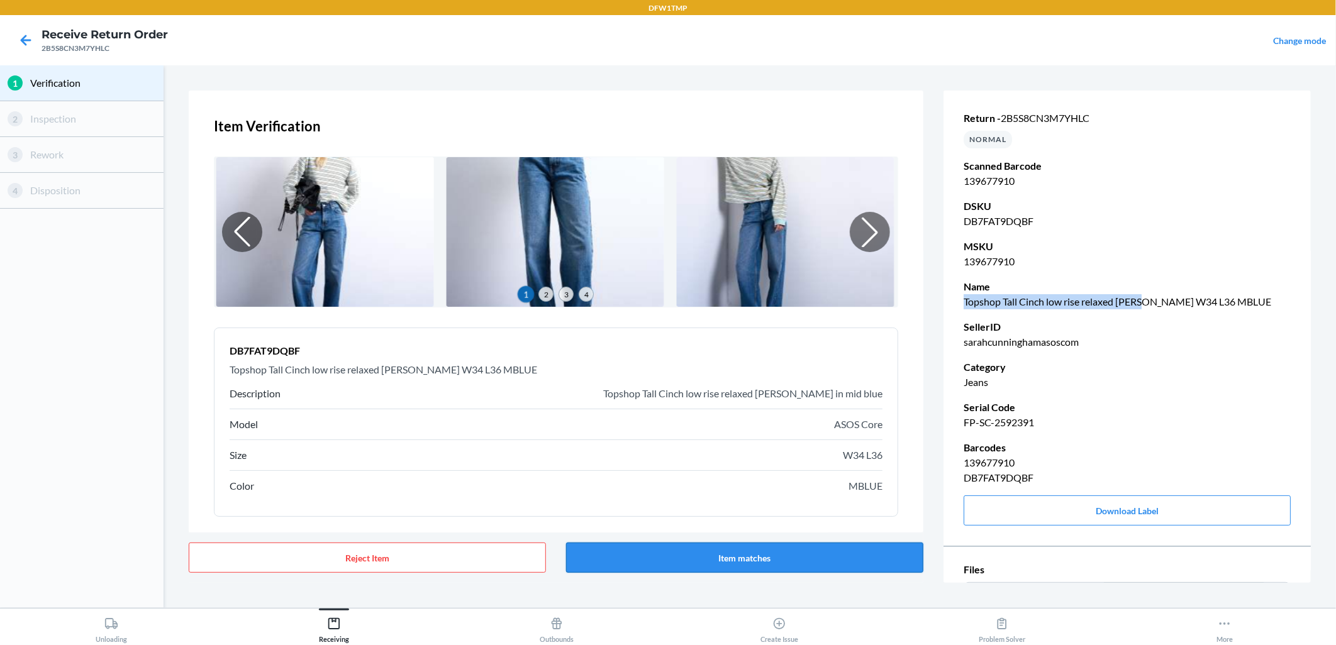
click at [786, 555] on button "Item matches" at bounding box center [744, 558] width 357 height 30
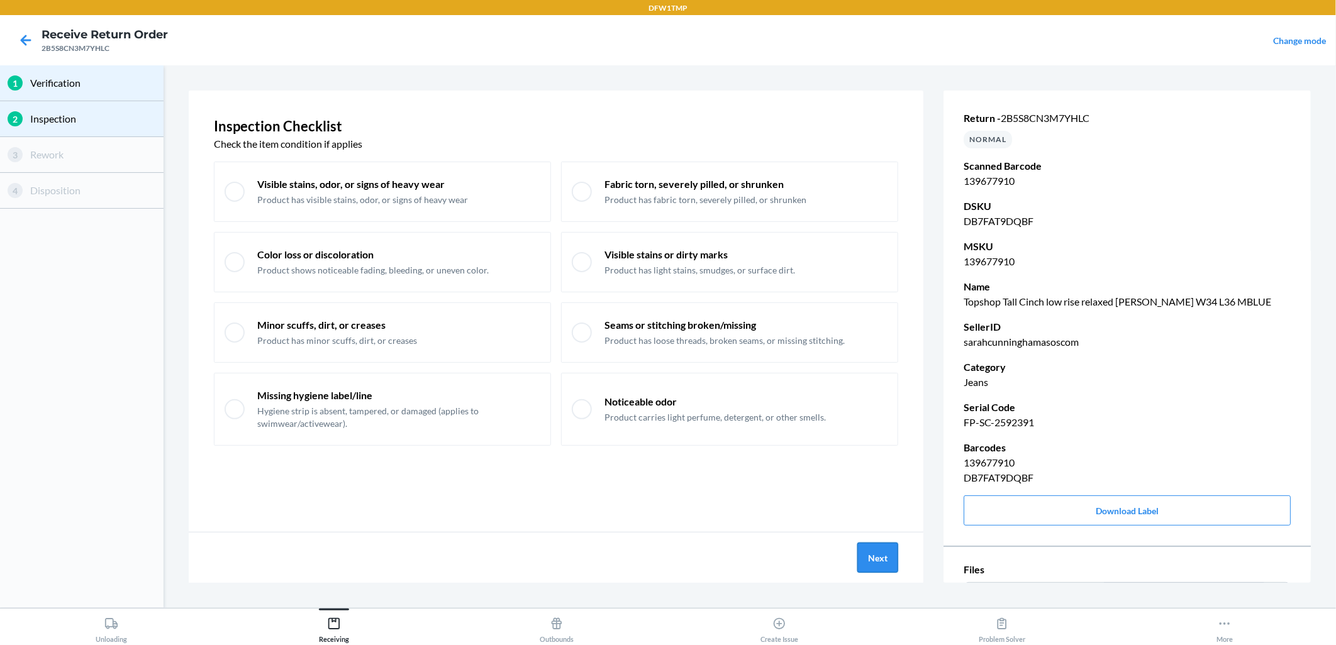
click at [863, 545] on button "Next" at bounding box center [877, 558] width 41 height 30
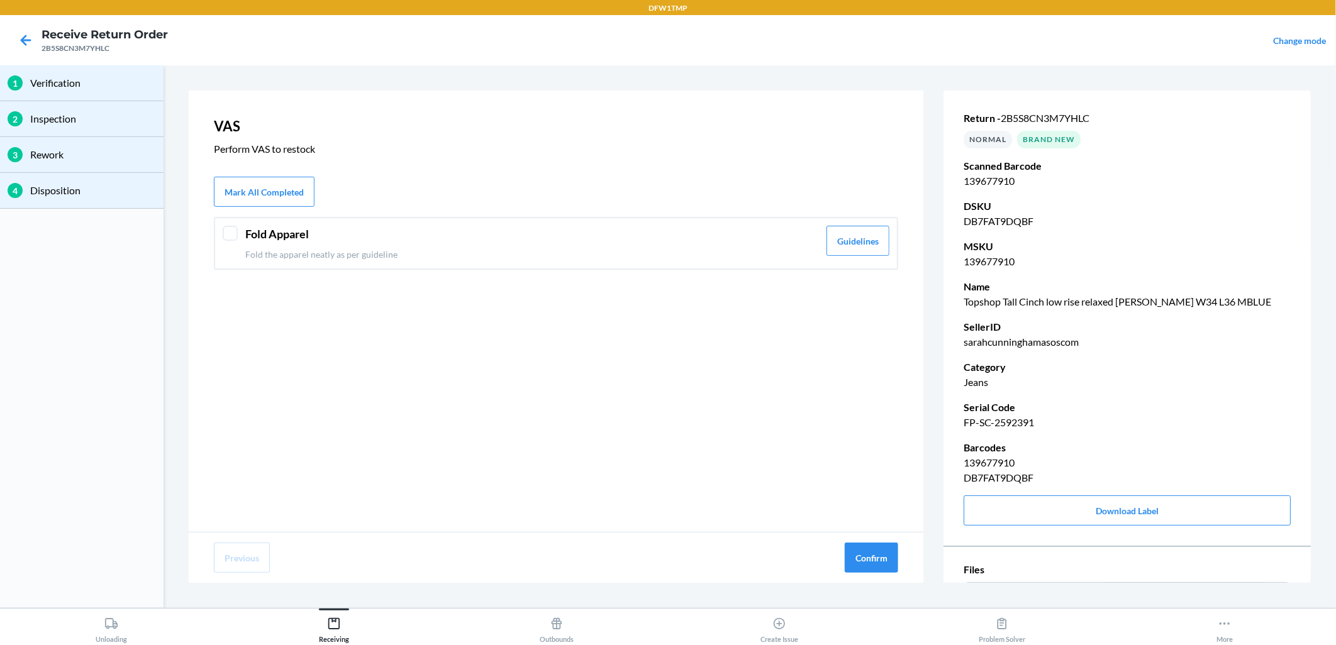
click at [236, 224] on div "Fold Apparel Fold the apparel neatly as per guideline Guidelines" at bounding box center [556, 243] width 684 height 53
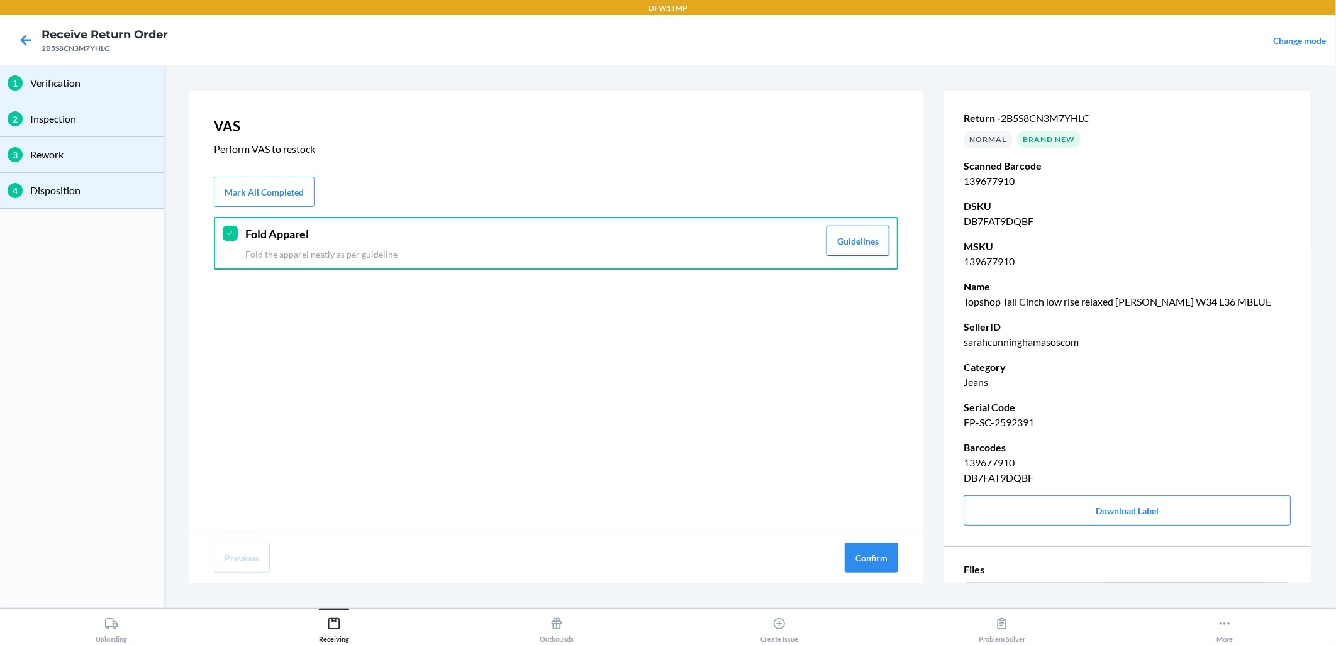
click at [867, 249] on button "Guidelines" at bounding box center [857, 241] width 63 height 30
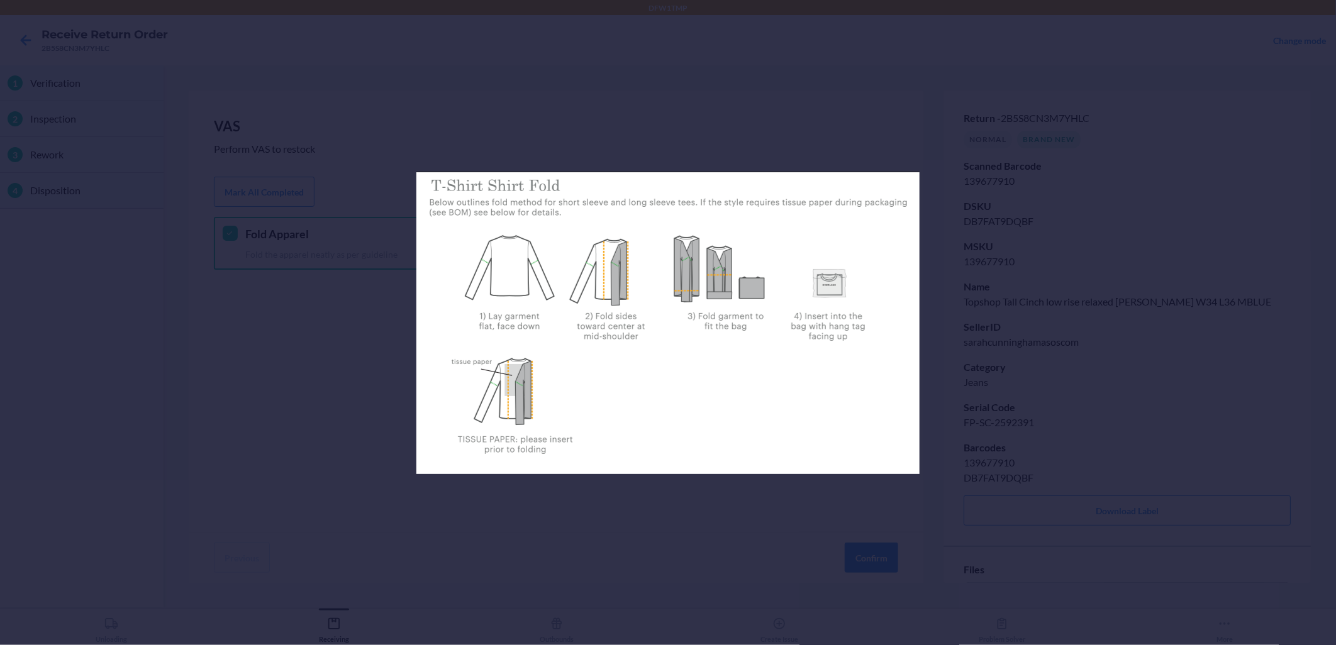
click at [892, 109] on div at bounding box center [668, 322] width 1336 height 645
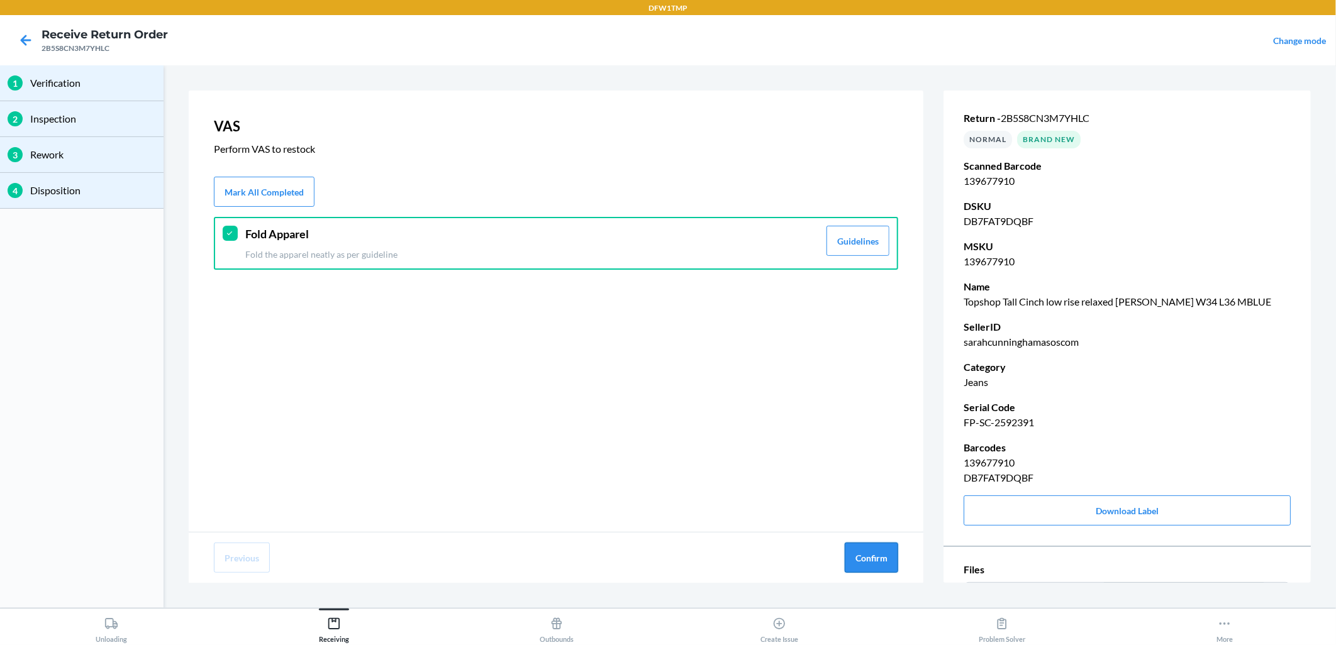
click at [872, 549] on button "Confirm" at bounding box center [871, 558] width 53 height 30
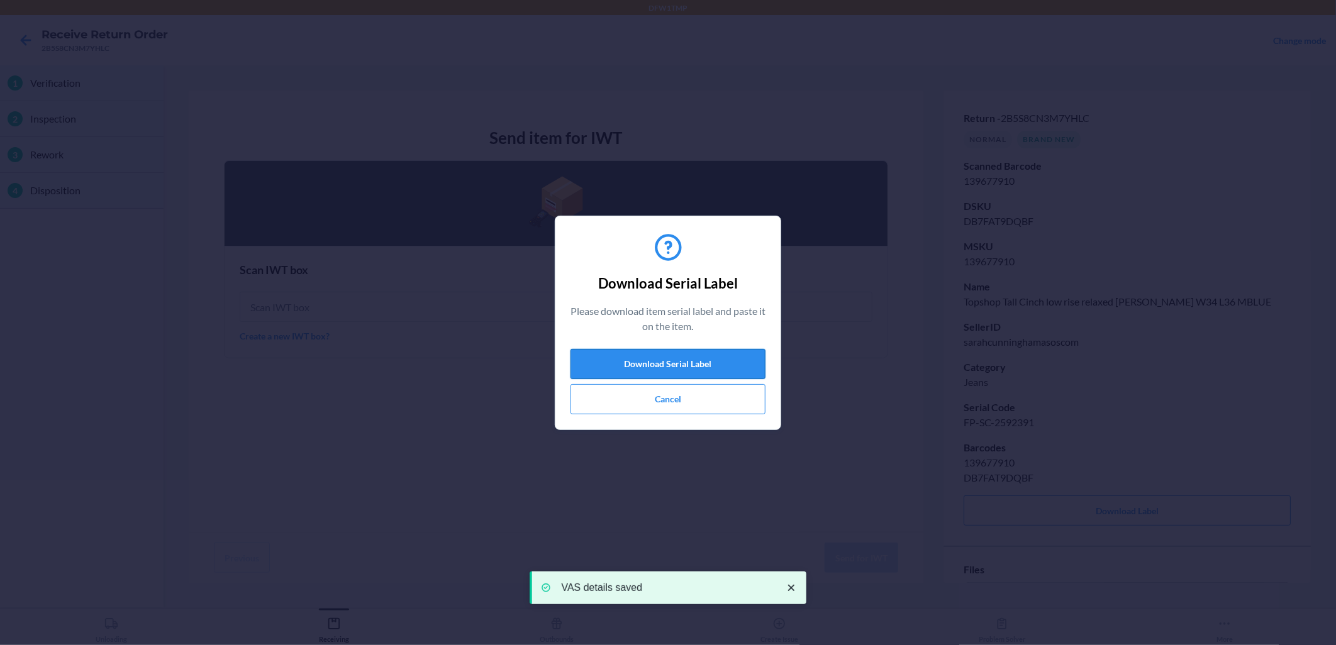
click at [688, 367] on button "Download Serial Label" at bounding box center [667, 364] width 195 height 30
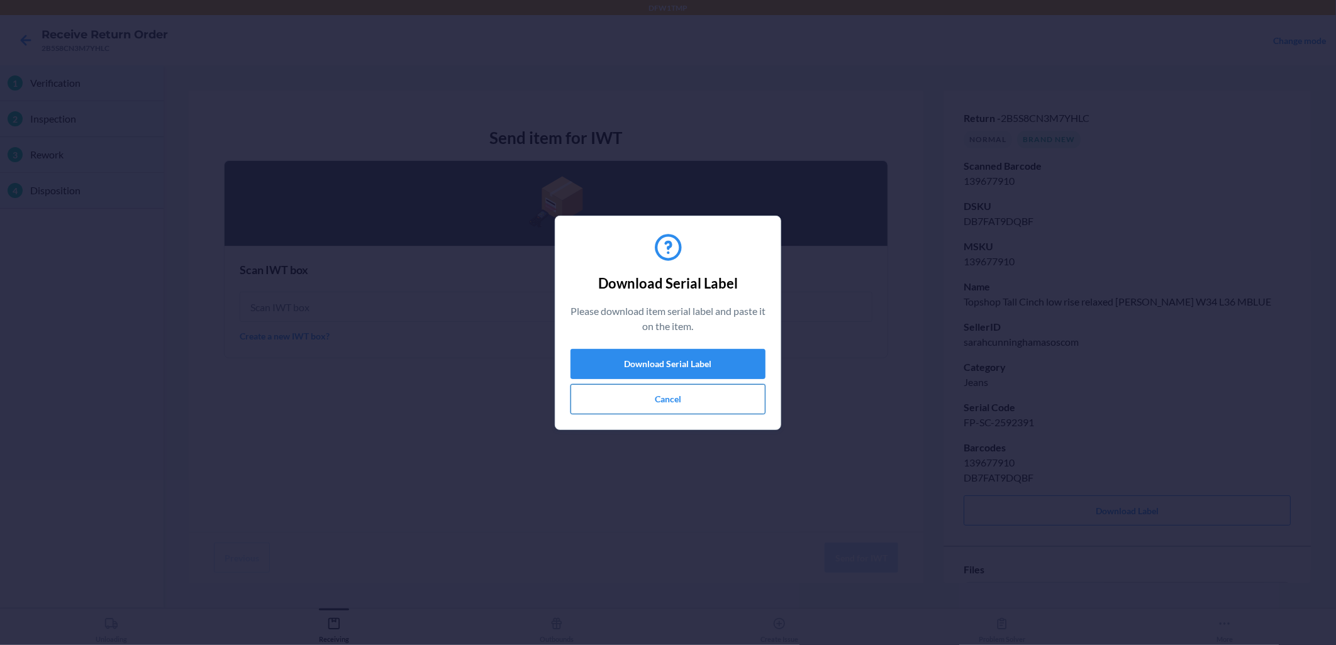
click at [655, 403] on button "Cancel" at bounding box center [667, 399] width 195 height 30
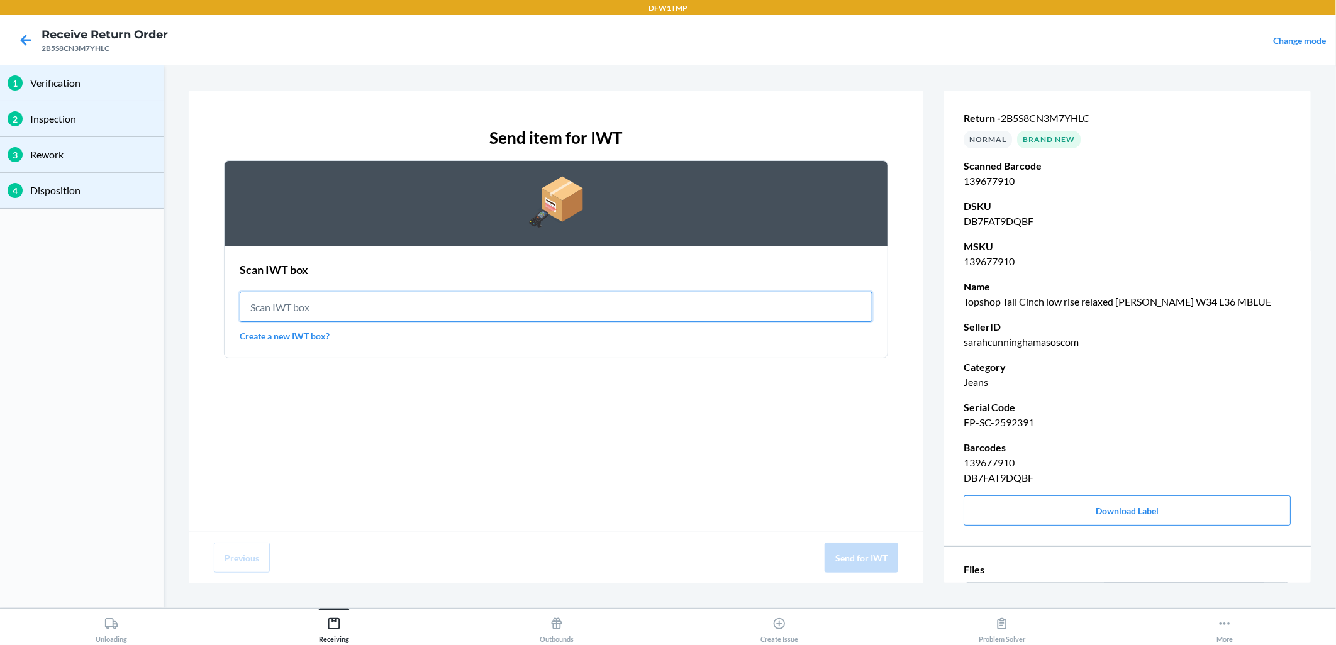
click at [430, 315] on input "text" at bounding box center [556, 307] width 633 height 30
type input "IWT0000019DO"
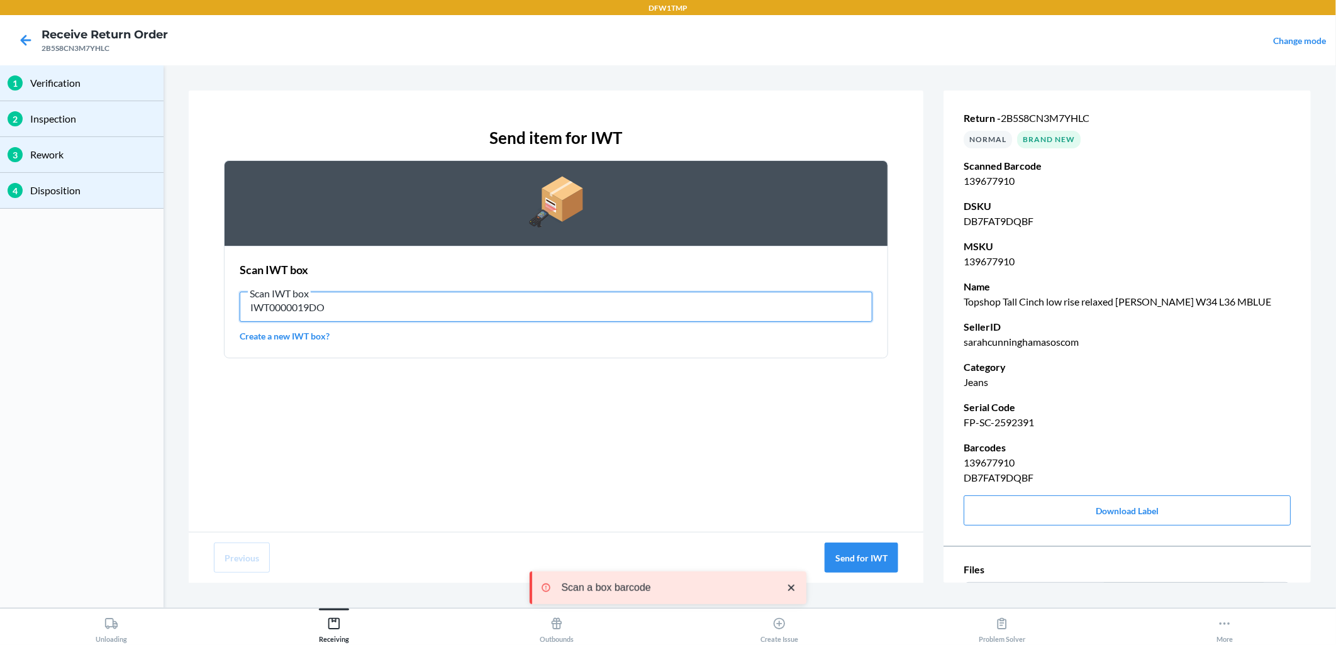
click at [392, 306] on input "IWT0000019DO" at bounding box center [556, 307] width 633 height 30
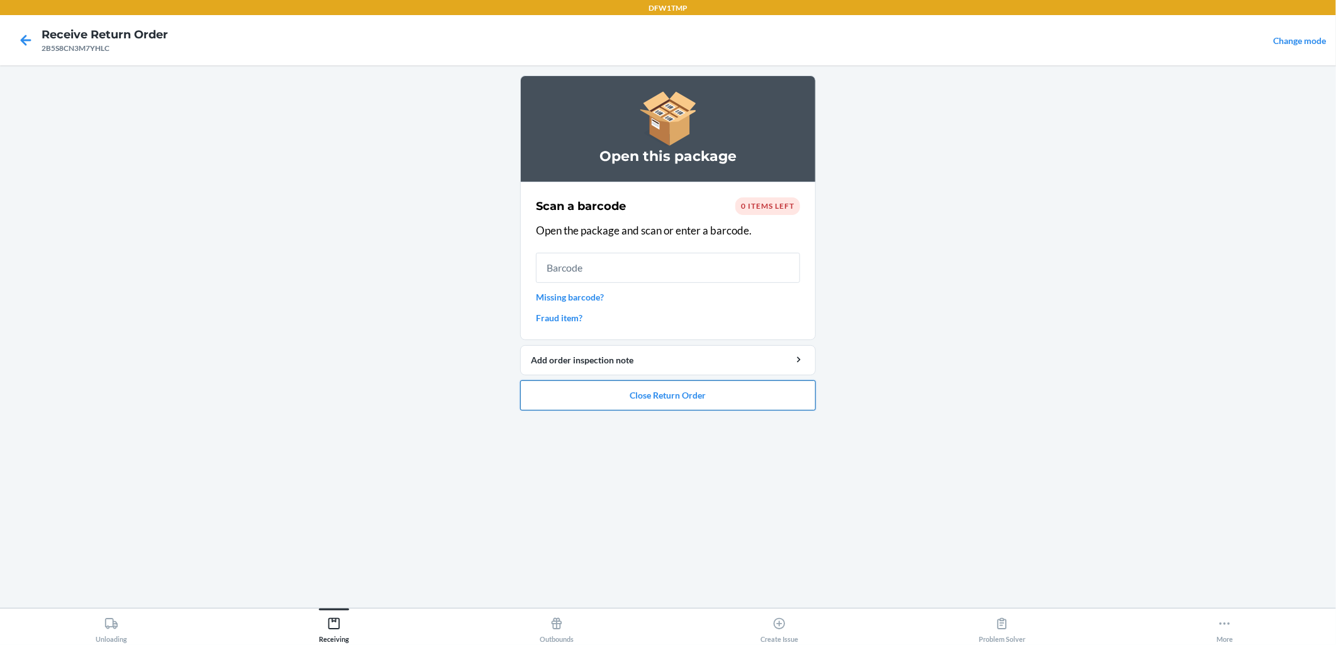
click at [753, 397] on button "Close Return Order" at bounding box center [668, 395] width 296 height 30
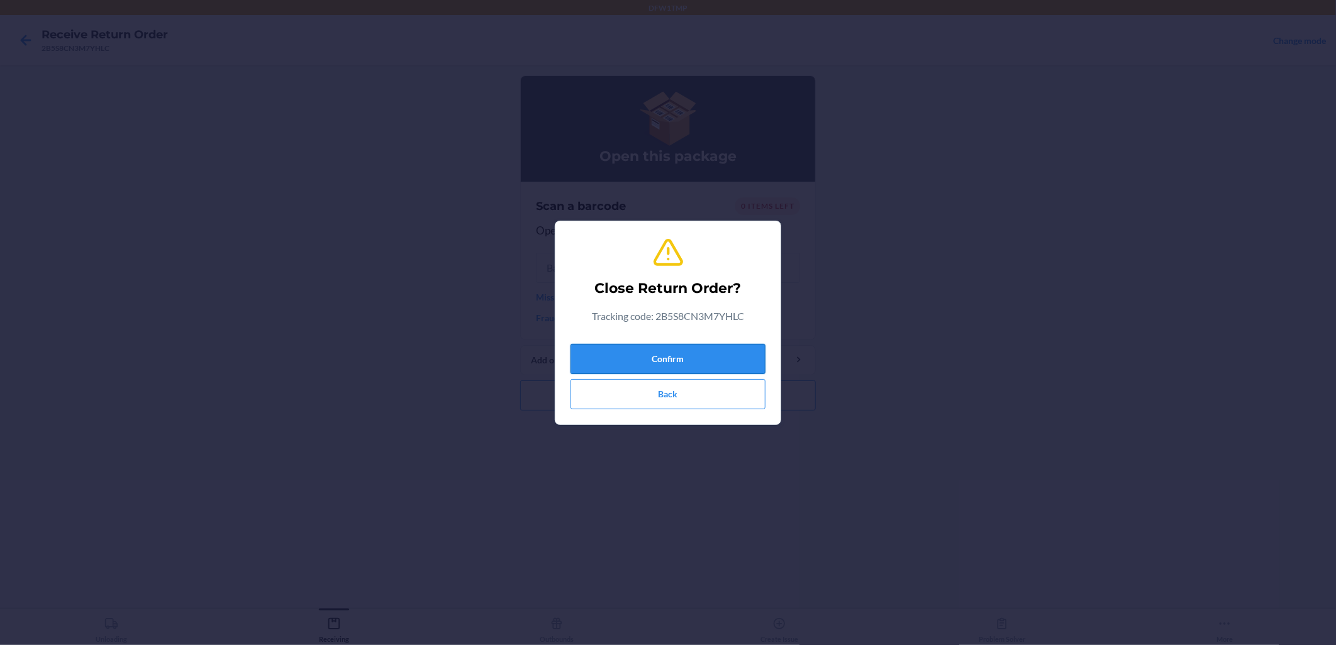
click at [683, 350] on button "Confirm" at bounding box center [667, 359] width 195 height 30
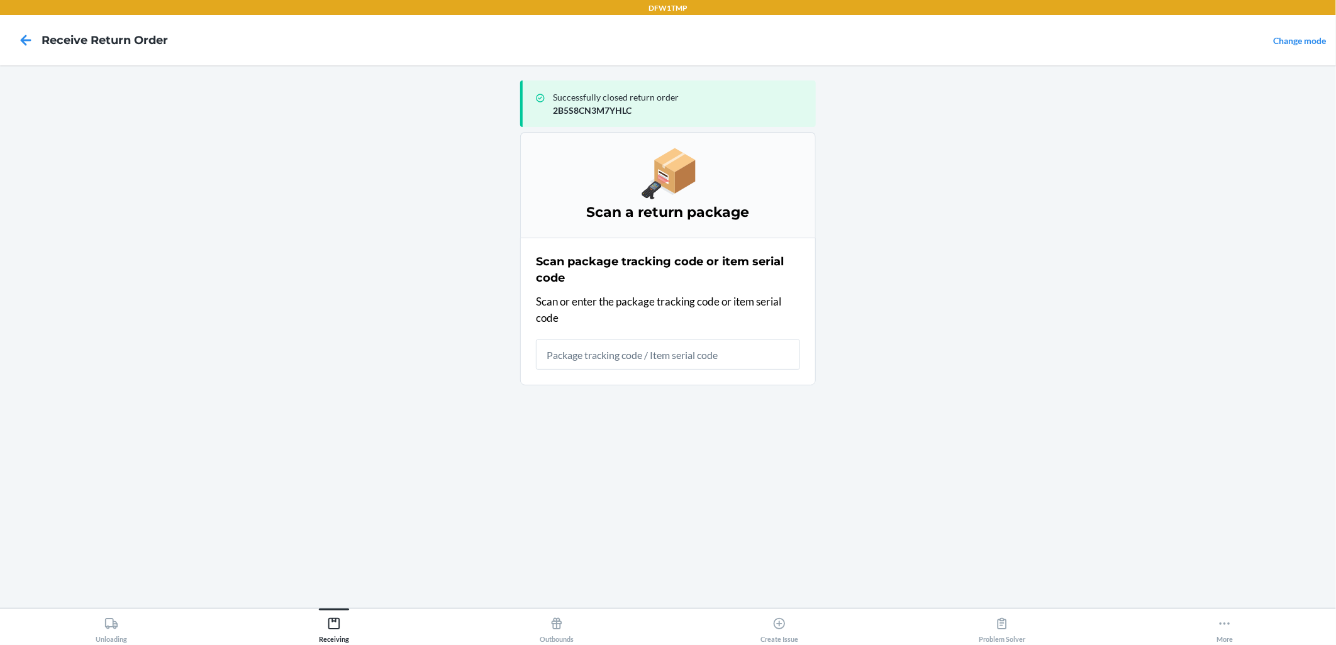
click at [593, 347] on input "text" at bounding box center [668, 355] width 264 height 30
type input "25FNF6S3M7YWNA"
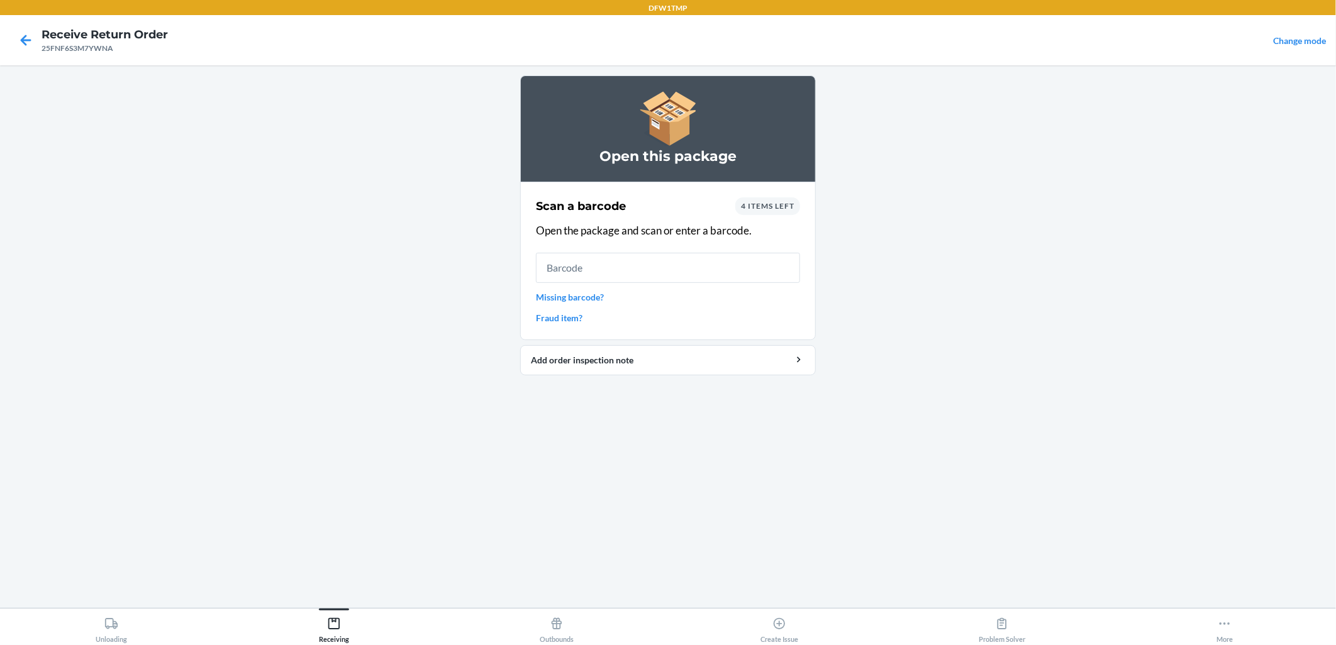
click at [1040, 223] on main "Open this package Scan a barcode 4 items left Open the package and scan or ente…" at bounding box center [668, 336] width 1336 height 543
click at [672, 278] on input "text" at bounding box center [668, 268] width 264 height 30
click at [606, 275] on input "text" at bounding box center [668, 268] width 264 height 30
type input "148193194"
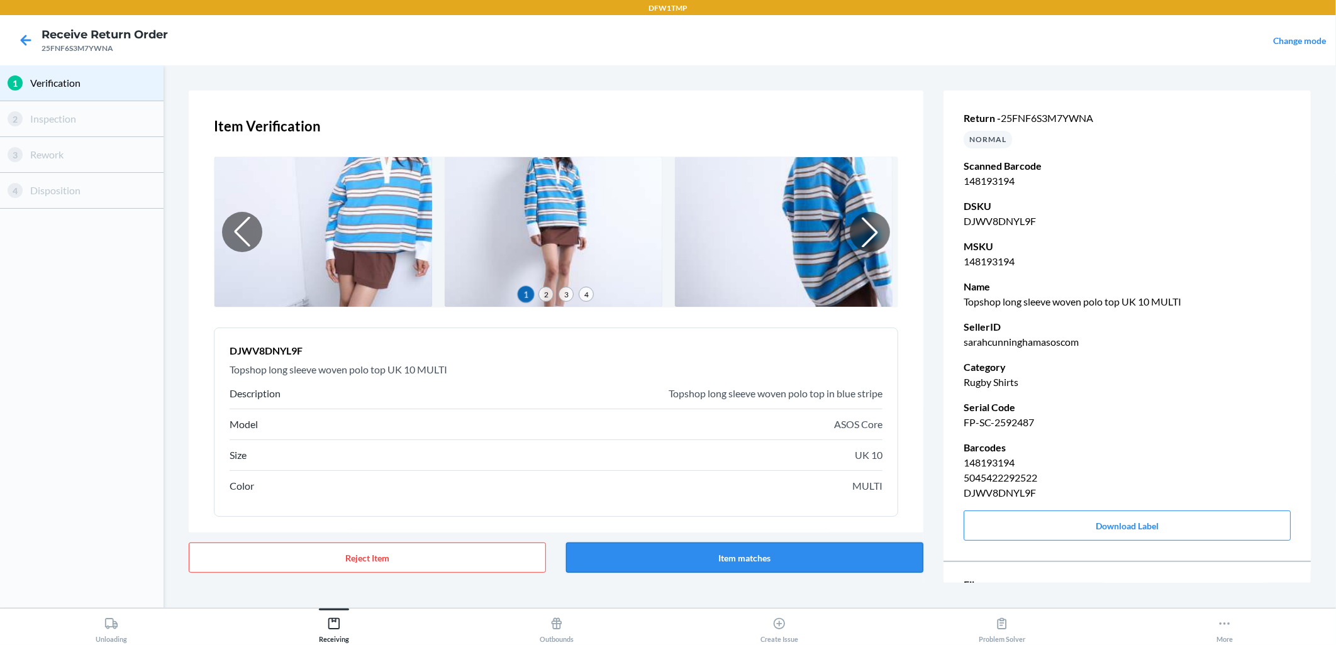
click at [782, 565] on button "Item matches" at bounding box center [744, 558] width 357 height 30
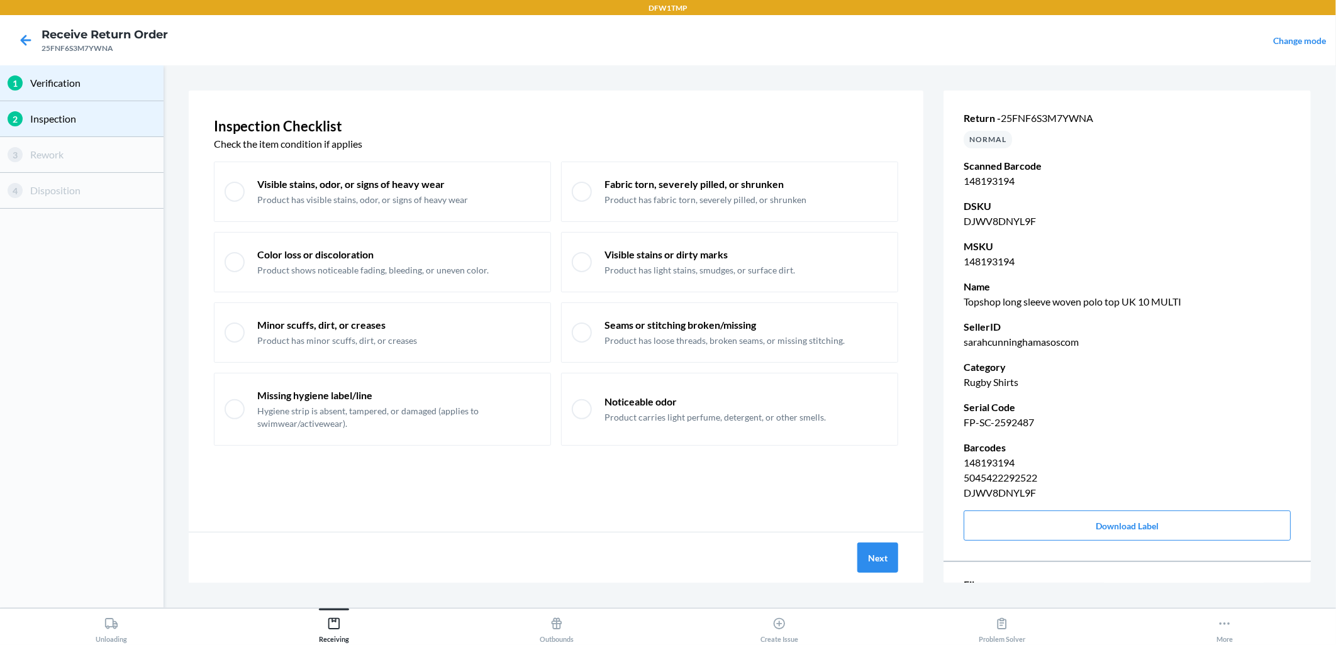
click at [53, 80] on p "Verification" at bounding box center [93, 82] width 126 height 15
click at [32, 46] on icon at bounding box center [25, 40] width 21 height 21
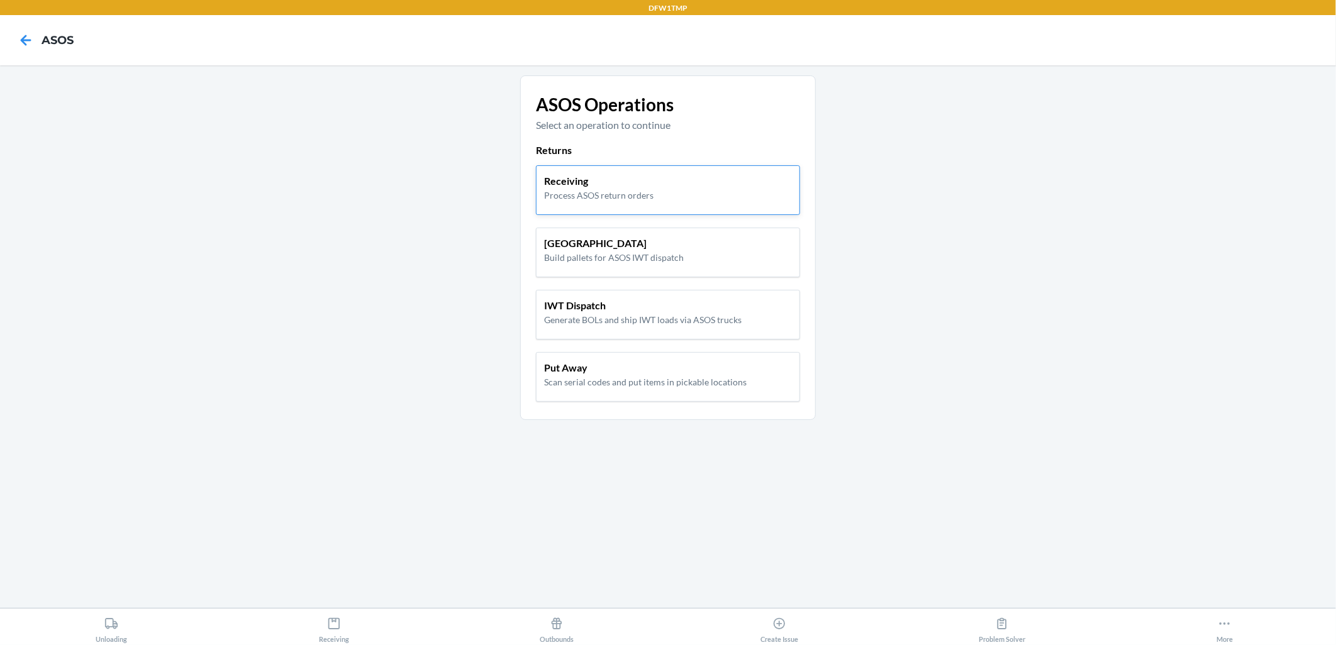
click at [626, 186] on p "Receiving" at bounding box center [598, 181] width 109 height 15
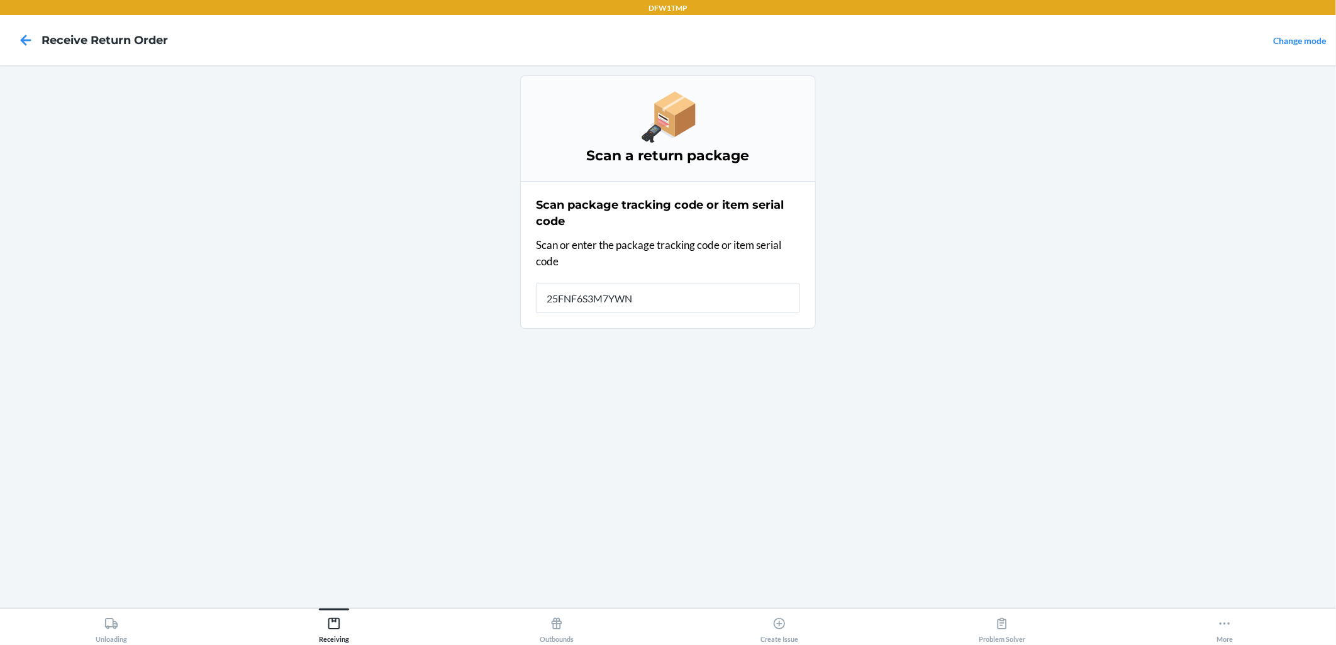
type input "25FNF6S3M7YWNA"
